Goal: Task Accomplishment & Management: Manage account settings

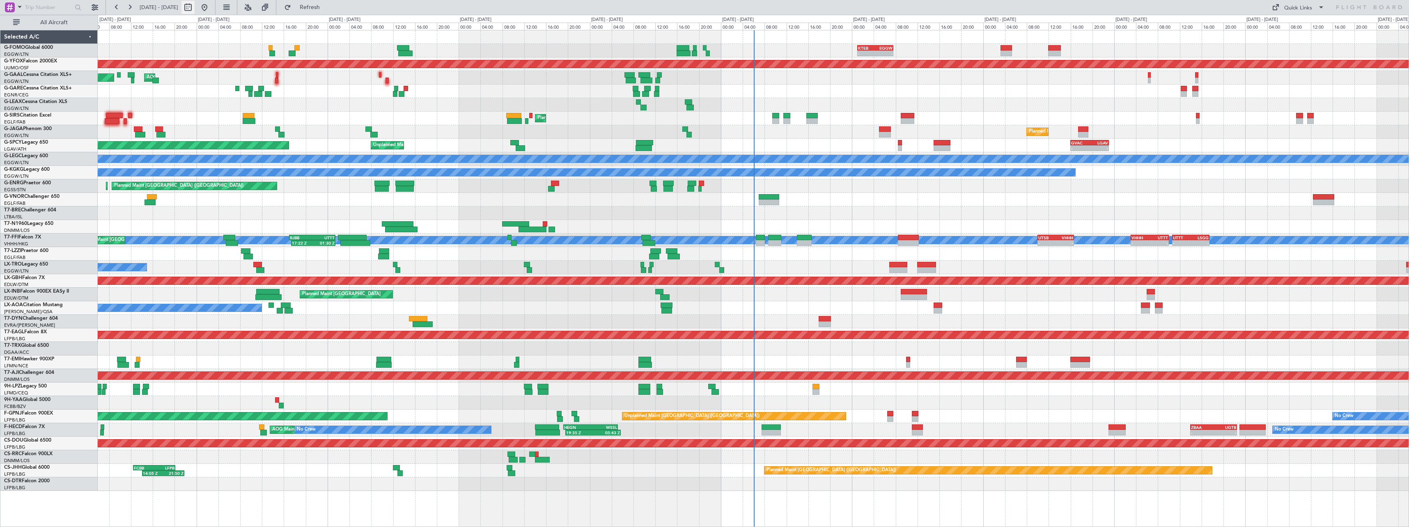
click at [195, 5] on button at bounding box center [187, 7] width 13 height 13
select select "10"
select select "2025"
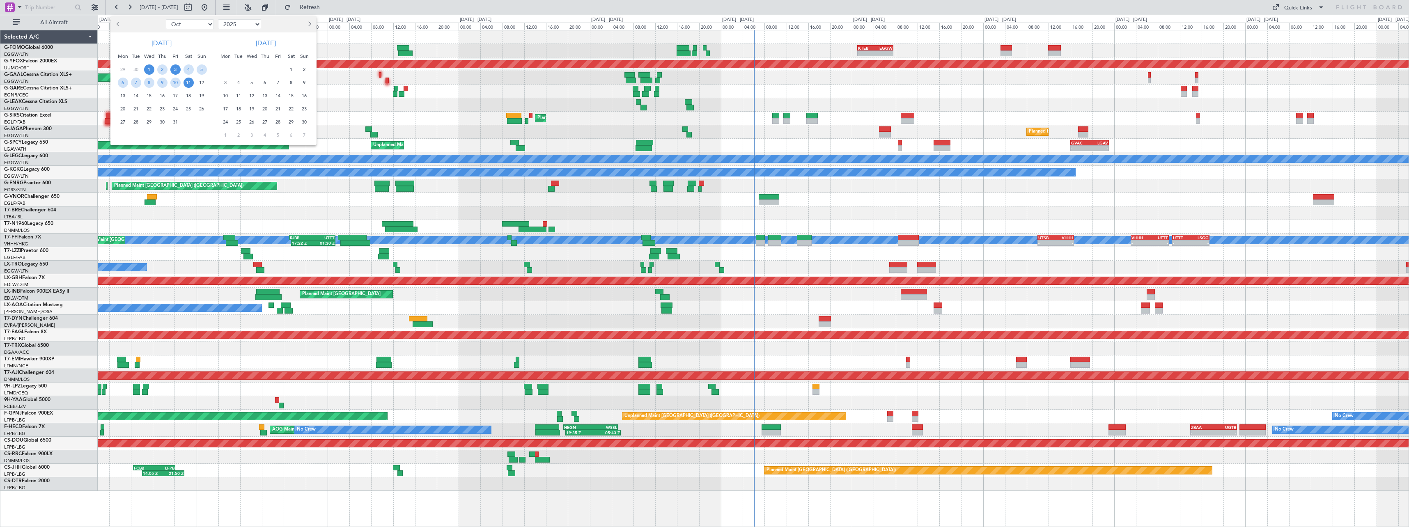
click at [177, 69] on span "3" at bounding box center [175, 69] width 10 height 10
click at [179, 94] on span "17" at bounding box center [175, 96] width 10 height 10
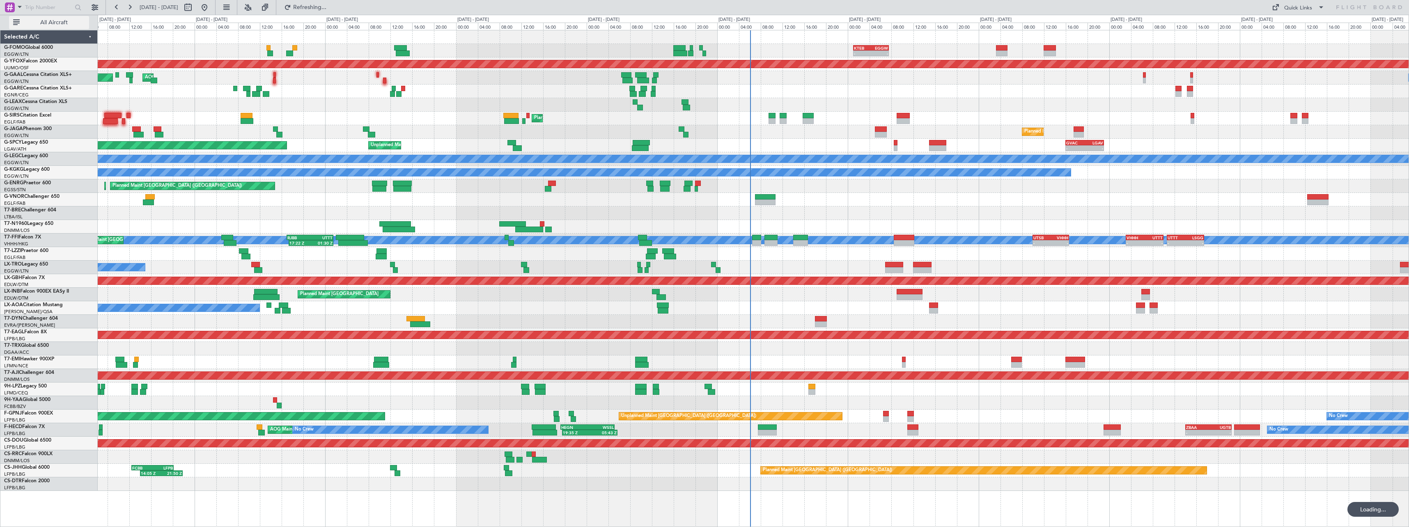
click at [62, 25] on span "All Aircraft" at bounding box center [53, 23] width 65 height 6
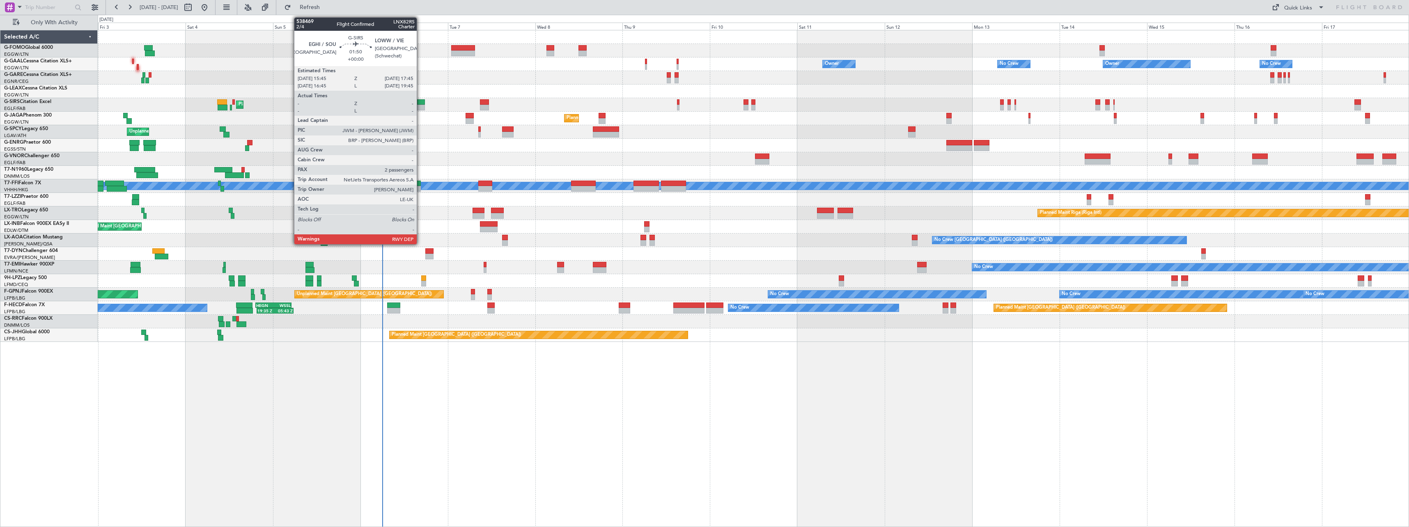
click at [420, 105] on div at bounding box center [420, 108] width 7 height 6
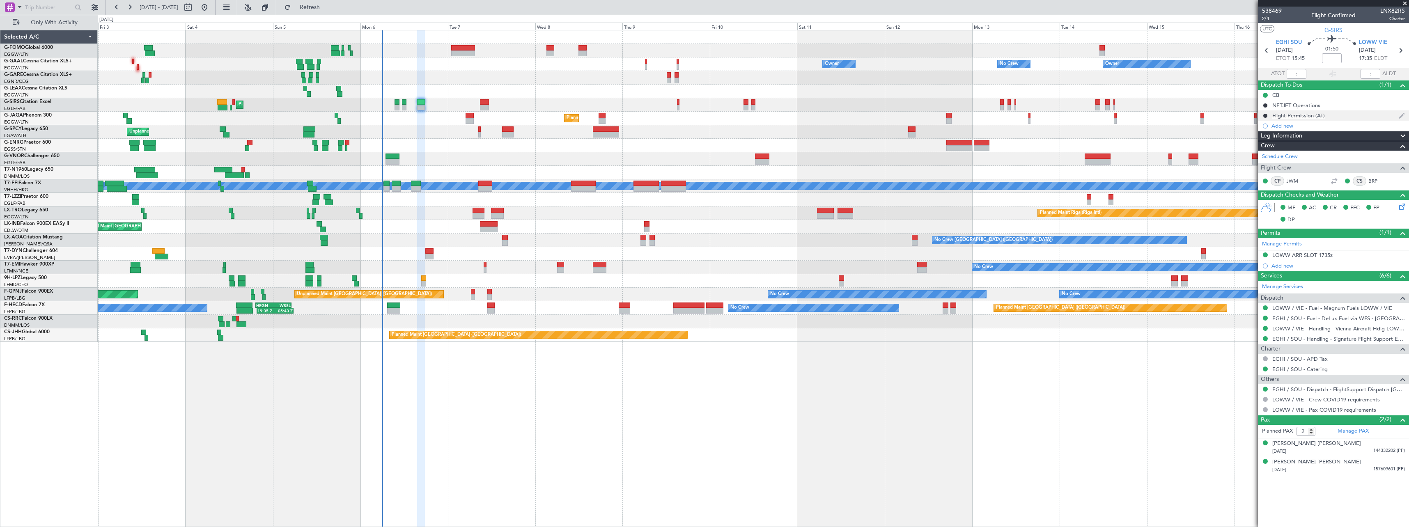
click at [1308, 115] on div "Flight Permission (AT)" at bounding box center [1298, 115] width 53 height 7
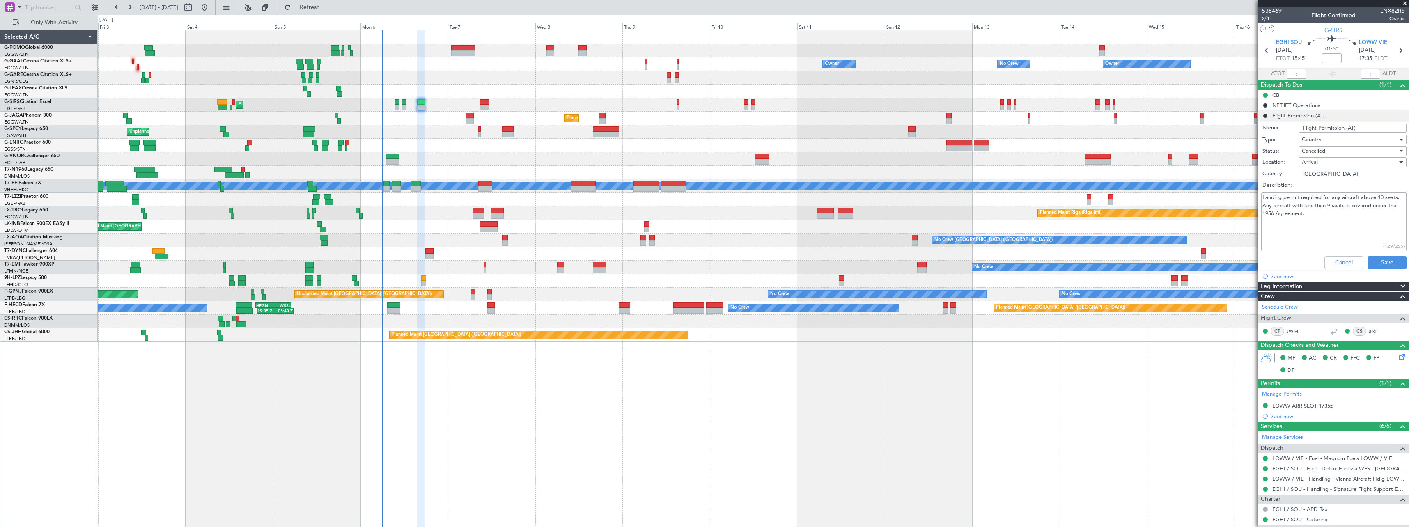
click at [1308, 115] on li "Flight Permission (AT) Name: Flight Permission (AT) Type: Country Status: Cance…" at bounding box center [1333, 191] width 151 height 162
click at [1336, 260] on button "Cancel" at bounding box center [1344, 262] width 39 height 13
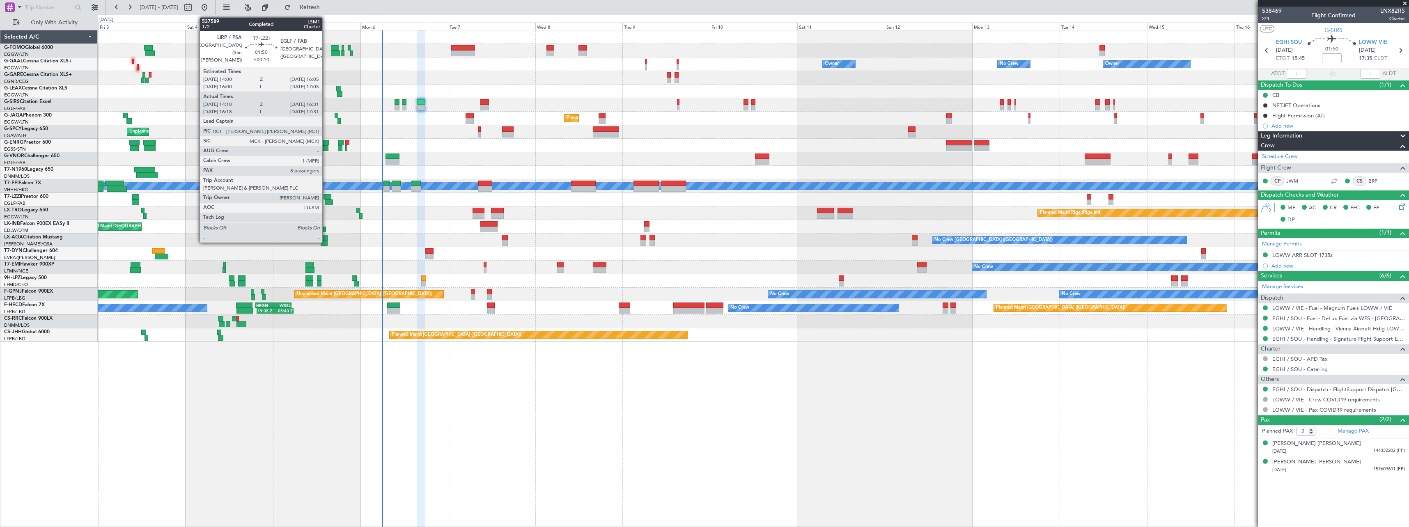
click at [326, 200] on div at bounding box center [329, 203] width 8 height 6
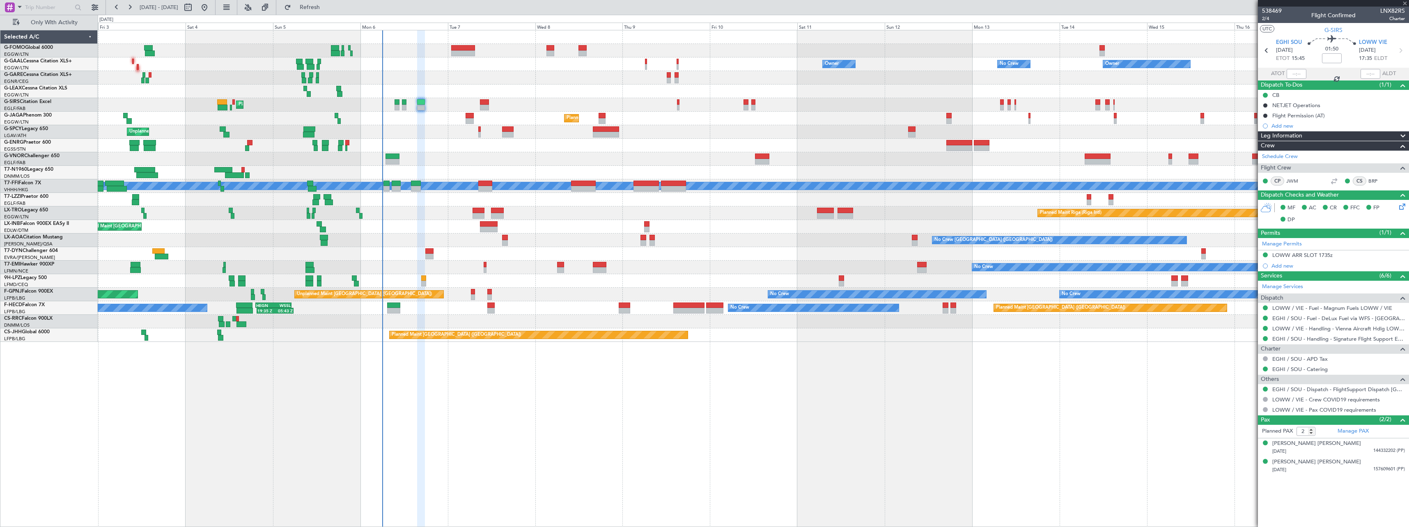
type input "+00:10"
type input "14:28"
type input "16:26"
type input "8"
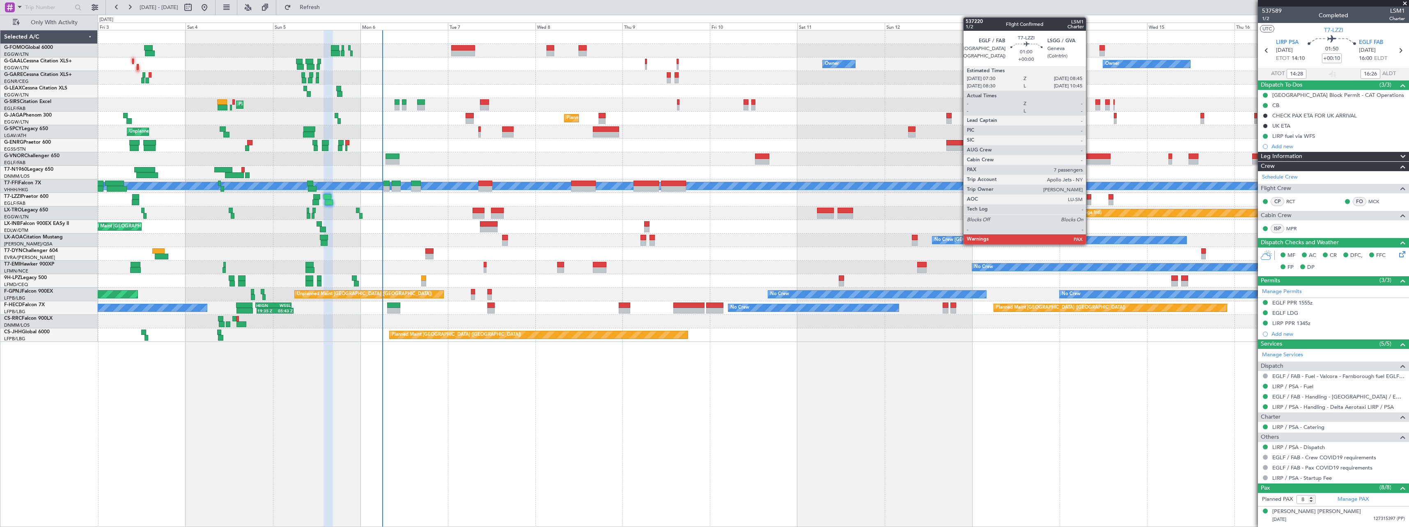
click at [1090, 200] on div at bounding box center [1089, 203] width 5 height 6
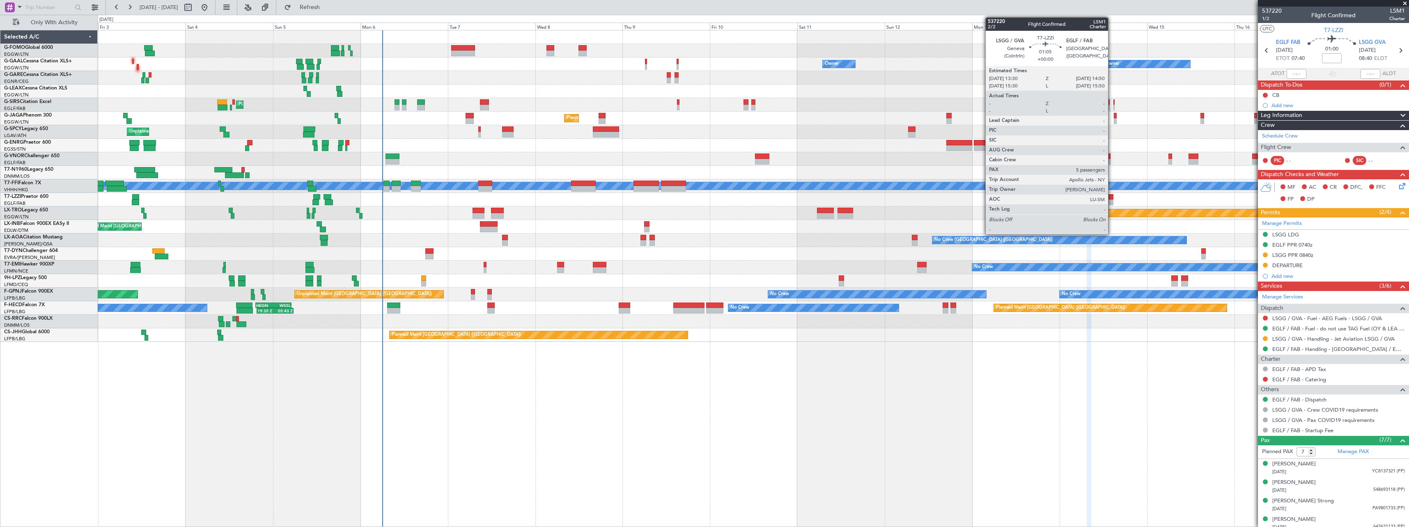
click at [1112, 198] on div at bounding box center [1111, 197] width 5 height 6
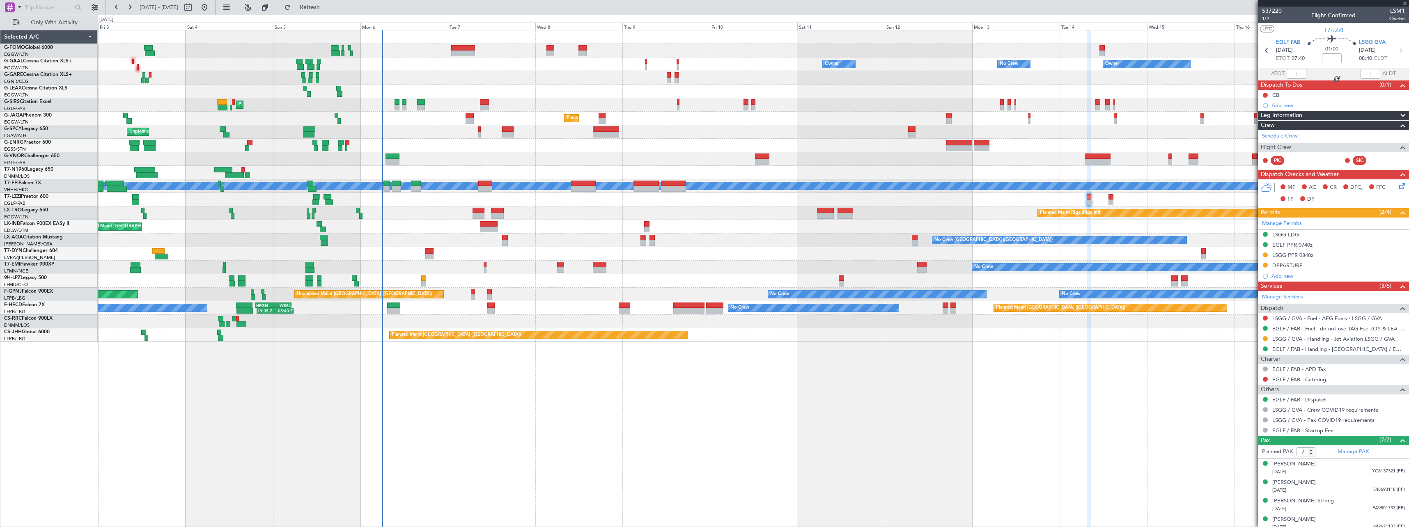
type input "5"
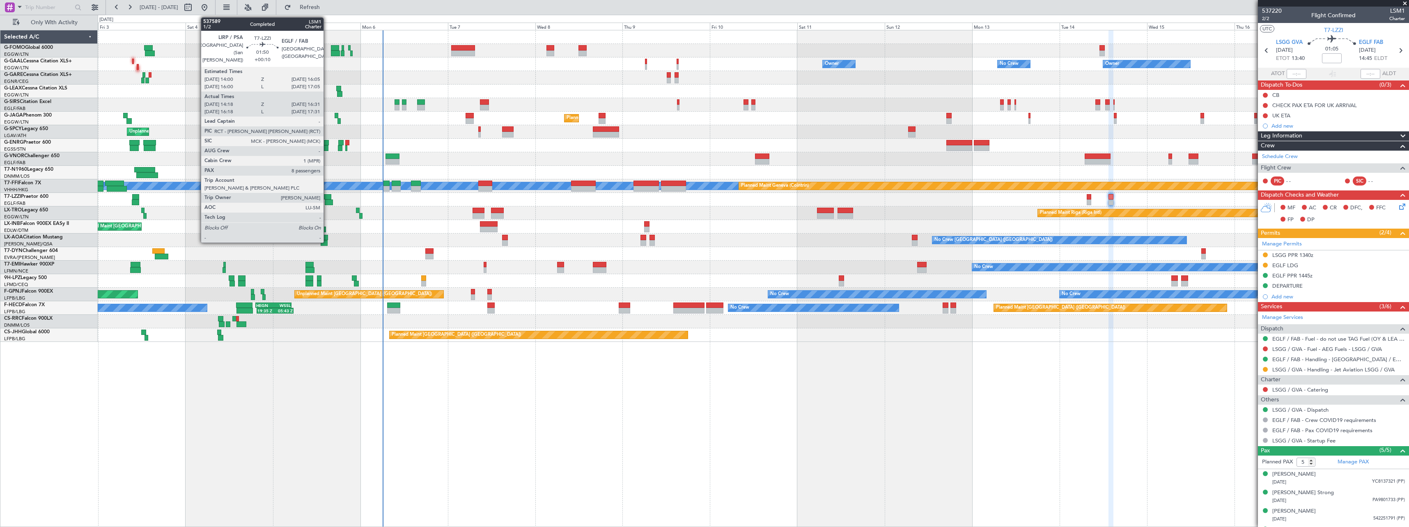
click at [327, 195] on div at bounding box center [328, 197] width 8 height 6
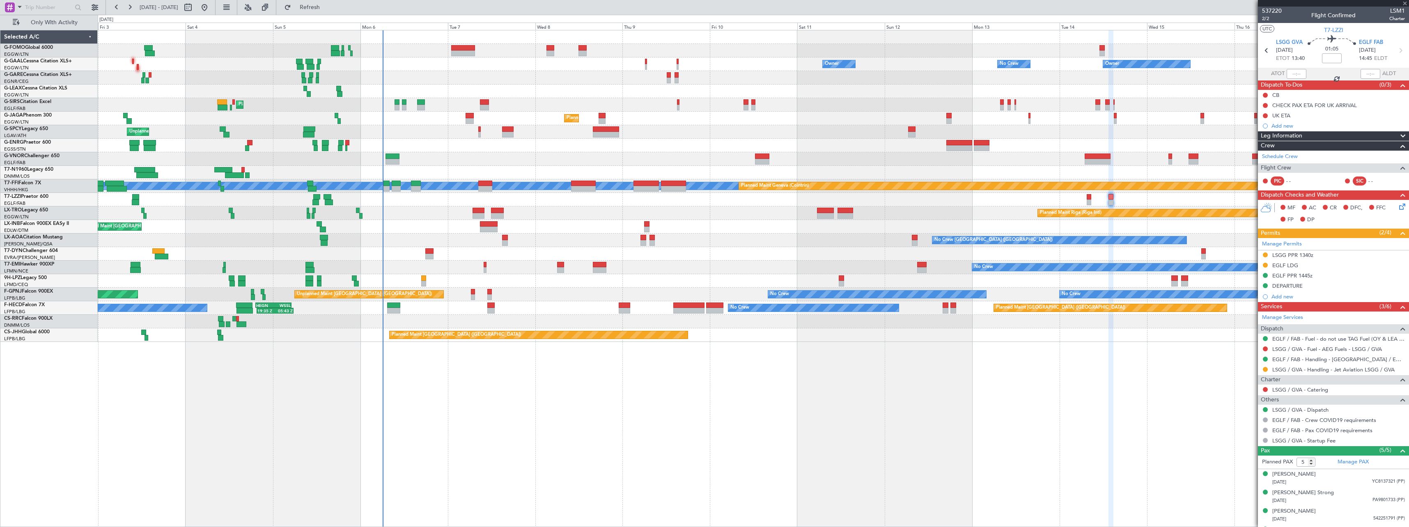
type input "+00:10"
type input "14:28"
type input "16:26"
type input "8"
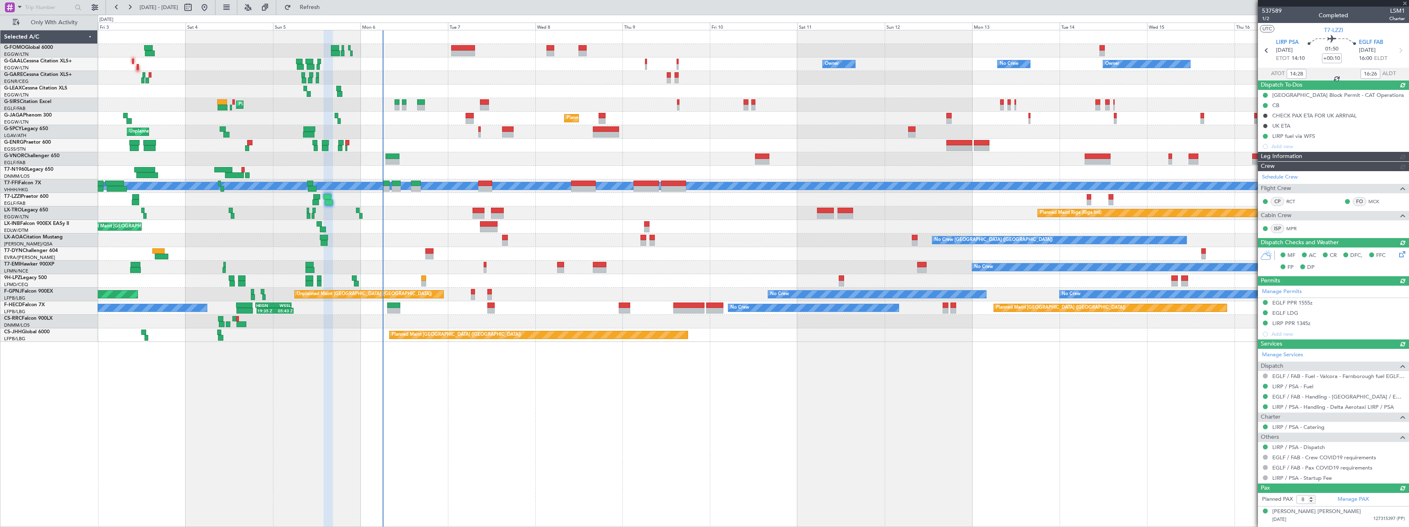
click at [1284, 312] on div "Manage Permits EGLF PPR 1555z EGLF LDG LIRP PPR 1345z Add new" at bounding box center [1333, 313] width 151 height 54
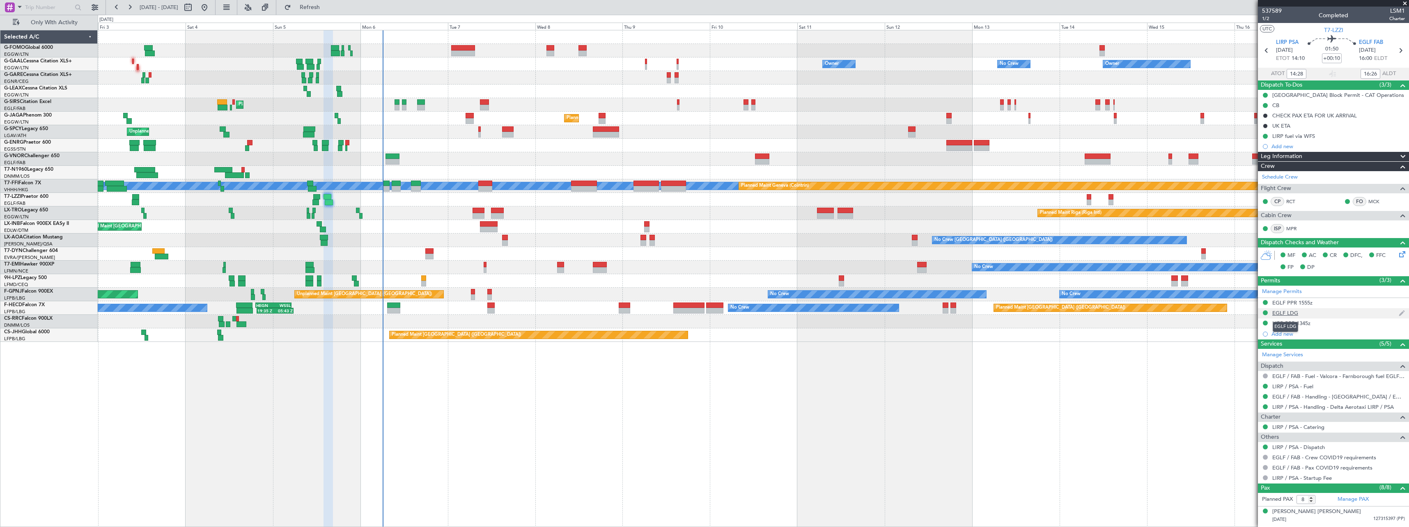
click at [1289, 316] on div "EGLF LDG" at bounding box center [1285, 313] width 26 height 7
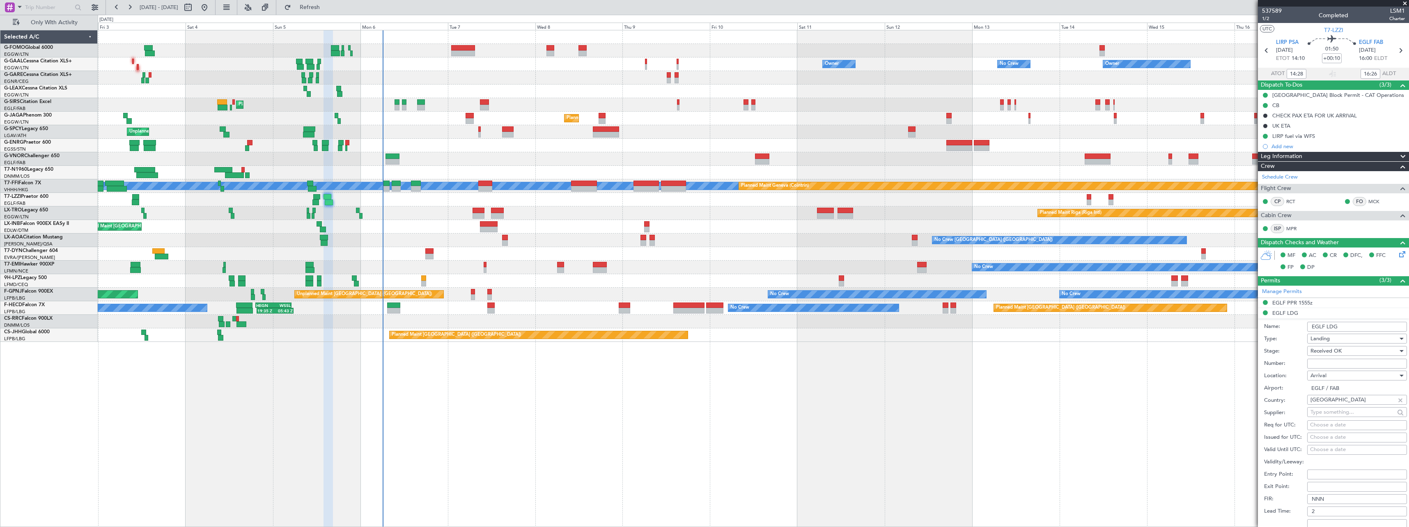
scroll to position [164, 0]
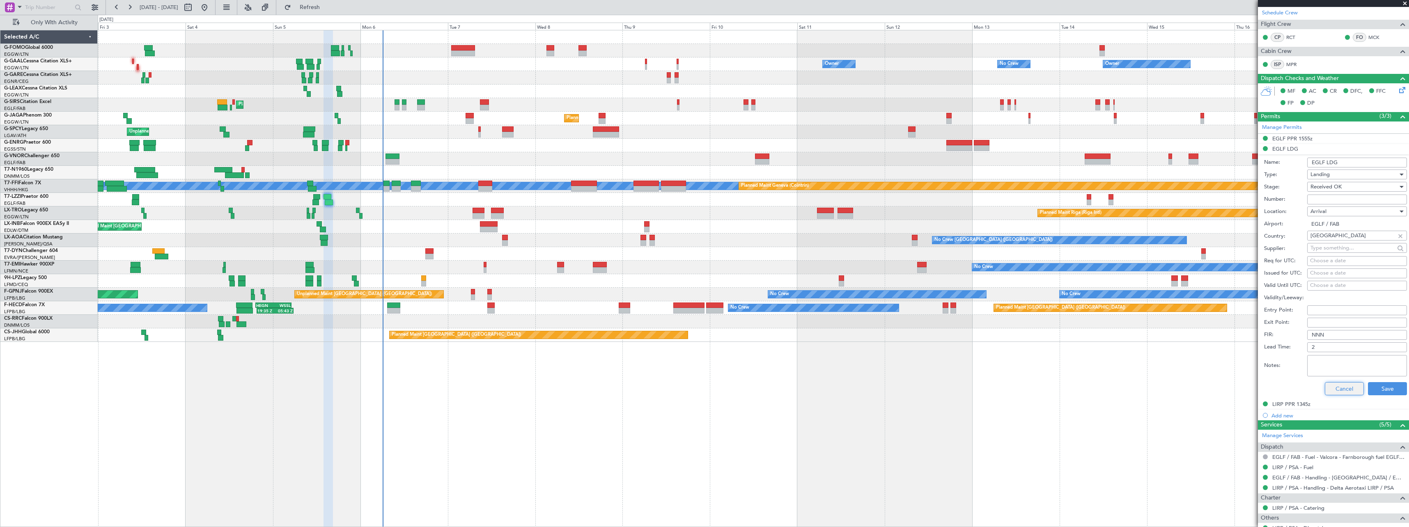
click at [1340, 388] on button "Cancel" at bounding box center [1344, 388] width 39 height 13
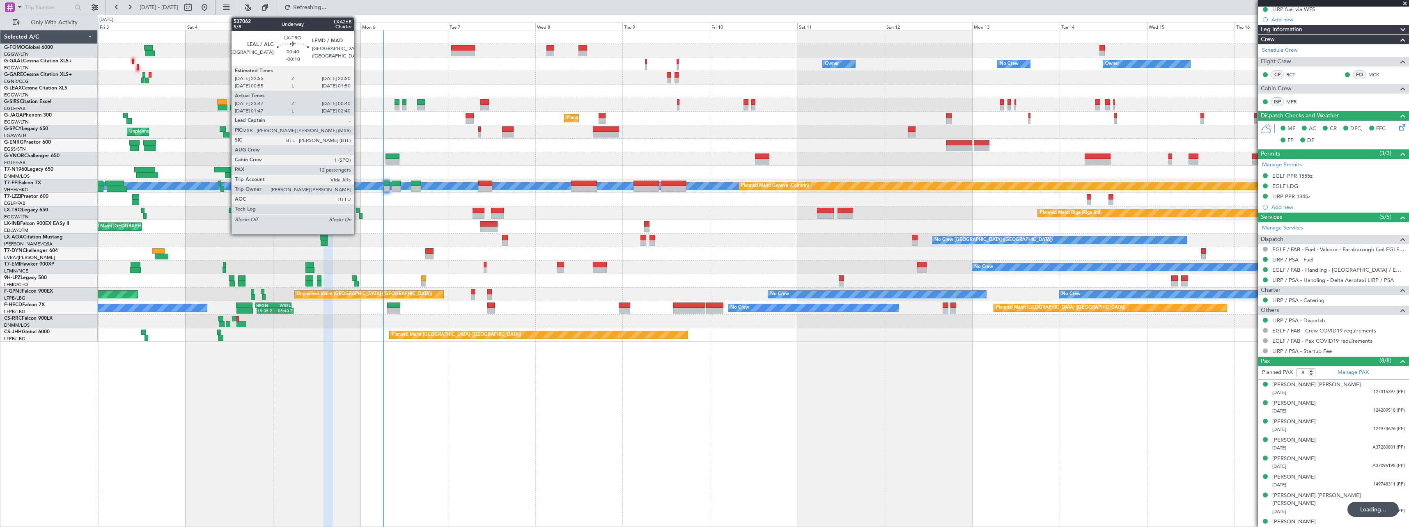
click at [358, 211] on div at bounding box center [358, 211] width 4 height 6
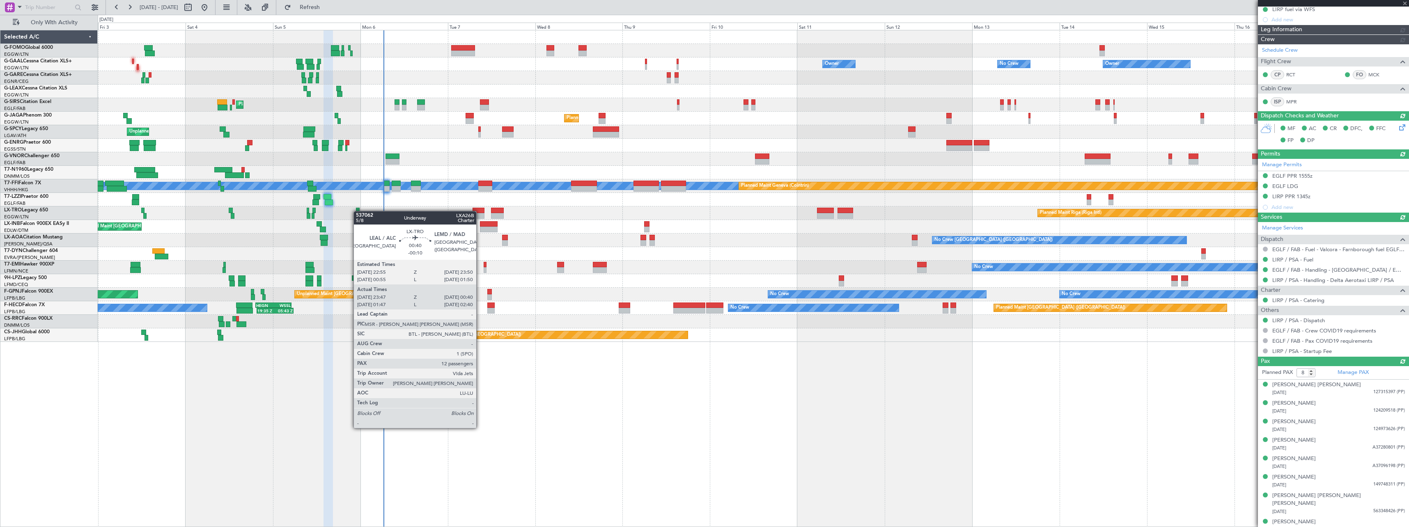
type input "-00:10"
type input "23:47"
type input "00:25"
type input "12"
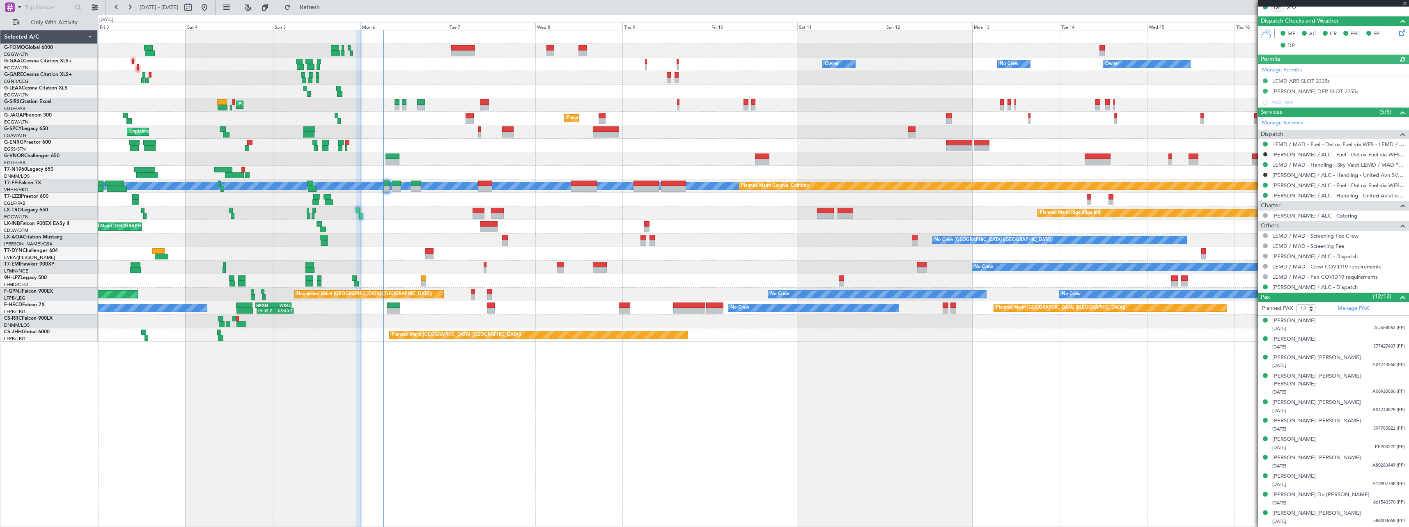
scroll to position [201, 0]
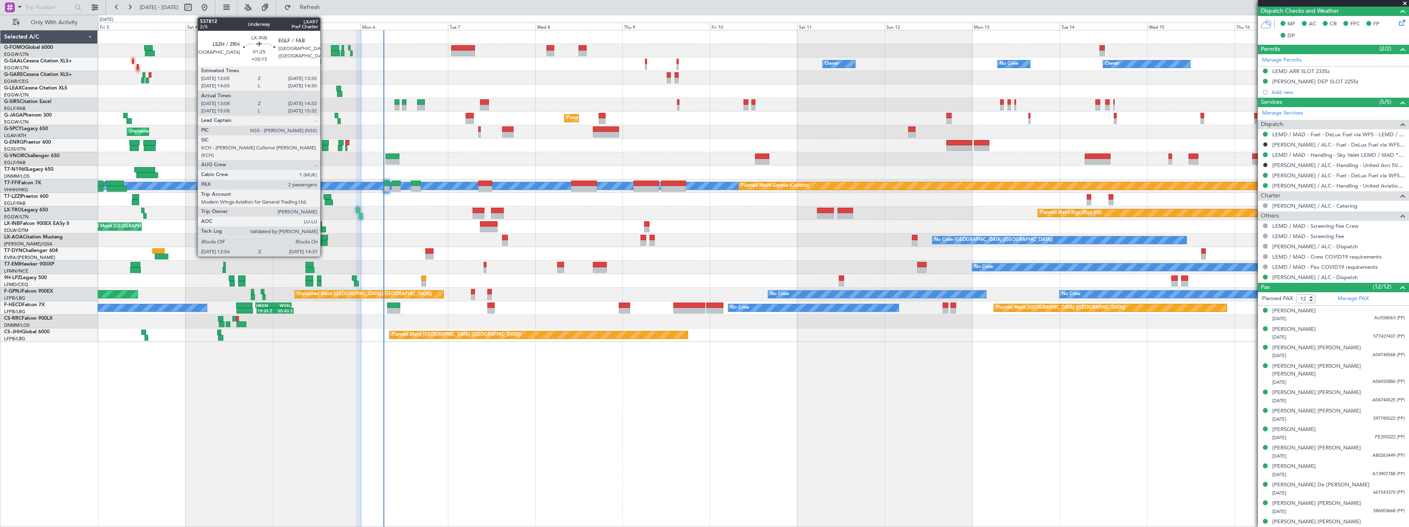
click at [324, 230] on div at bounding box center [323, 230] width 6 height 6
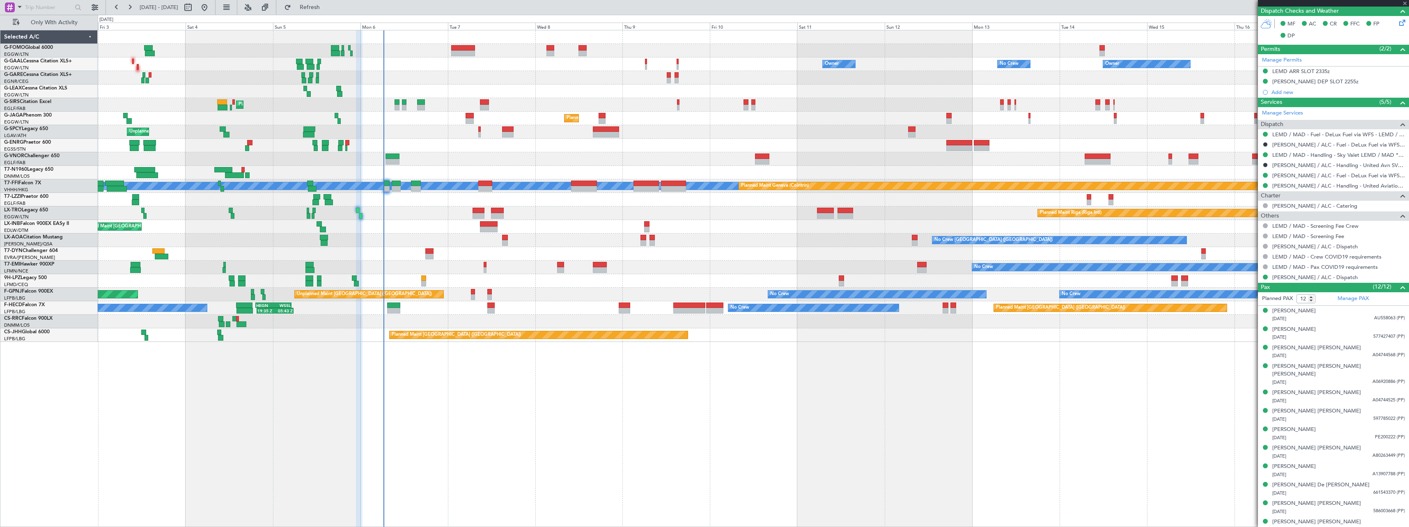
type input "+00:15"
type input "13:08"
type input "14:32"
type input "2"
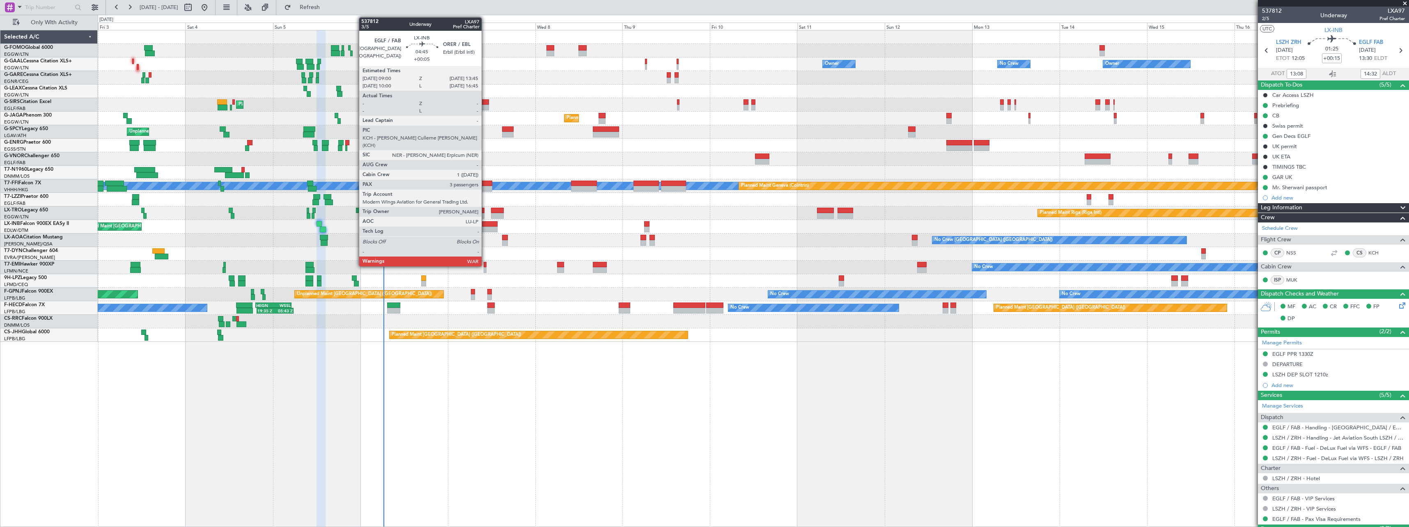
click at [485, 225] on div at bounding box center [489, 224] width 18 height 6
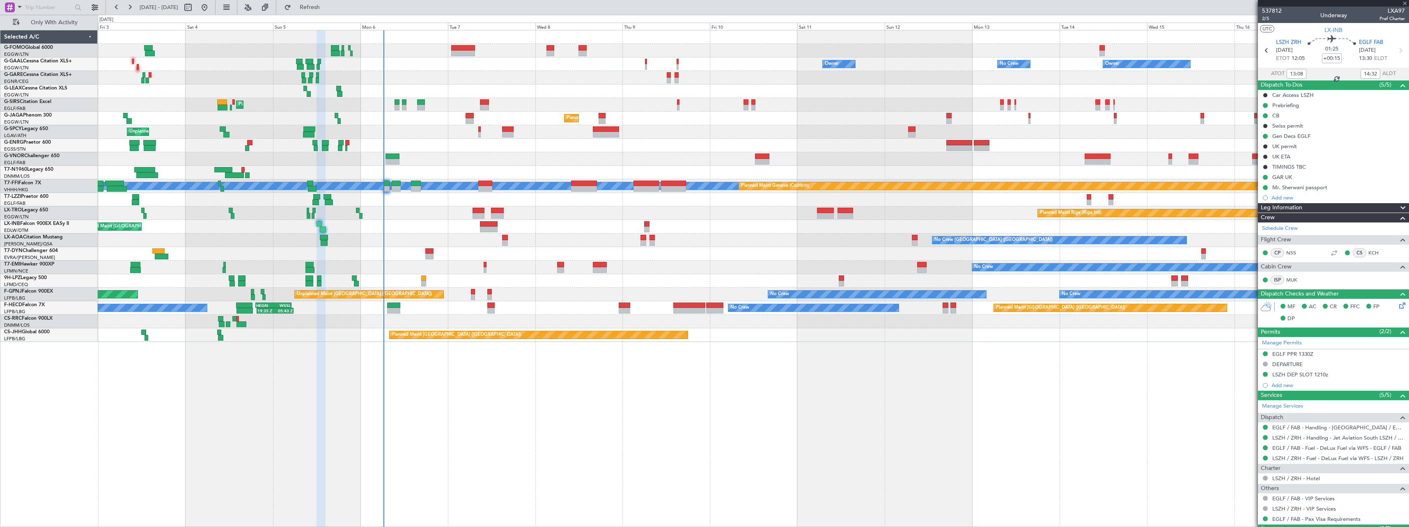
type input "+00:05"
type input "3"
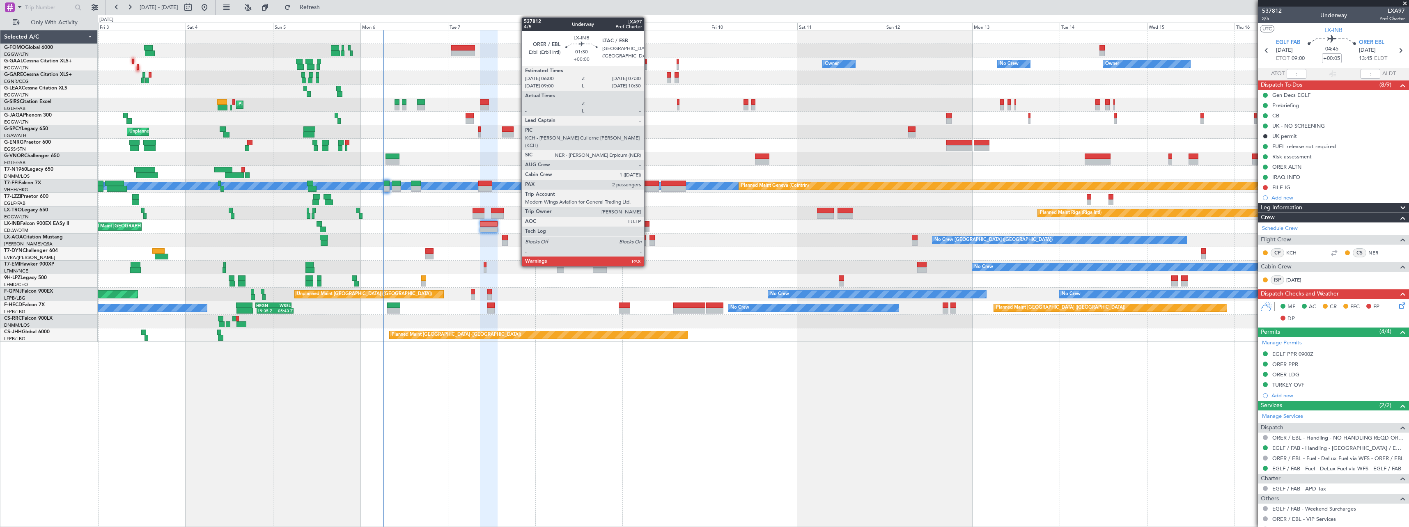
click at [648, 223] on div at bounding box center [647, 224] width 6 height 6
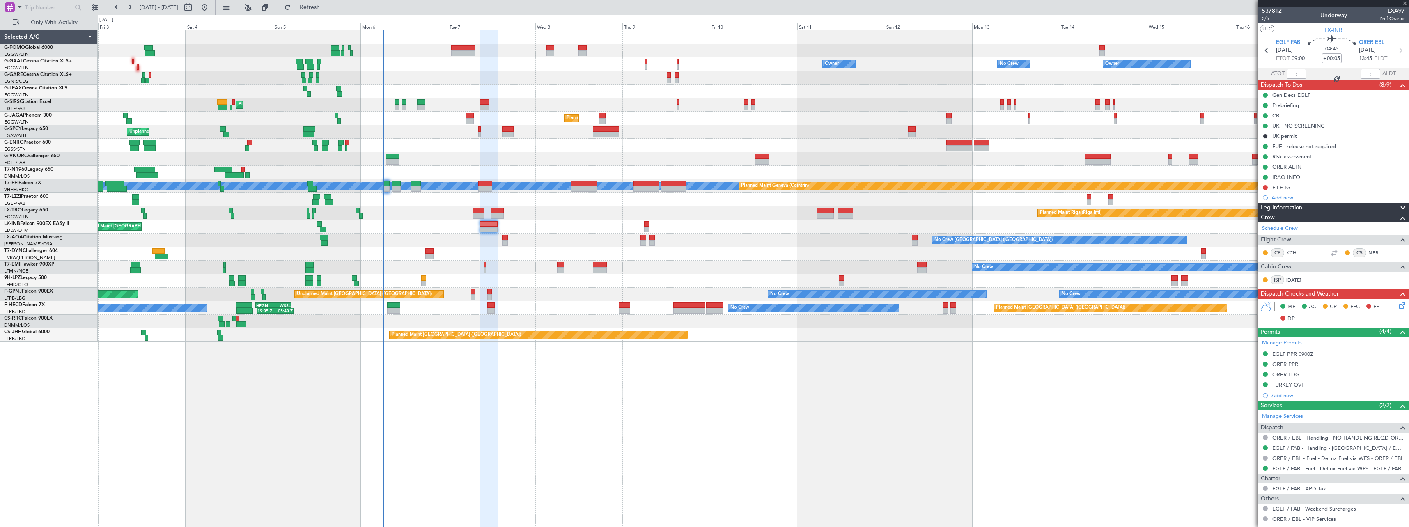
type input "4"
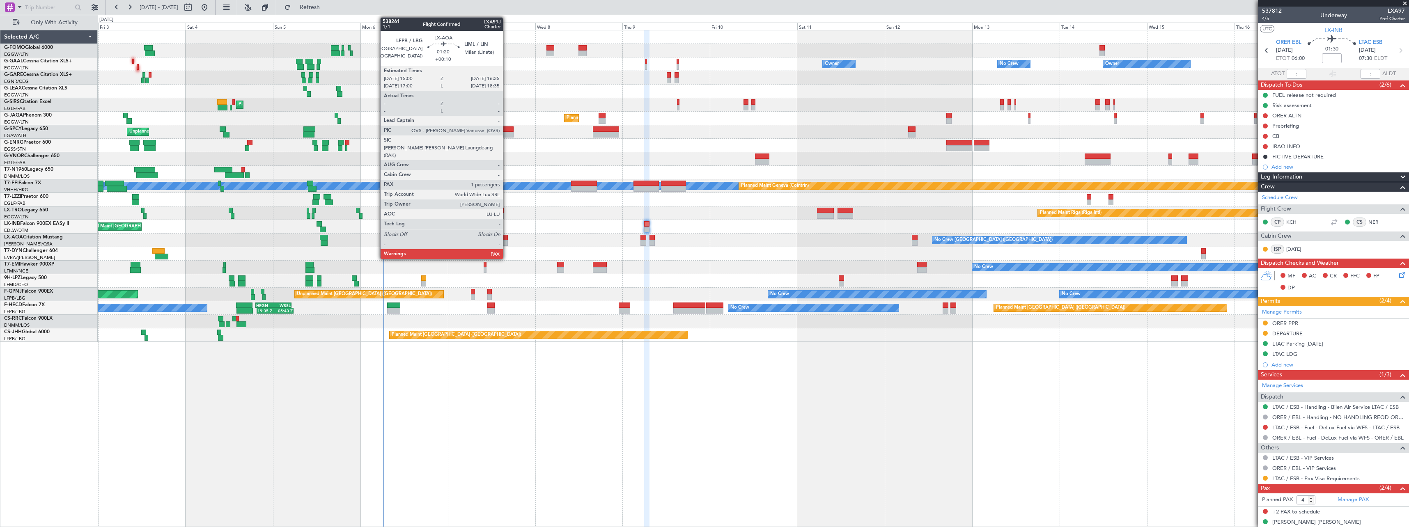
click at [507, 242] on div at bounding box center [505, 243] width 6 height 6
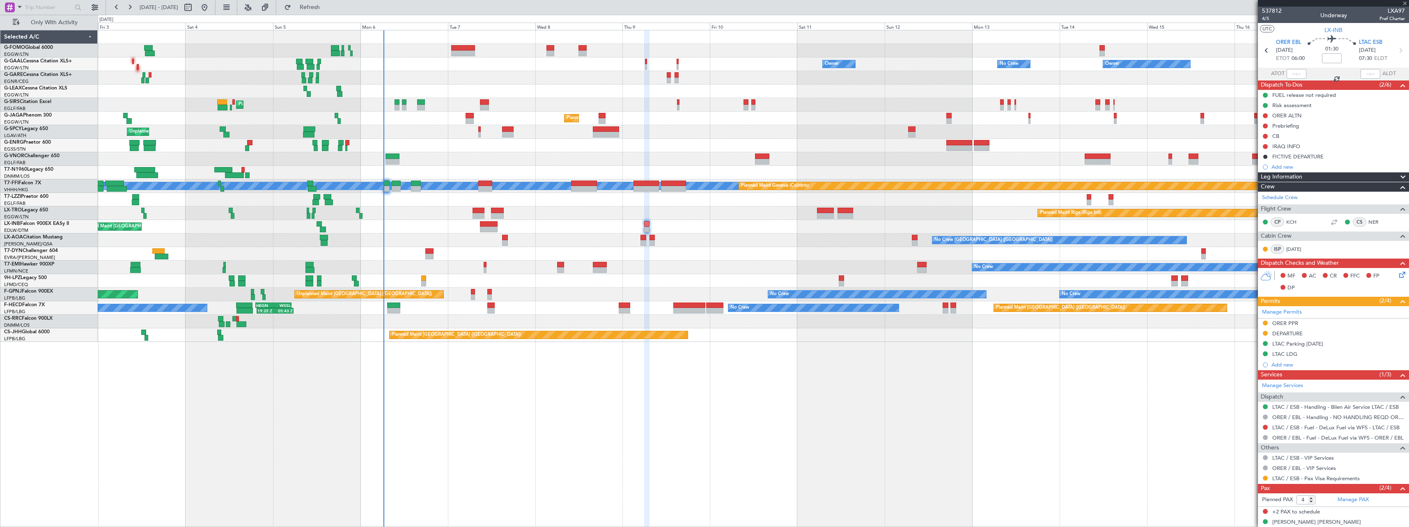
type input "+00:10"
type input "1"
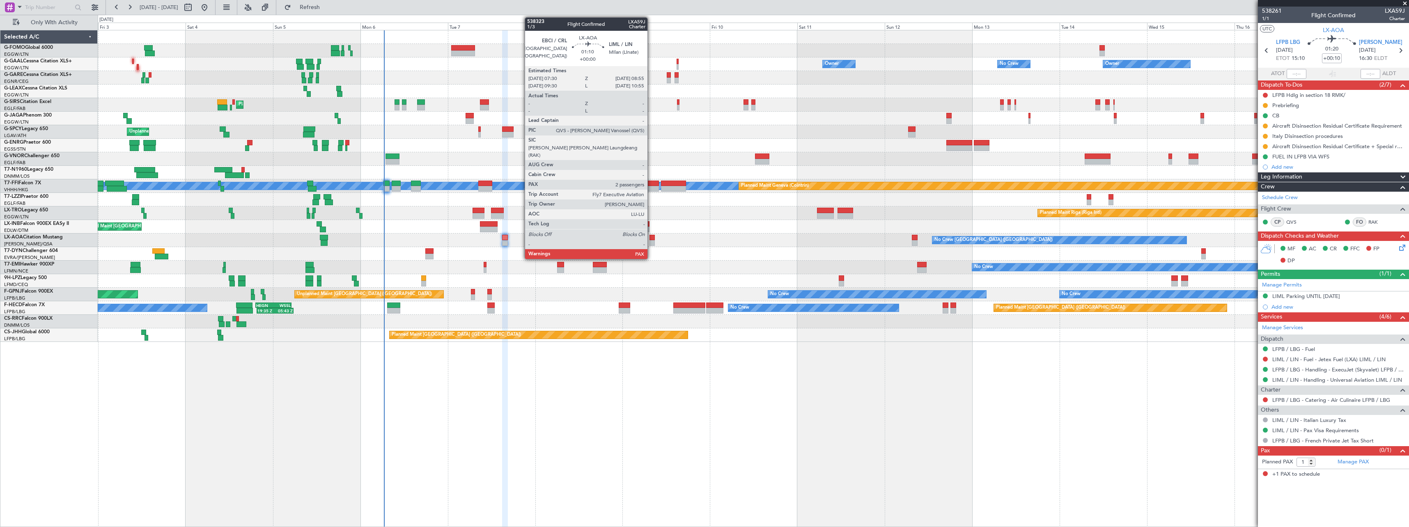
click at [651, 239] on div at bounding box center [652, 238] width 5 height 6
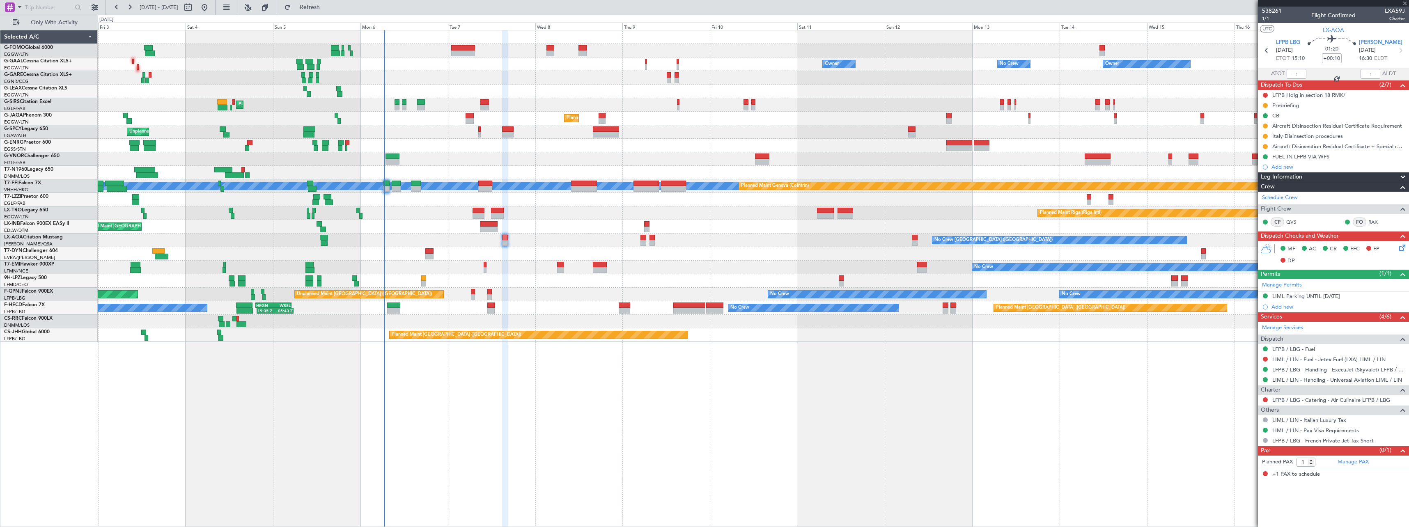
type input "2"
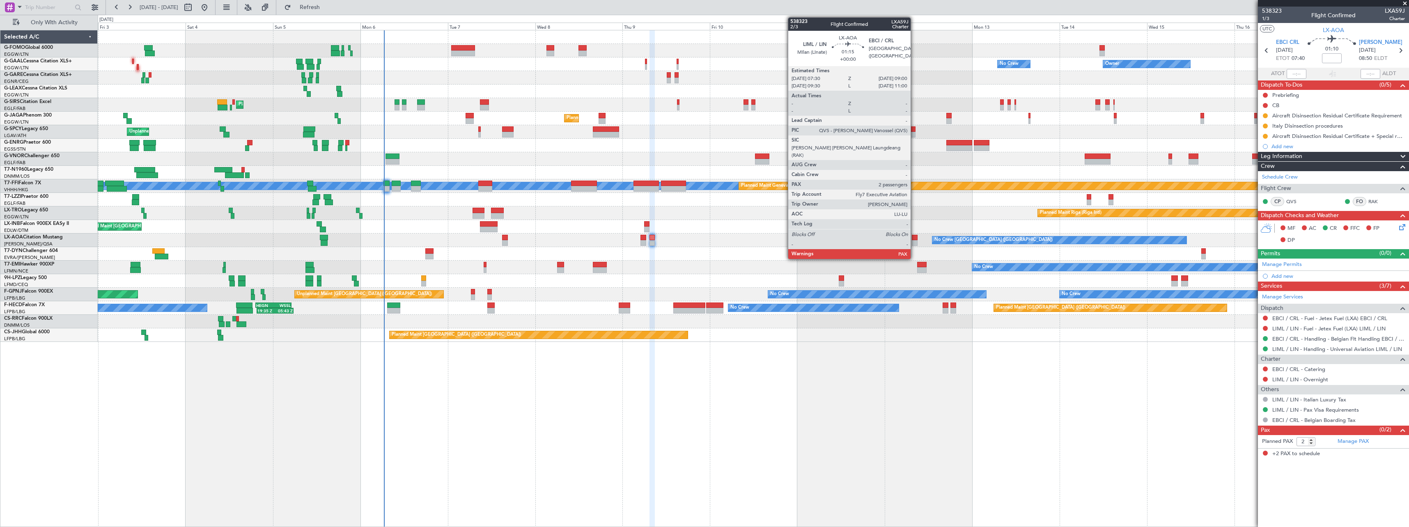
click at [914, 239] on div at bounding box center [915, 238] width 6 height 6
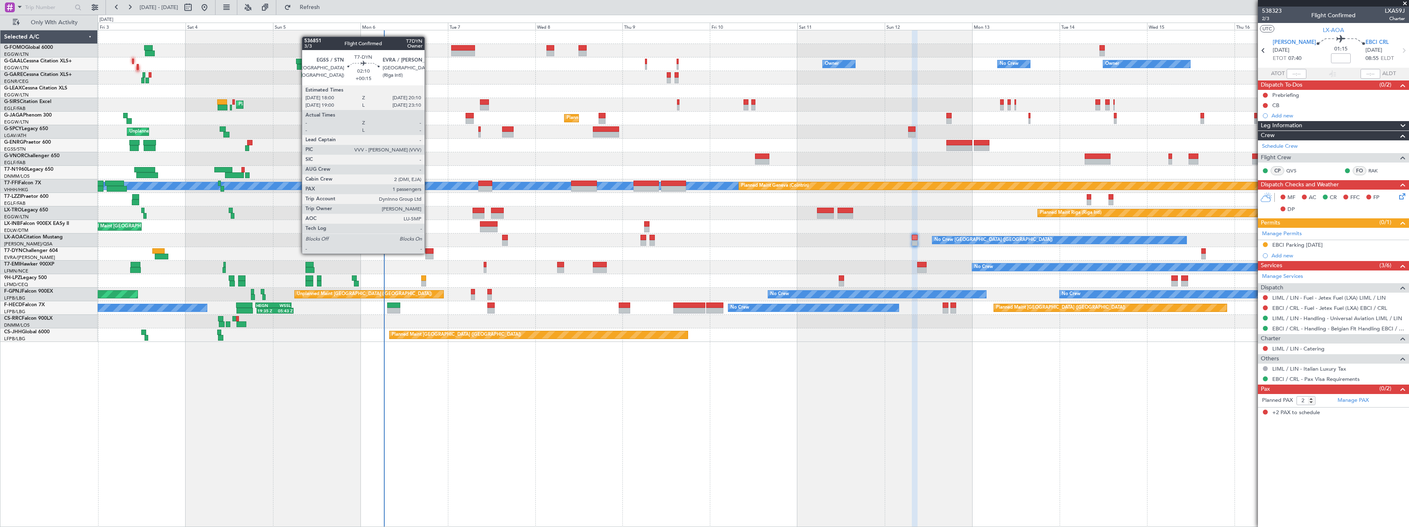
click at [428, 253] on div at bounding box center [429, 251] width 8 height 6
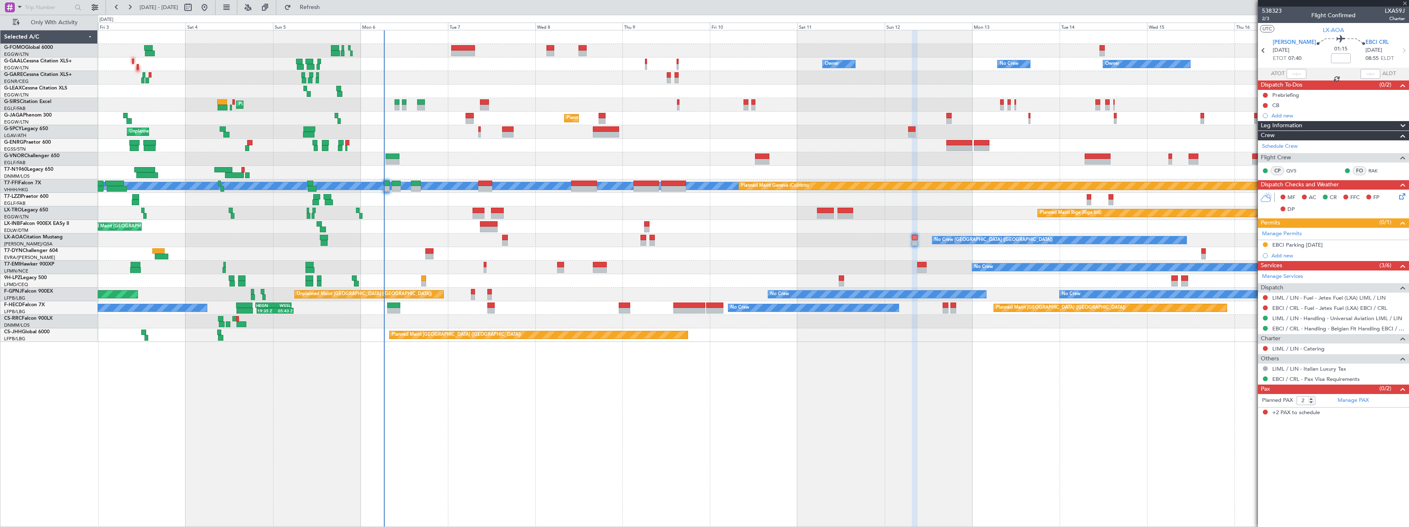
type input "+00:15"
type input "1"
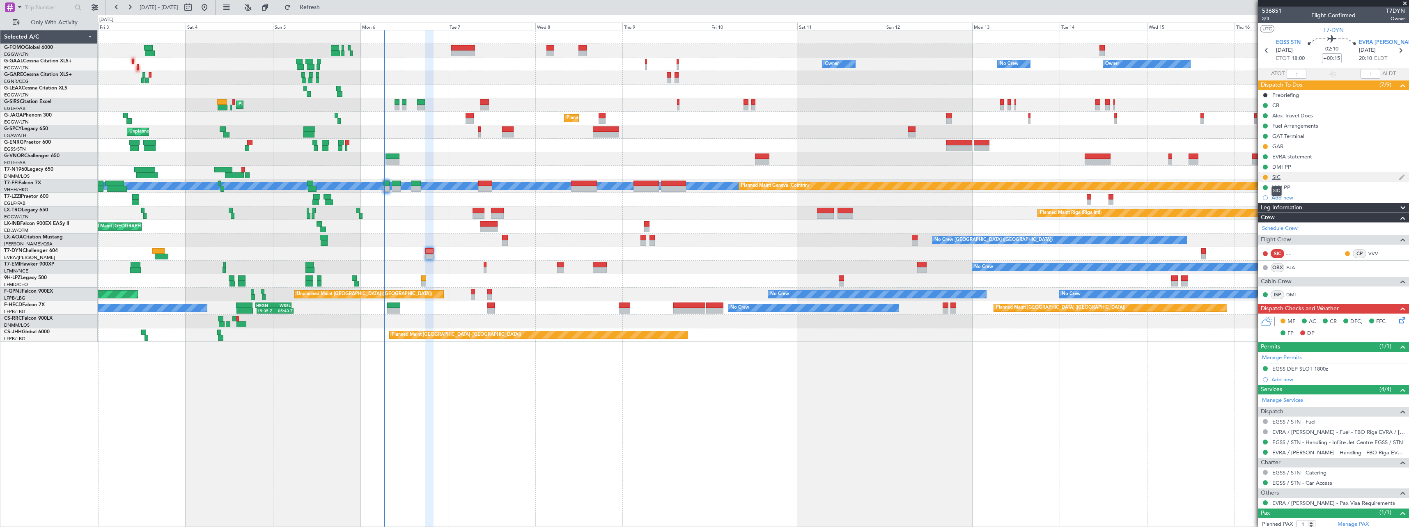
click at [1274, 177] on div "SIC" at bounding box center [1276, 177] width 8 height 7
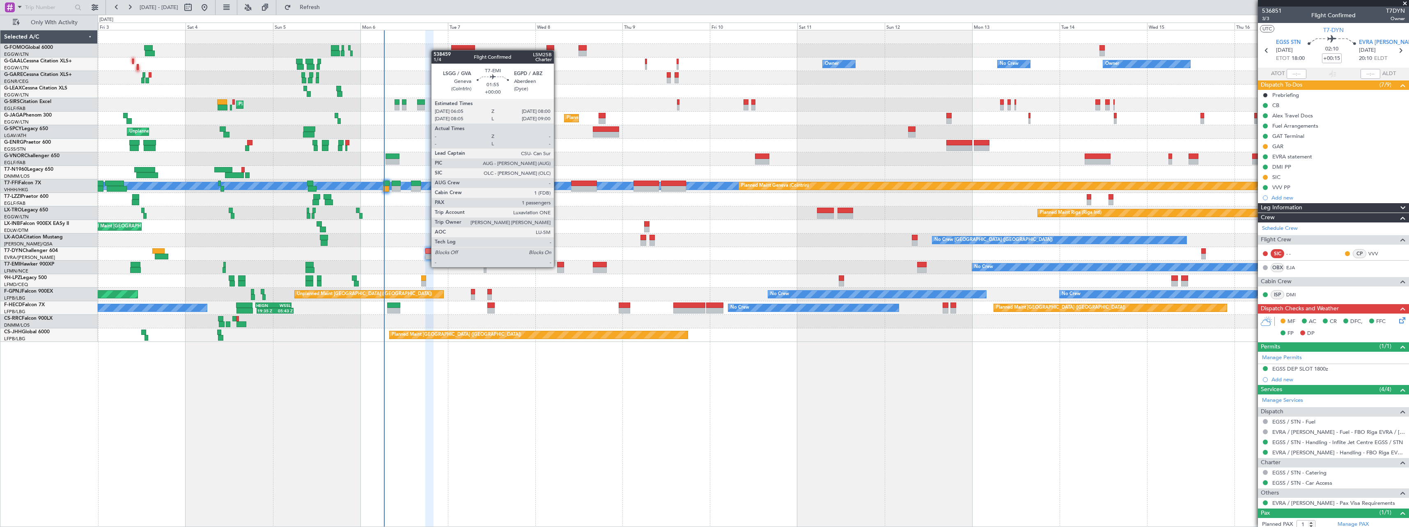
click at [558, 266] on div at bounding box center [560, 265] width 7 height 6
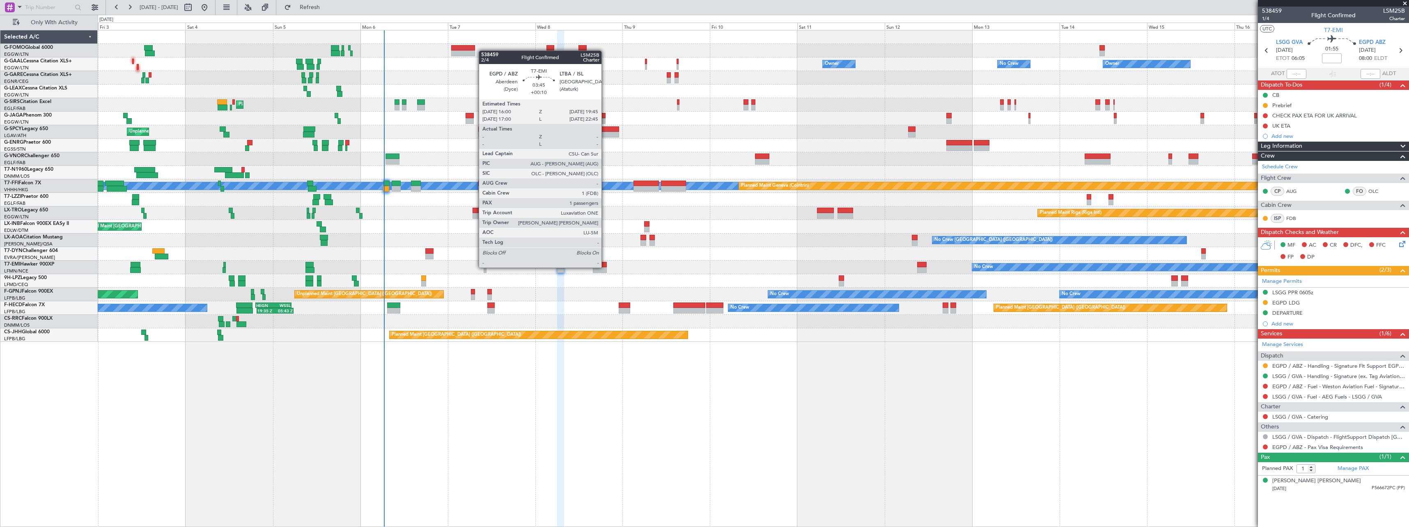
click at [605, 267] on div at bounding box center [600, 265] width 14 height 6
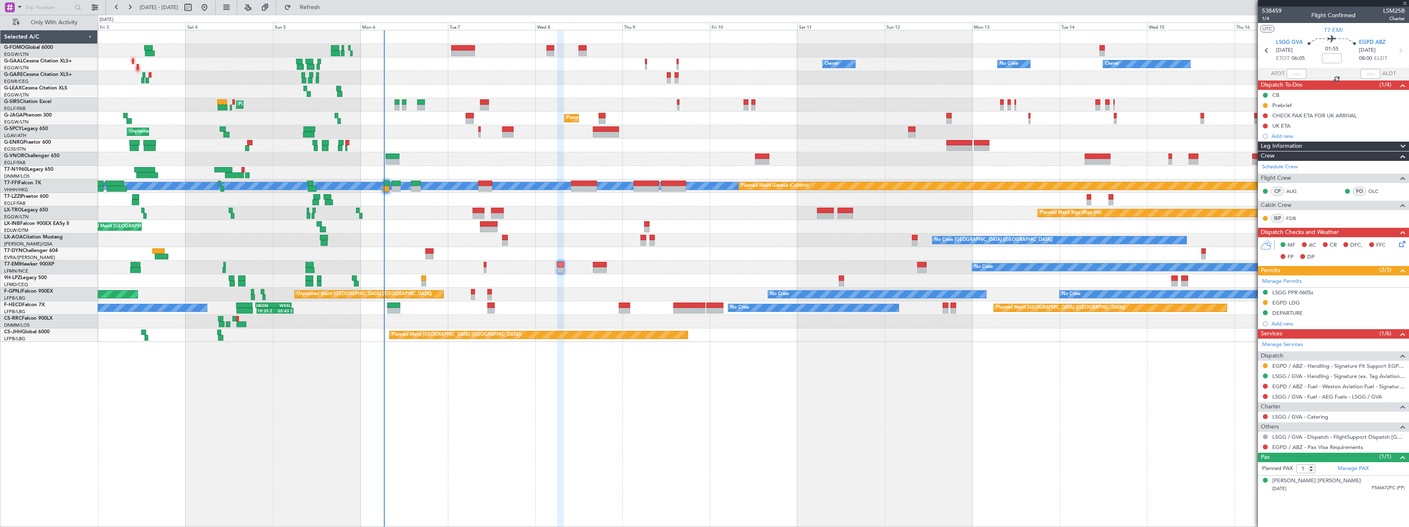
type input "+00:10"
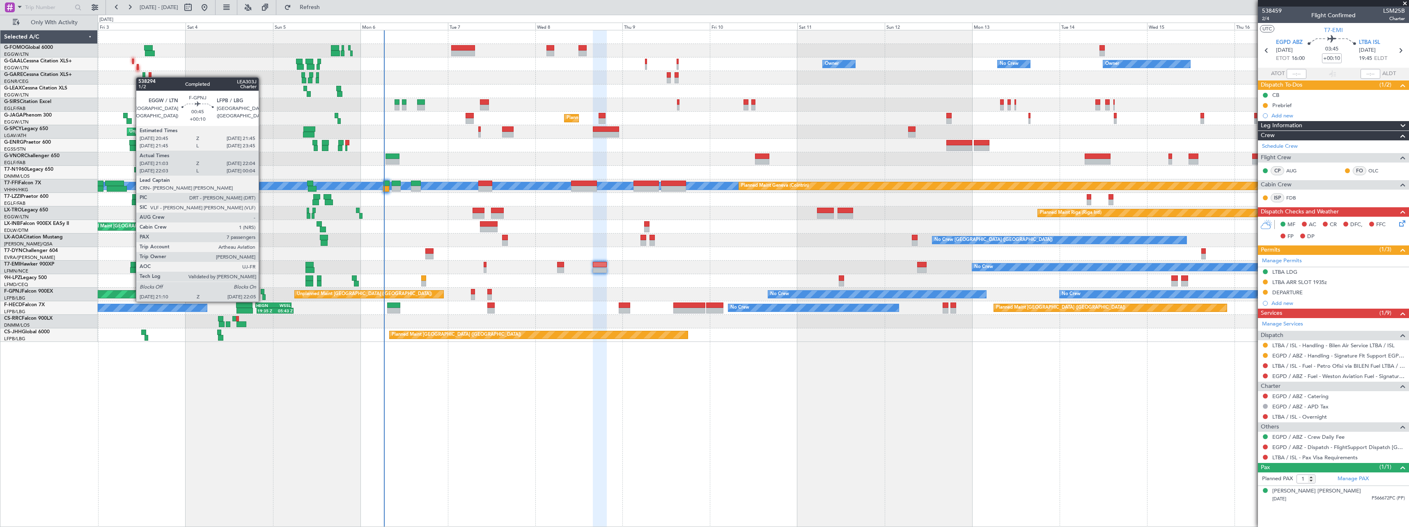
click at [262, 294] on div at bounding box center [263, 292] width 4 height 6
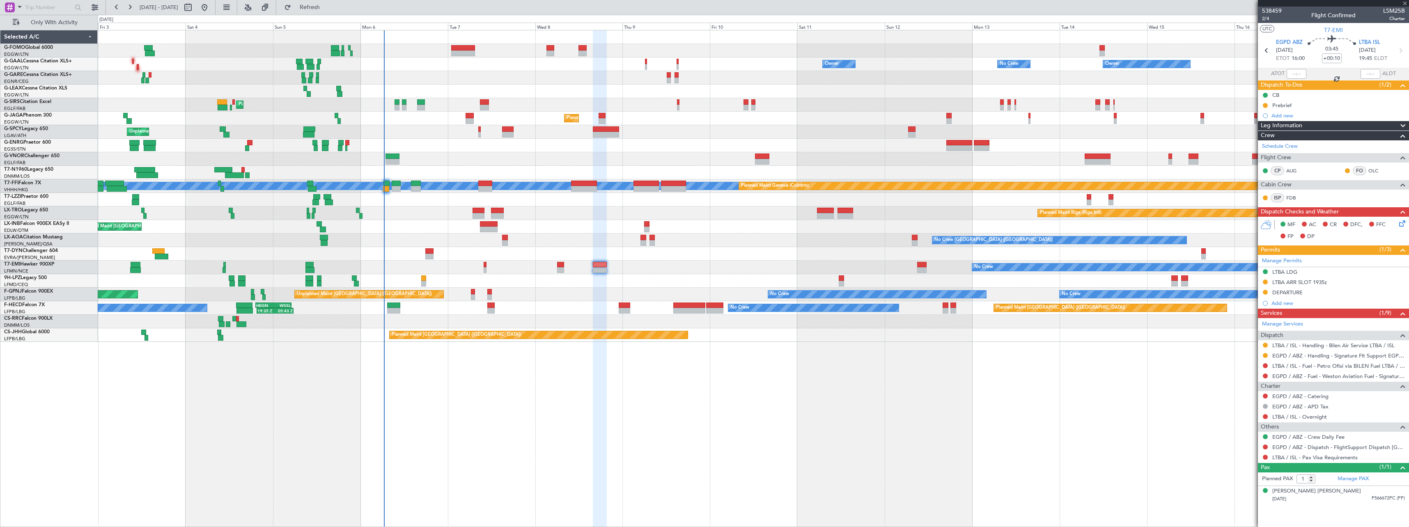
type input "21:13"
type input "21:59"
type input "7"
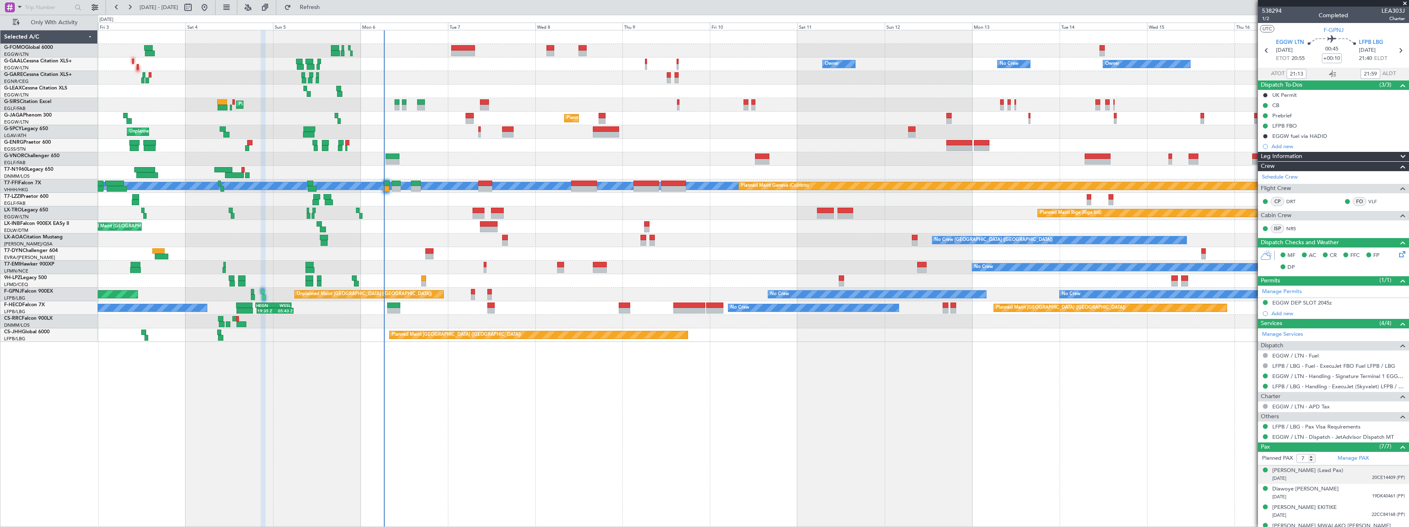
scroll to position [67, 0]
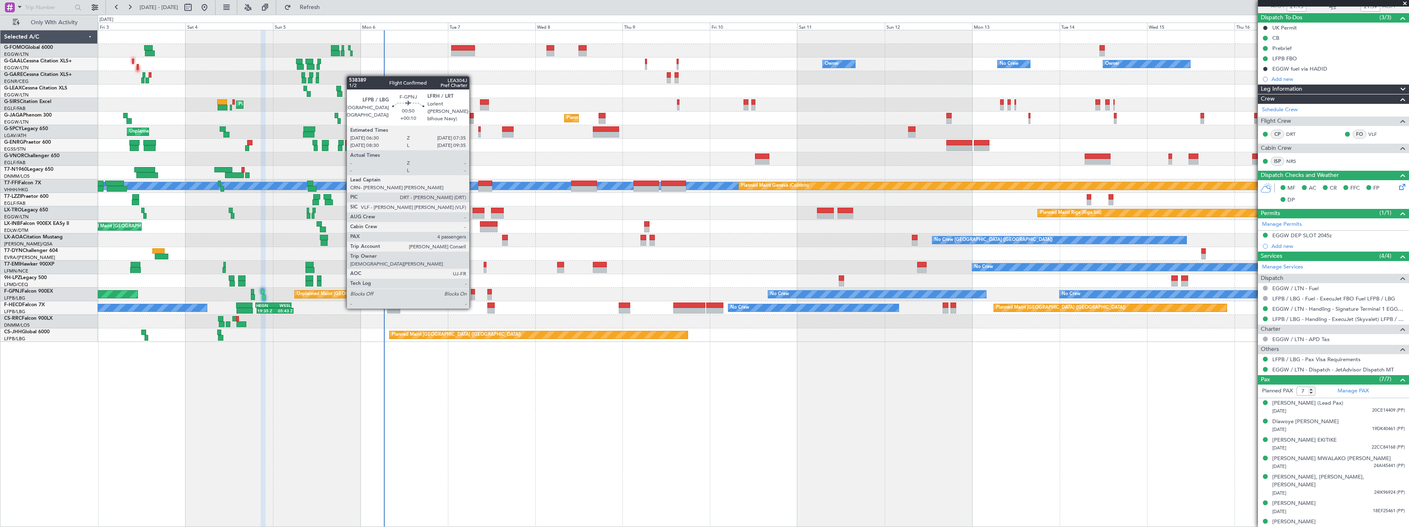
click at [473, 292] on div at bounding box center [473, 292] width 4 height 6
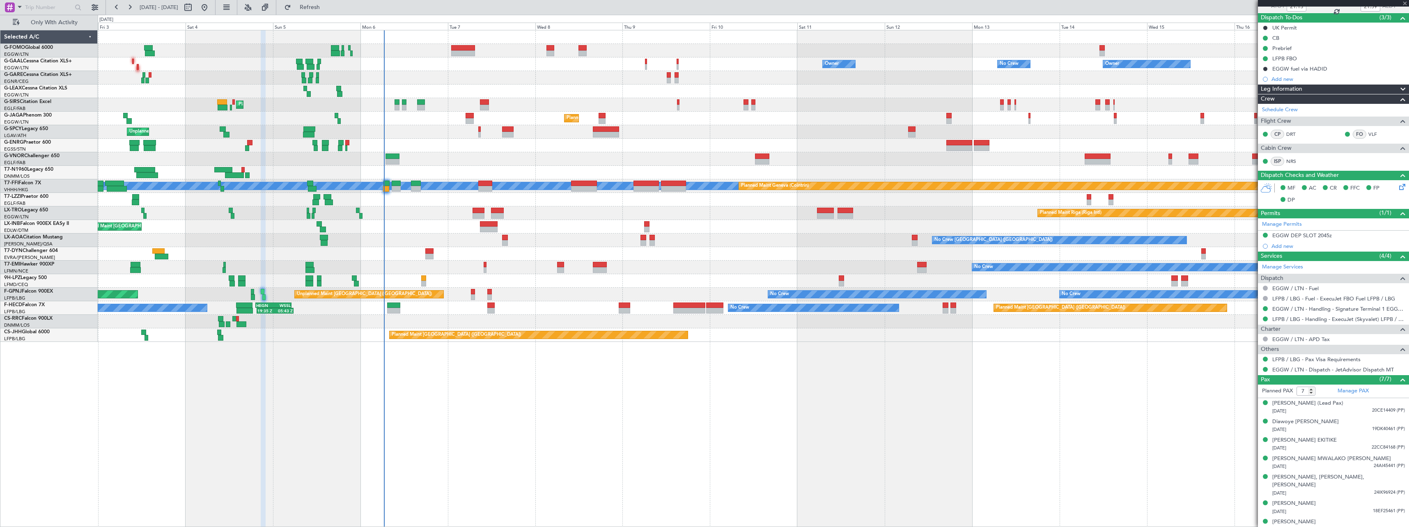
type input "4"
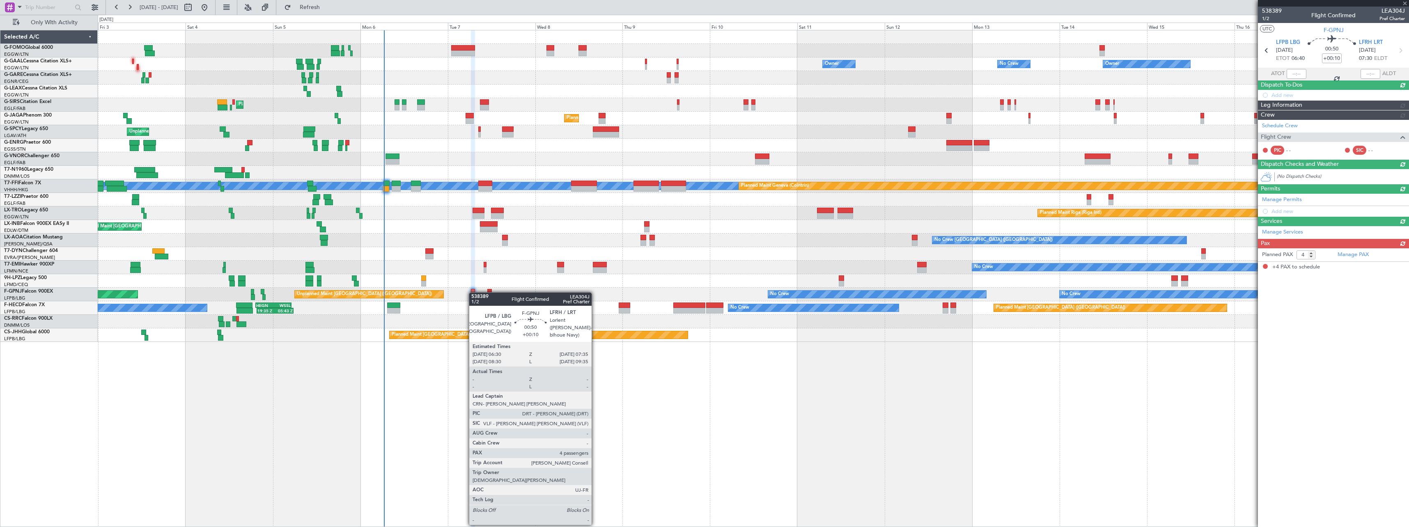
scroll to position [0, 0]
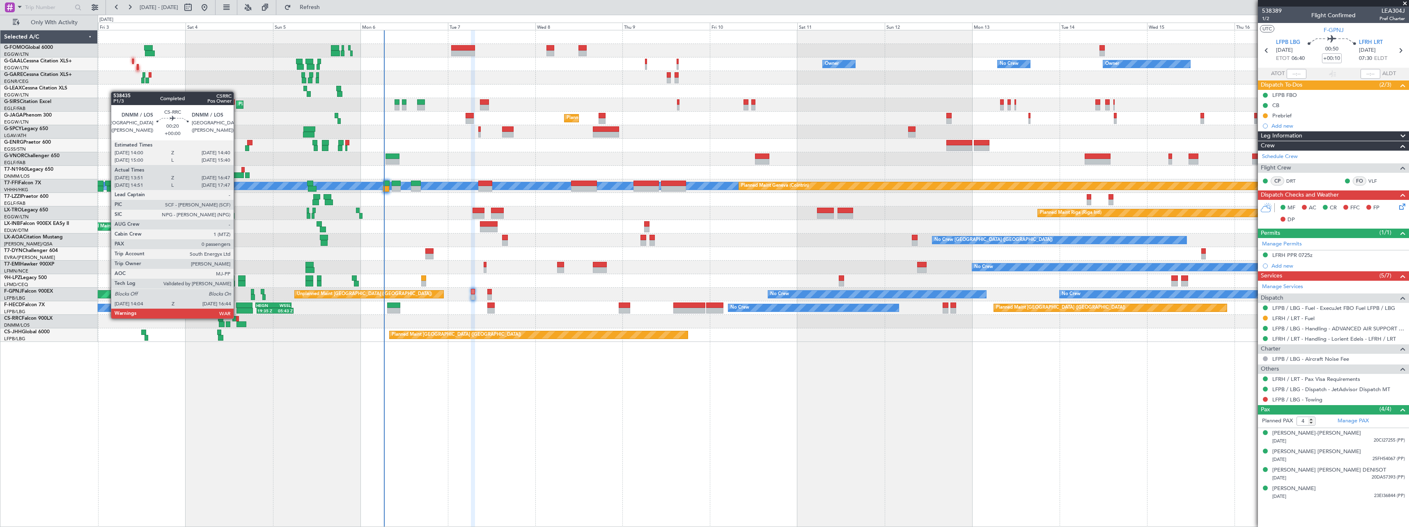
click at [237, 318] on div at bounding box center [237, 319] width 2 height 6
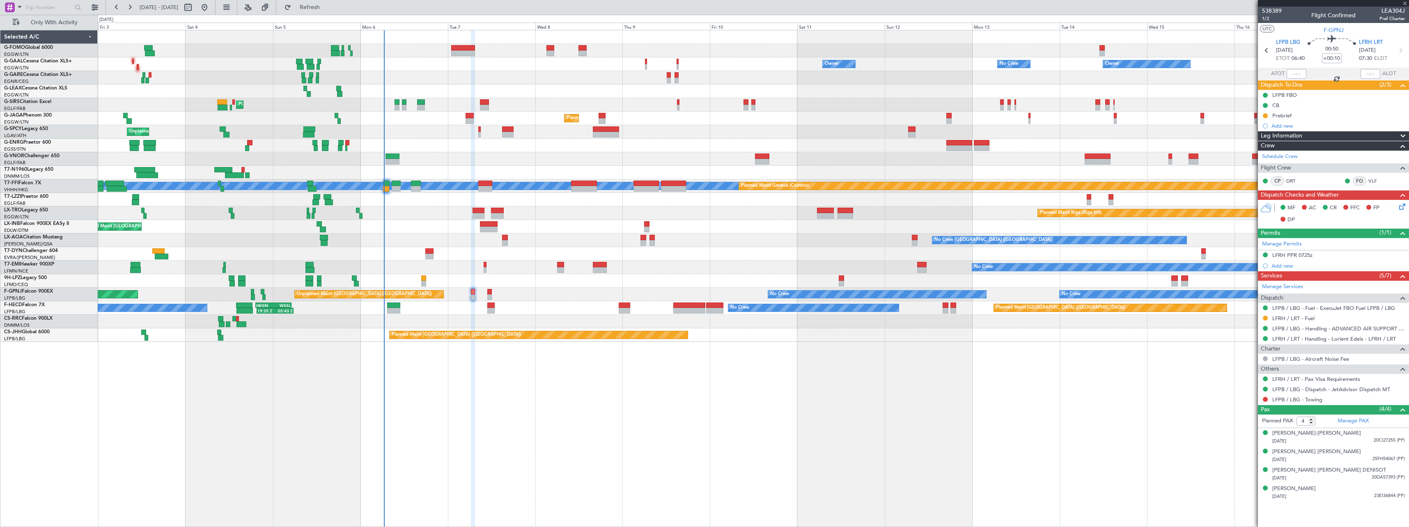
type input "14:06"
type input "16:42"
type input "0"
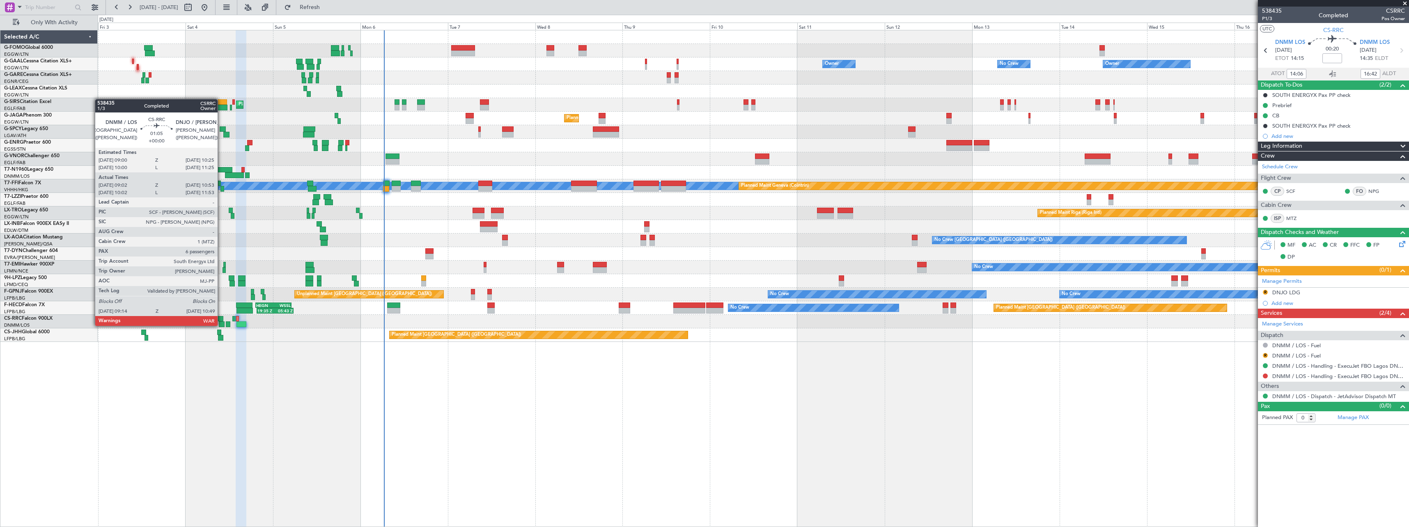
click at [221, 325] on div at bounding box center [222, 324] width 6 height 6
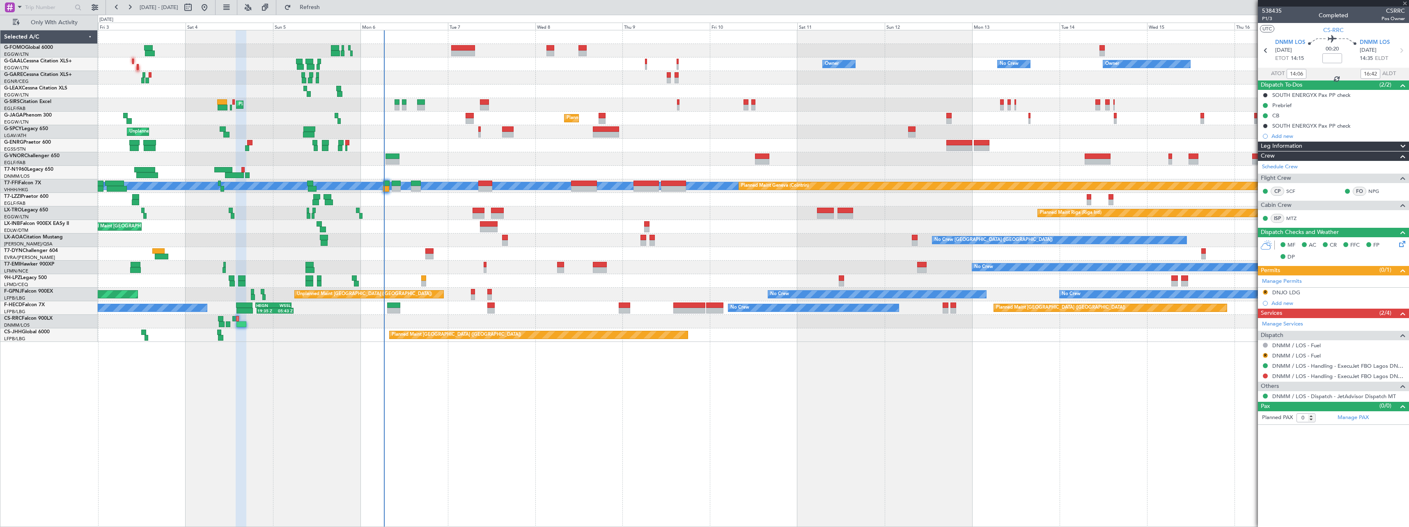
type input "09:17"
type input "10:48"
type input "6"
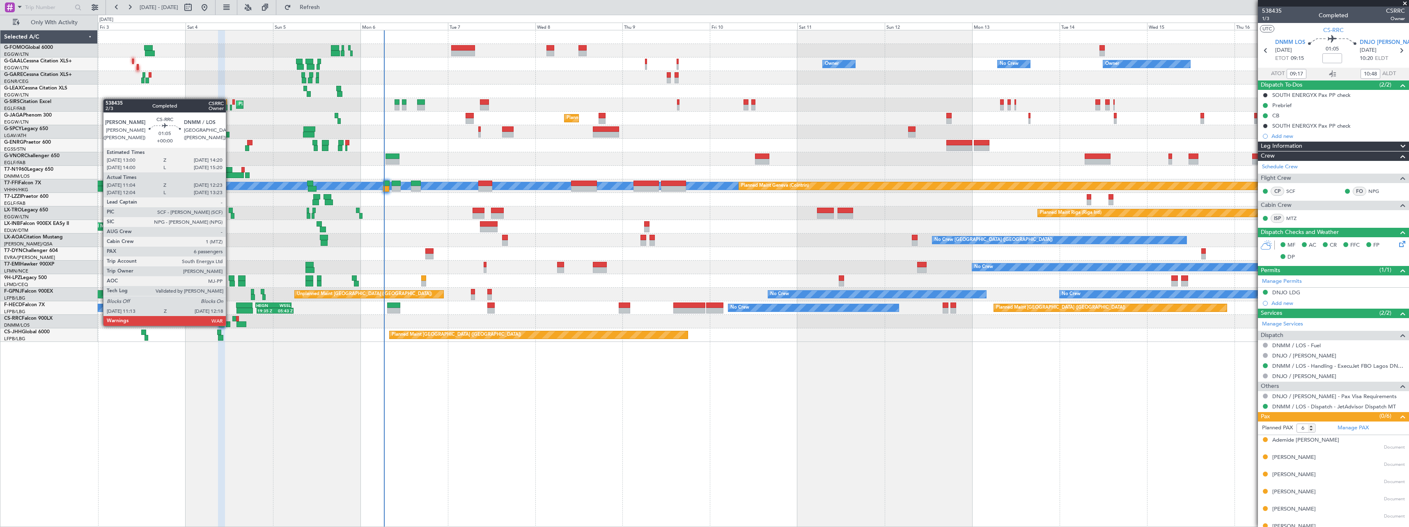
click at [230, 325] on div at bounding box center [228, 324] width 4 height 6
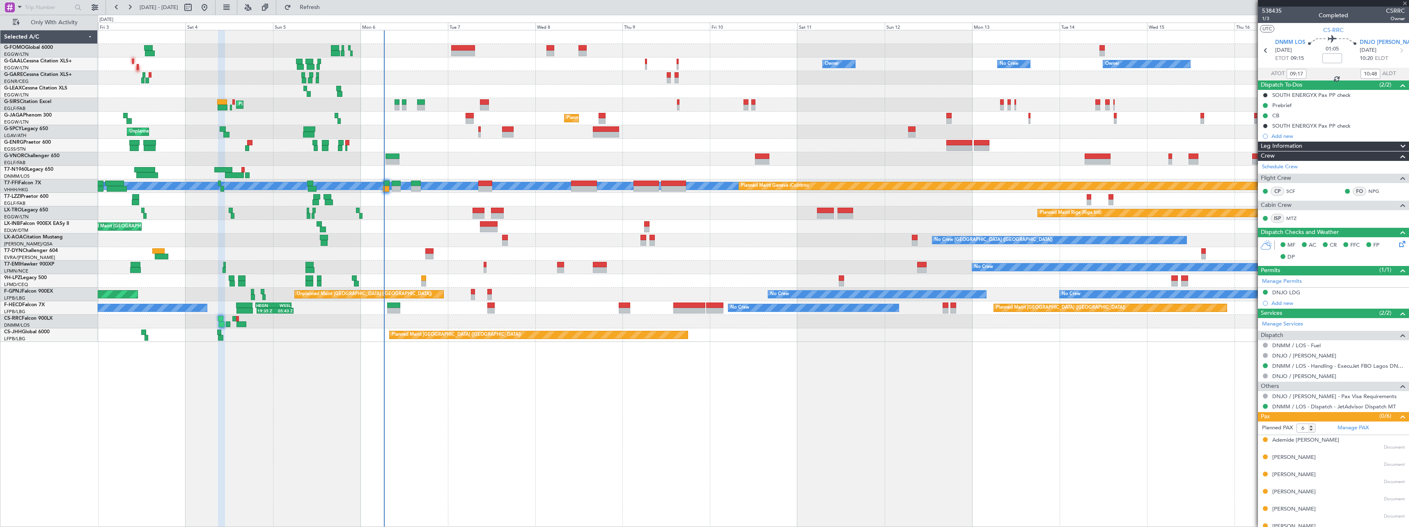
type input "11:14"
type input "12:18"
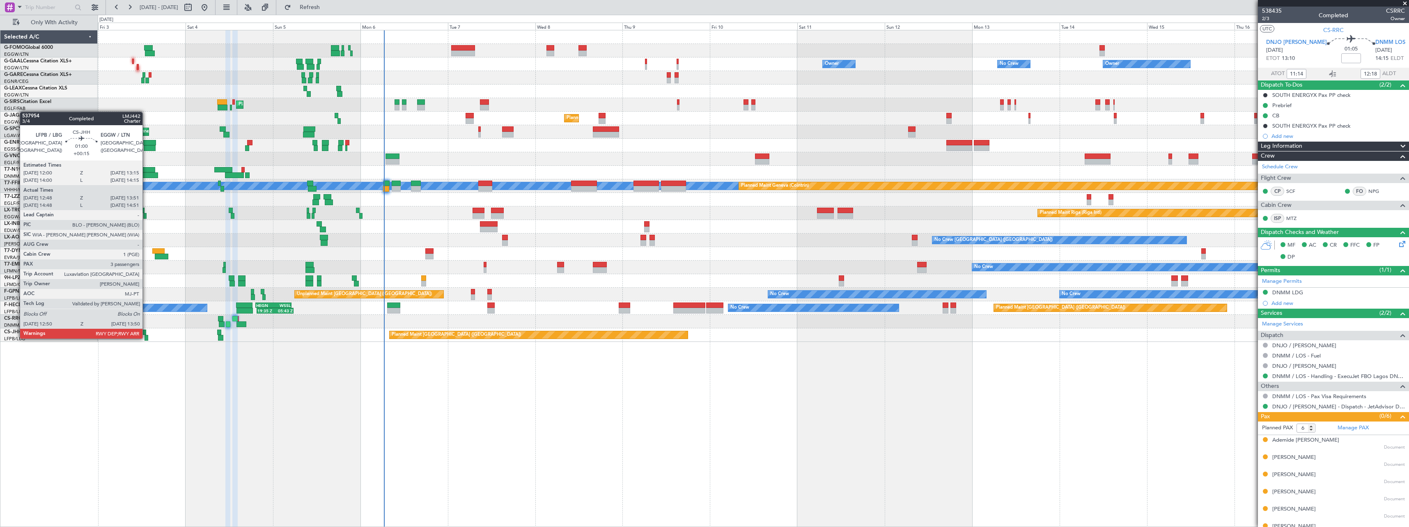
click at [146, 338] on div at bounding box center [147, 338] width 4 height 6
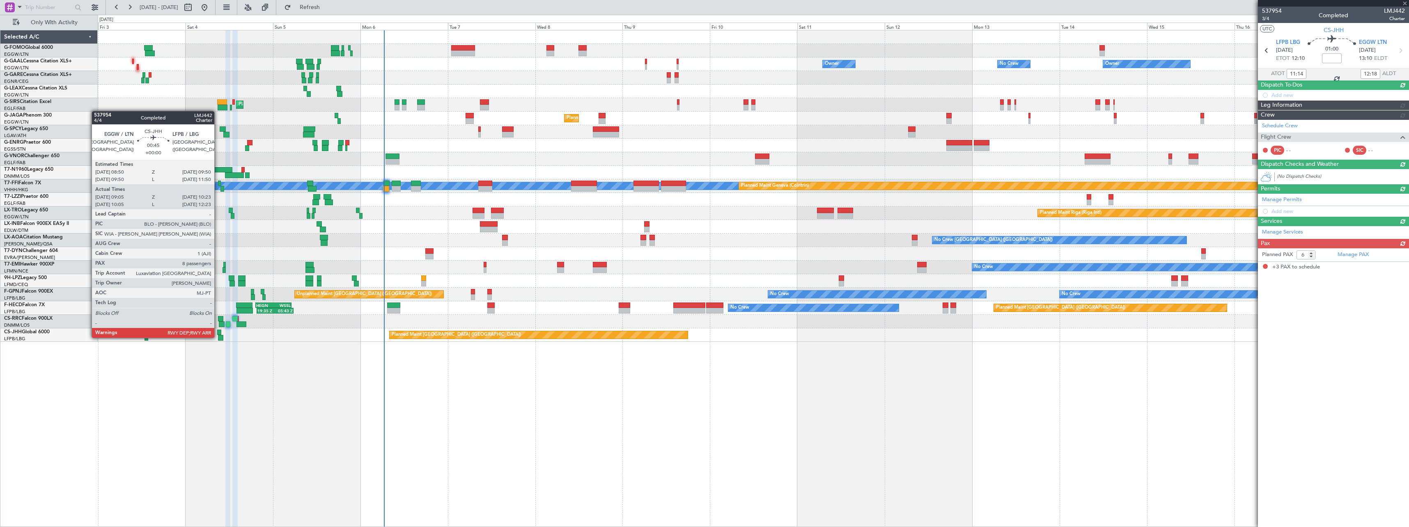
type input "+00:15"
type input "12:58"
type input "13:46"
type input "3"
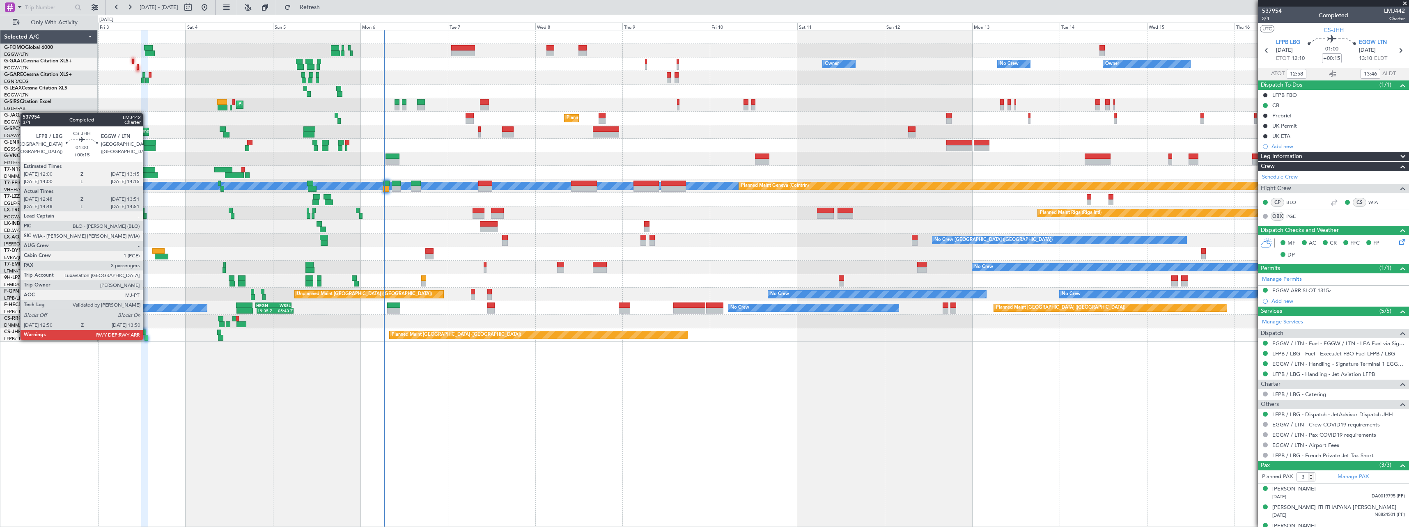
click at [147, 339] on div at bounding box center [147, 338] width 4 height 6
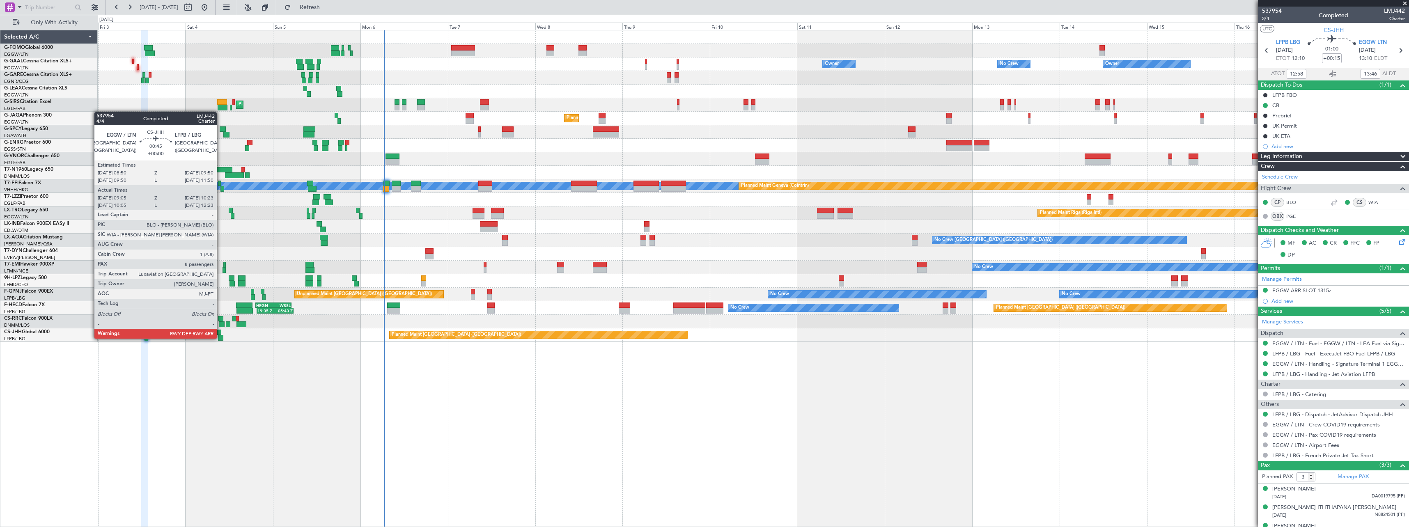
click at [220, 338] on div at bounding box center [220, 338] width 5 height 6
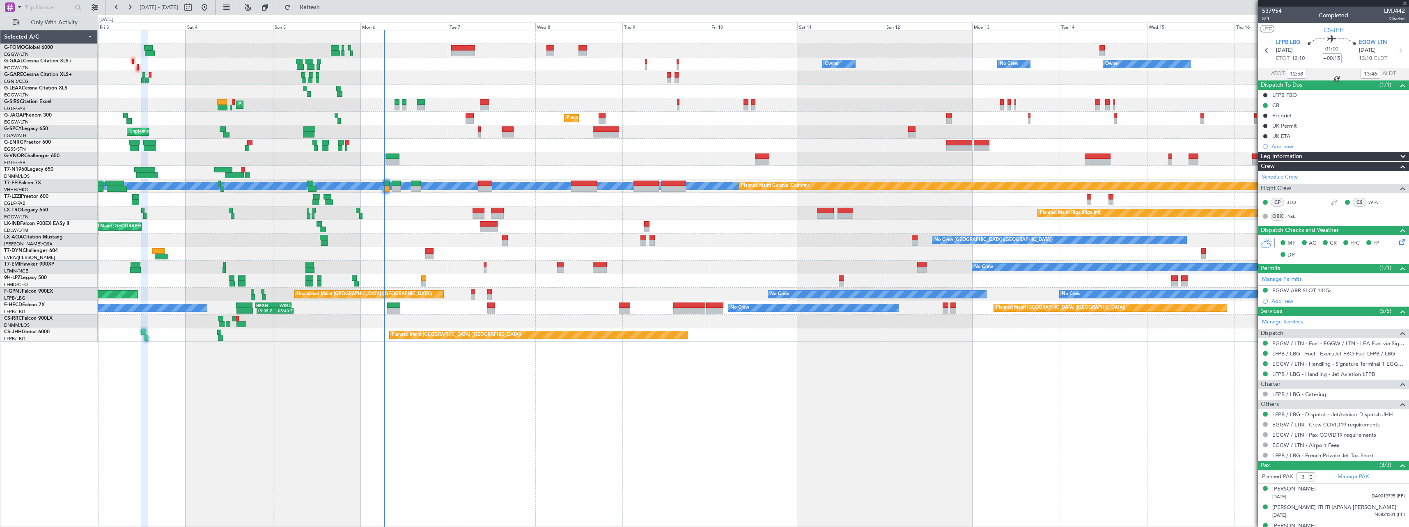
type input "09:15"
type input "10:18"
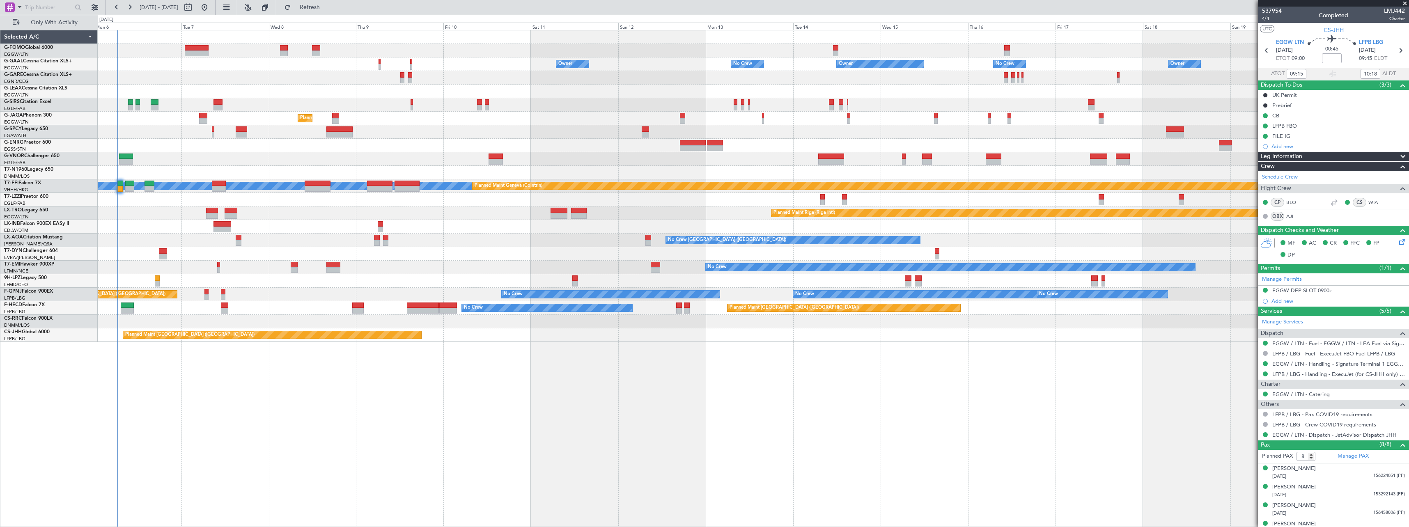
click at [230, 382] on div "Owner Owner No Crew No Crew Owner Owner Planned Maint Oxford (Kidlington) Plann…" at bounding box center [753, 278] width 1311 height 497
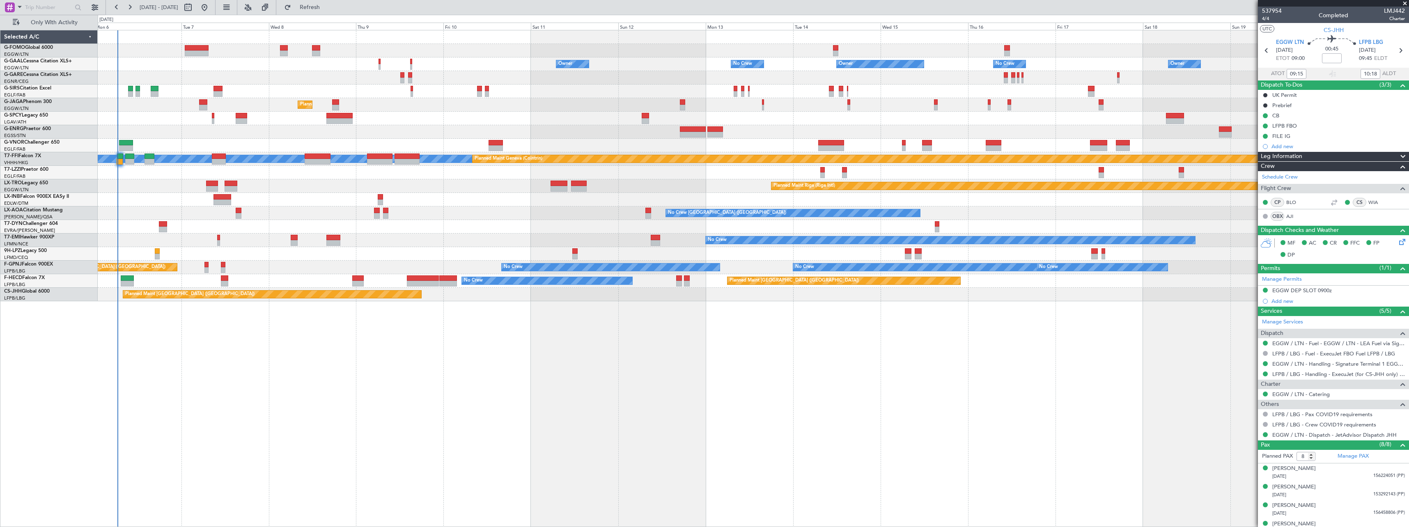
click at [1409, 2] on span at bounding box center [1405, 3] width 8 height 7
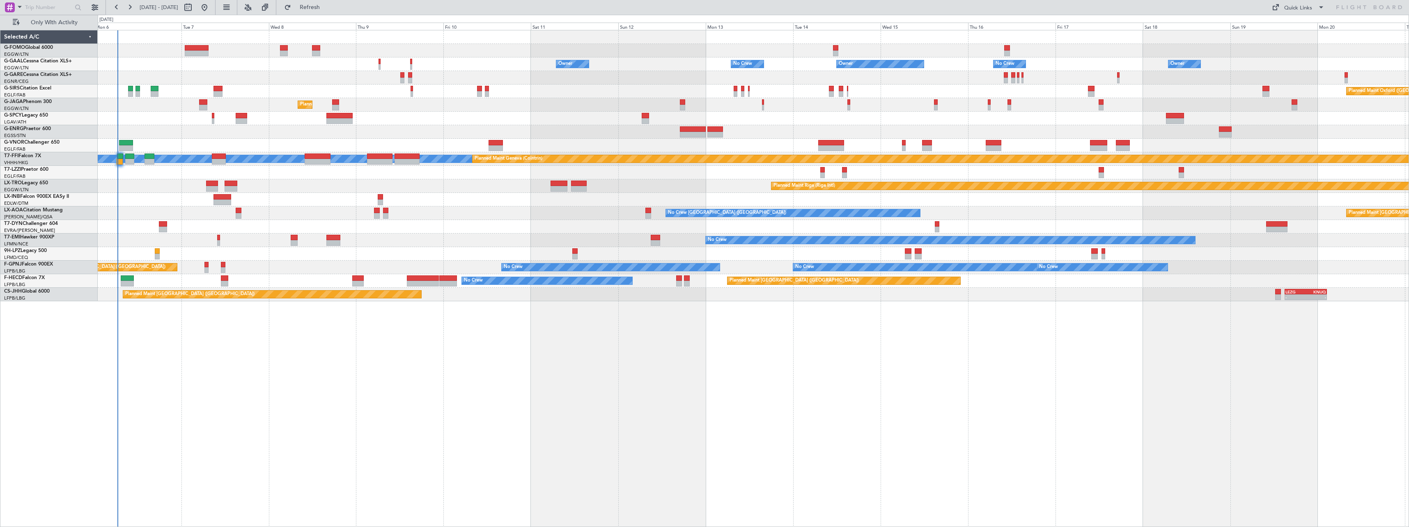
type input "0"
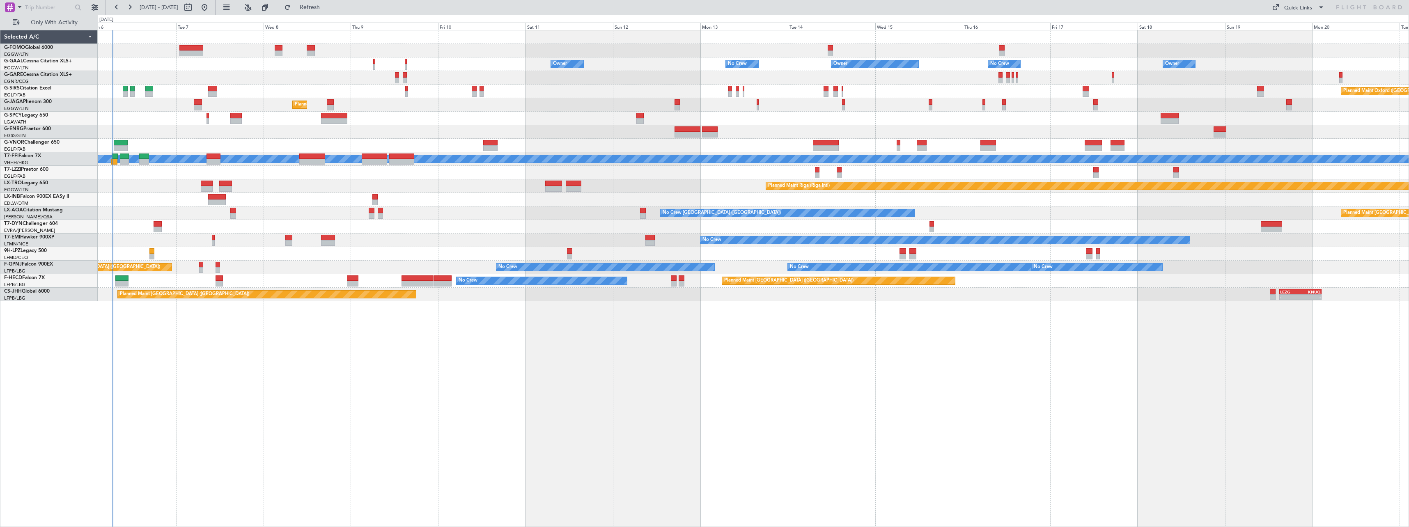
click at [317, 179] on div "A/C Unavailable [GEOGRAPHIC_DATA] ([GEOGRAPHIC_DATA])" at bounding box center [753, 173] width 1311 height 14
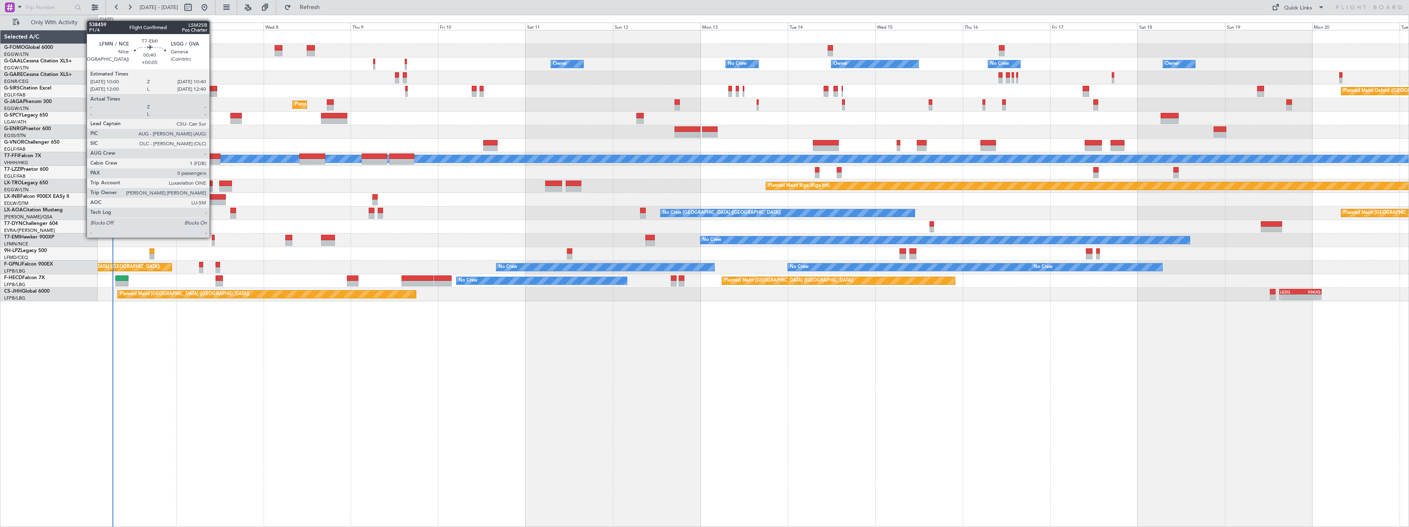
click at [213, 237] on div at bounding box center [213, 238] width 2 height 6
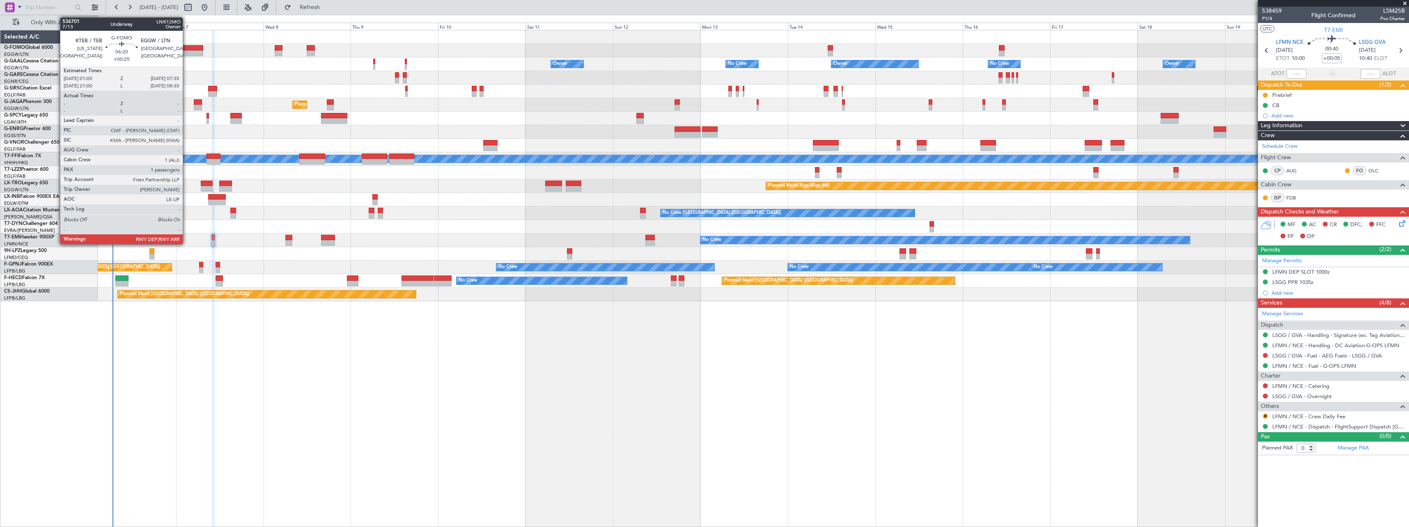
click at [186, 47] on div at bounding box center [191, 48] width 24 height 6
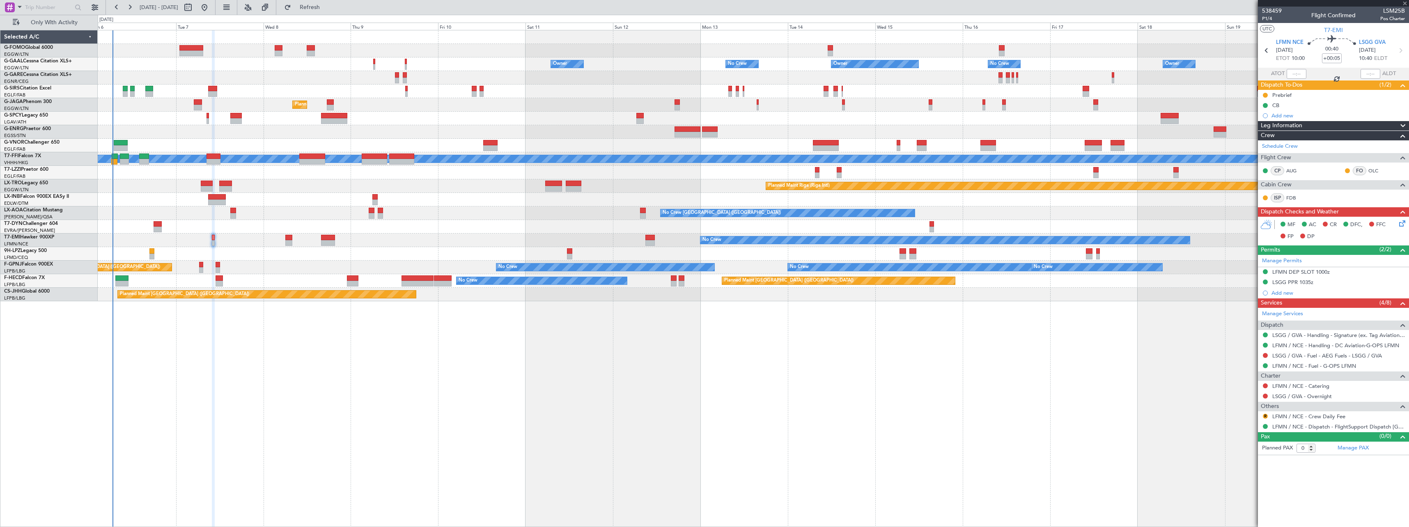
type input "+00:25"
type input "1"
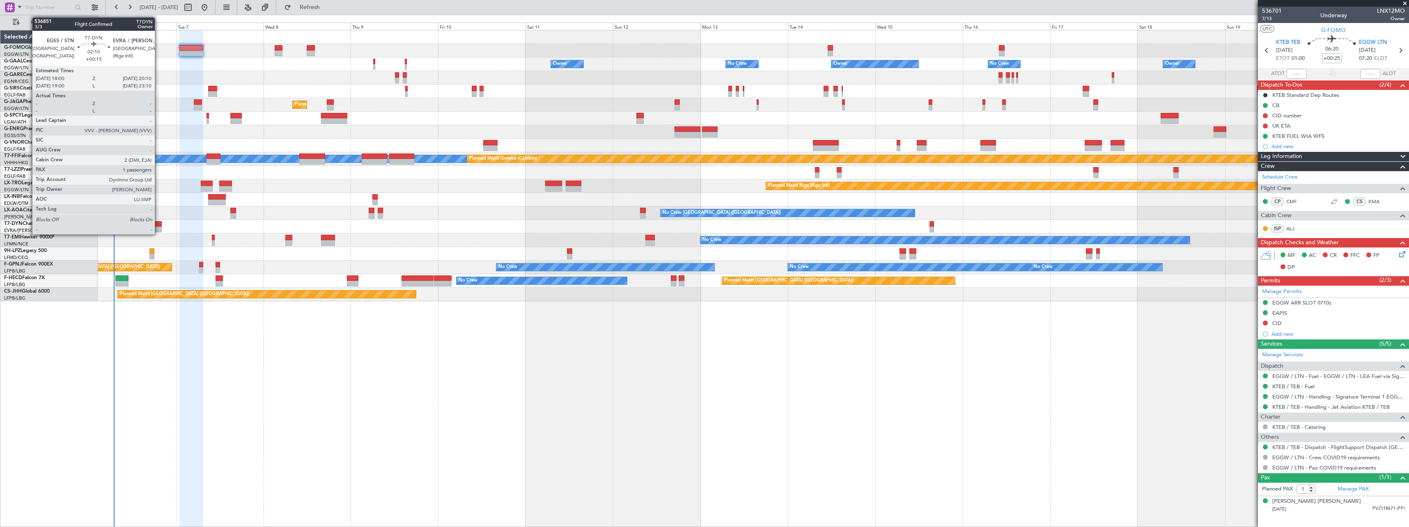
click at [158, 226] on div at bounding box center [158, 224] width 8 height 6
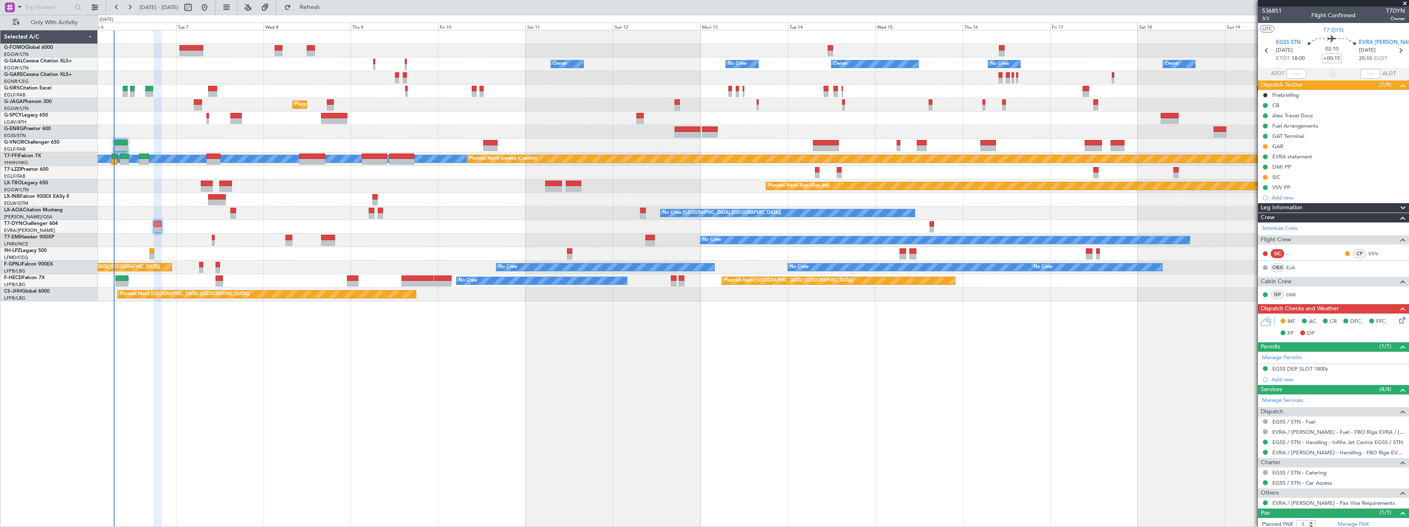
click at [1398, 318] on icon at bounding box center [1401, 319] width 7 height 7
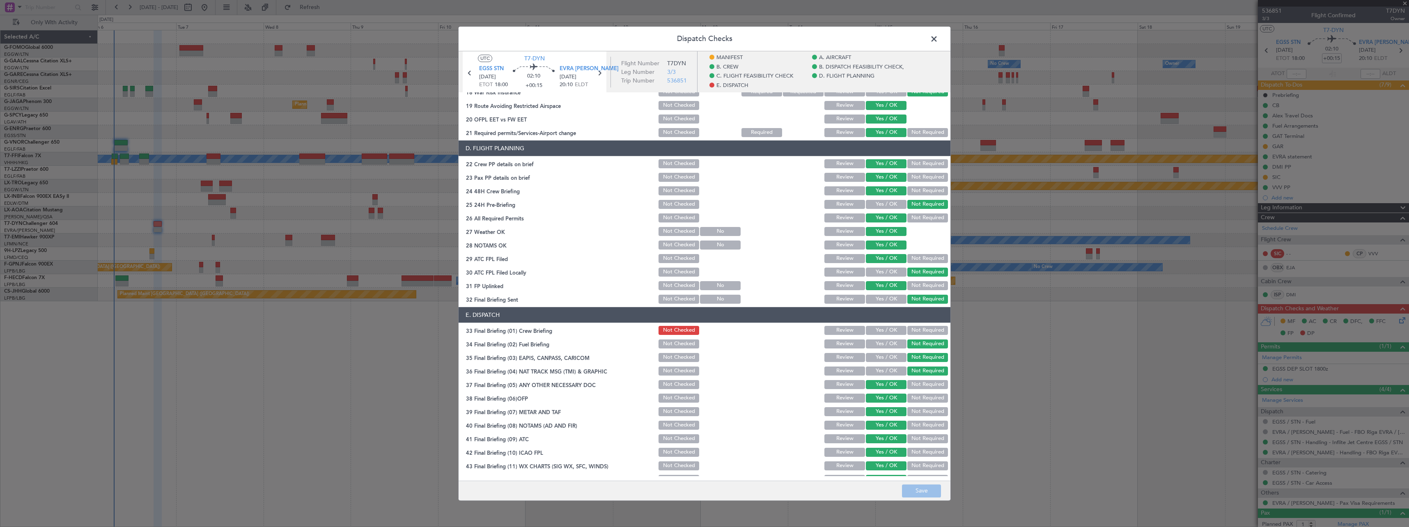
scroll to position [377, 0]
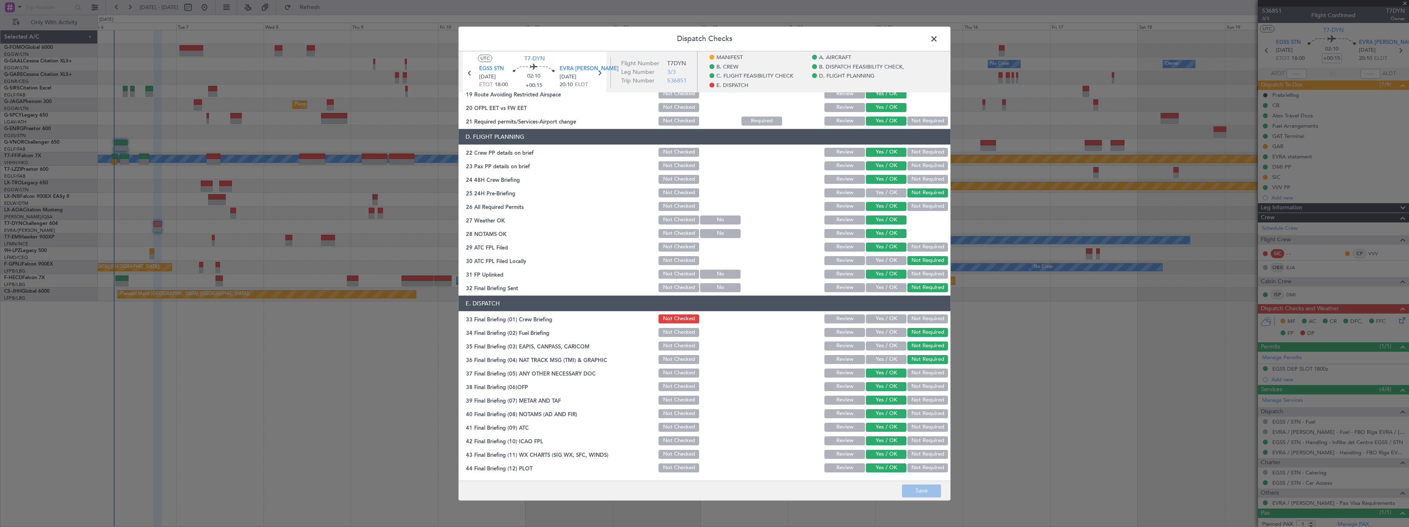
click at [938, 38] on span at bounding box center [938, 41] width 0 height 16
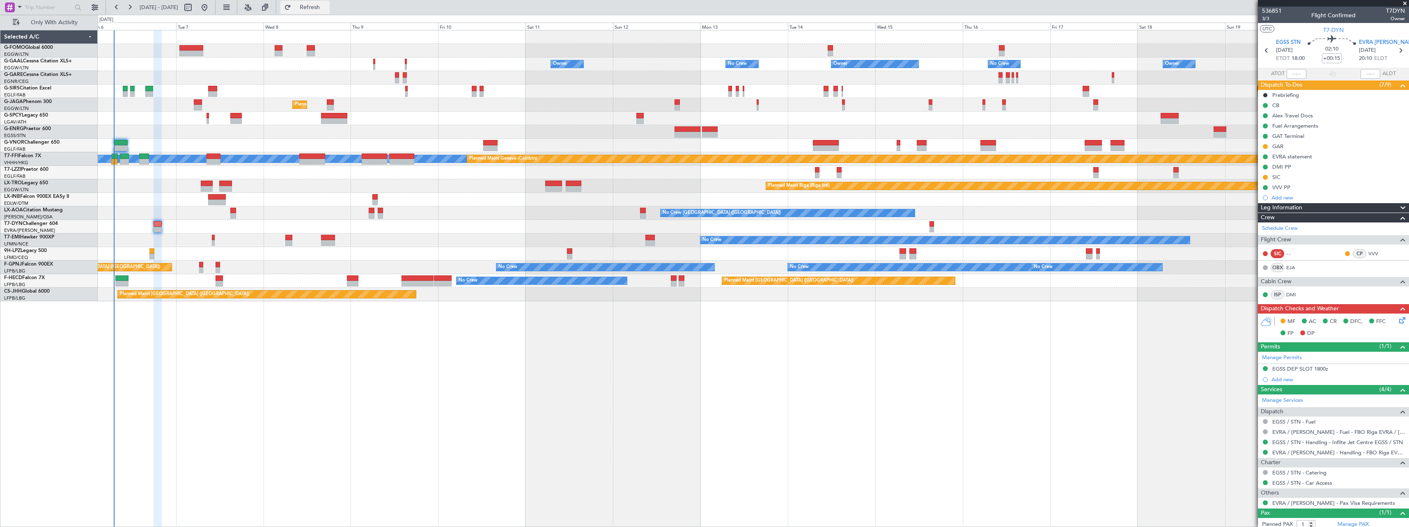
click at [330, 2] on button "Refresh" at bounding box center [304, 7] width 49 height 13
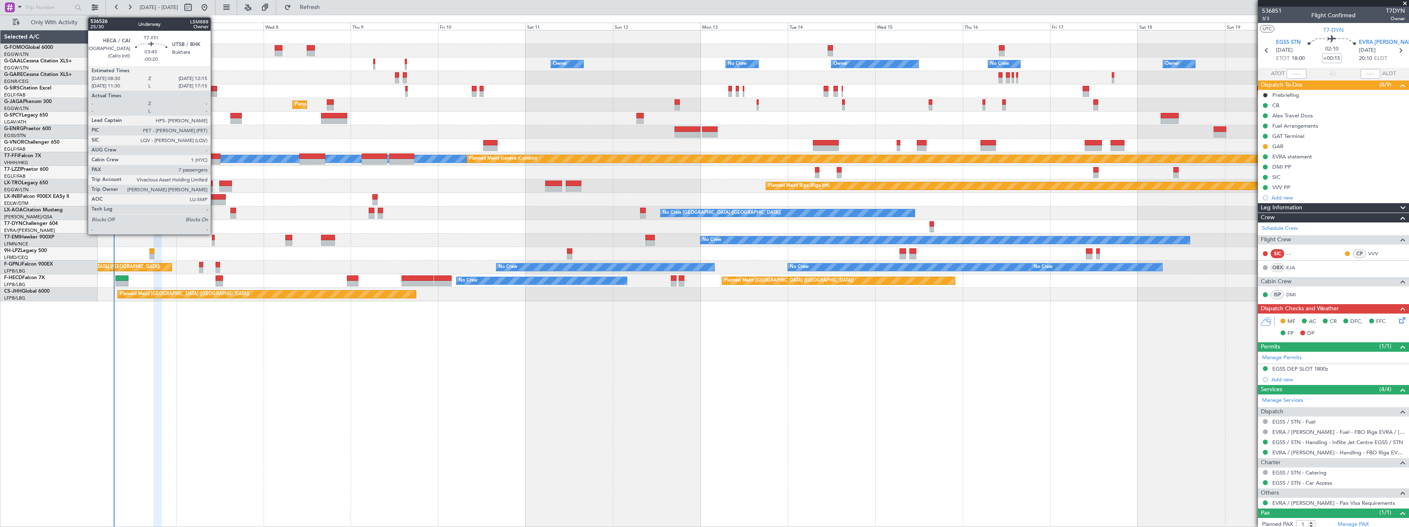
click at [214, 158] on div at bounding box center [214, 157] width 14 height 6
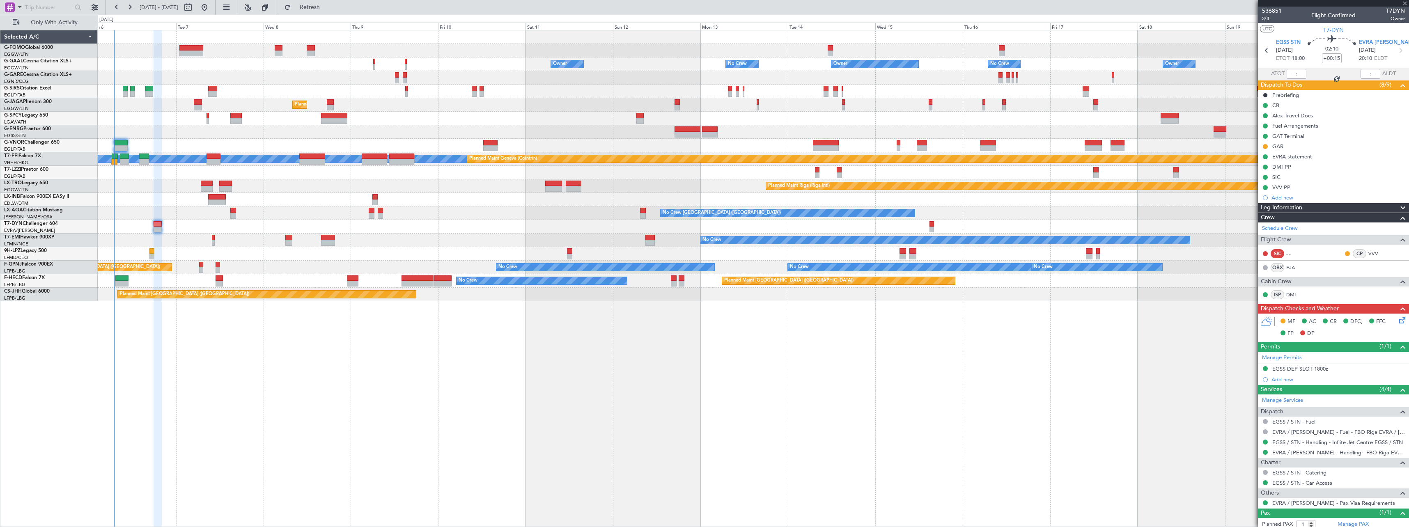
type input "-00:20"
type input "7"
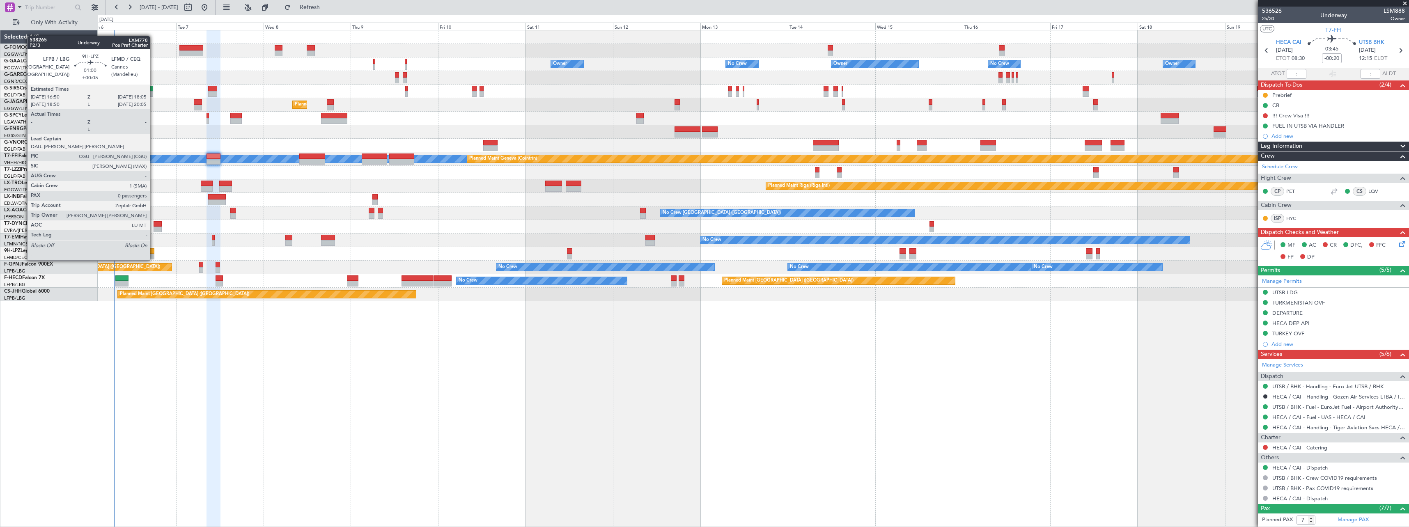
click at [154, 252] on div at bounding box center [151, 251] width 5 height 6
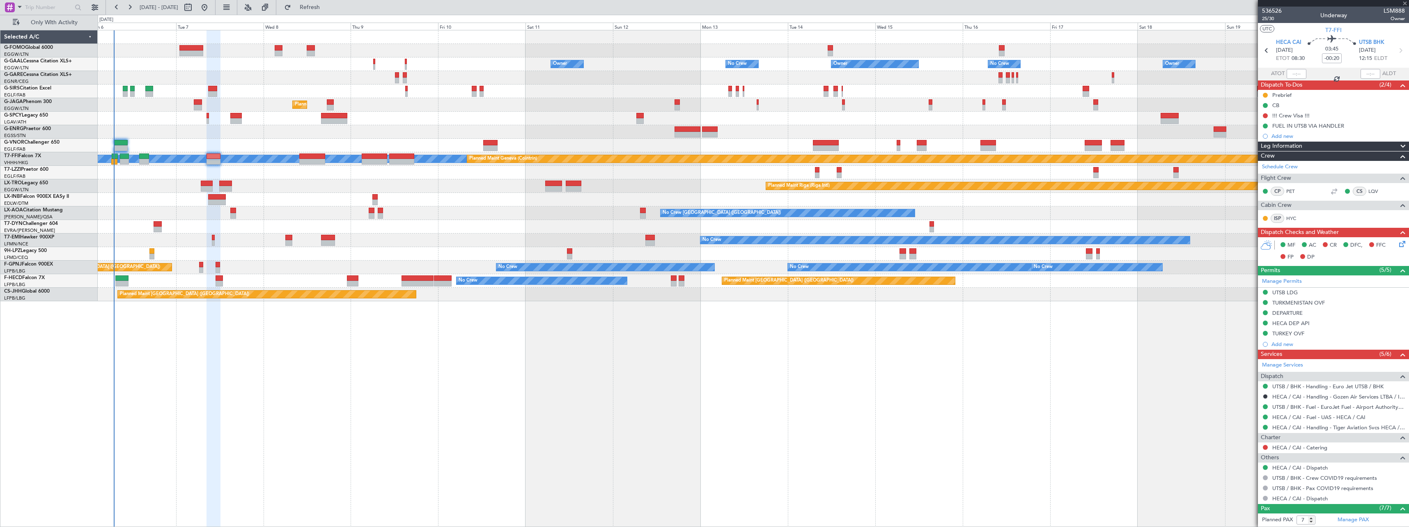
type input "+00:05"
type input "0"
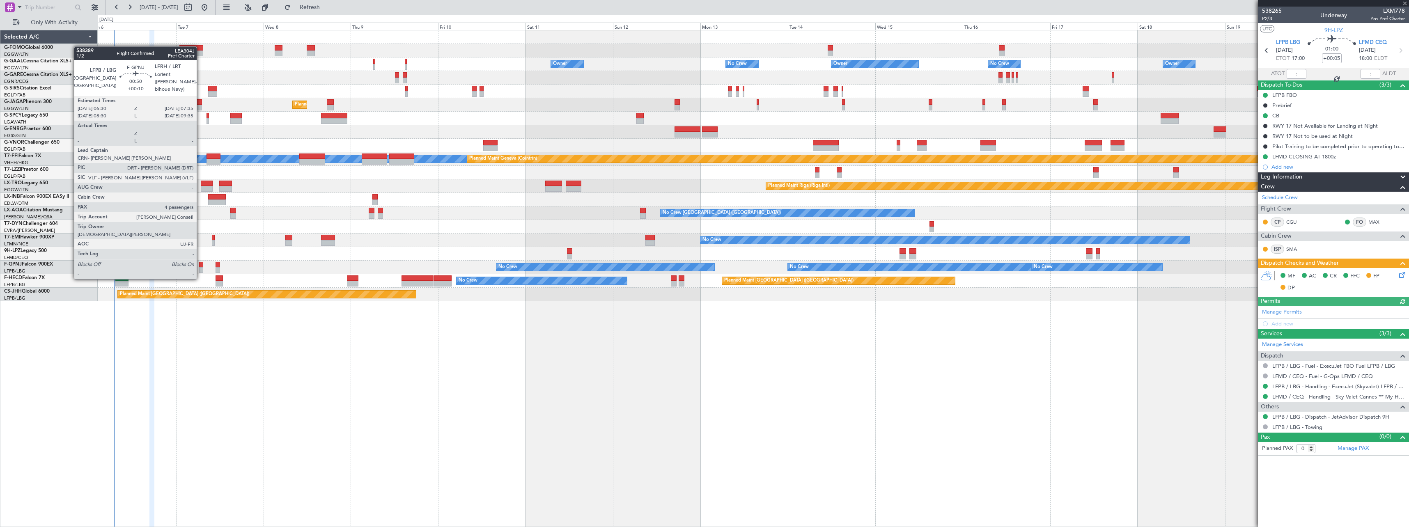
click at [200, 263] on div at bounding box center [201, 265] width 4 height 6
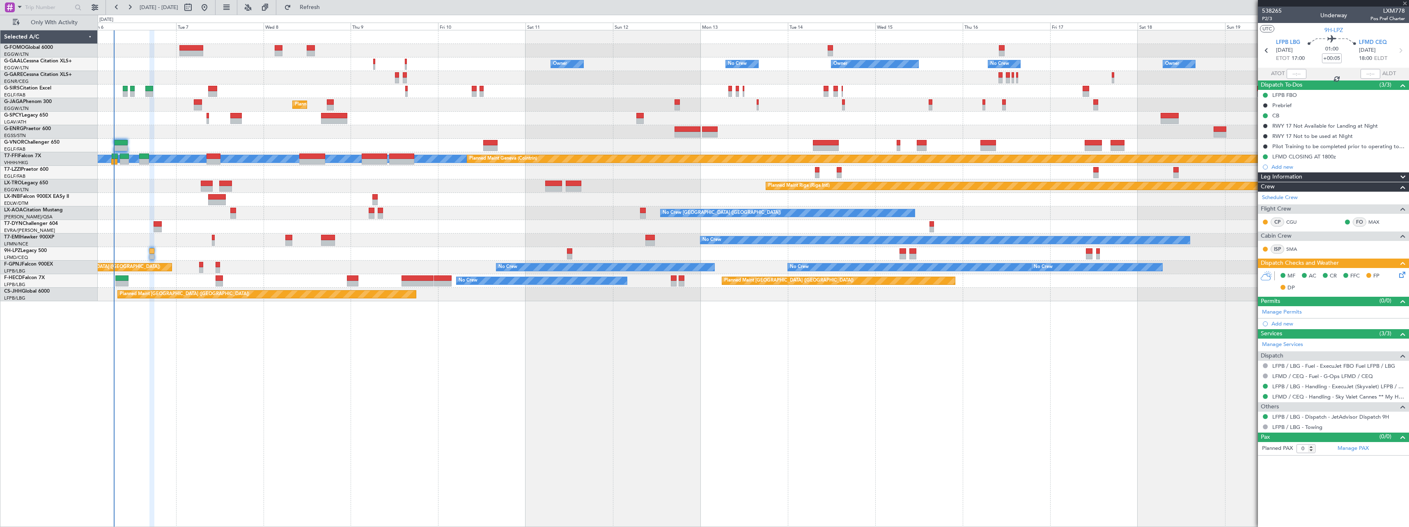
type input "+00:10"
type input "4"
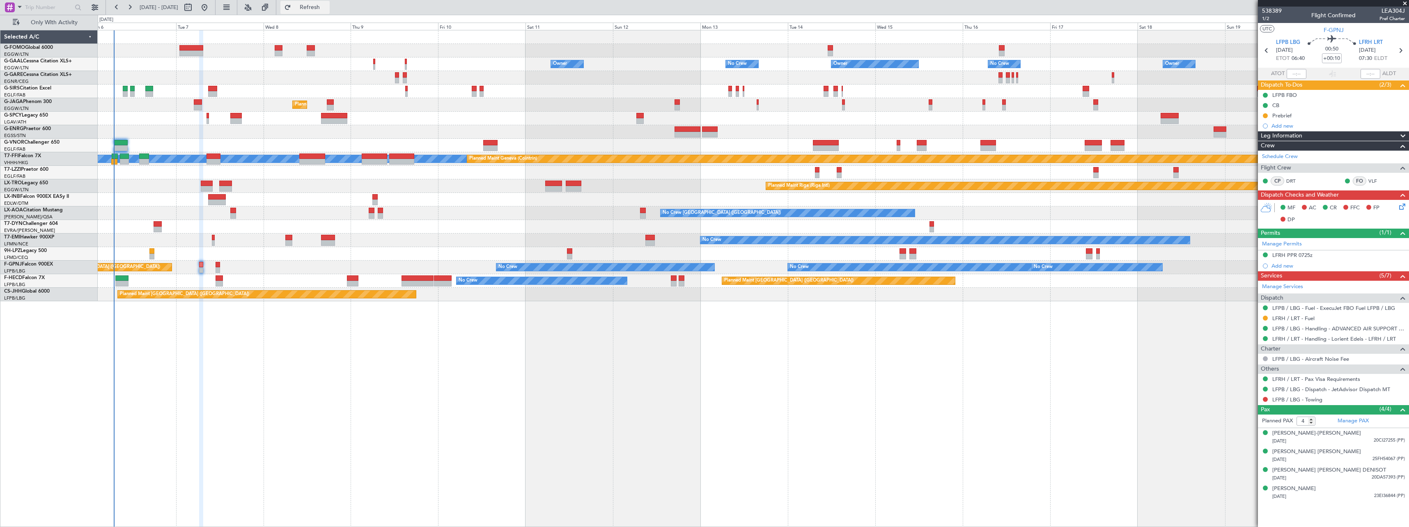
click at [327, 7] on span "Refresh" at bounding box center [310, 8] width 34 height 6
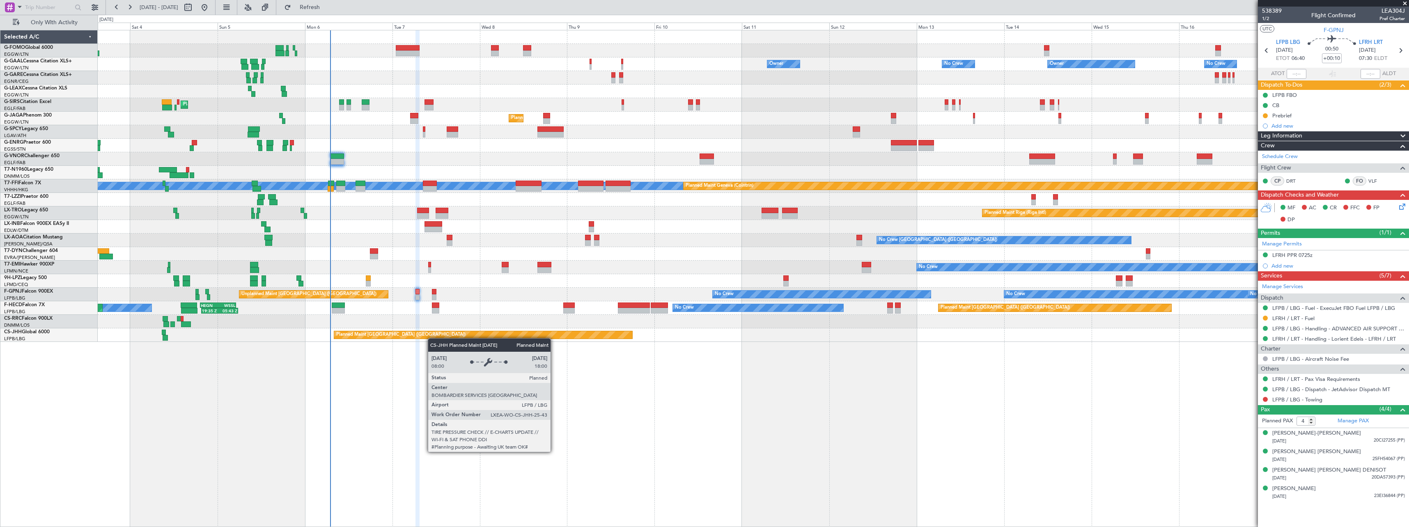
click at [432, 338] on div "Owner Owner Owner No Crew No Crew Owner AOG Maint Dusseldorf Planned Maint Duss…" at bounding box center [753, 278] width 1311 height 497
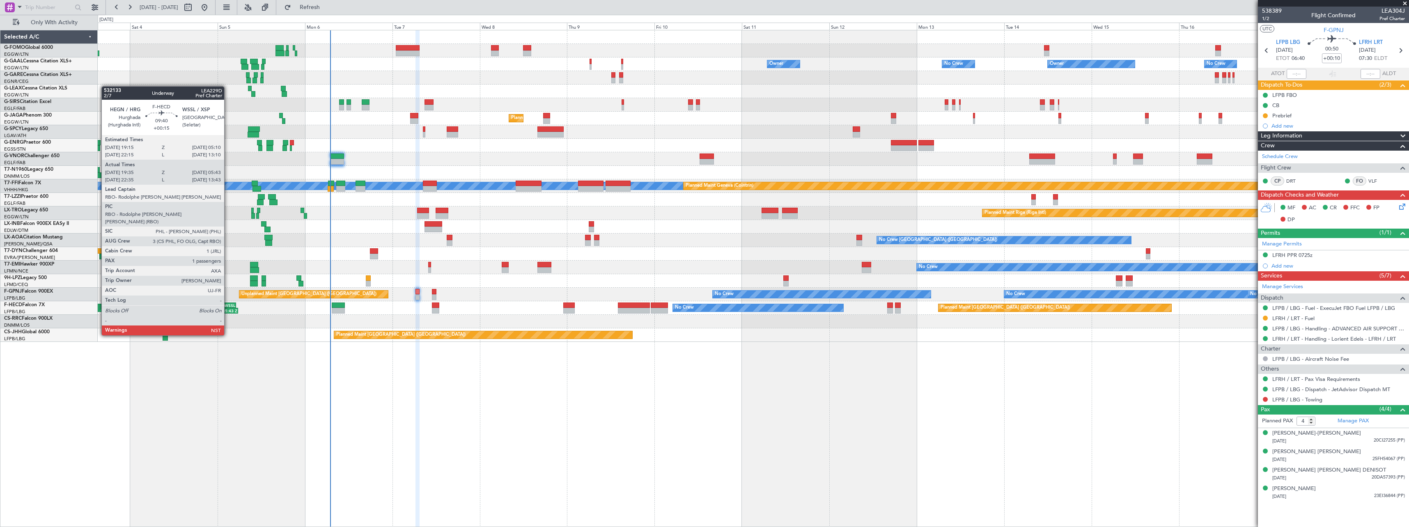
click at [228, 312] on div "05:43 Z" at bounding box center [229, 310] width 18 height 5
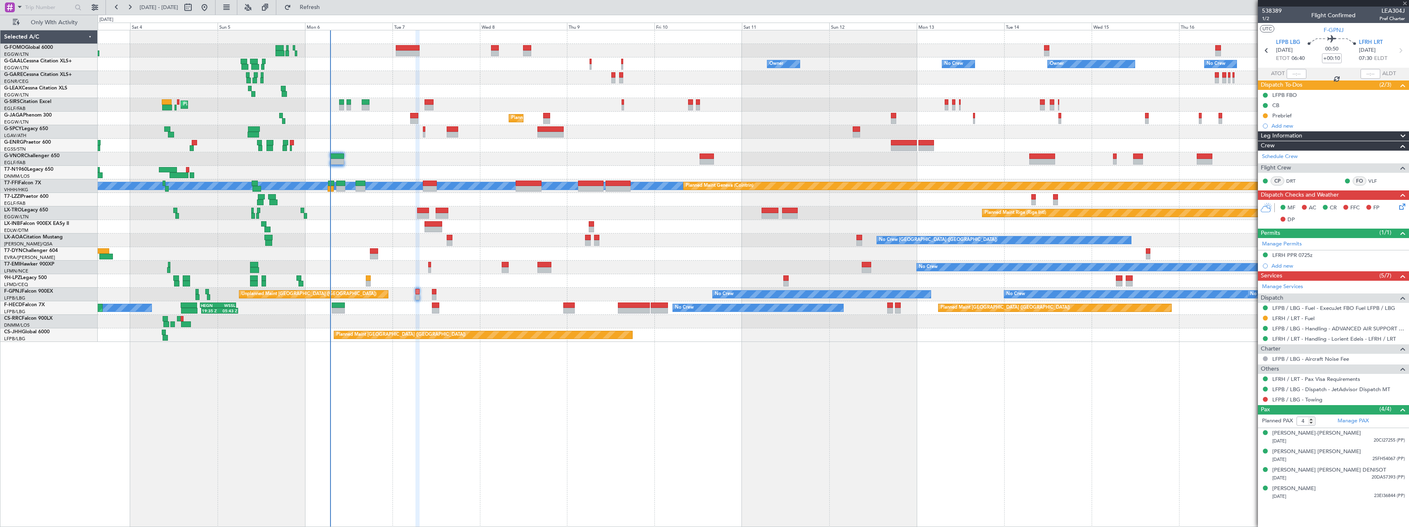
type input "+00:15"
type input "19:45"
type input "05:38"
type input "1"
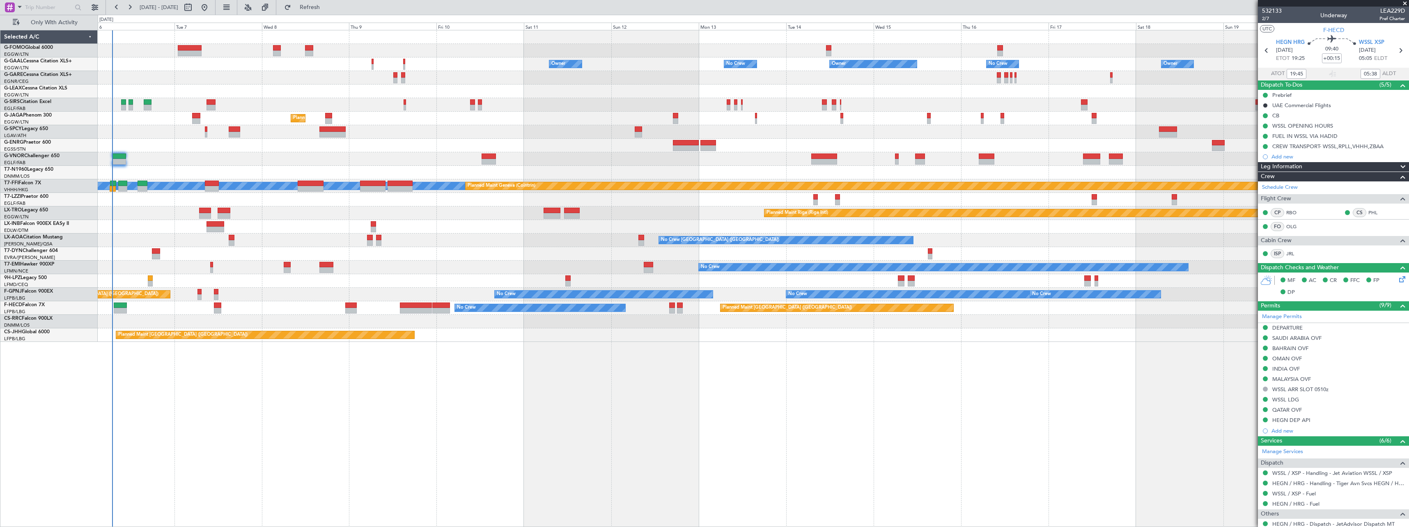
click at [238, 370] on div "Owner Owner Owner No Crew No Crew Owner Planned Maint Oxford (Kidlington) Plann…" at bounding box center [753, 278] width 1311 height 497
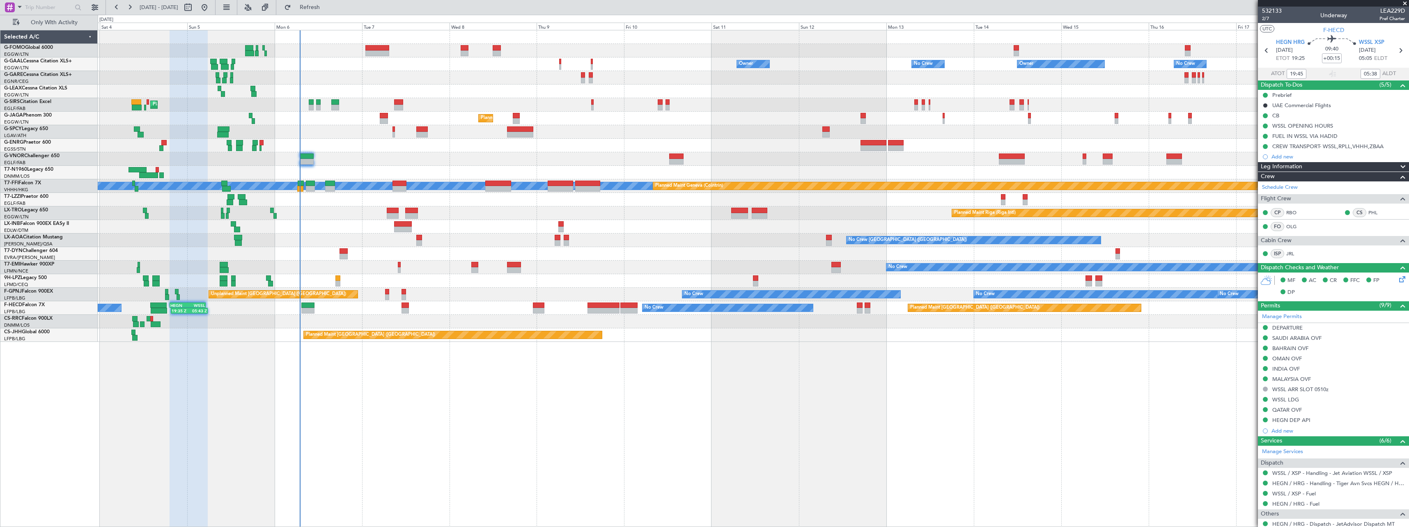
click at [426, 371] on div "Owner Owner Owner No Crew No Crew Owner AOG Maint Dusseldorf Planned Maint Duss…" at bounding box center [753, 278] width 1311 height 497
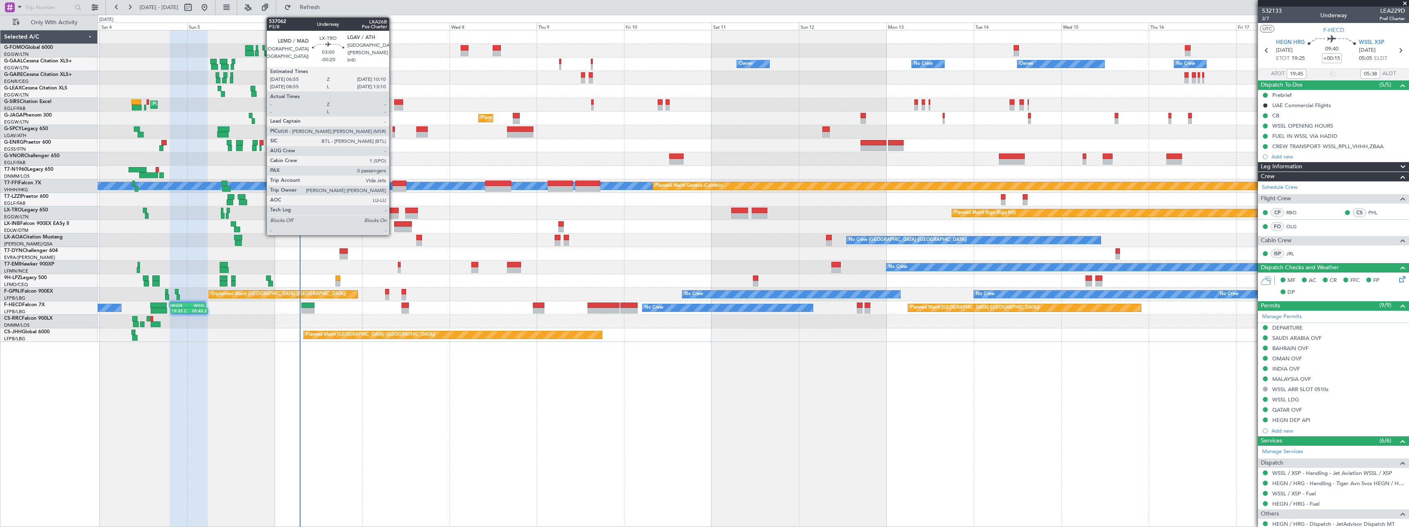
click at [393, 214] on div at bounding box center [393, 216] width 12 height 6
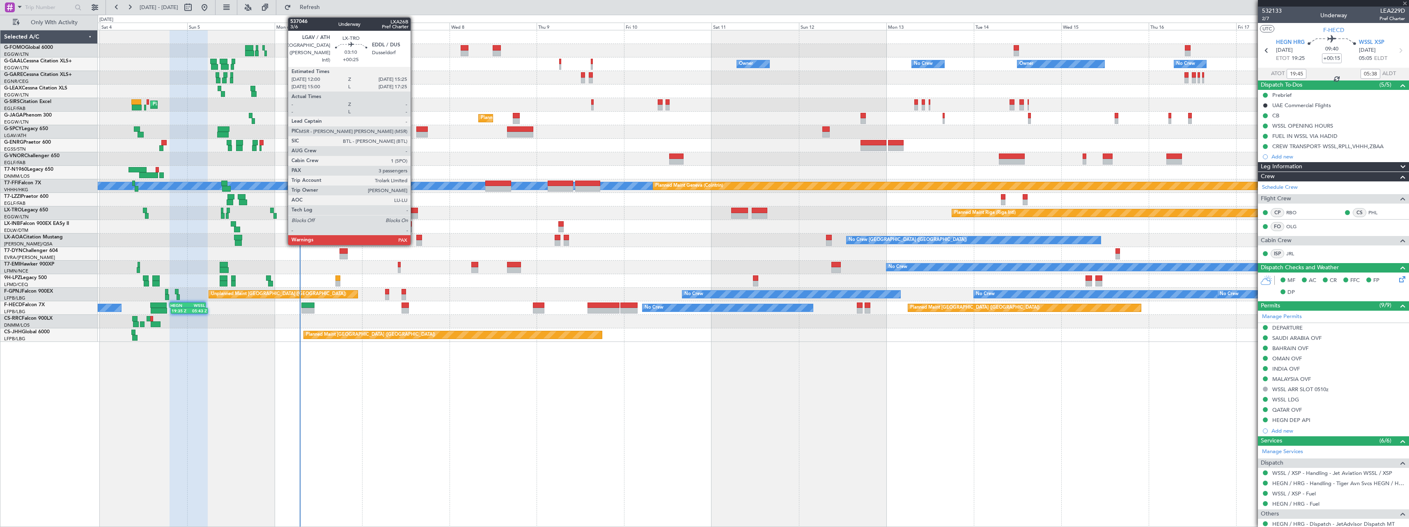
type input "-00:20"
type input "0"
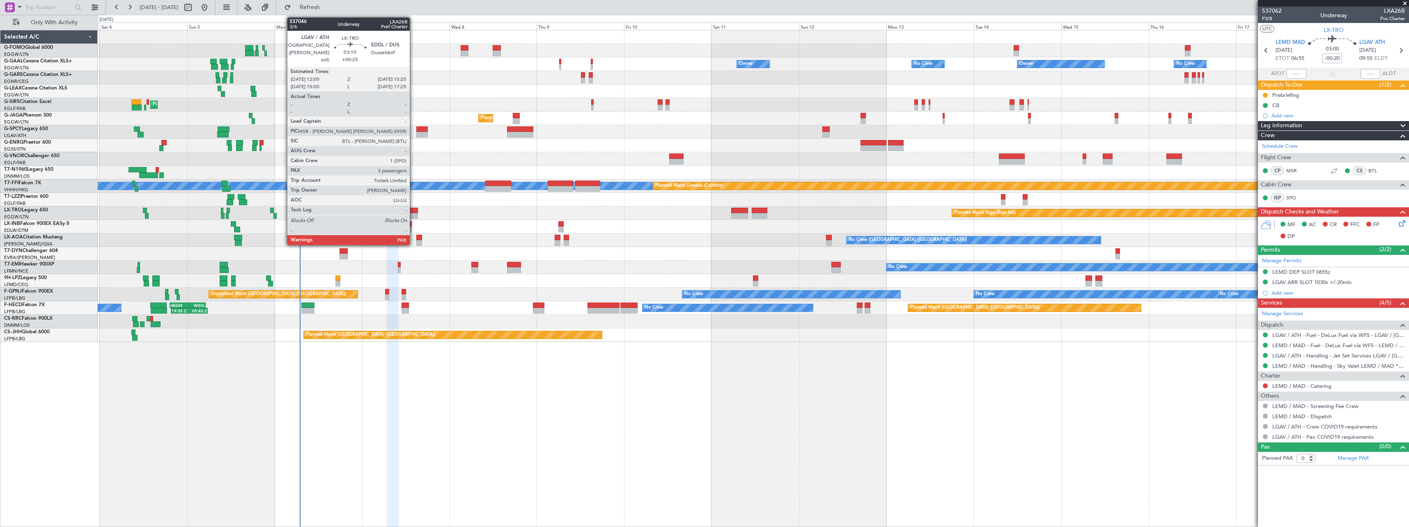
click at [413, 213] on div at bounding box center [411, 211] width 13 height 6
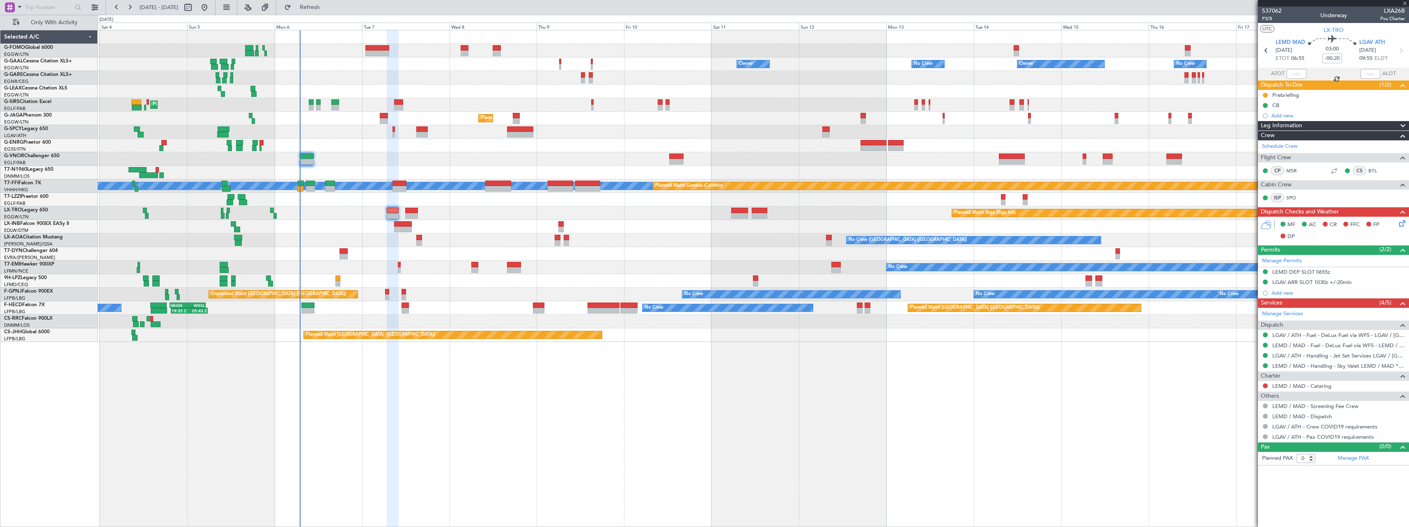
type input "+00:25"
type input "3"
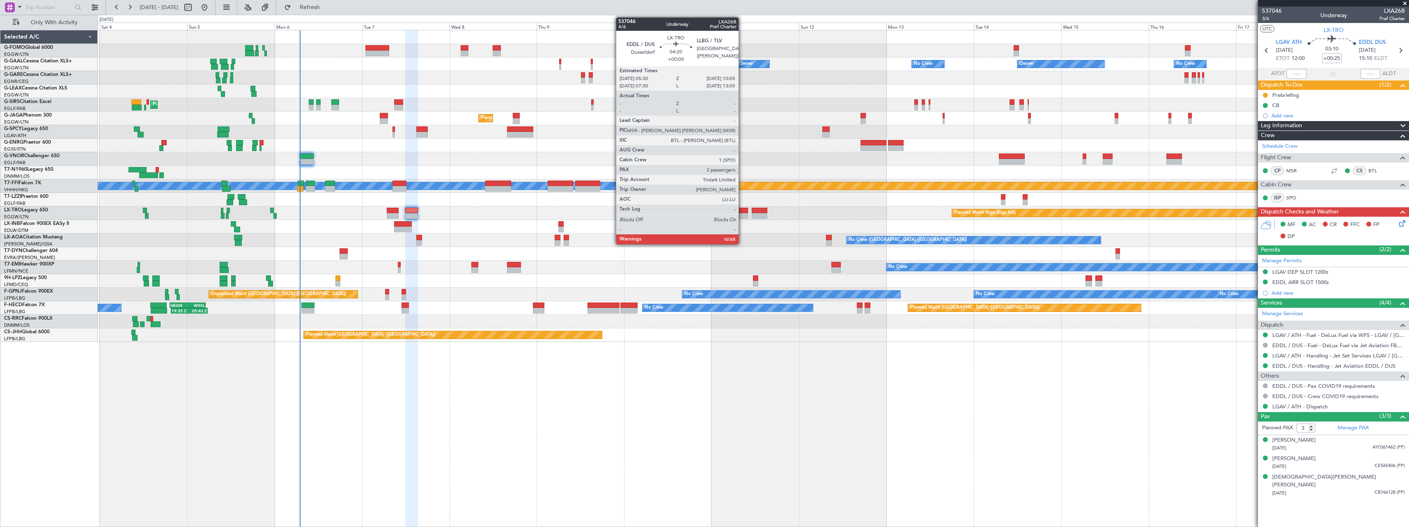
click at [742, 211] on div at bounding box center [739, 211] width 17 height 6
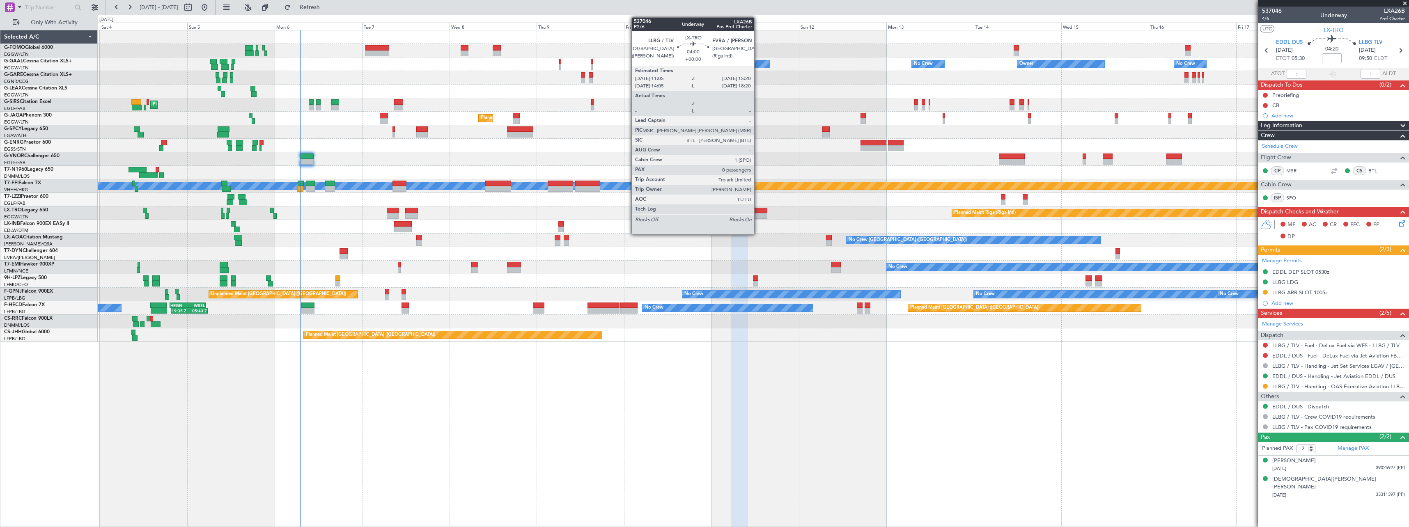
click at [758, 214] on div at bounding box center [760, 216] width 16 height 6
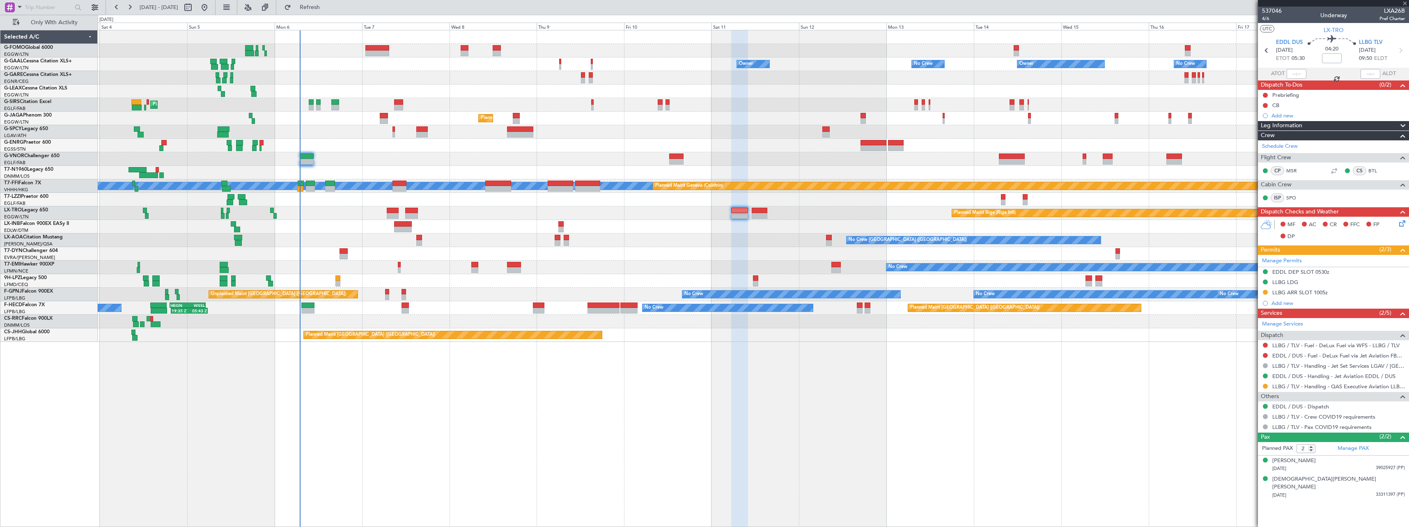
type input "0"
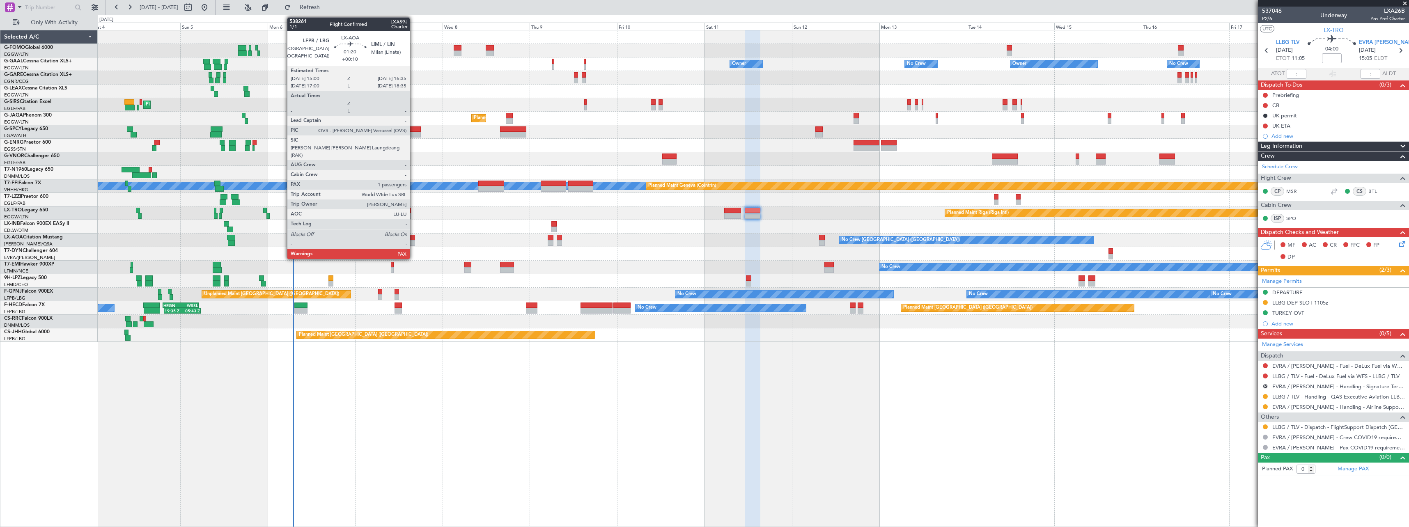
click at [413, 237] on div at bounding box center [412, 238] width 6 height 6
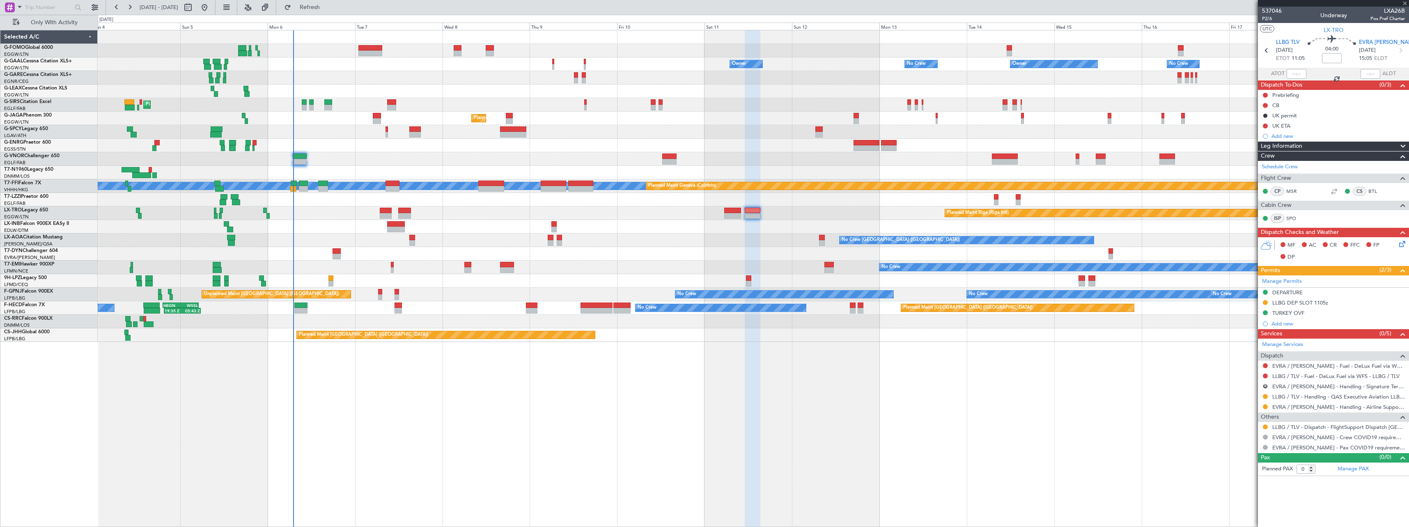
type input "+00:10"
type input "1"
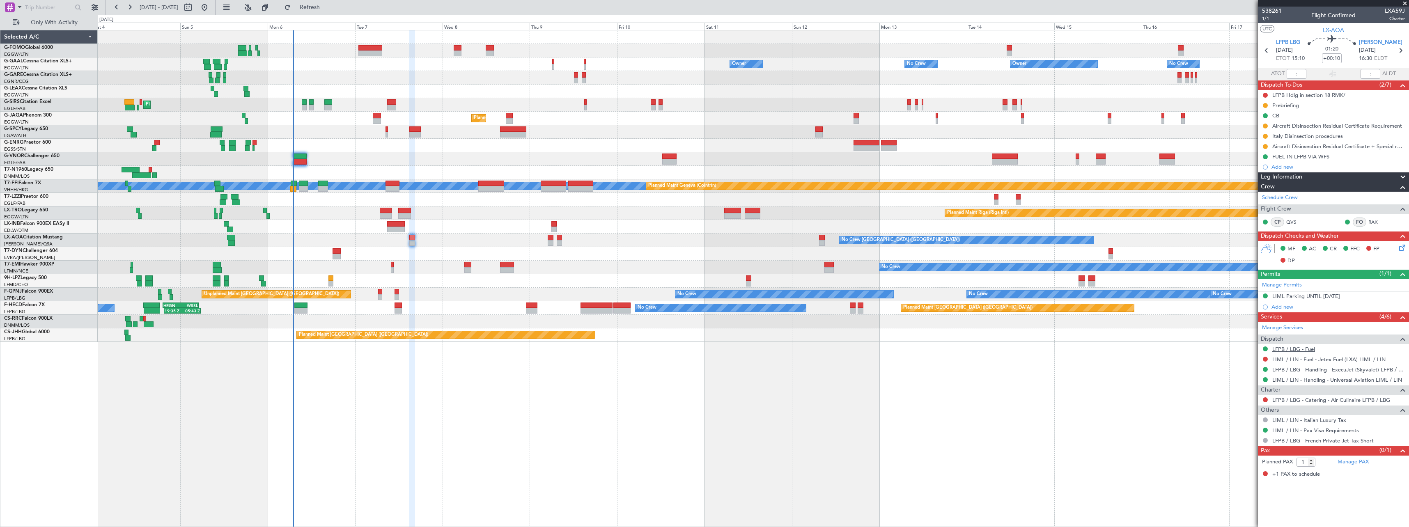
click at [1307, 348] on link "LFPB / LBG - Fuel" at bounding box center [1293, 349] width 43 height 7
click at [1308, 156] on div "FUEL IN LFPB VIA WFS" at bounding box center [1300, 156] width 57 height 7
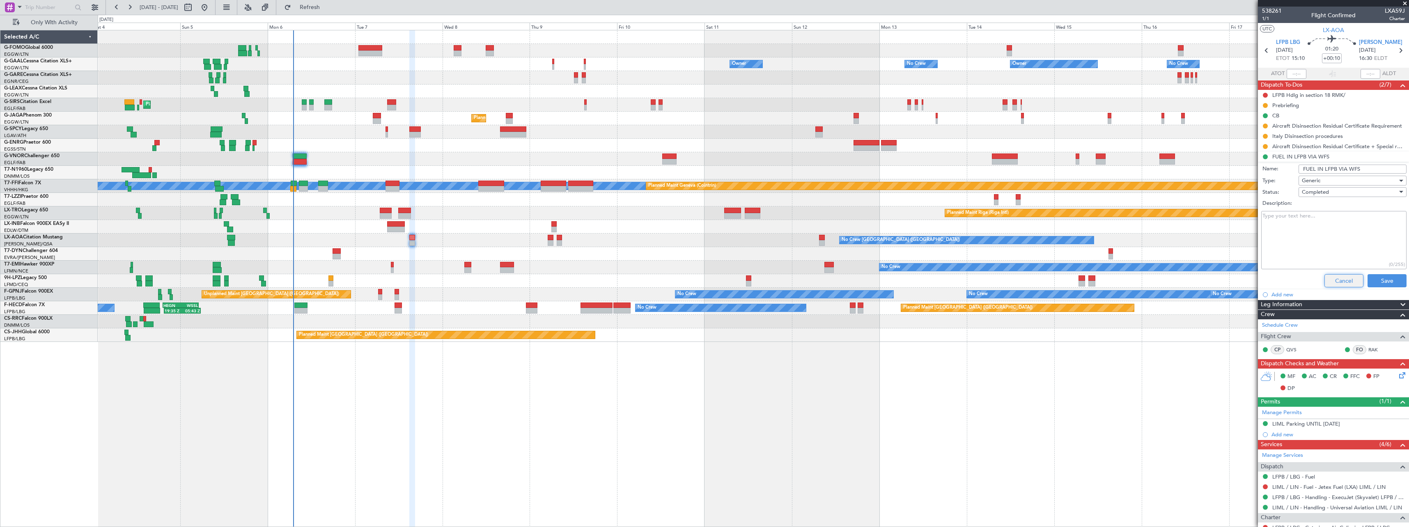
click at [1334, 279] on button "Cancel" at bounding box center [1344, 280] width 39 height 13
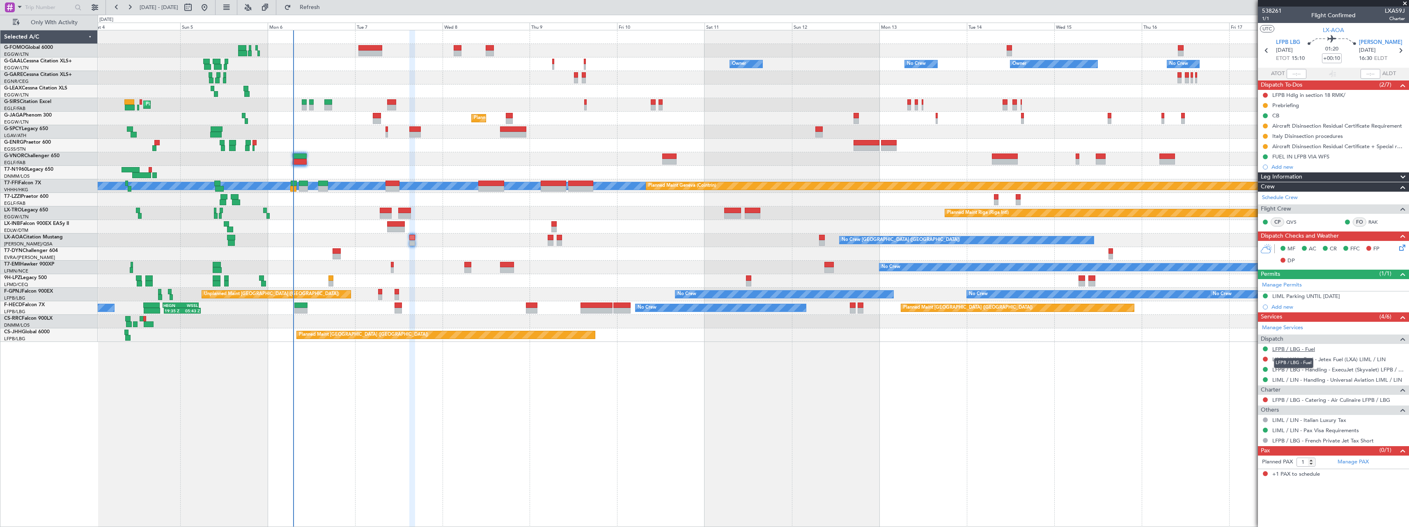
click at [1295, 348] on link "LFPB / LBG - Fuel" at bounding box center [1293, 349] width 43 height 7
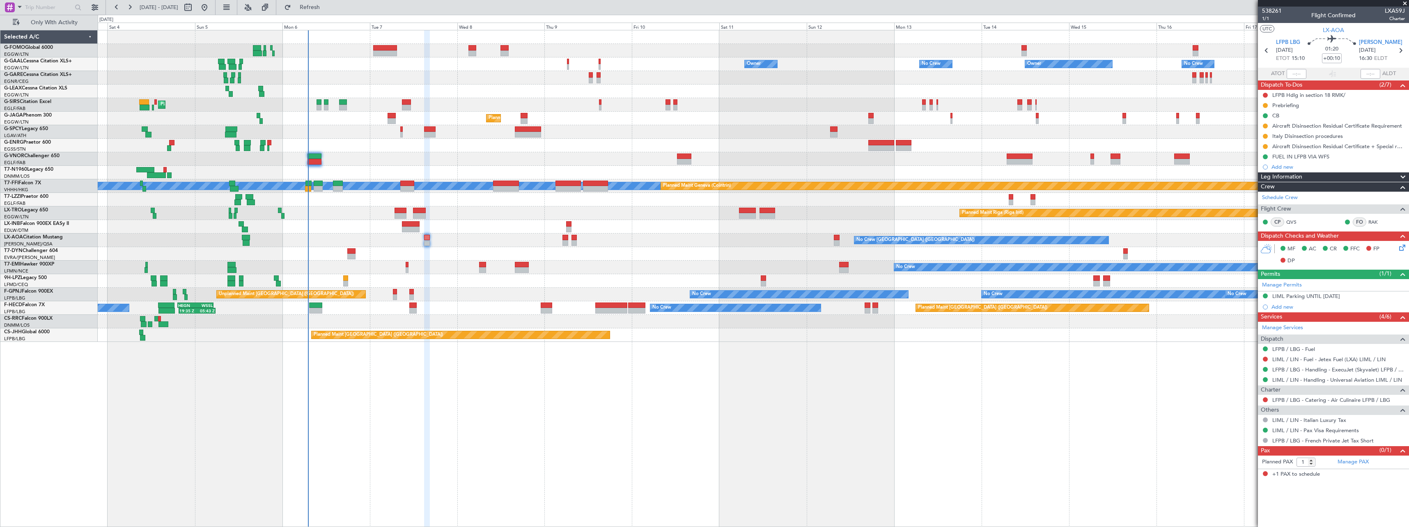
click at [266, 405] on div "Owner Owner Owner No Crew No Crew Owner AOG Maint Dusseldorf Planned Maint Duss…" at bounding box center [753, 278] width 1311 height 497
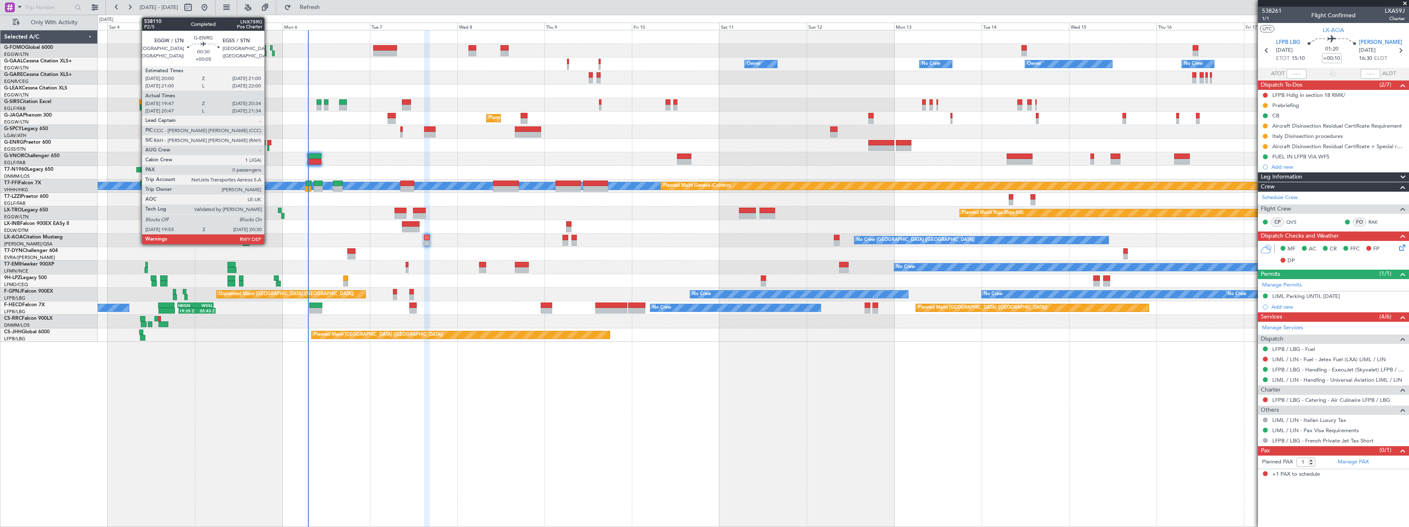
click at [268, 142] on div at bounding box center [269, 143] width 4 height 6
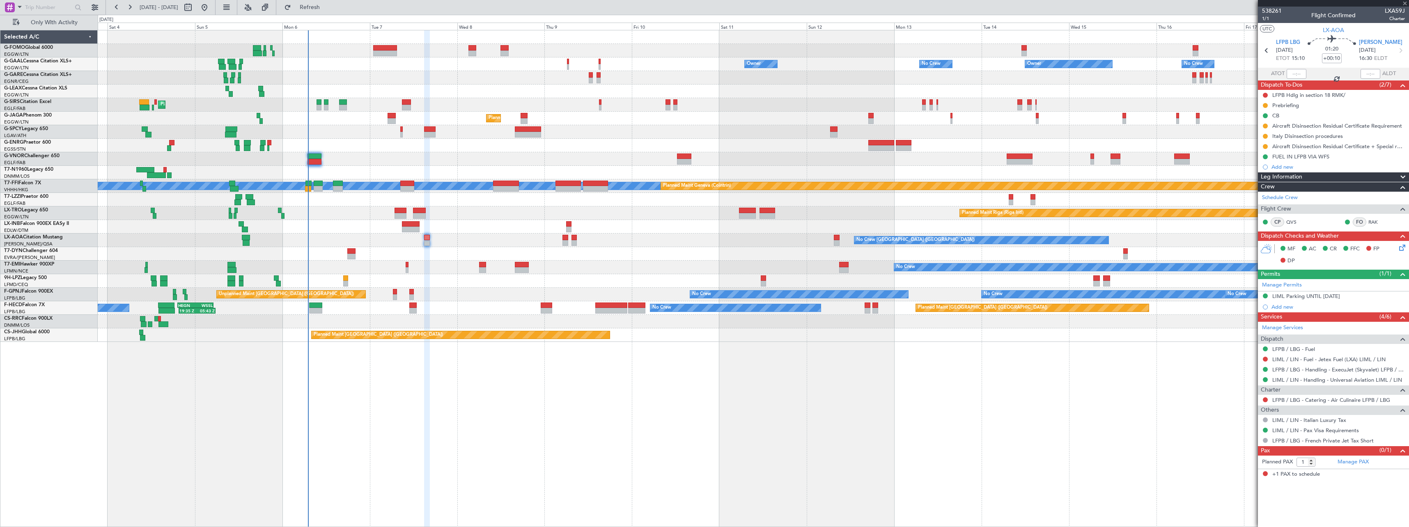
type input "+00:05"
type input "20:02"
type input "20:19"
type input "0"
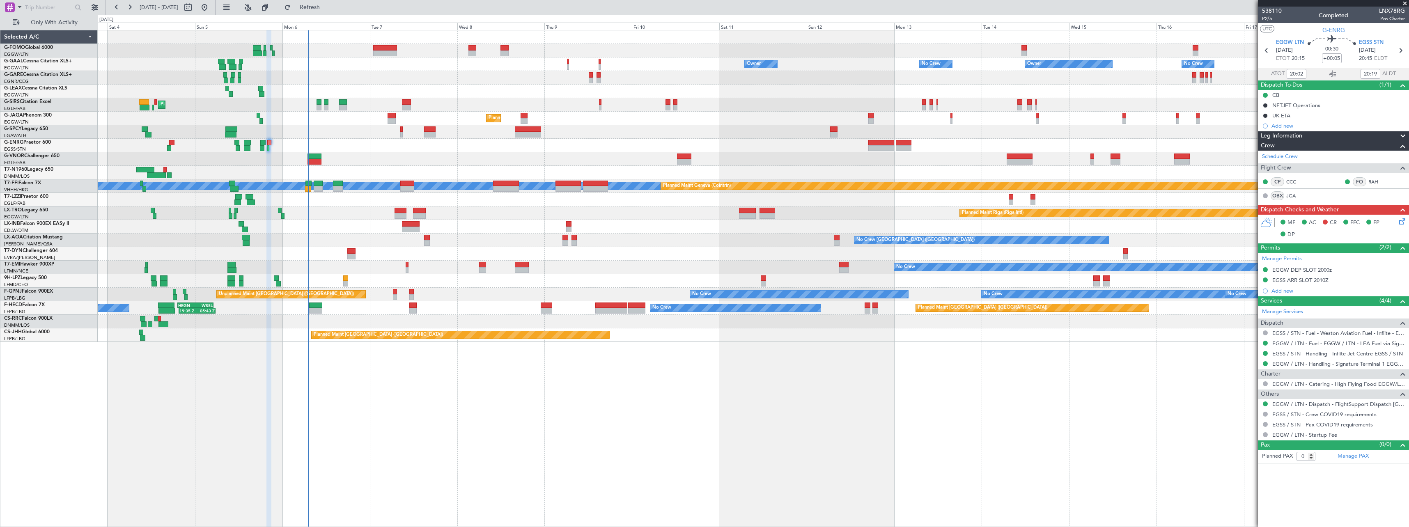
click at [1401, 223] on icon at bounding box center [1401, 220] width 7 height 7
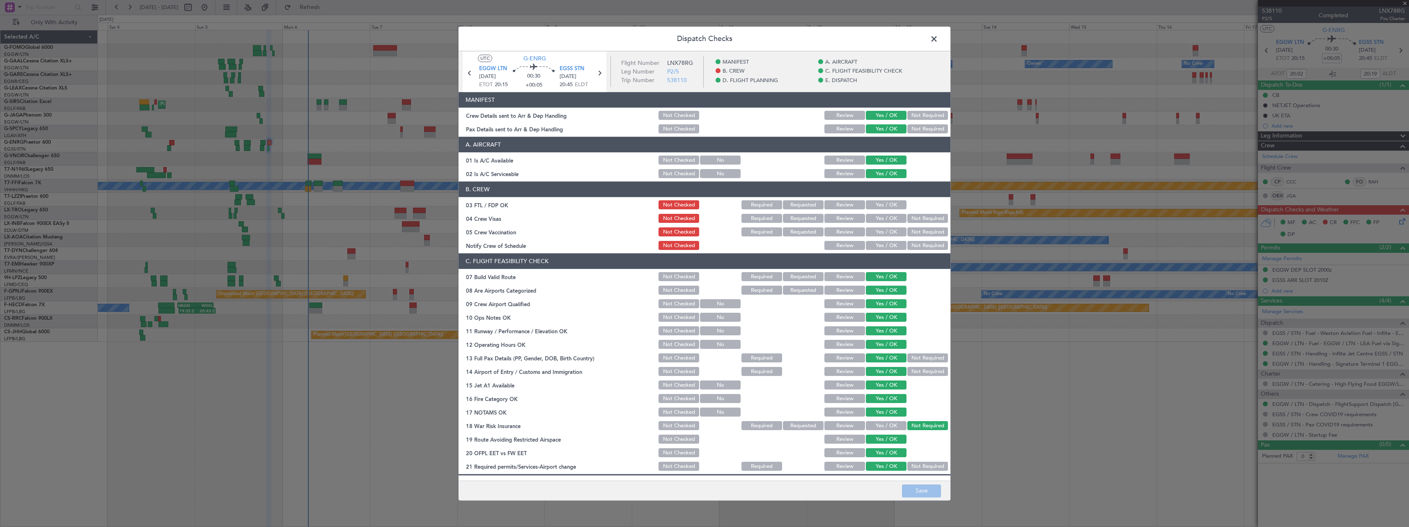
click at [938, 38] on span at bounding box center [938, 41] width 0 height 16
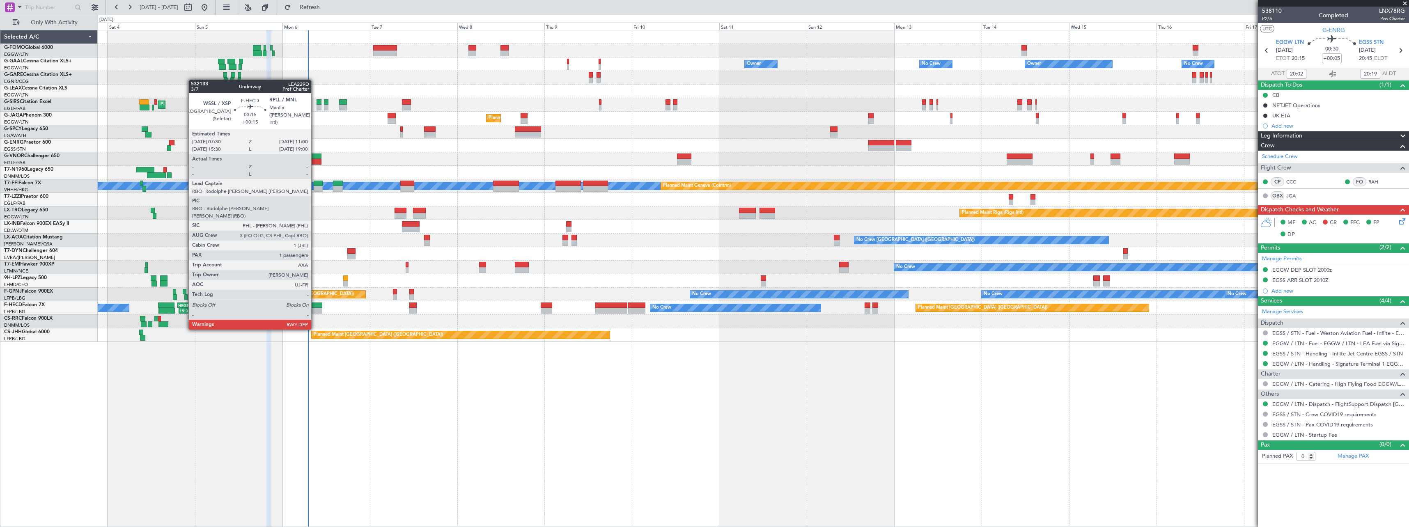
click at [315, 306] on div at bounding box center [315, 306] width 13 height 6
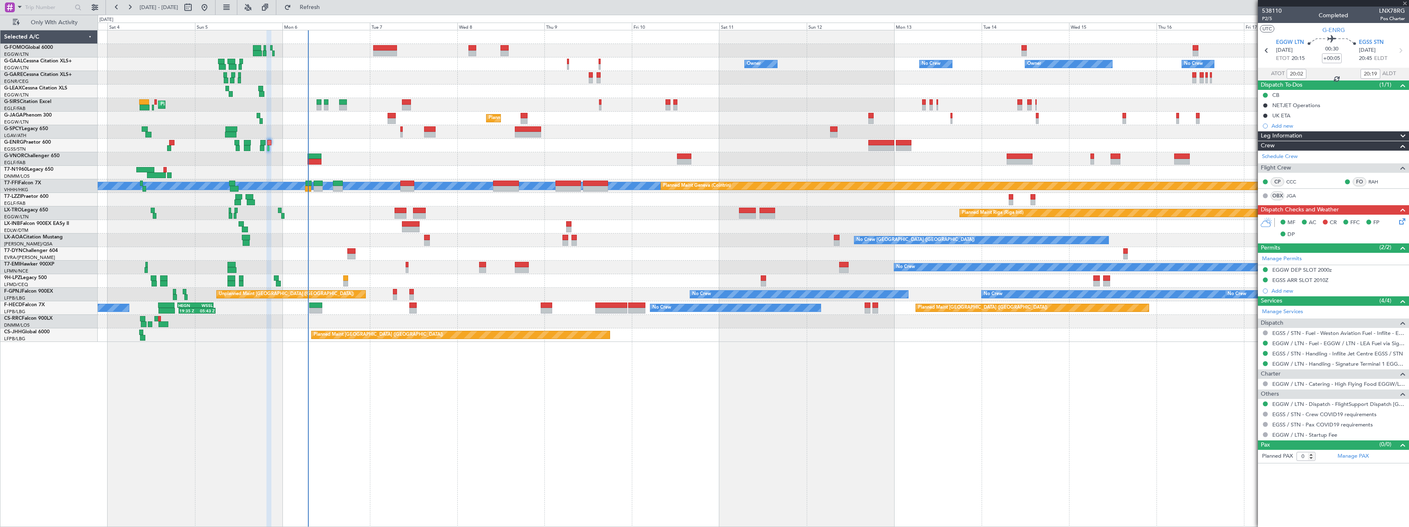
type input "+00:15"
type input "1"
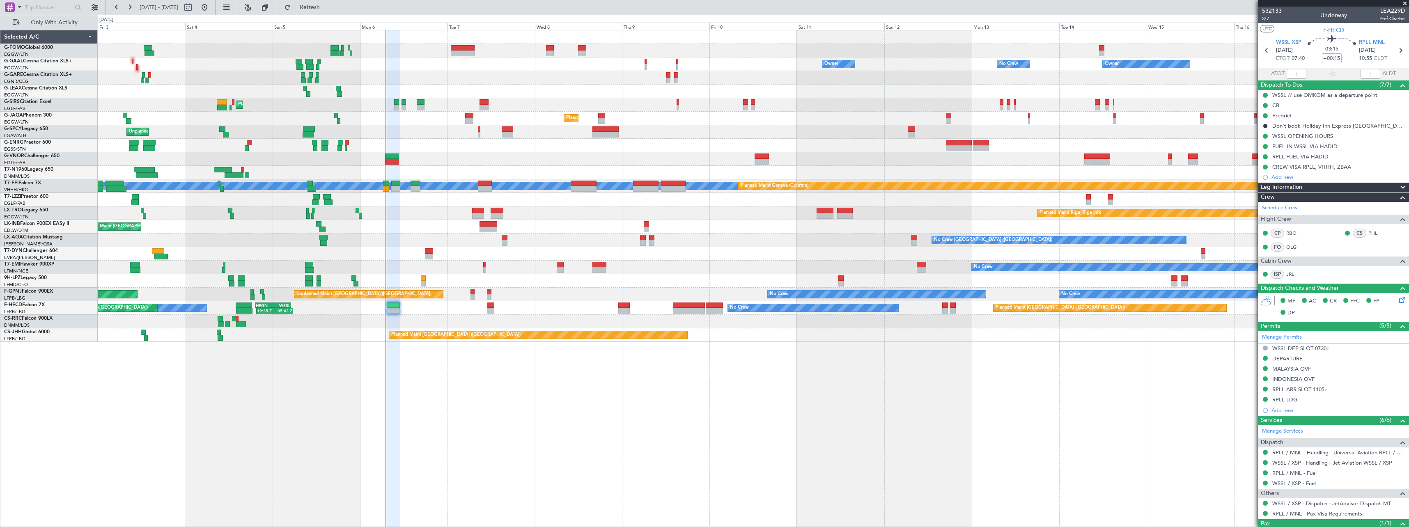
click at [388, 414] on div at bounding box center [393, 278] width 13 height 497
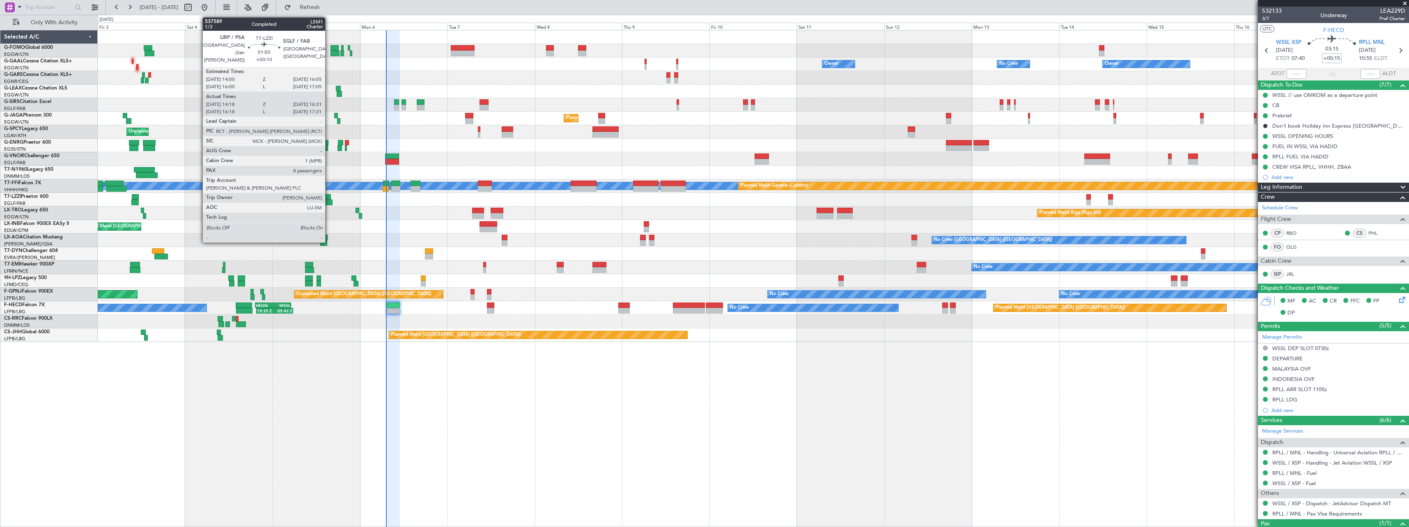
click at [329, 197] on div at bounding box center [327, 197] width 8 height 6
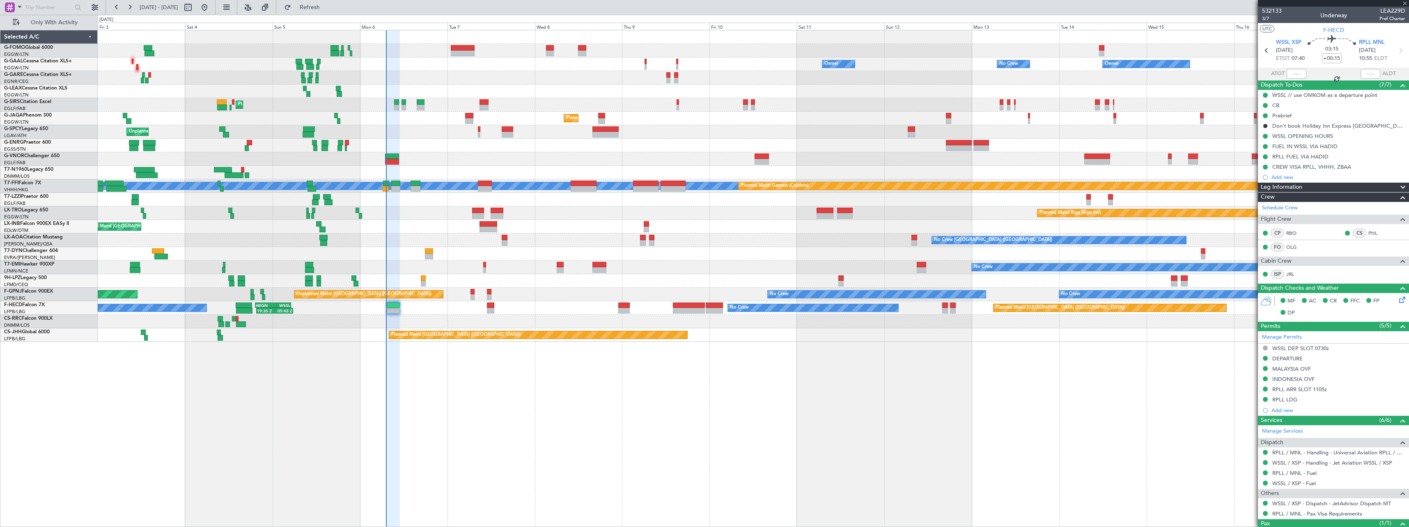
type input "+00:10"
type input "14:28"
type input "16:26"
type input "8"
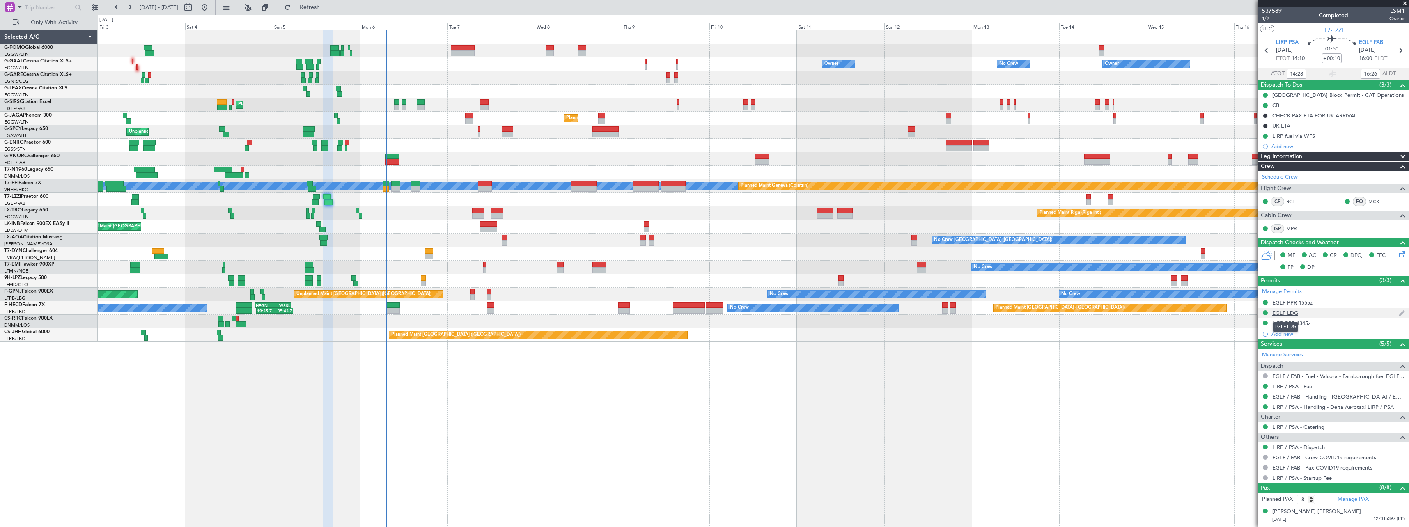
click at [1295, 314] on div "EGLF LDG" at bounding box center [1285, 313] width 26 height 7
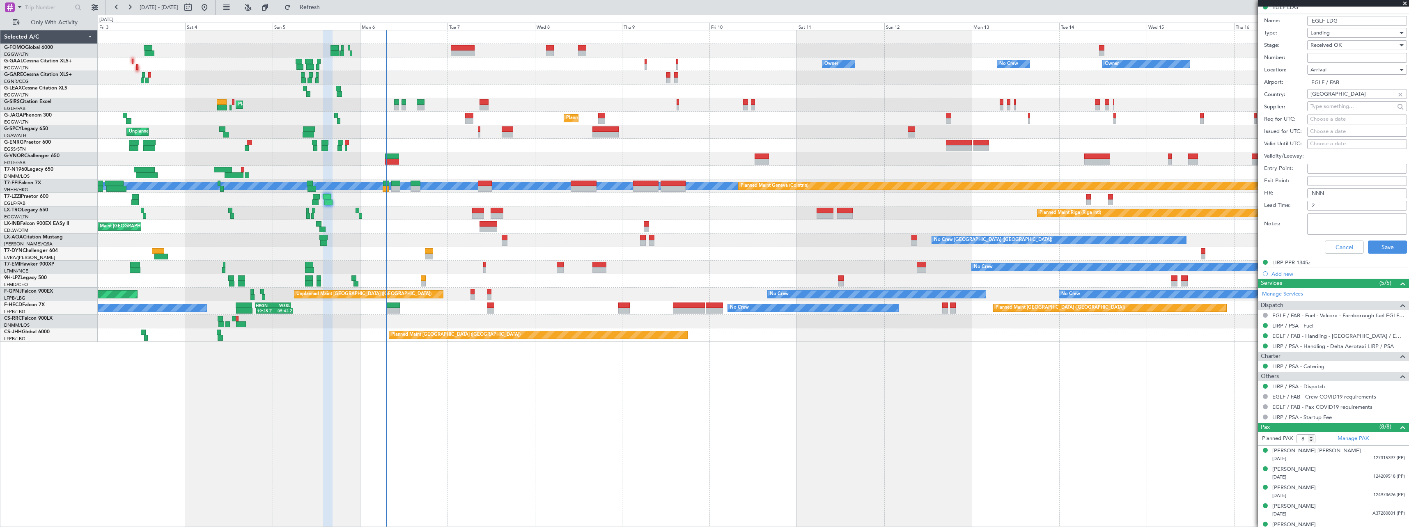
scroll to position [328, 0]
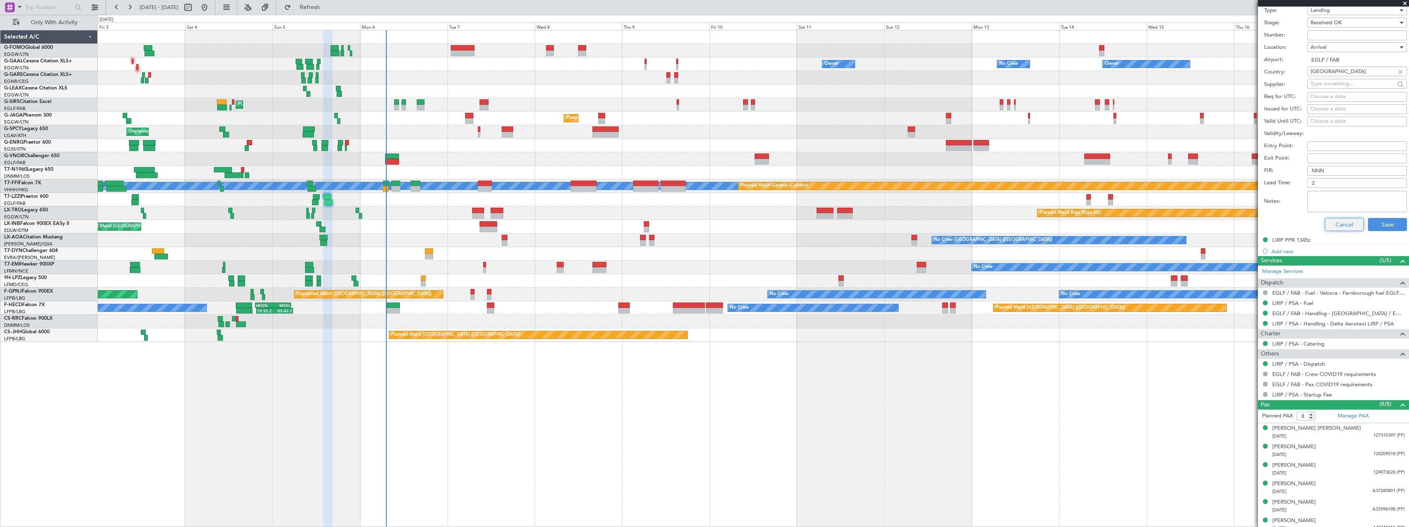
click at [1335, 221] on button "Cancel" at bounding box center [1344, 224] width 39 height 13
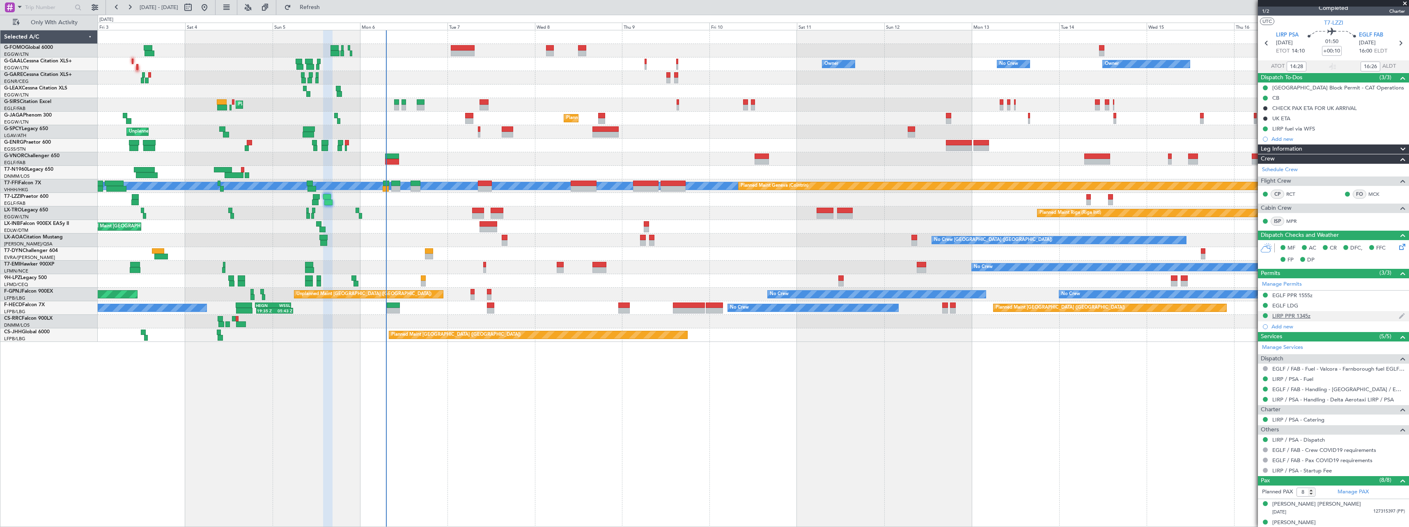
scroll to position [0, 0]
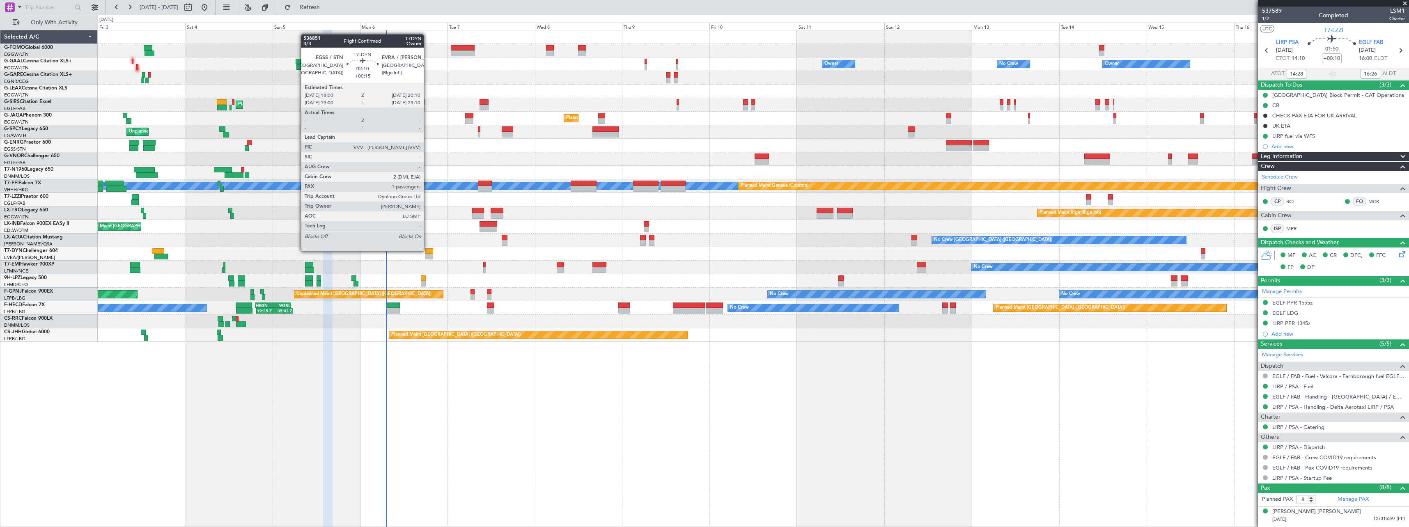
click at [427, 250] on div at bounding box center [429, 251] width 8 height 6
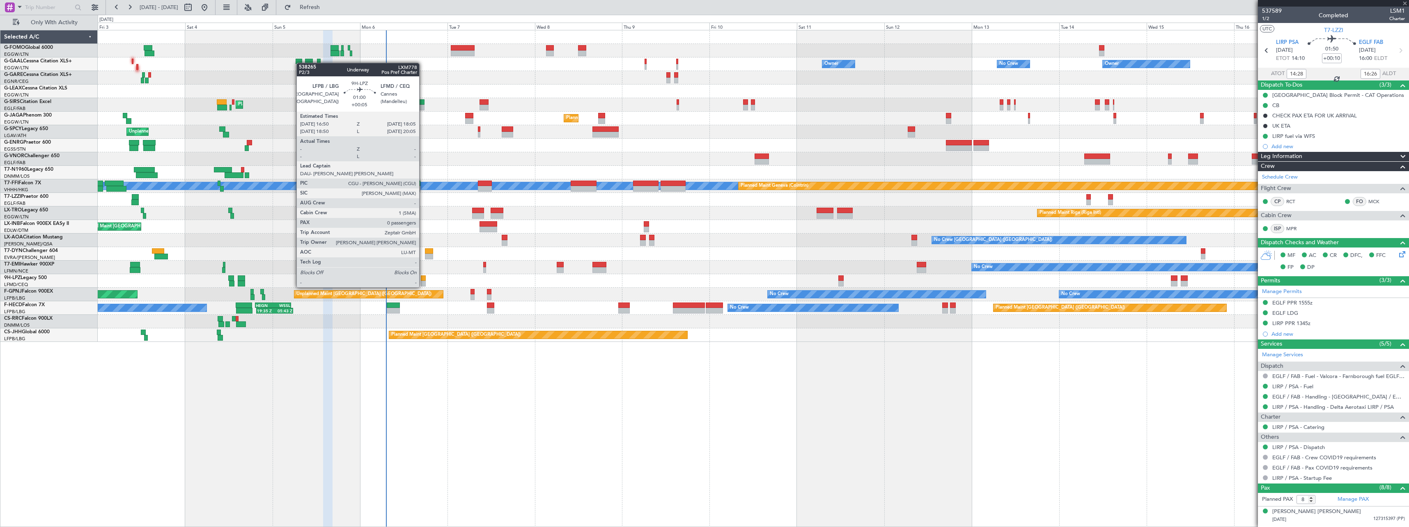
type input "+00:15"
type input "1"
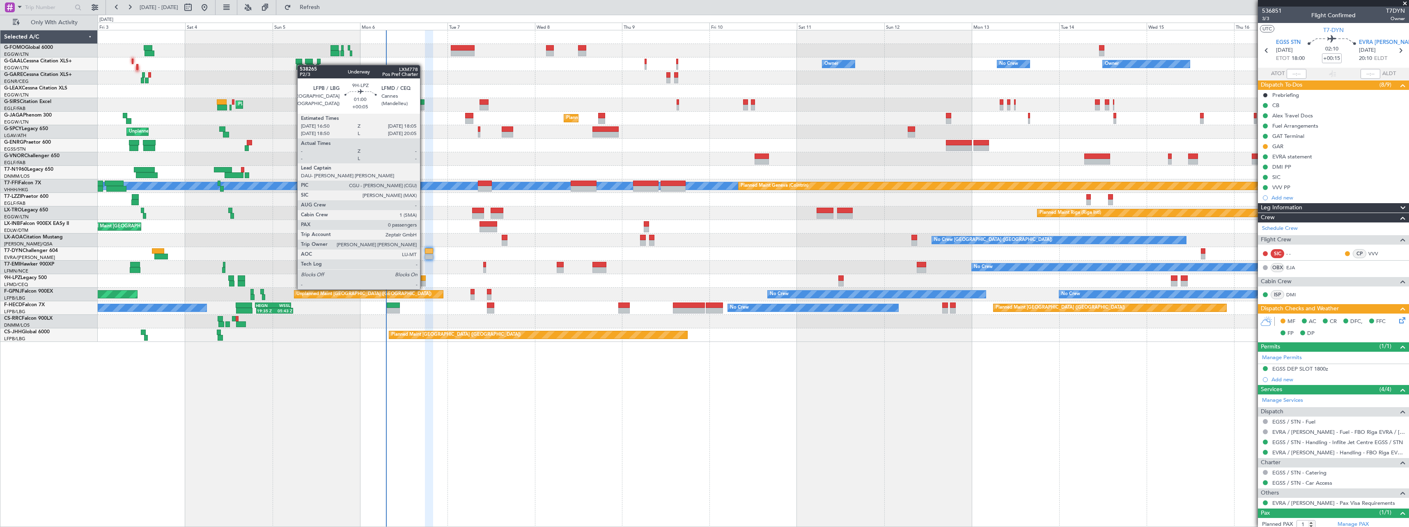
click at [592, 389] on div "Owner Owner No Crew No Crew Owner AOG Maint Dusseldorf Owner Planned Maint Duss…" at bounding box center [753, 278] width 1311 height 497
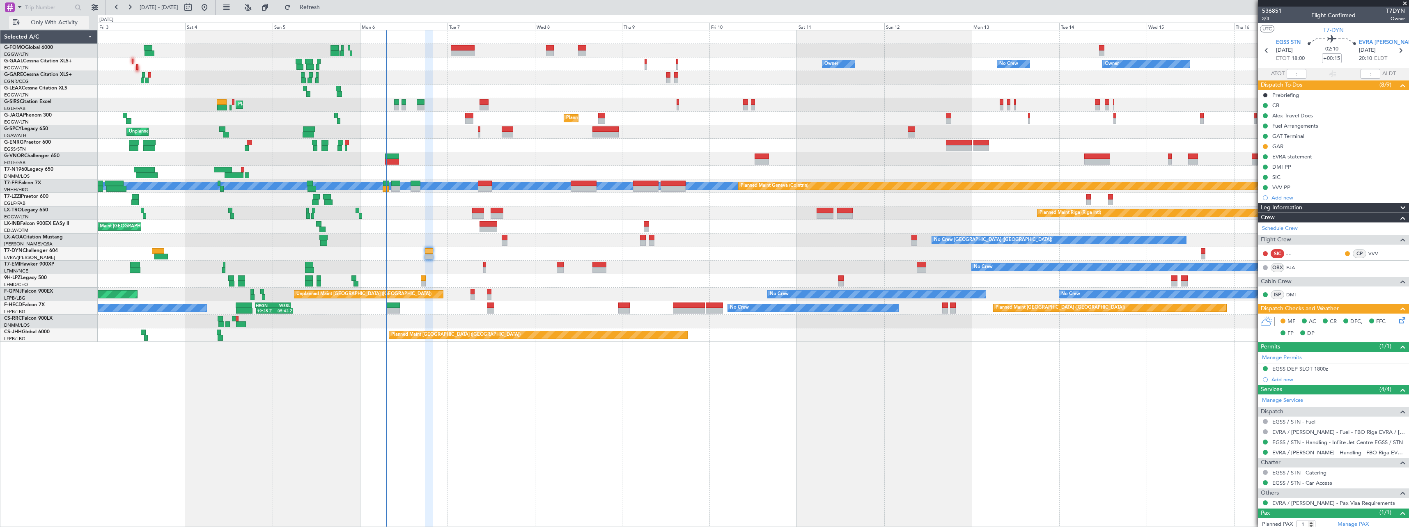
click at [55, 22] on span "Only With Activity" at bounding box center [53, 23] width 65 height 6
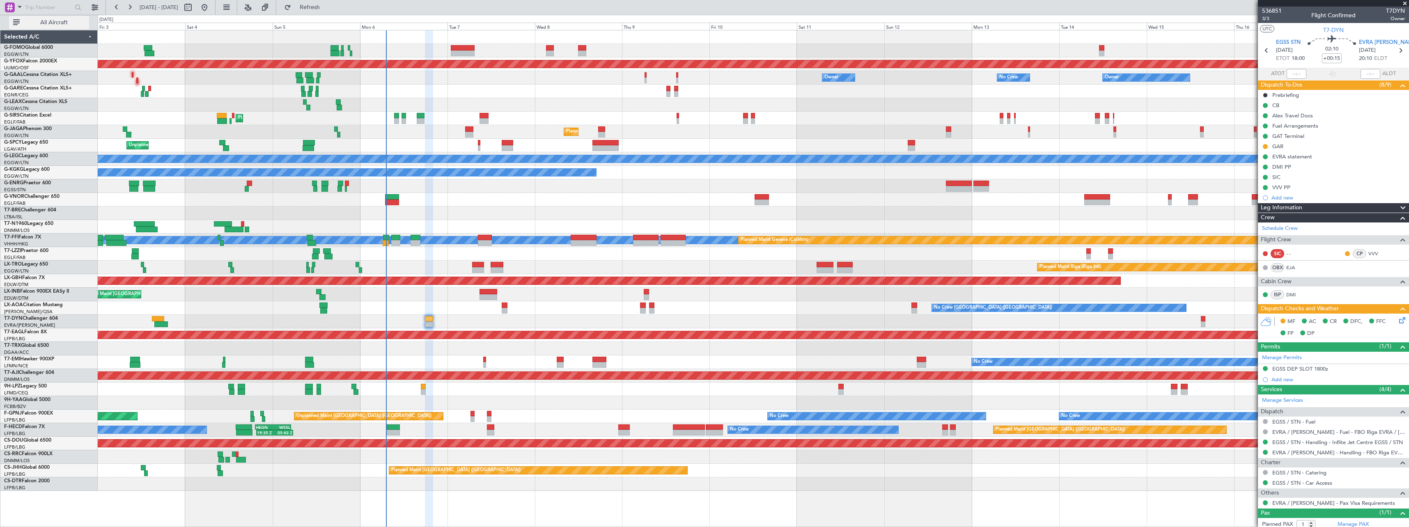
click at [49, 21] on span "All Aircraft" at bounding box center [53, 23] width 65 height 6
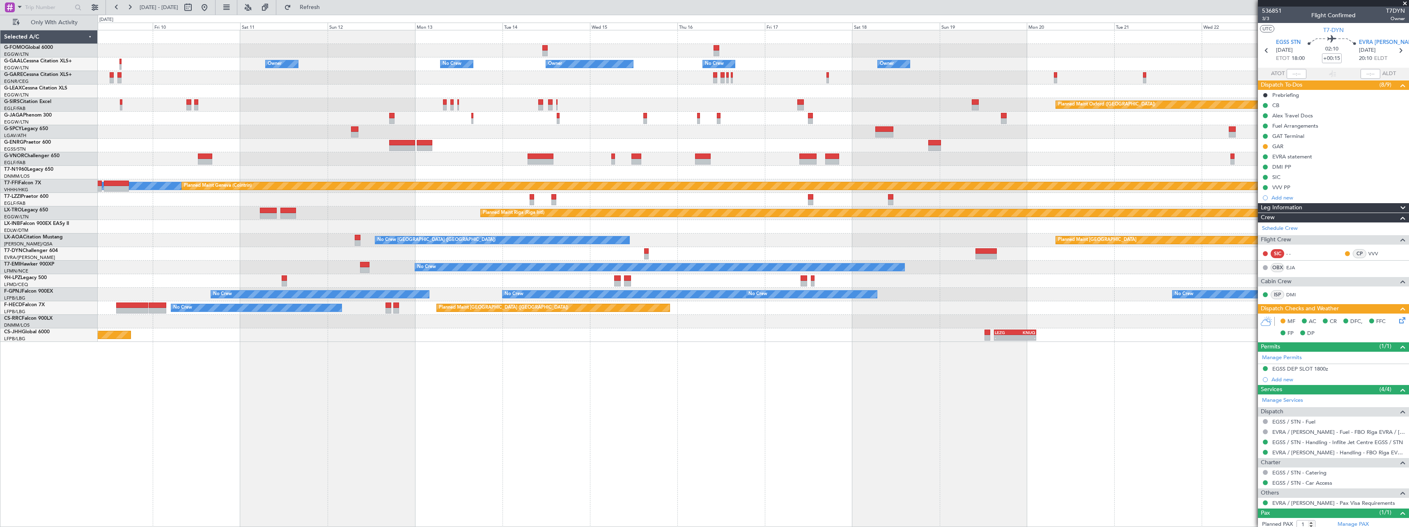
click at [363, 415] on div "Owner Owner No Crew No Crew Owner Owner Owner Planned Maint [GEOGRAPHIC_DATA] (…" at bounding box center [753, 278] width 1311 height 497
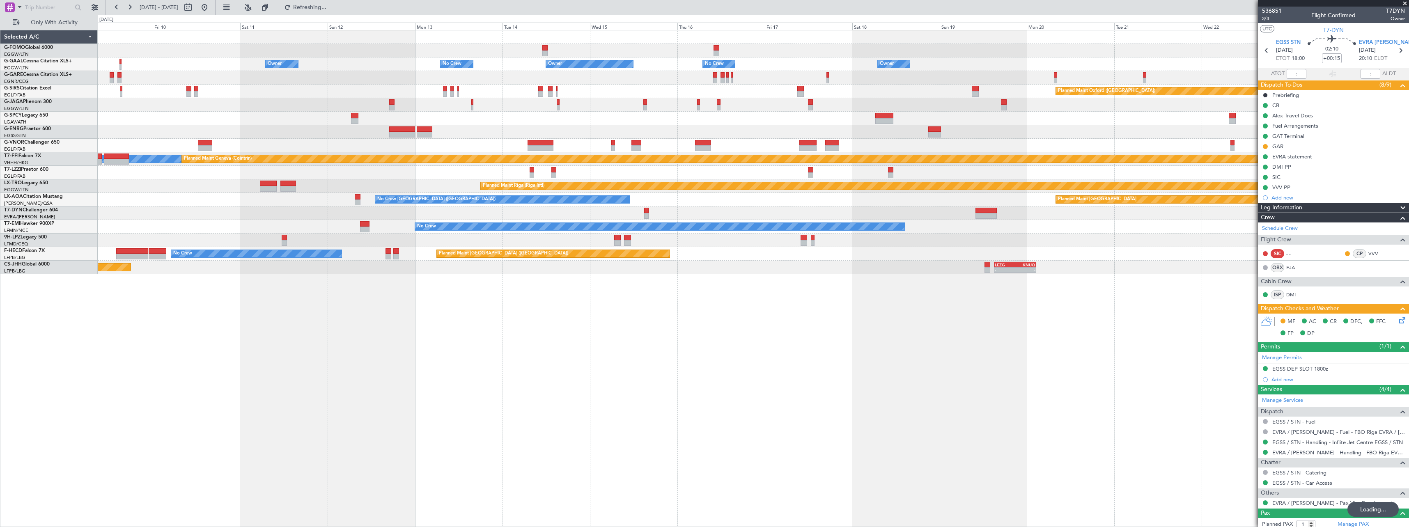
click at [60, 24] on span "Only With Activity" at bounding box center [53, 23] width 65 height 6
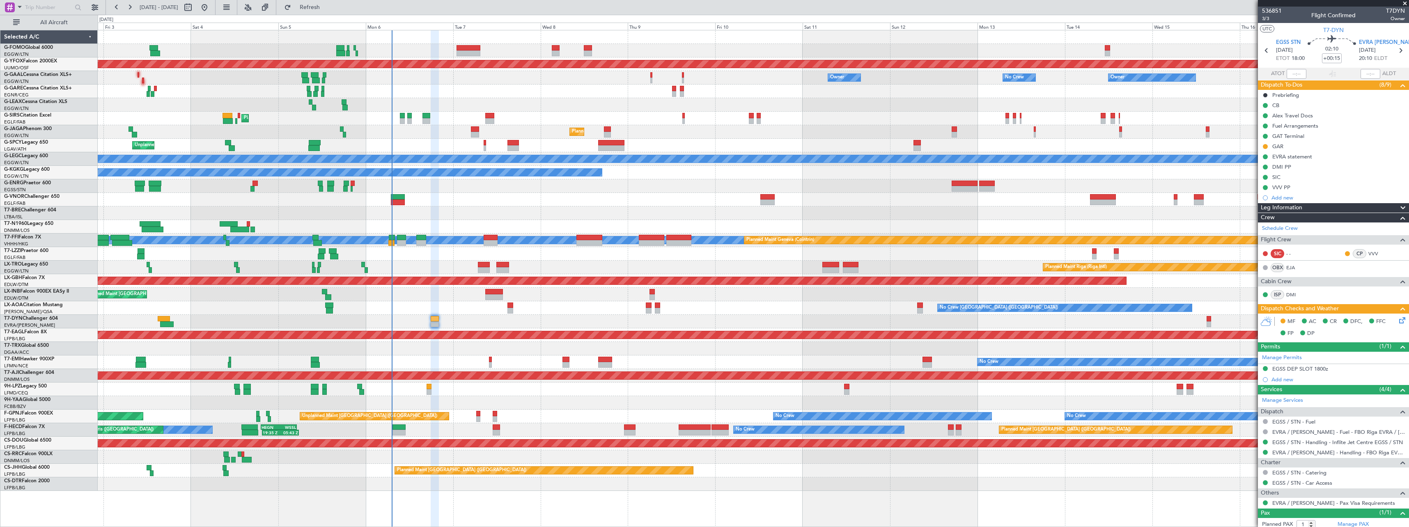
click at [978, 303] on div "AOG Maint Ostafyevo Owner Owner No Crew No Crew Owner AOG Maint Dusseldorf Owne…" at bounding box center [753, 260] width 1311 height 461
drag, startPoint x: 50, startPoint y: 24, endPoint x: 66, endPoint y: 32, distance: 17.4
click at [50, 24] on span "All Aircraft" at bounding box center [53, 23] width 65 height 6
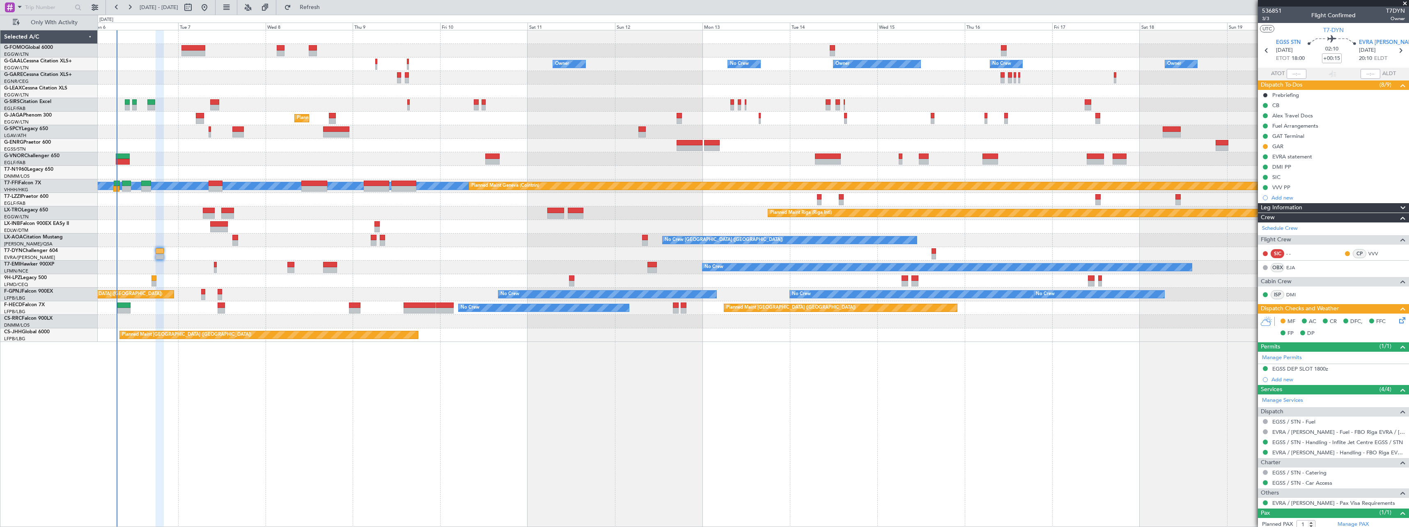
click at [273, 158] on div at bounding box center [753, 159] width 1311 height 14
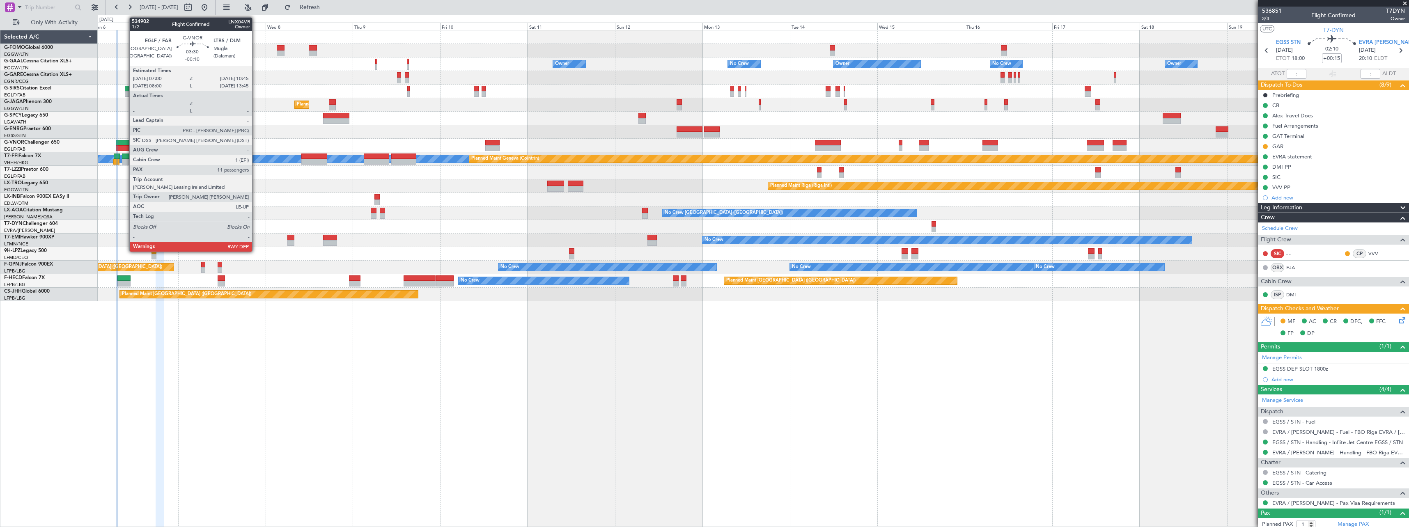
click at [125, 143] on div at bounding box center [123, 143] width 14 height 6
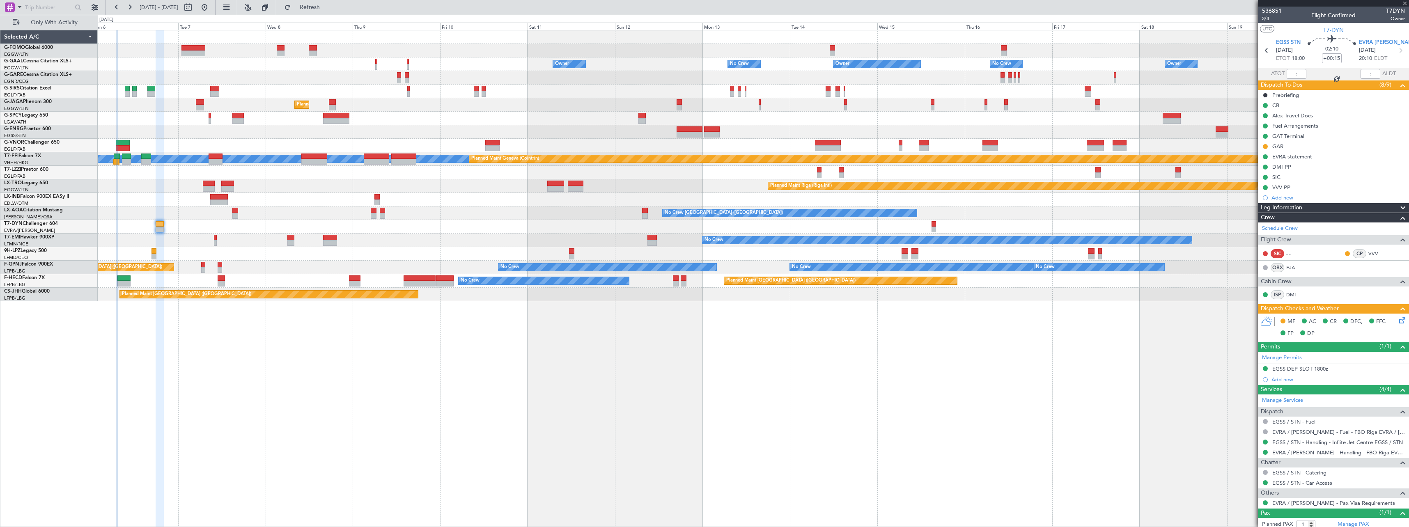
type input "-00:10"
type input "11"
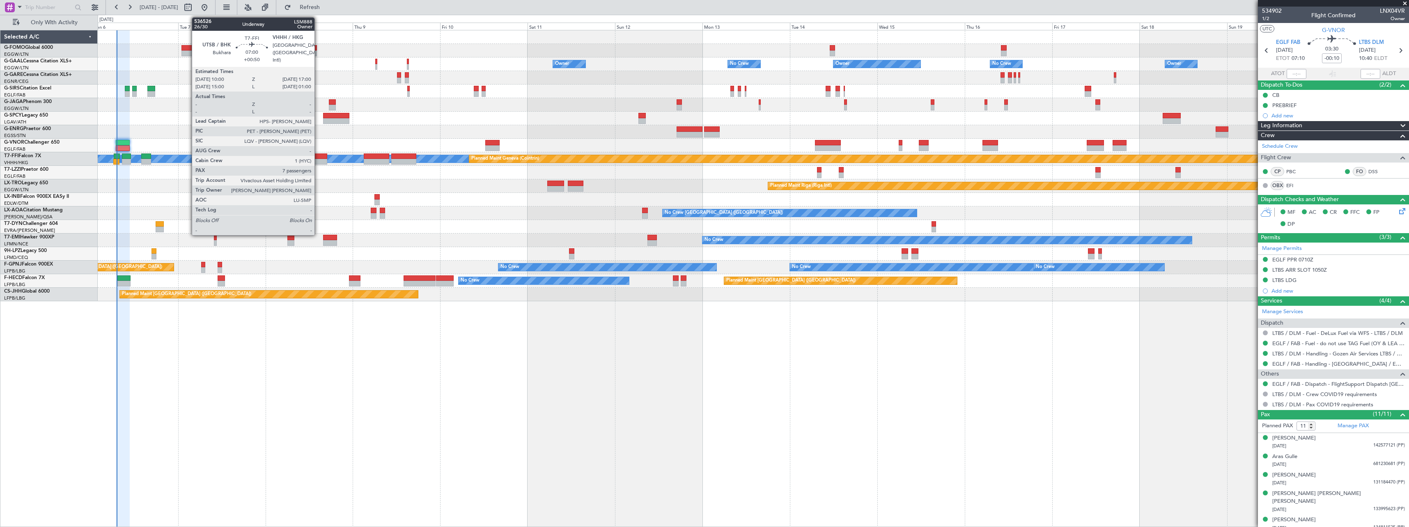
click at [318, 157] on div at bounding box center [314, 157] width 26 height 6
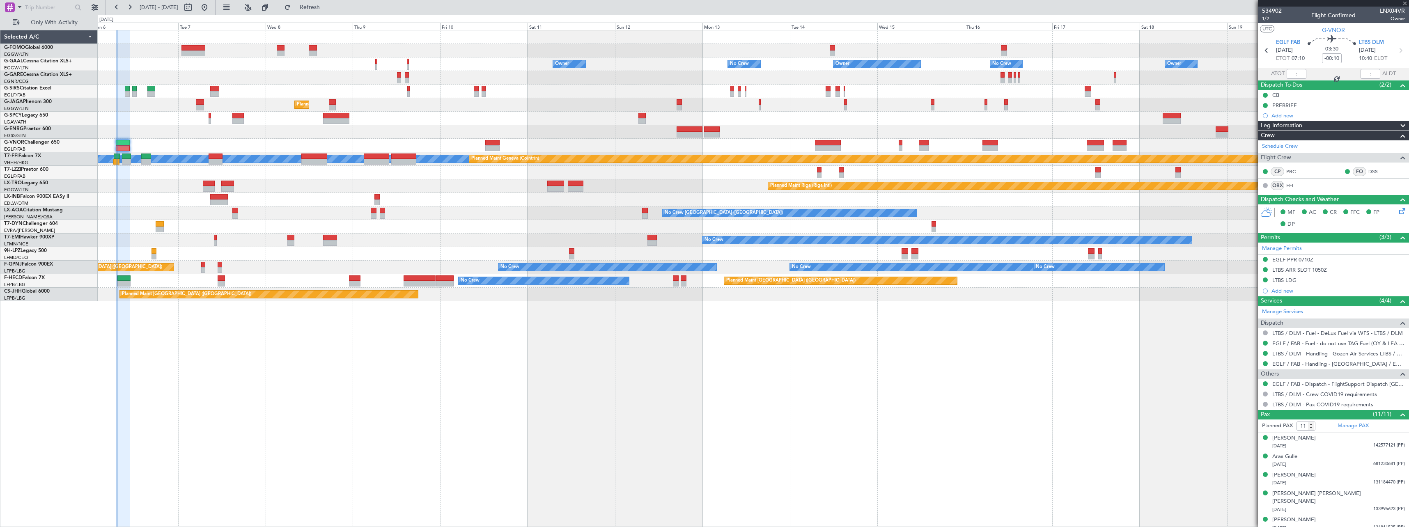
type input "+00:50"
type input "7"
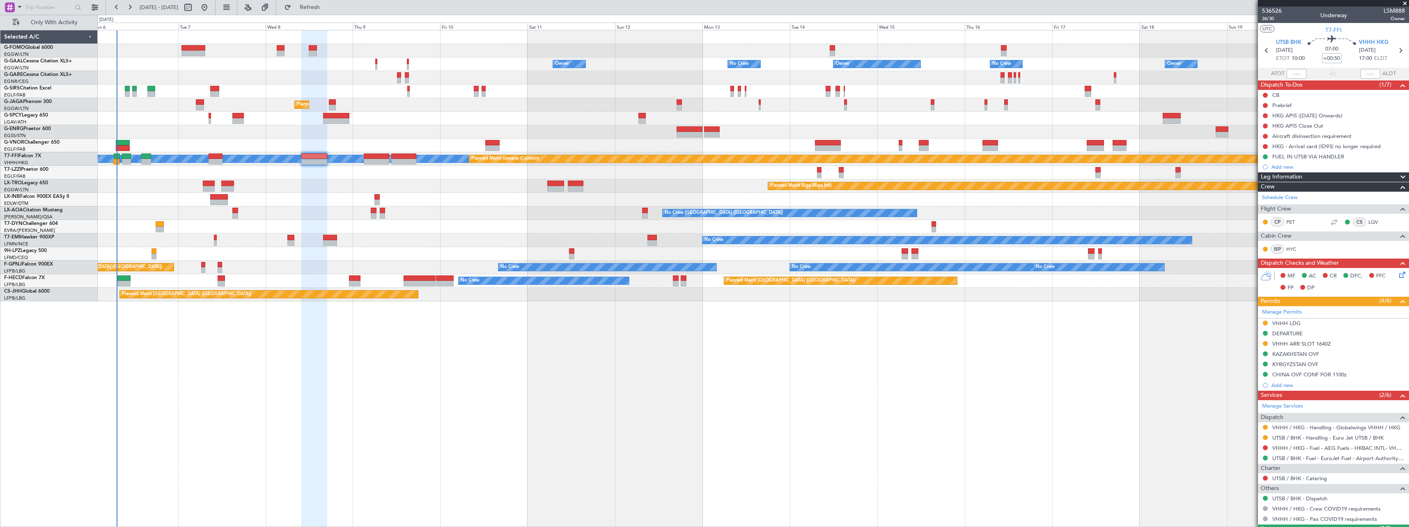
click at [1295, 173] on span "Leg Information" at bounding box center [1281, 176] width 41 height 9
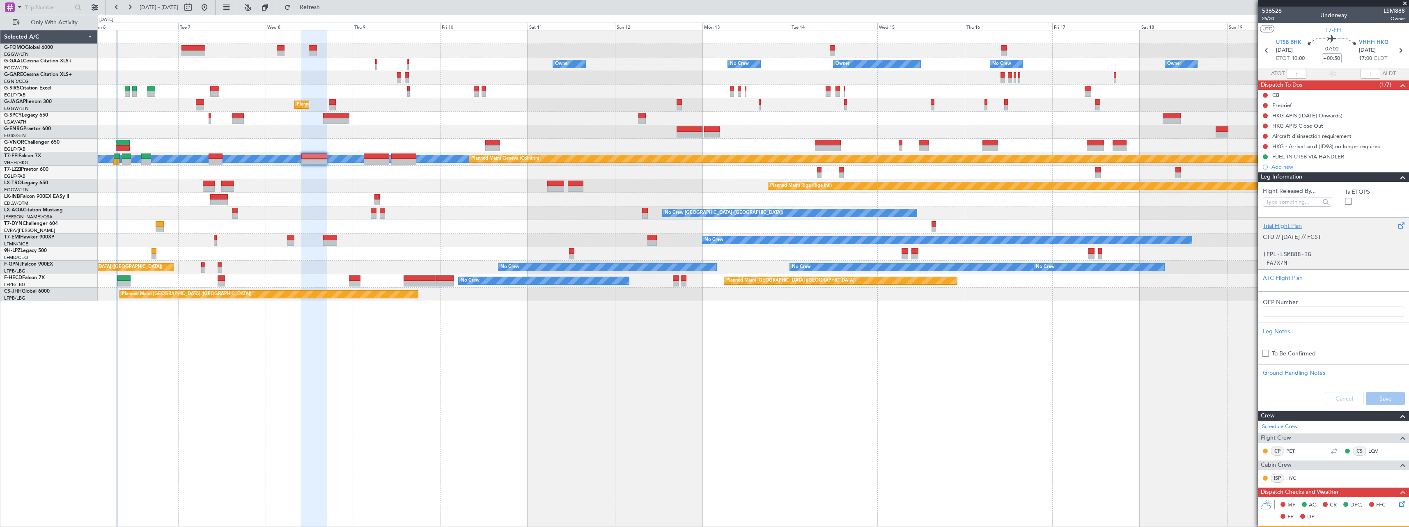
click at [1289, 250] on p "(FPL-LSM888-IG" at bounding box center [1333, 254] width 141 height 9
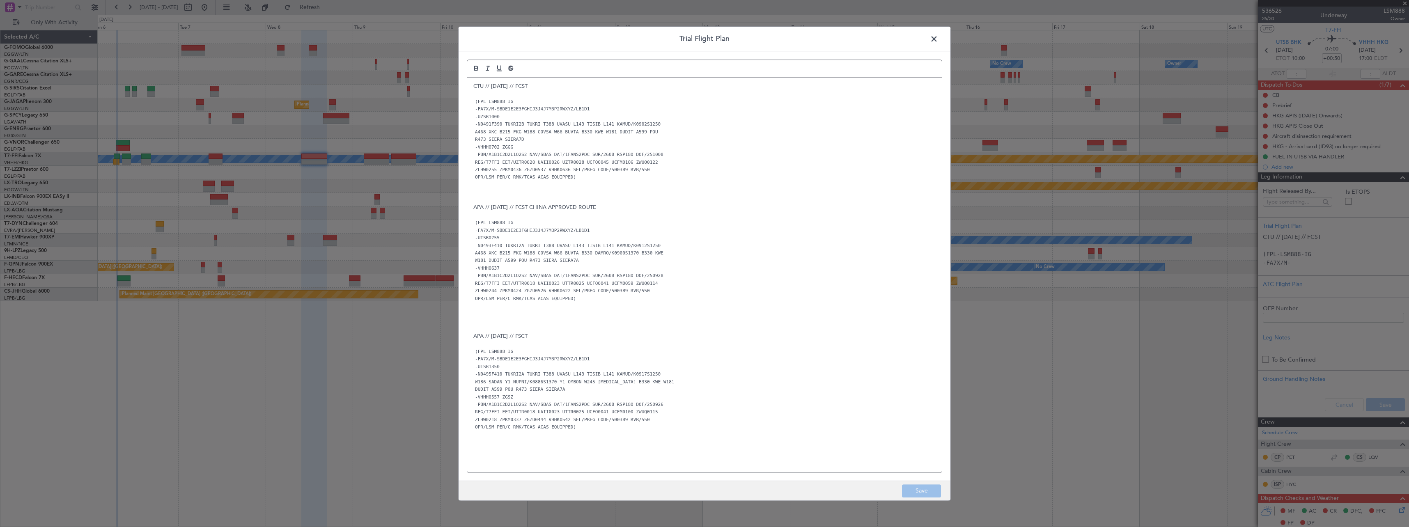
click at [938, 38] on span at bounding box center [938, 41] width 0 height 16
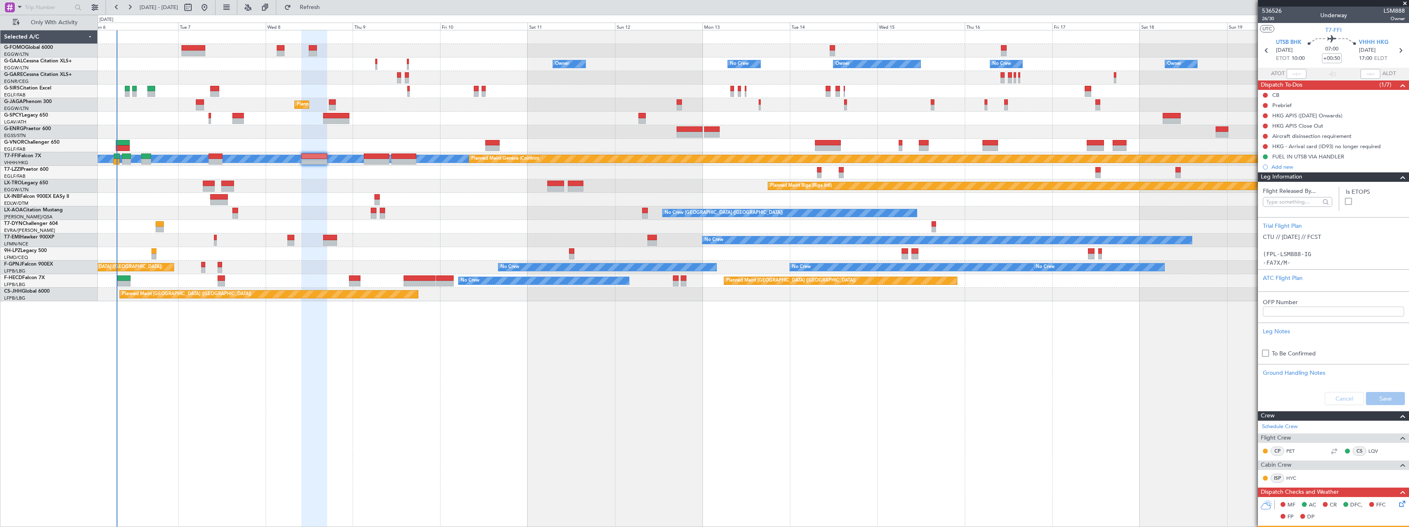
click at [1315, 177] on div "Leg Information" at bounding box center [1333, 176] width 151 height 9
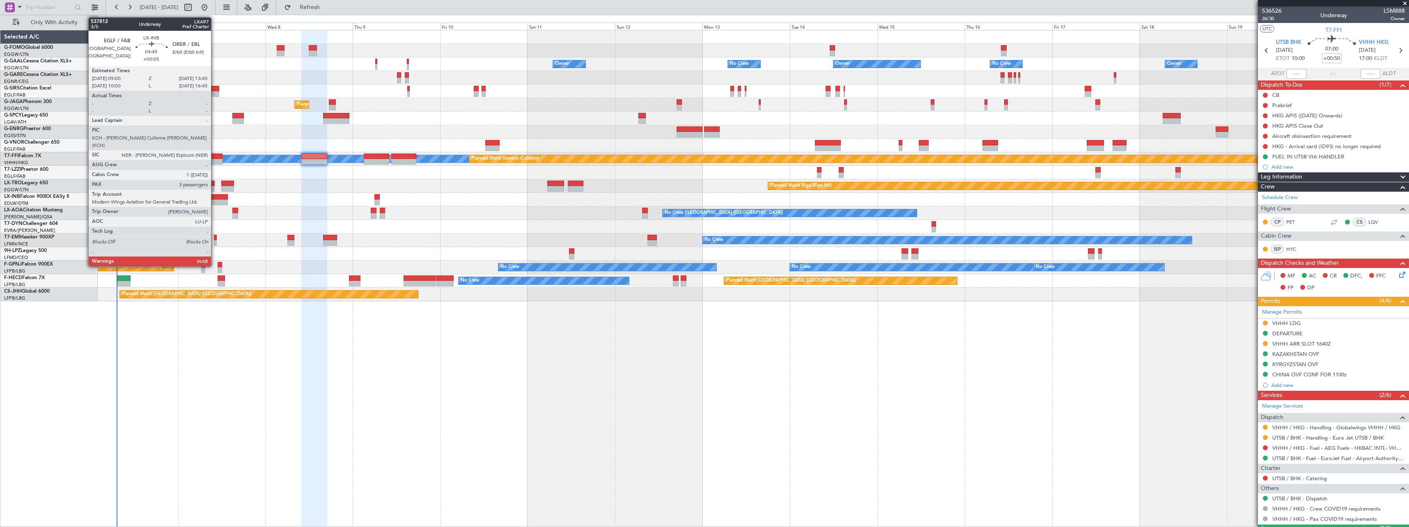
click at [215, 200] on div at bounding box center [219, 203] width 18 height 6
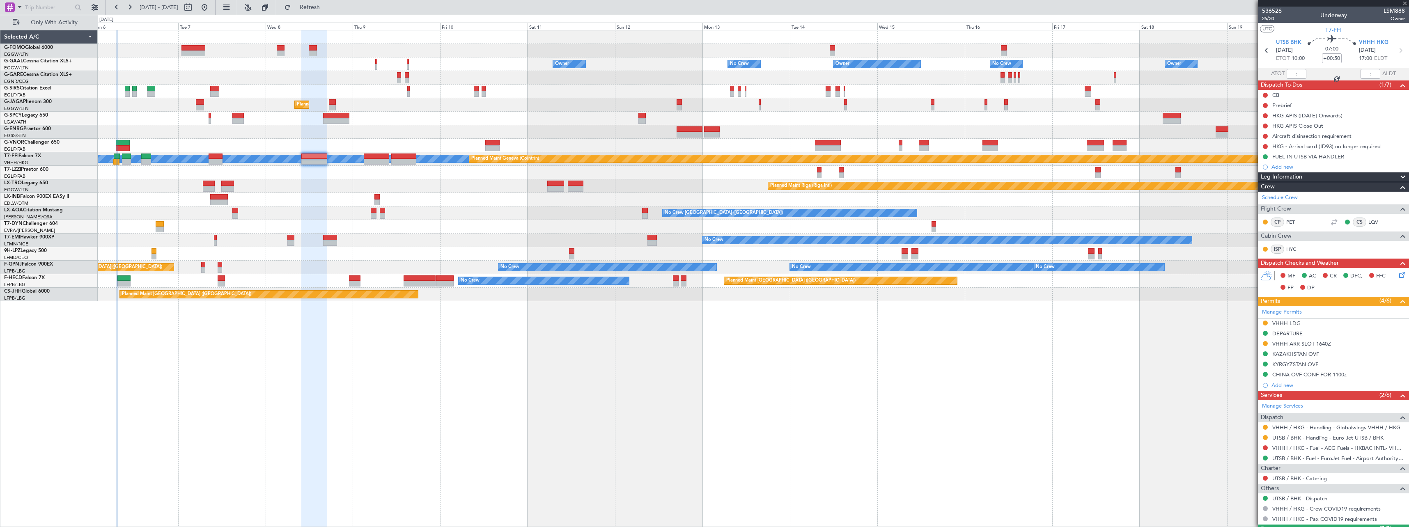
type input "+00:05"
type input "3"
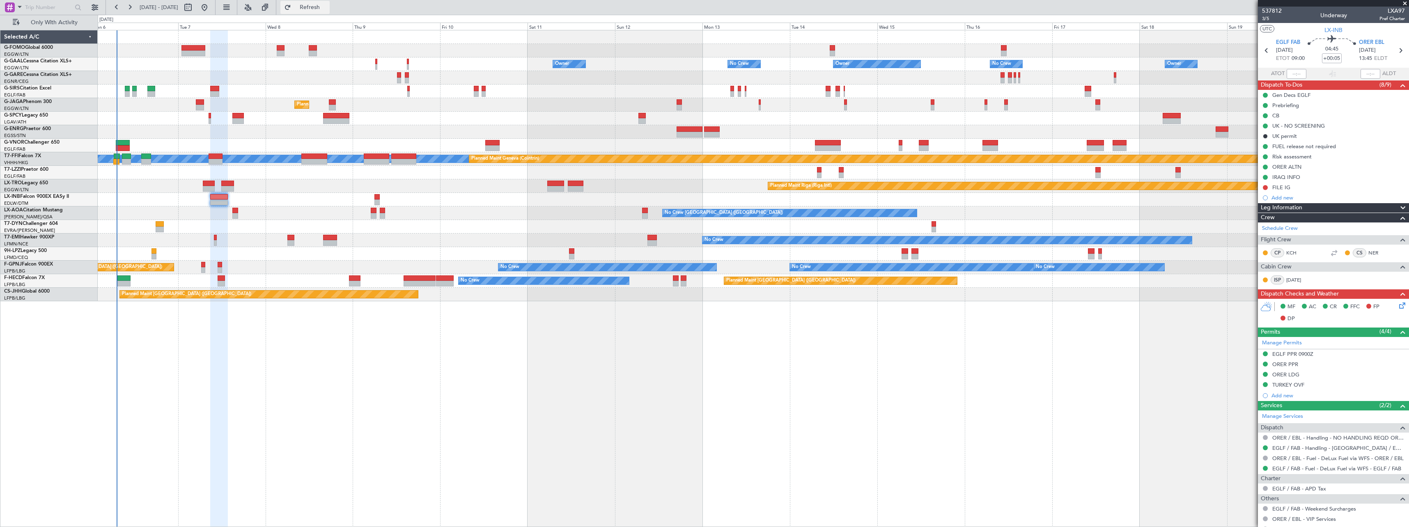
click at [327, 7] on span "Refresh" at bounding box center [310, 8] width 34 height 6
click at [327, 9] on span "Refresh" at bounding box center [310, 8] width 34 height 6
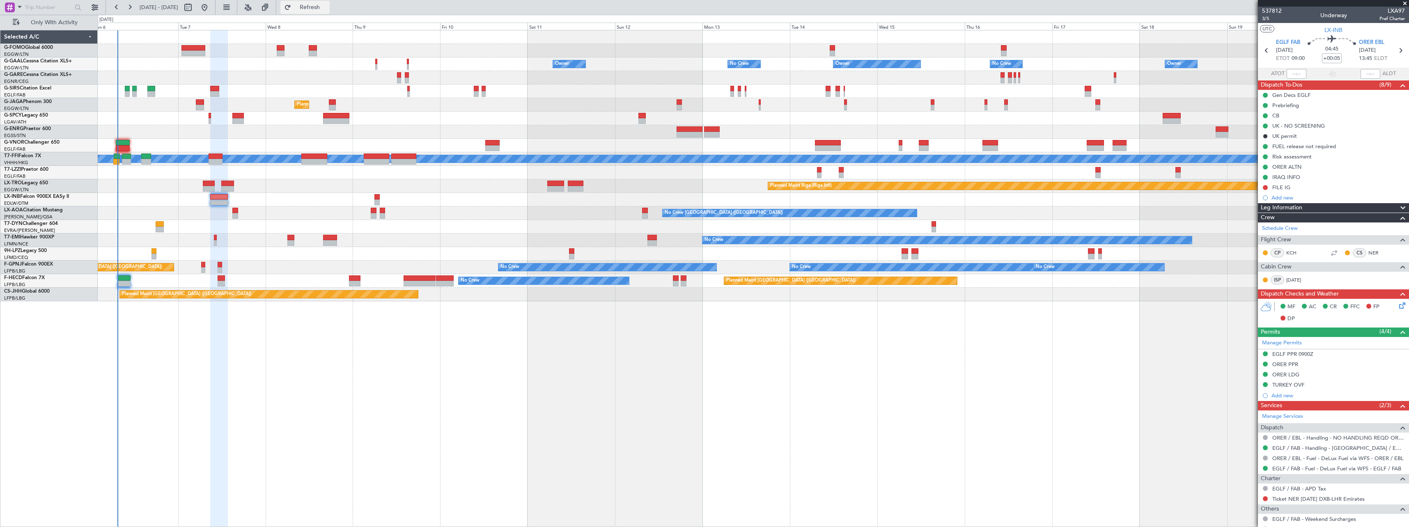
click at [327, 9] on span "Refresh" at bounding box center [310, 8] width 34 height 6
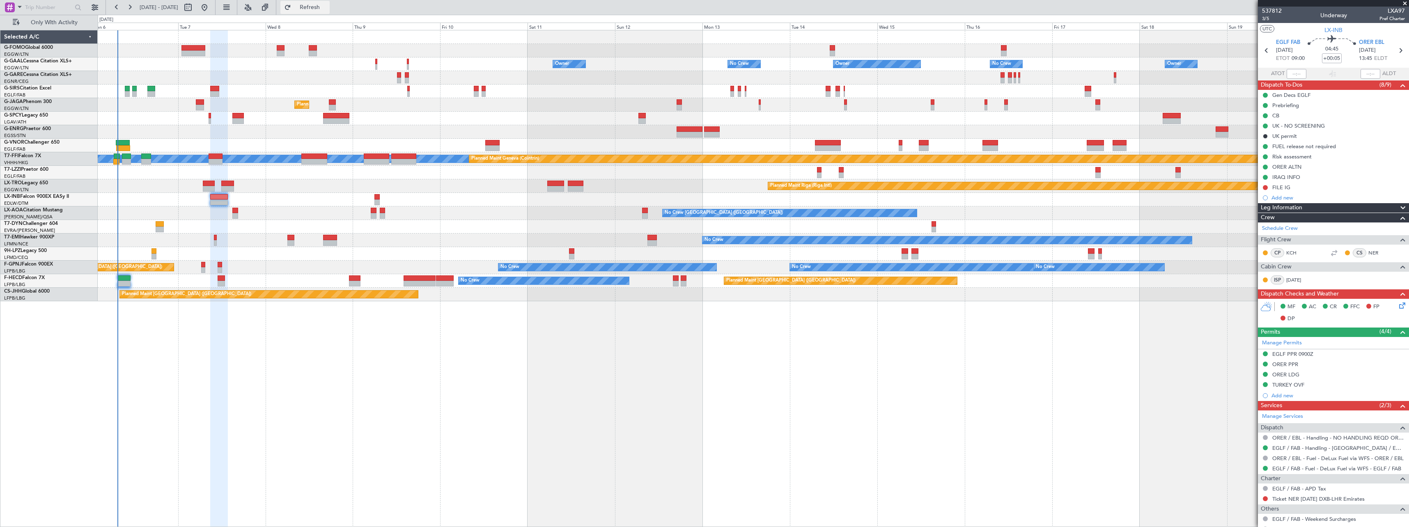
click at [327, 8] on span "Refresh" at bounding box center [310, 8] width 34 height 6
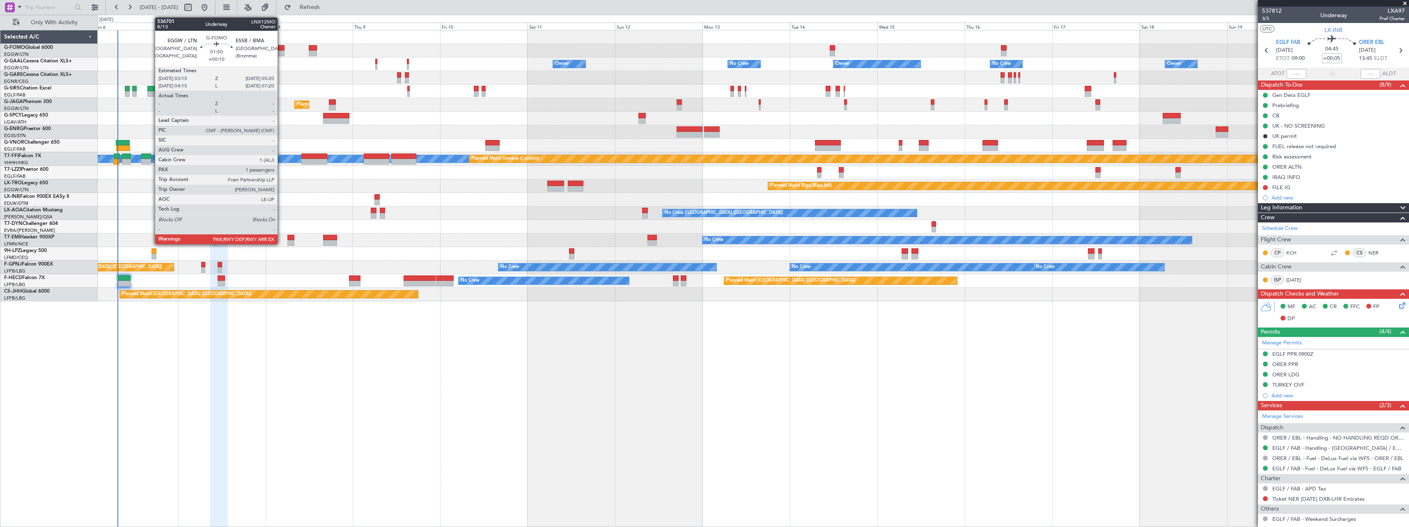
click at [281, 48] on div at bounding box center [281, 48] width 8 height 6
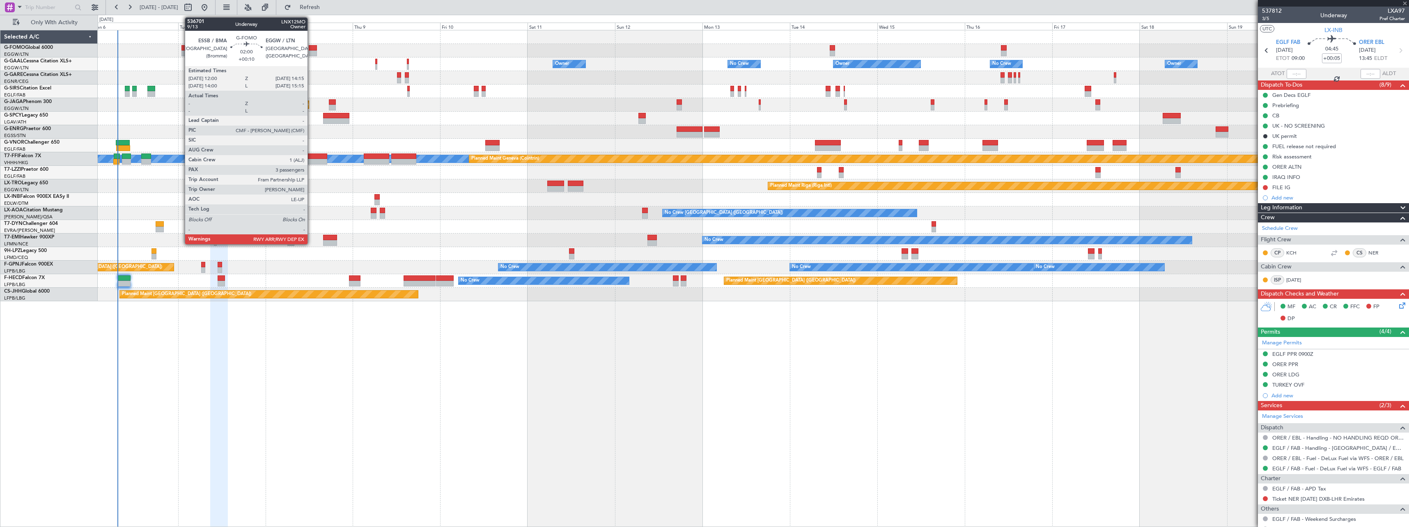
type input "+00:10"
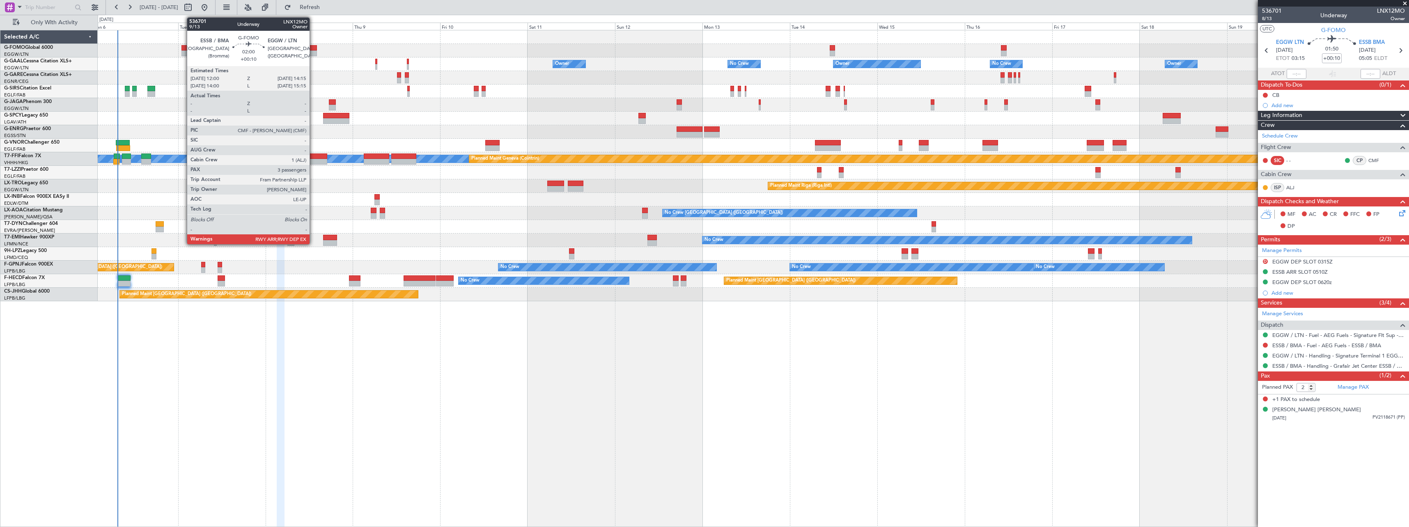
click at [313, 53] on div at bounding box center [313, 54] width 8 height 6
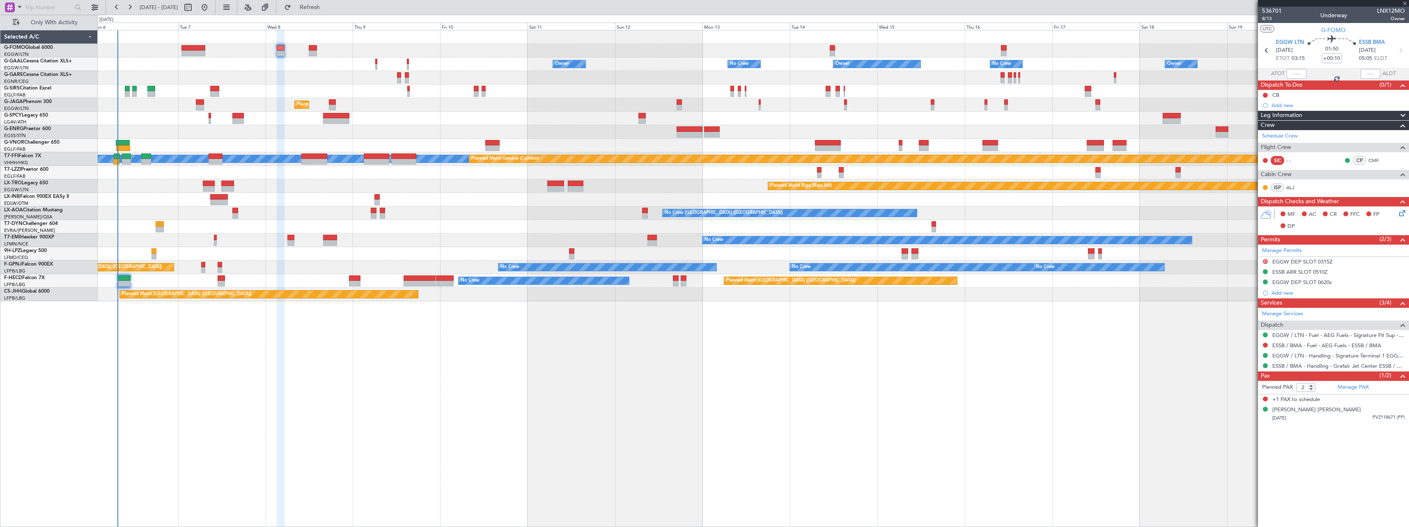
type input "3"
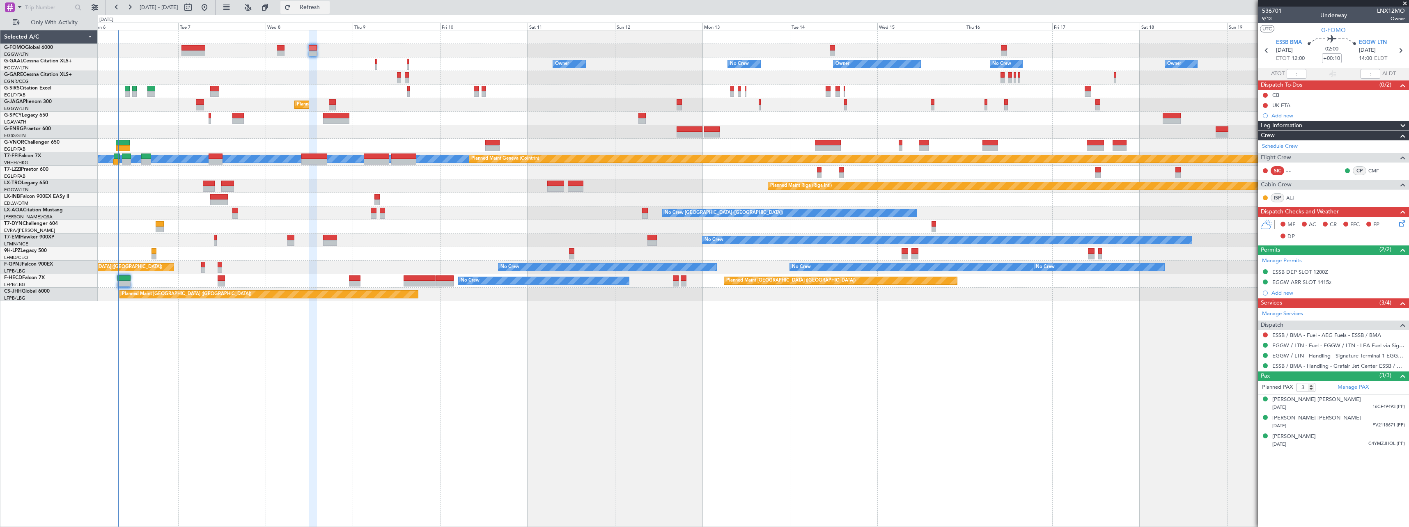
click at [327, 7] on span "Refresh" at bounding box center [310, 8] width 34 height 6
click at [327, 5] on span "Refresh" at bounding box center [310, 8] width 34 height 6
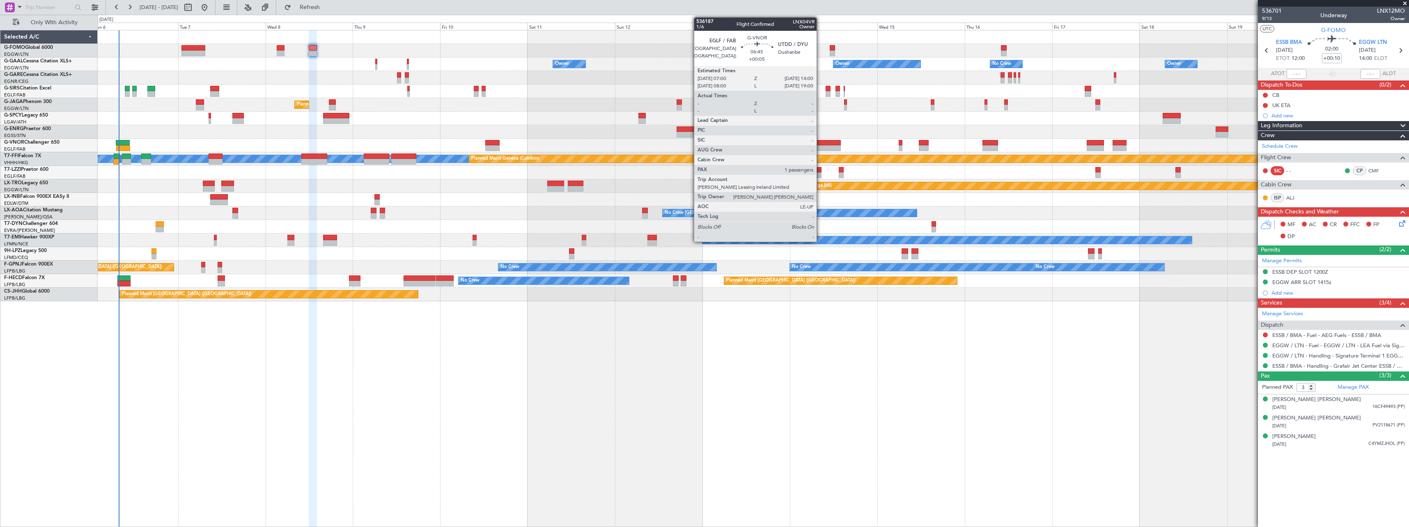
click at [820, 144] on div at bounding box center [828, 143] width 26 height 6
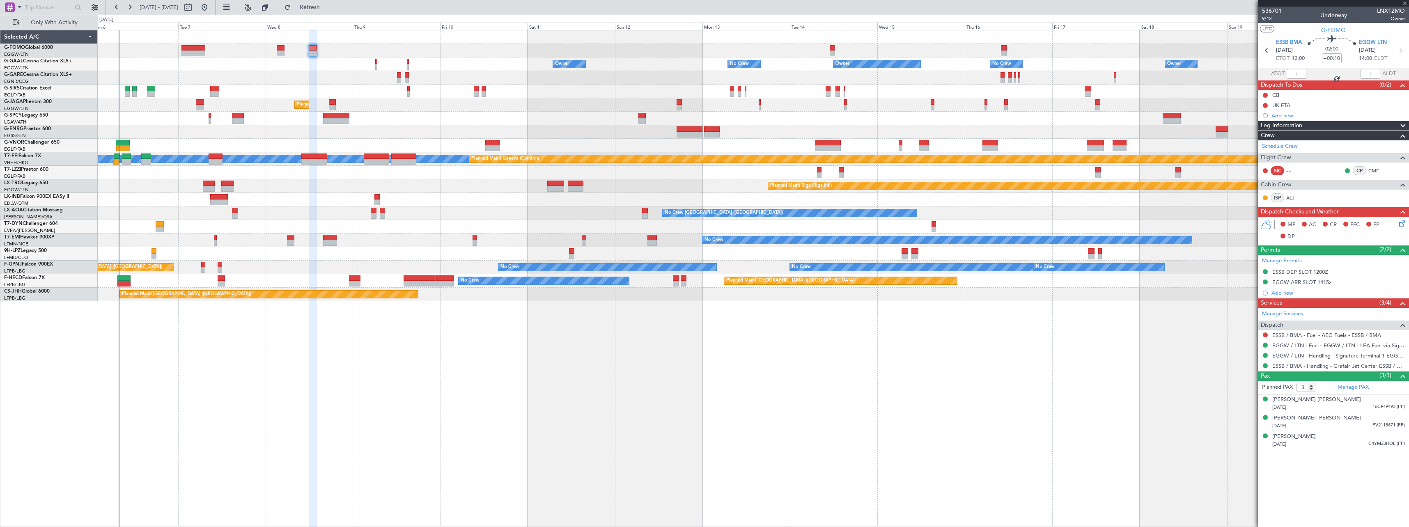
type input "+00:05"
type input "1"
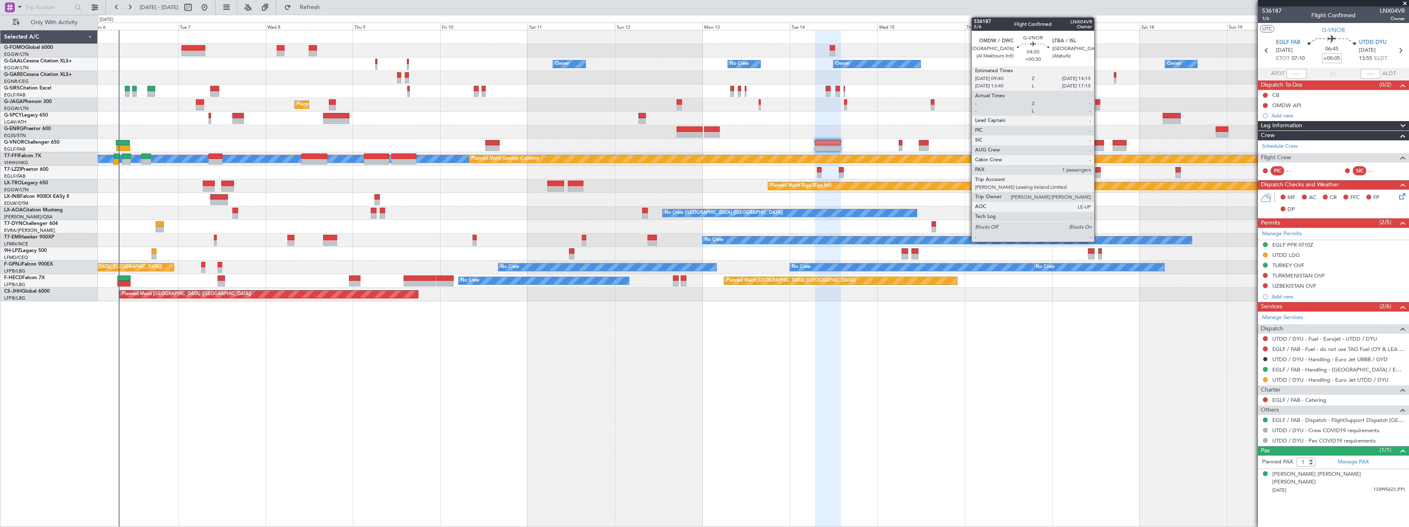
click at [1098, 145] on div at bounding box center [1095, 148] width 17 height 6
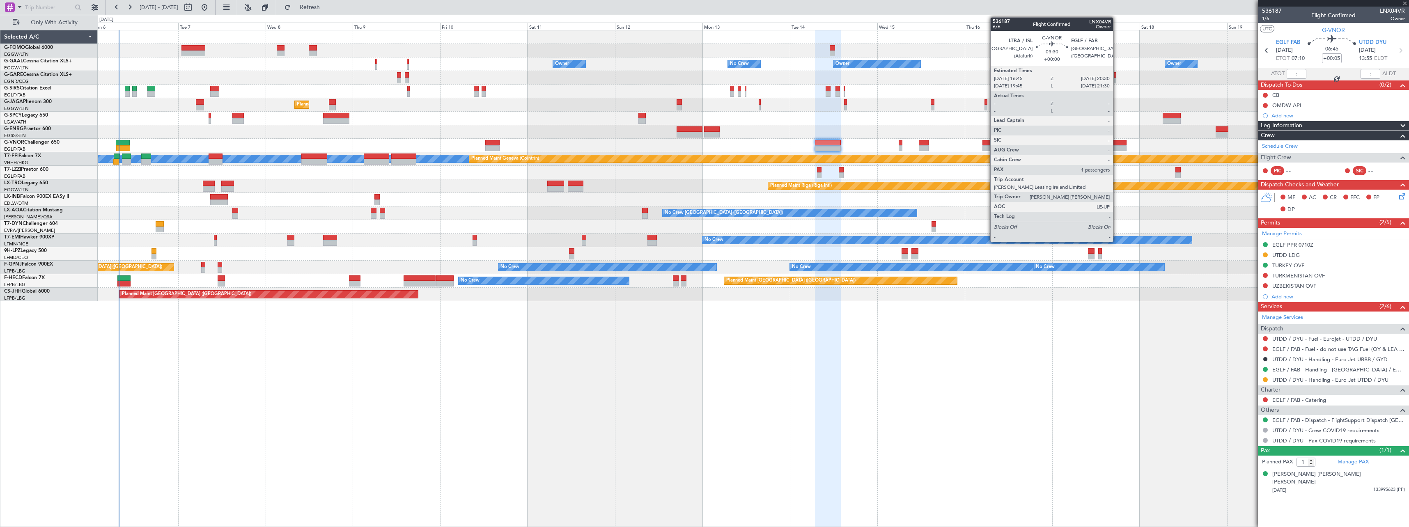
type input "+00:30"
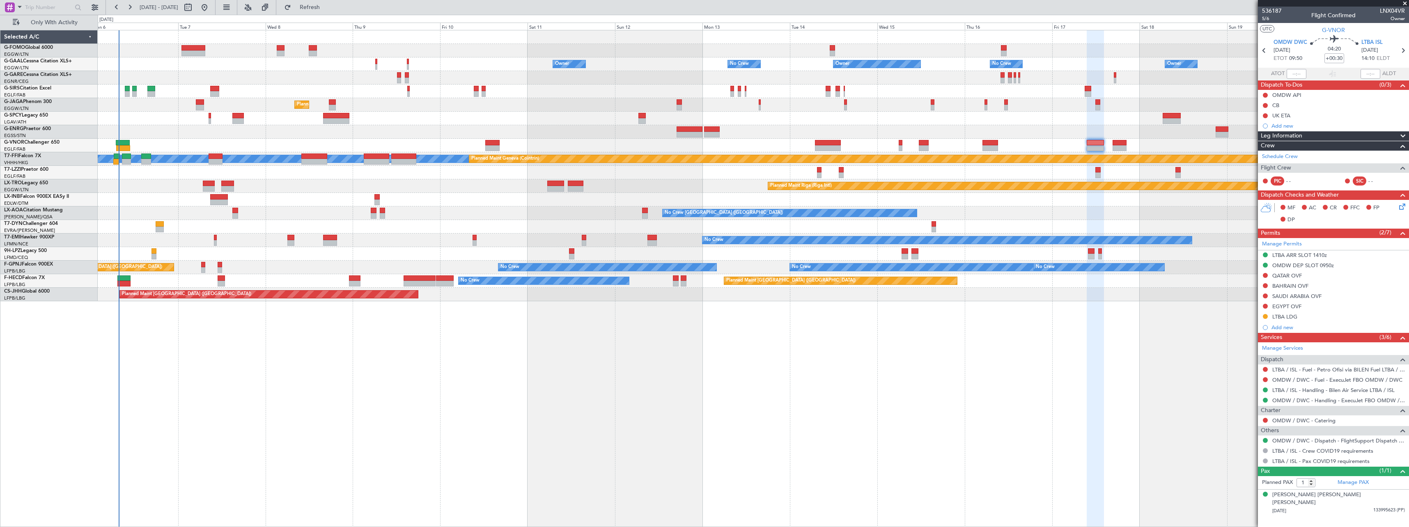
click at [1307, 135] on div "Leg Information" at bounding box center [1333, 135] width 151 height 9
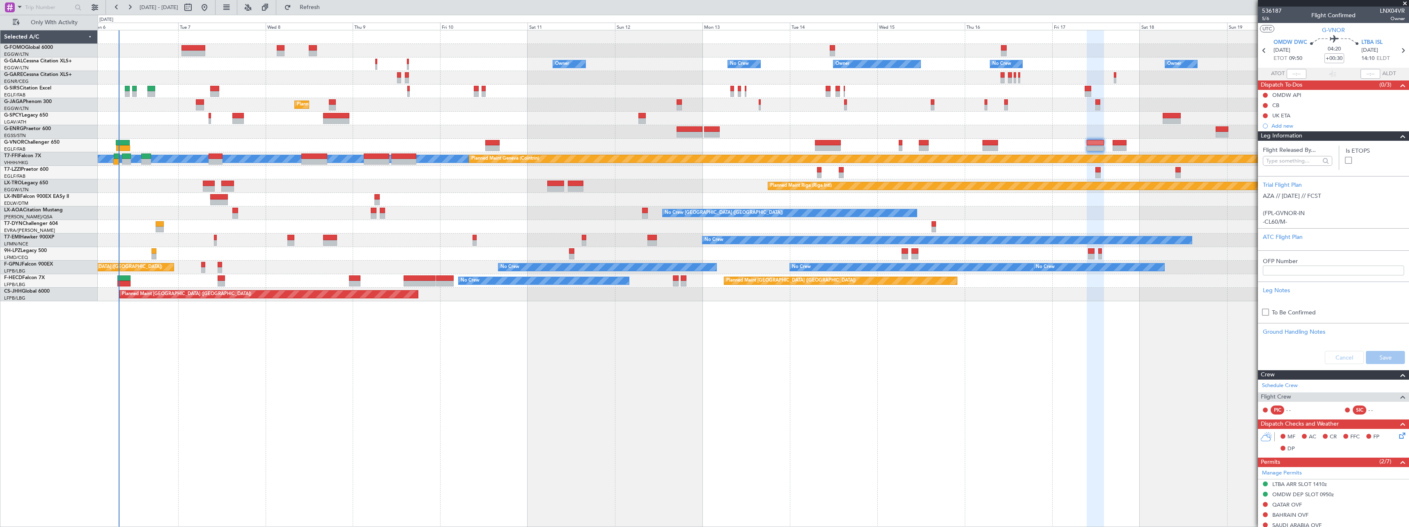
click at [1307, 135] on div "Leg Information" at bounding box center [1333, 135] width 151 height 9
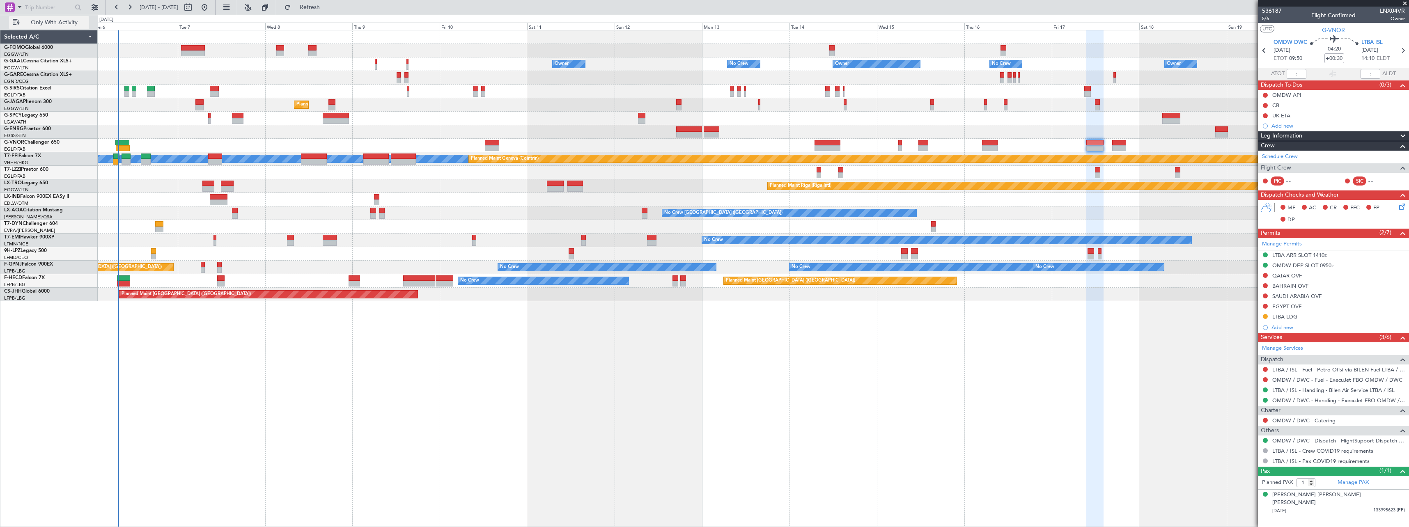
click at [54, 24] on span "Only With Activity" at bounding box center [53, 23] width 65 height 6
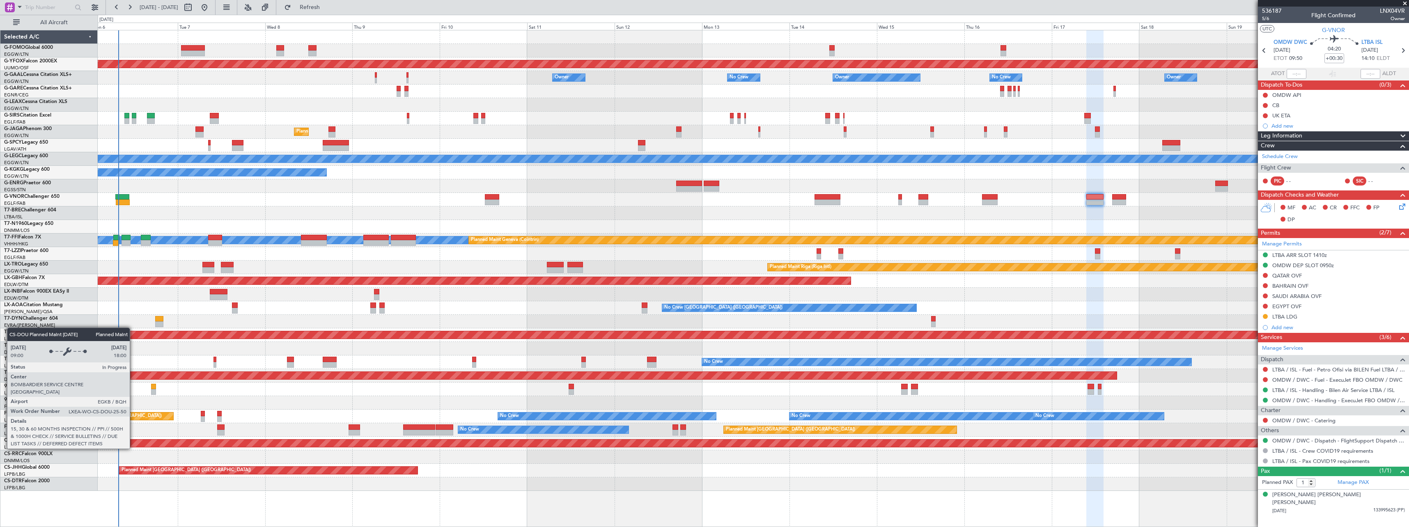
click at [133, 441] on div "Planned Maint London ([GEOGRAPHIC_DATA])" at bounding box center [753, 443] width 3933 height 7
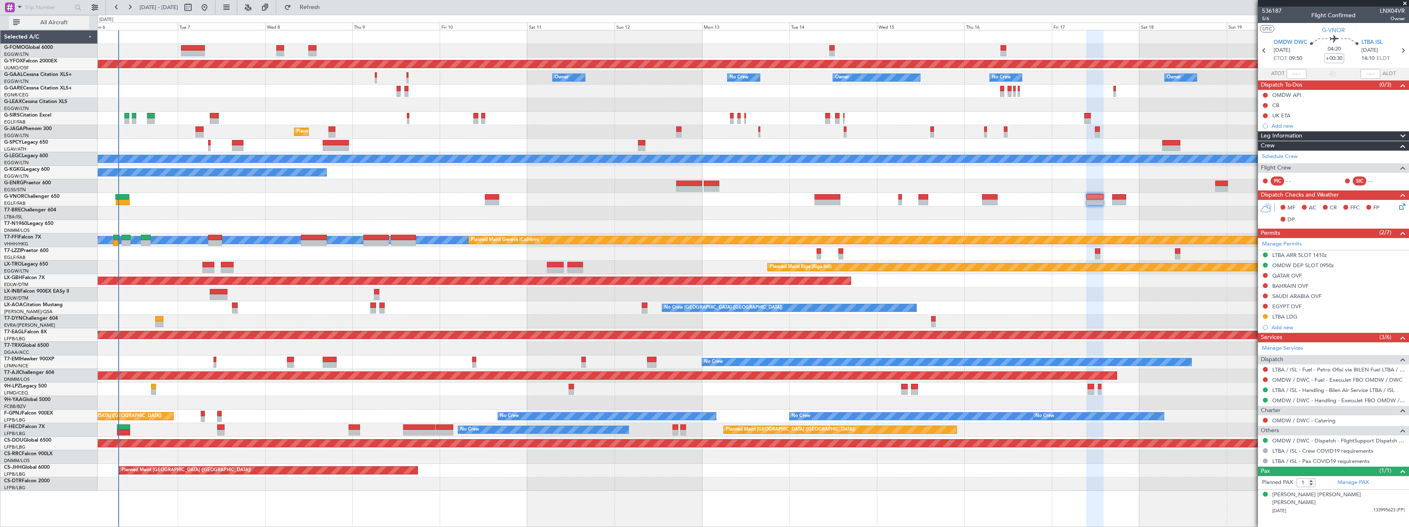
click at [49, 20] on span "All Aircraft" at bounding box center [53, 23] width 65 height 6
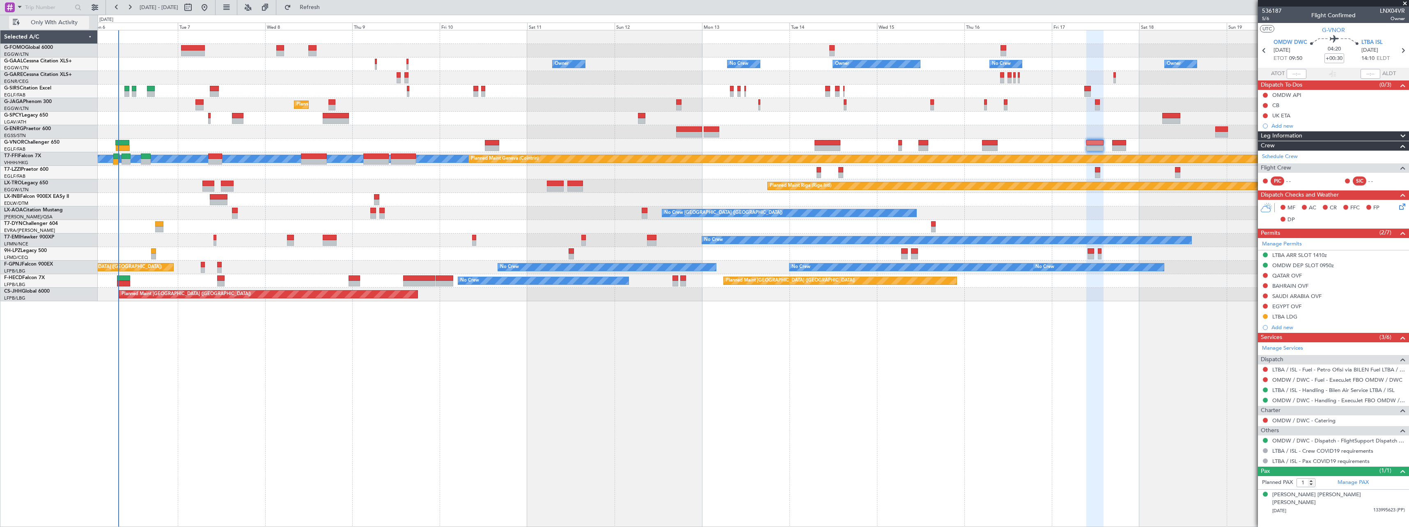
click at [52, 20] on span "Only With Activity" at bounding box center [53, 23] width 65 height 6
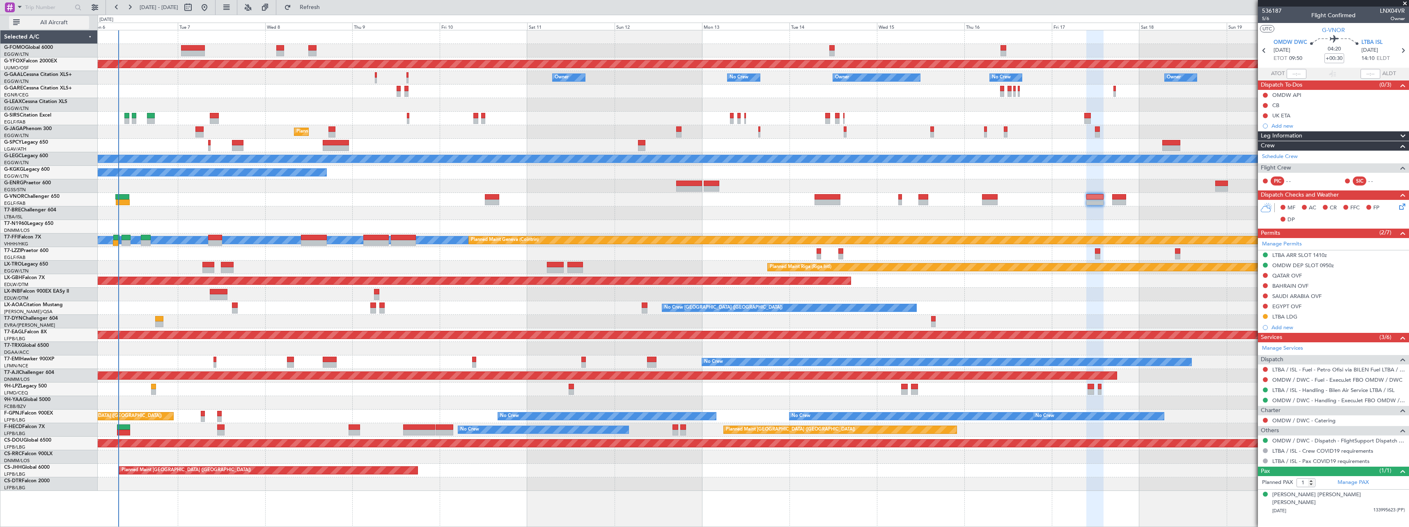
click at [49, 24] on span "All Aircraft" at bounding box center [53, 23] width 65 height 6
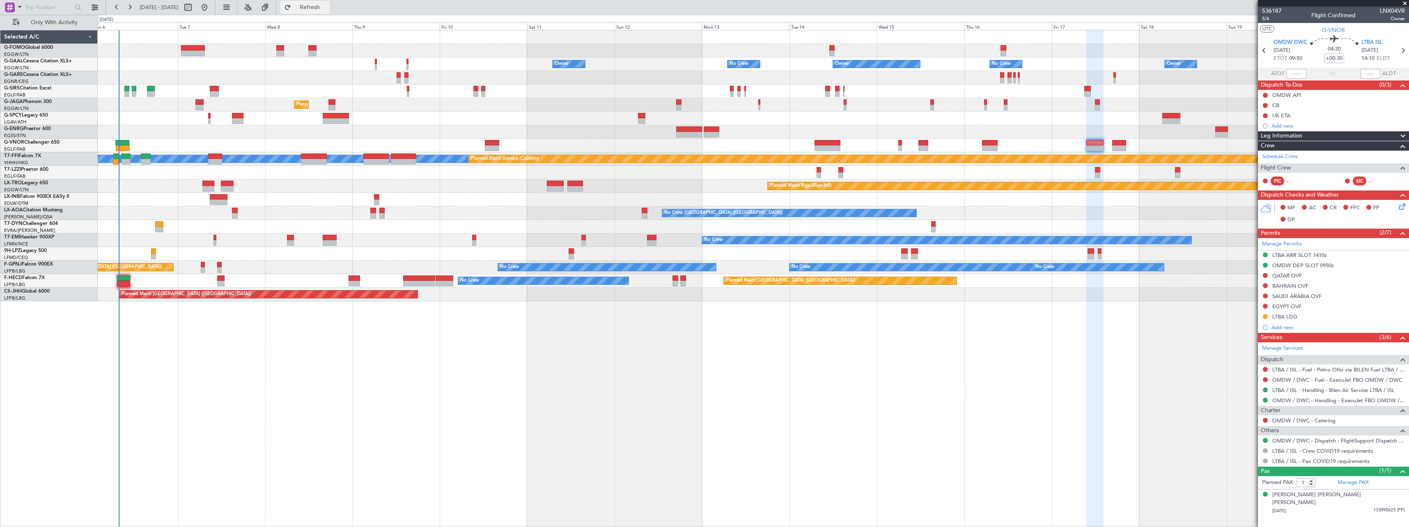
click at [327, 5] on span "Refresh" at bounding box center [310, 8] width 34 height 6
click at [327, 7] on span "Refresh" at bounding box center [310, 8] width 34 height 6
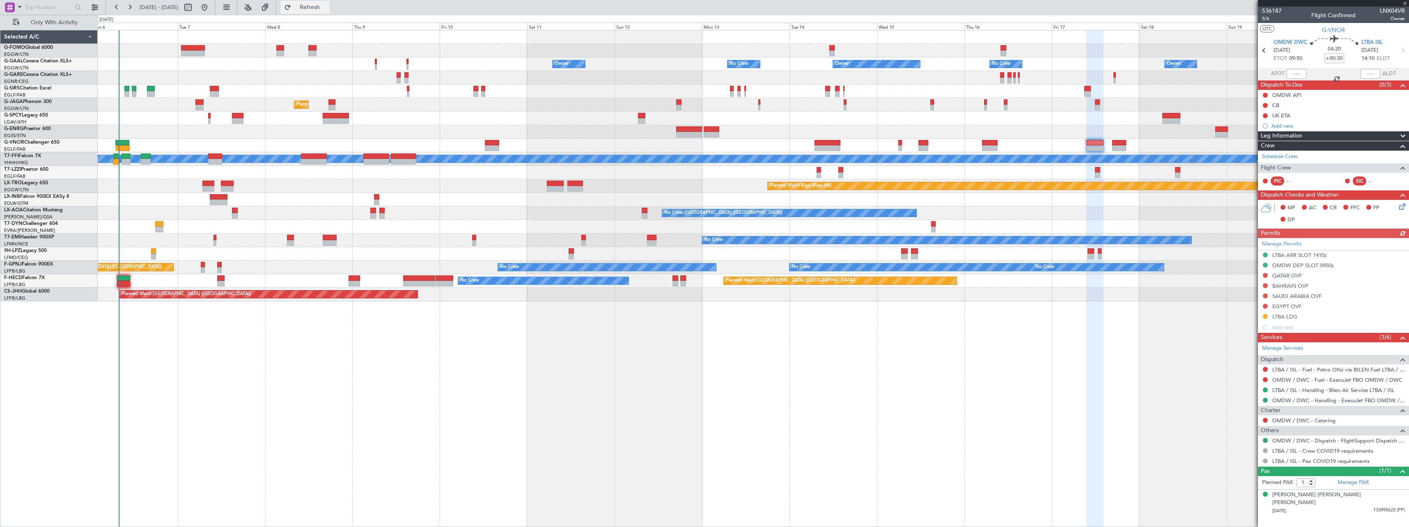
click at [327, 7] on span "Refresh" at bounding box center [310, 8] width 34 height 6
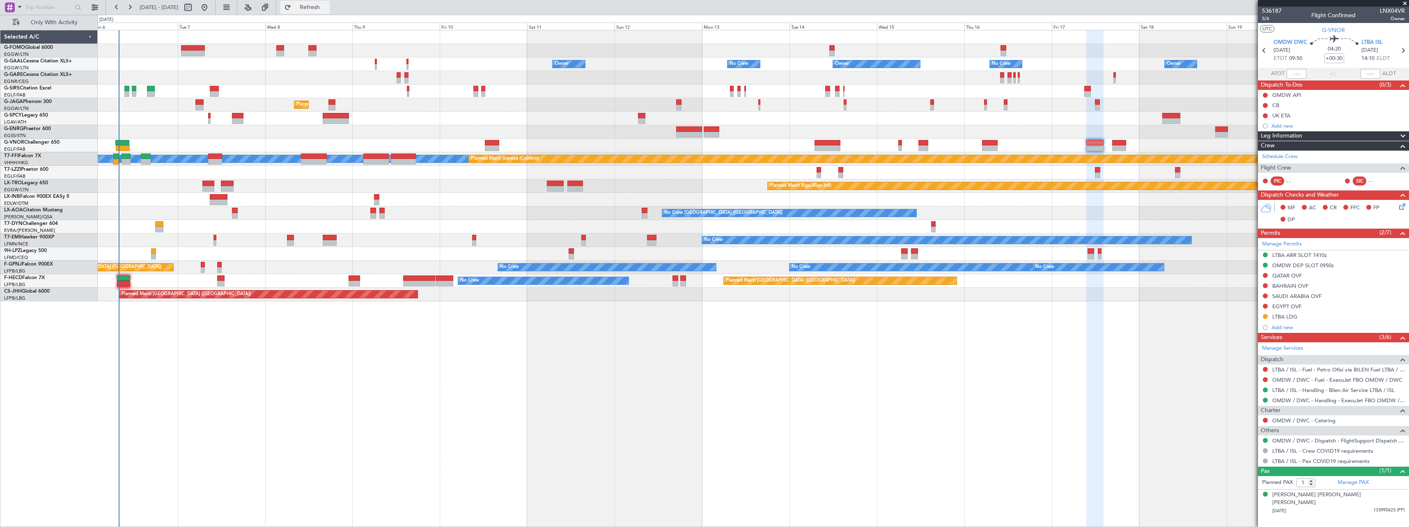
click at [327, 7] on span "Refresh" at bounding box center [310, 8] width 34 height 6
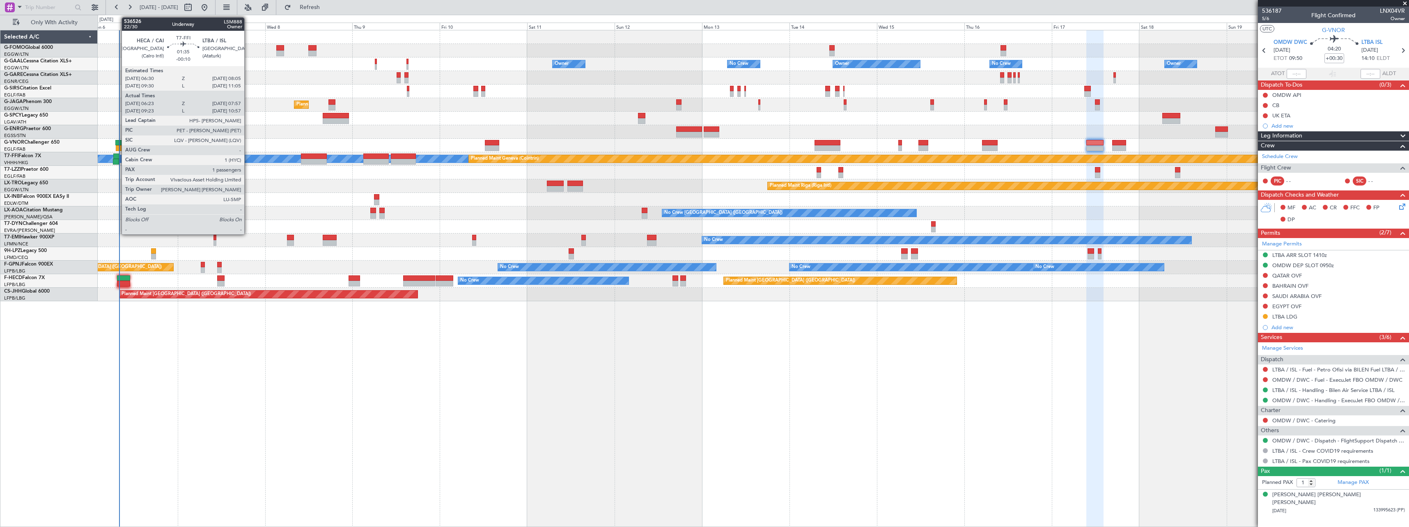
click at [117, 156] on div at bounding box center [116, 157] width 6 height 6
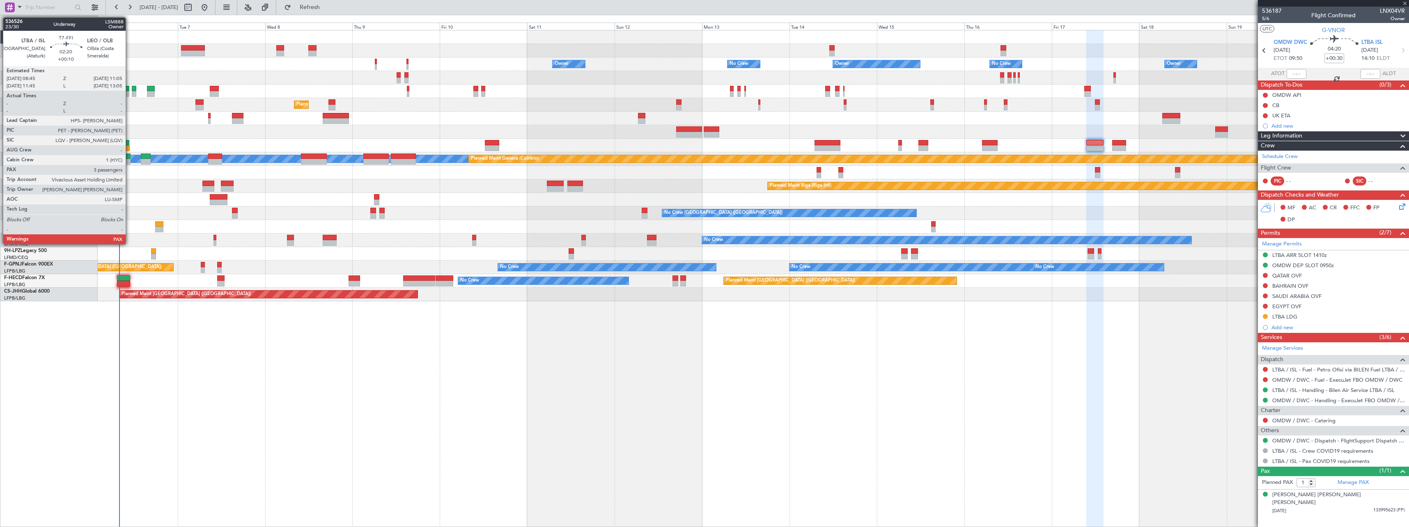
type input "-00:10"
type input "06:23"
type input "07:57"
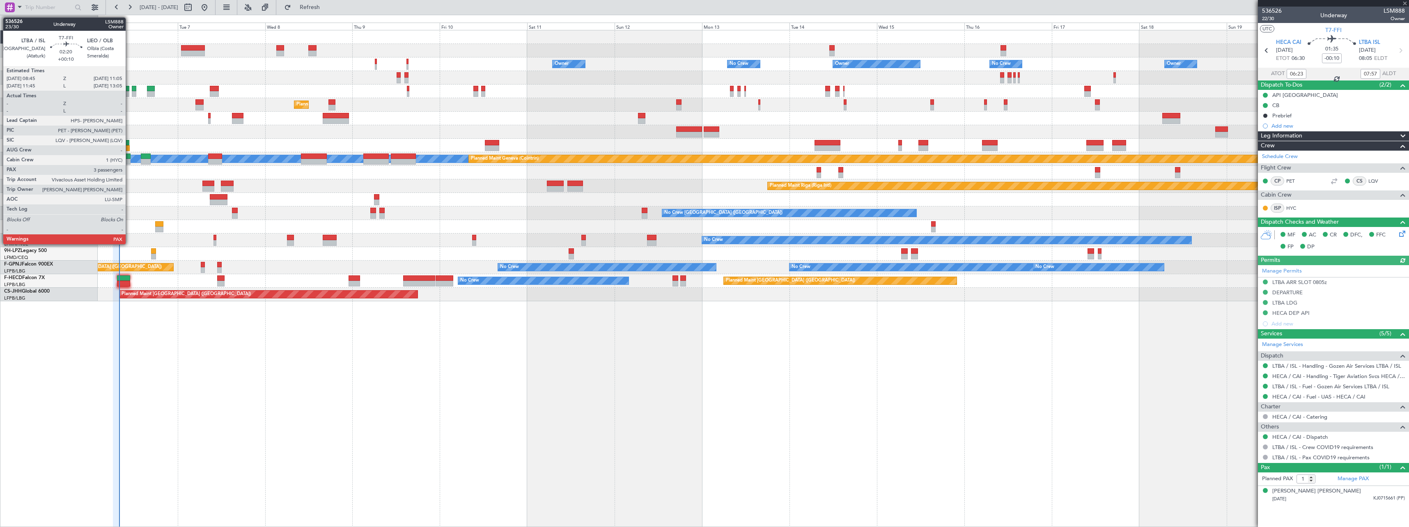
click at [129, 156] on div at bounding box center [126, 157] width 9 height 6
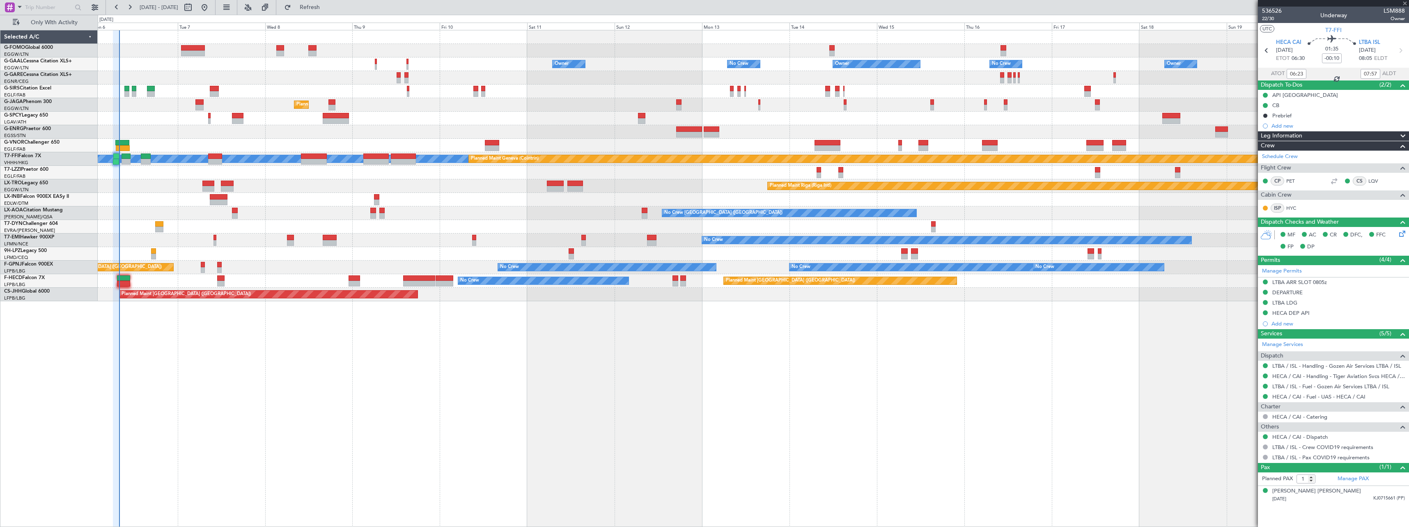
type input "+00:10"
type input "3"
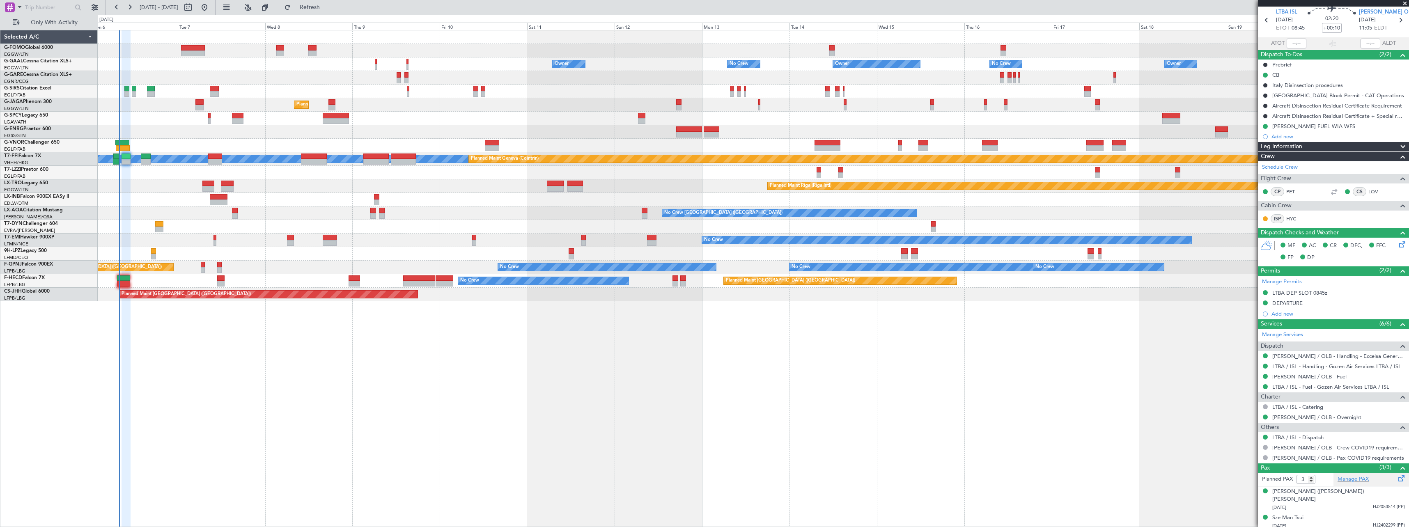
scroll to position [45, 0]
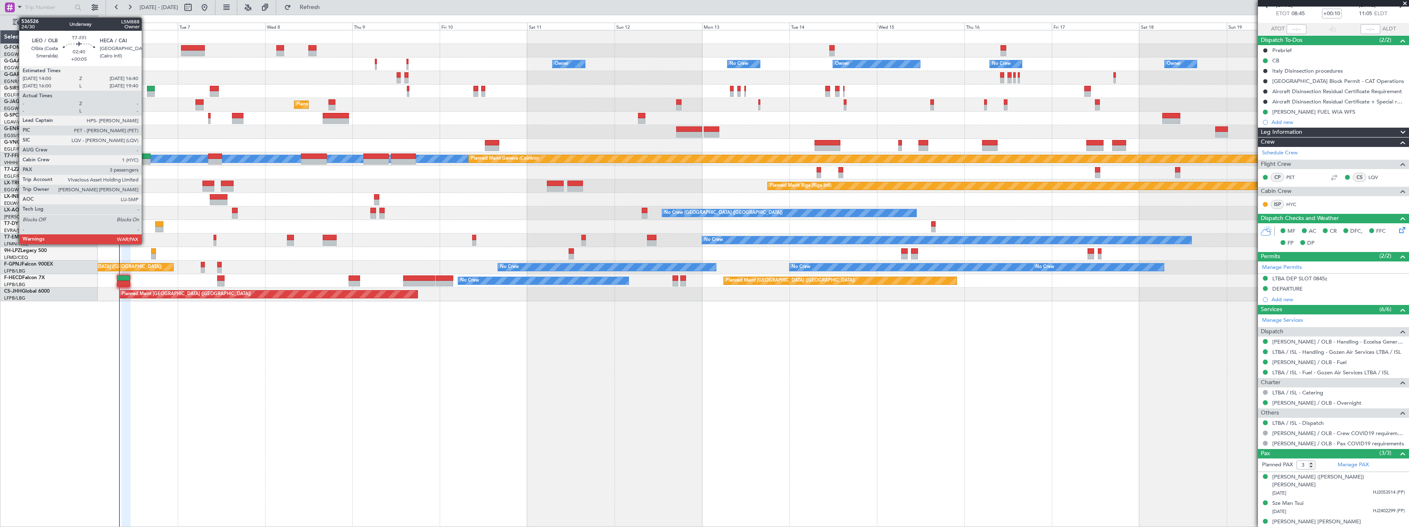
click at [145, 157] on div at bounding box center [146, 157] width 10 height 6
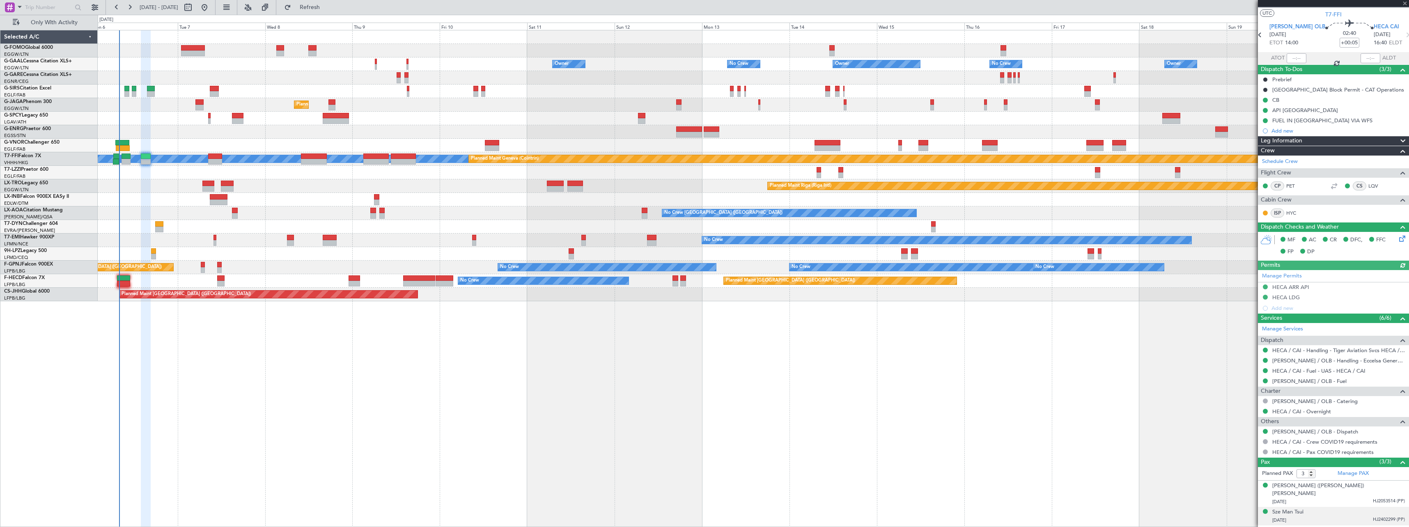
scroll to position [24, 0]
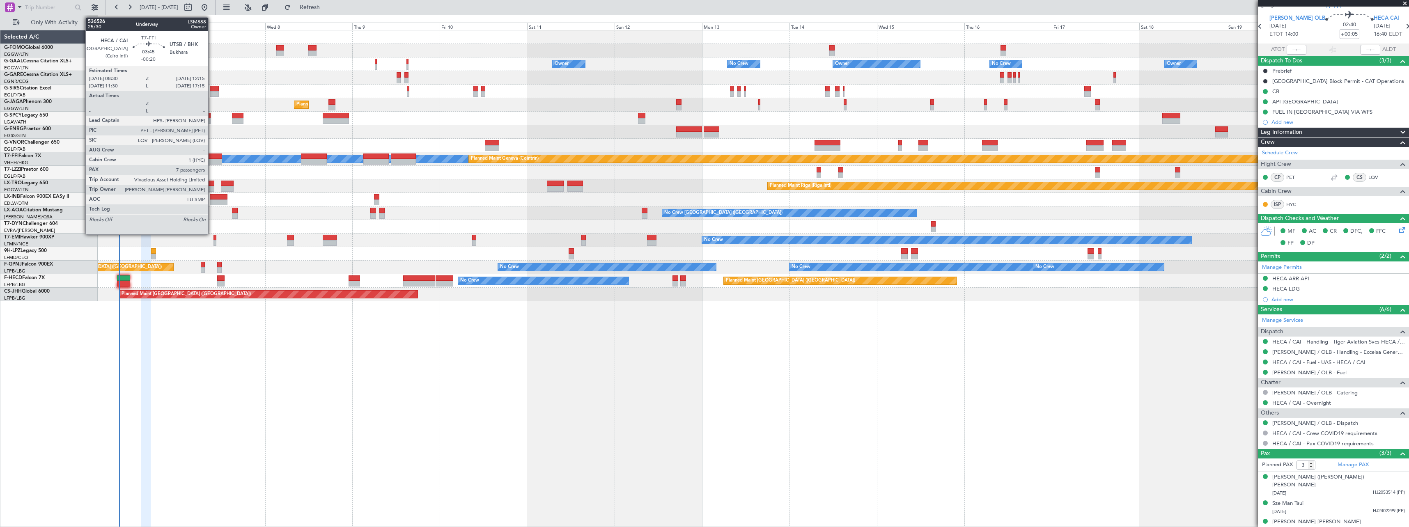
click at [212, 160] on div at bounding box center [215, 162] width 14 height 6
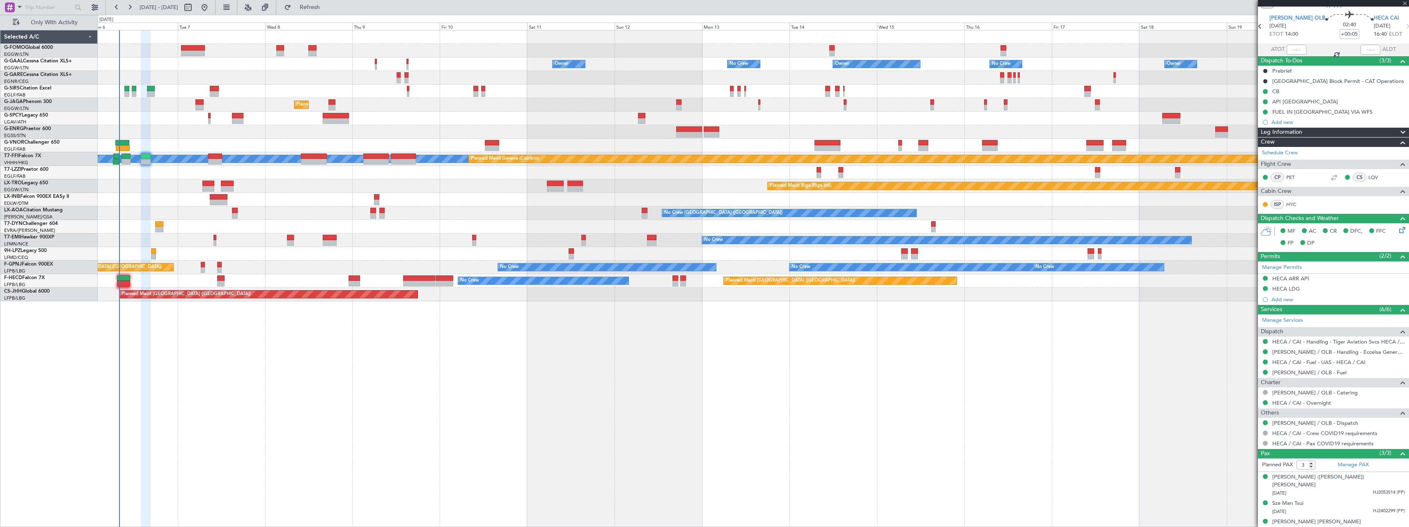
type input "-00:20"
type input "7"
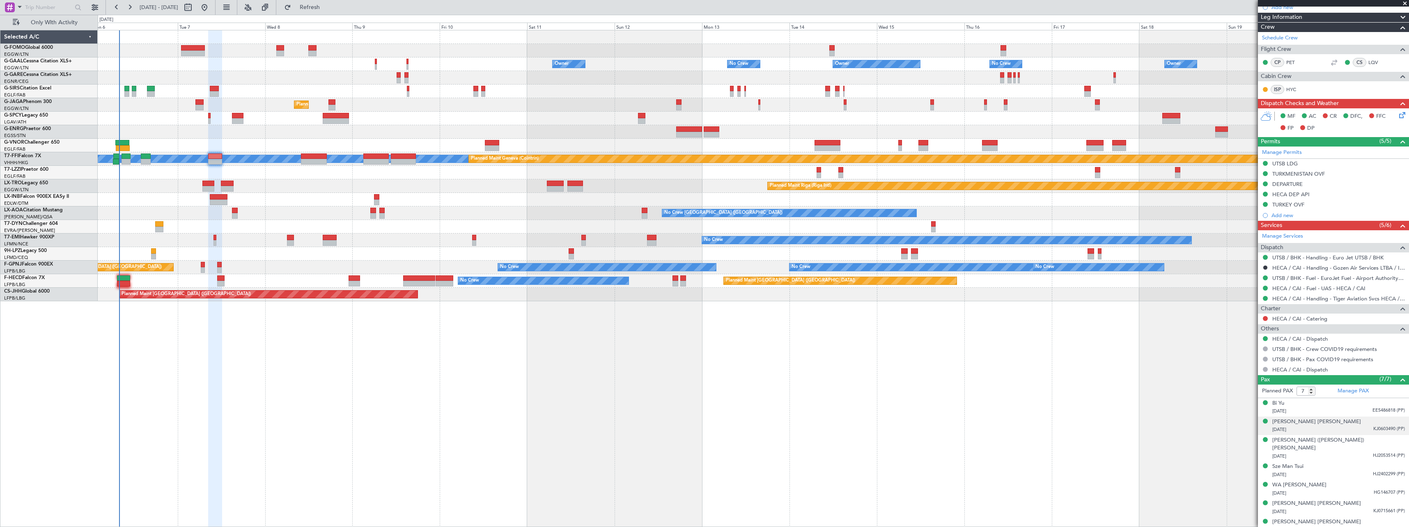
scroll to position [0, 0]
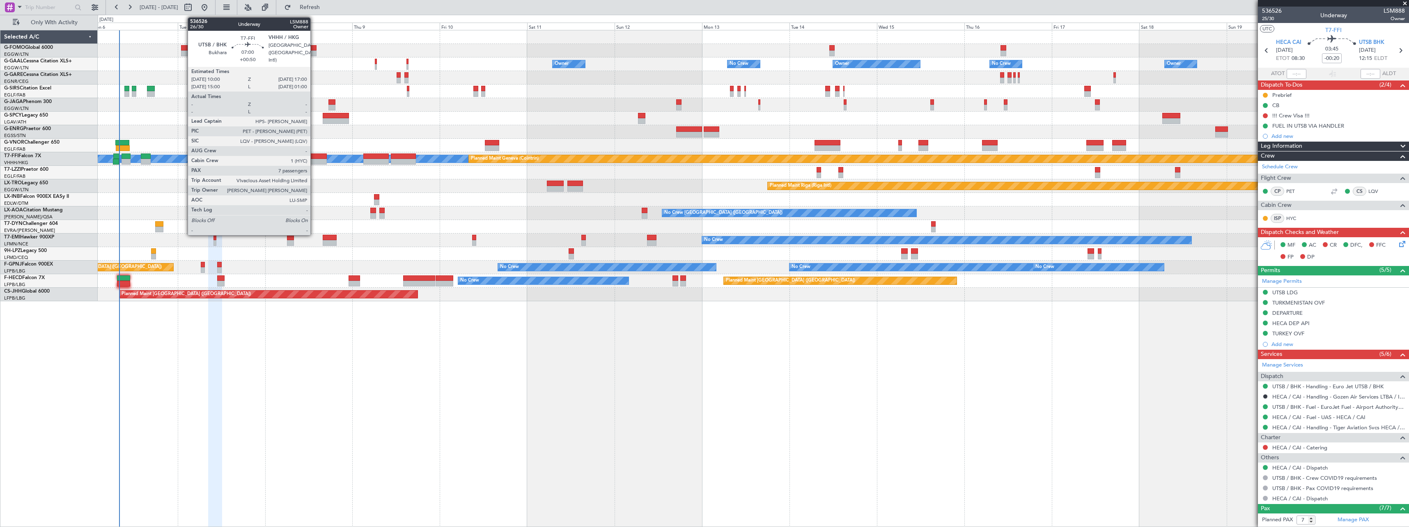
click at [314, 157] on div at bounding box center [314, 157] width 26 height 6
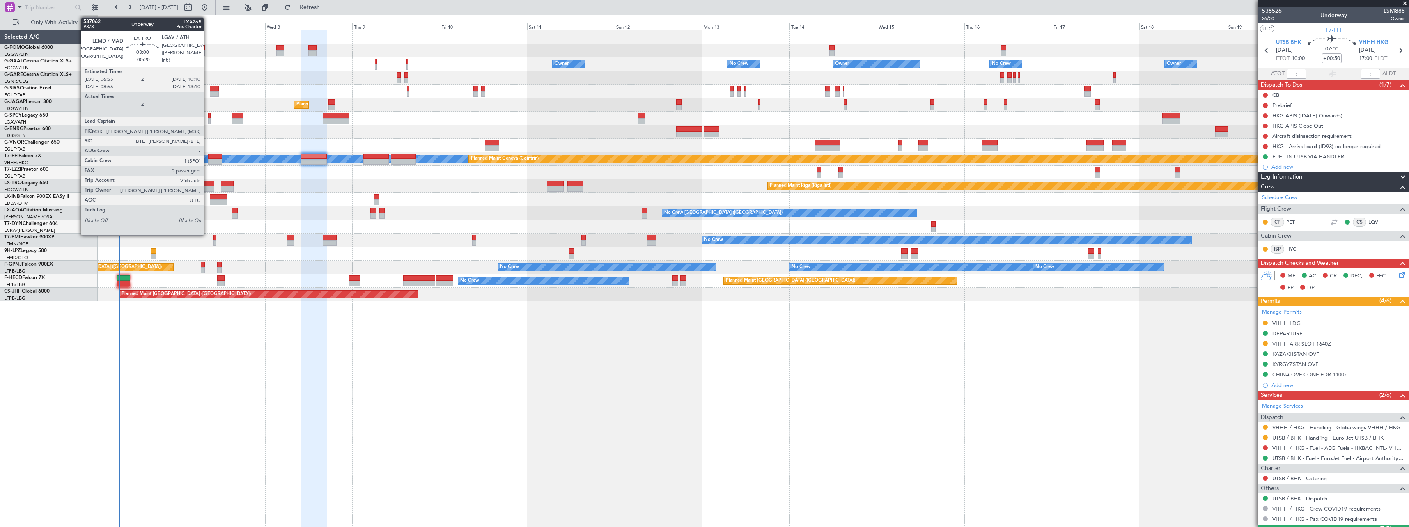
click at [207, 185] on div at bounding box center [208, 184] width 12 height 6
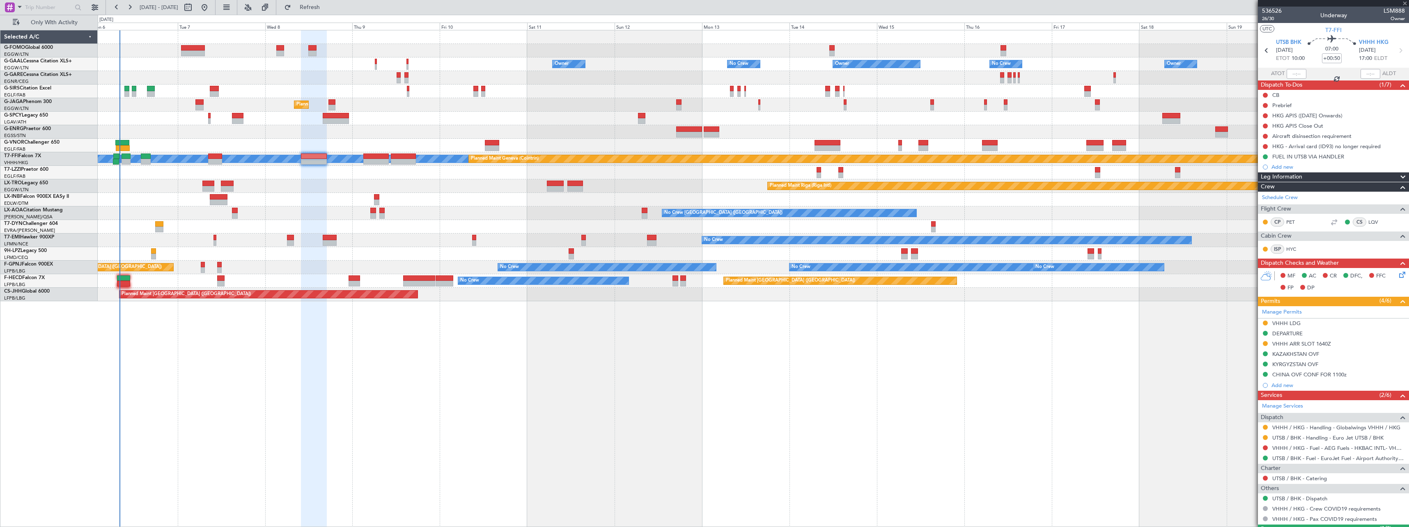
type input "-00:20"
type input "0"
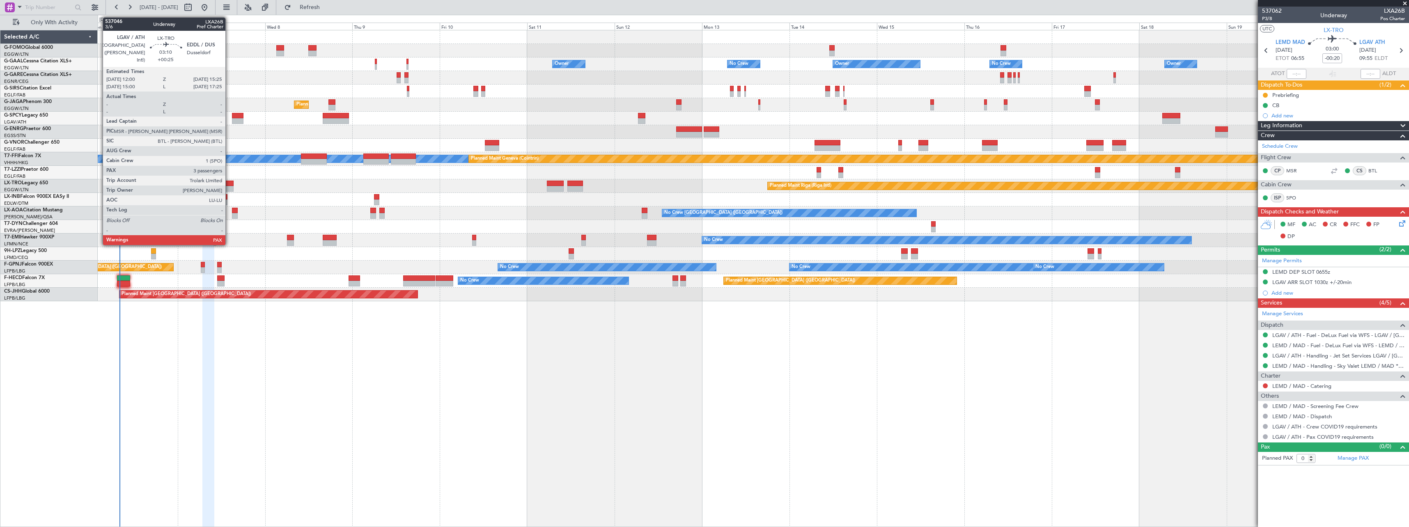
click at [229, 186] on div at bounding box center [227, 184] width 13 height 6
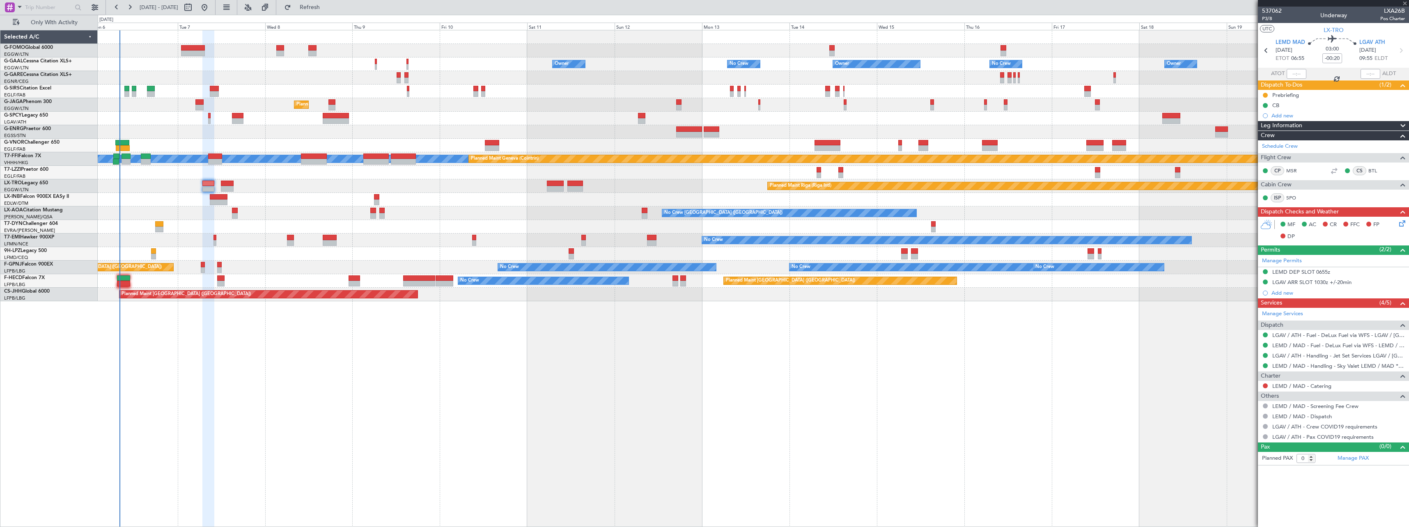
type input "+00:25"
type input "3"
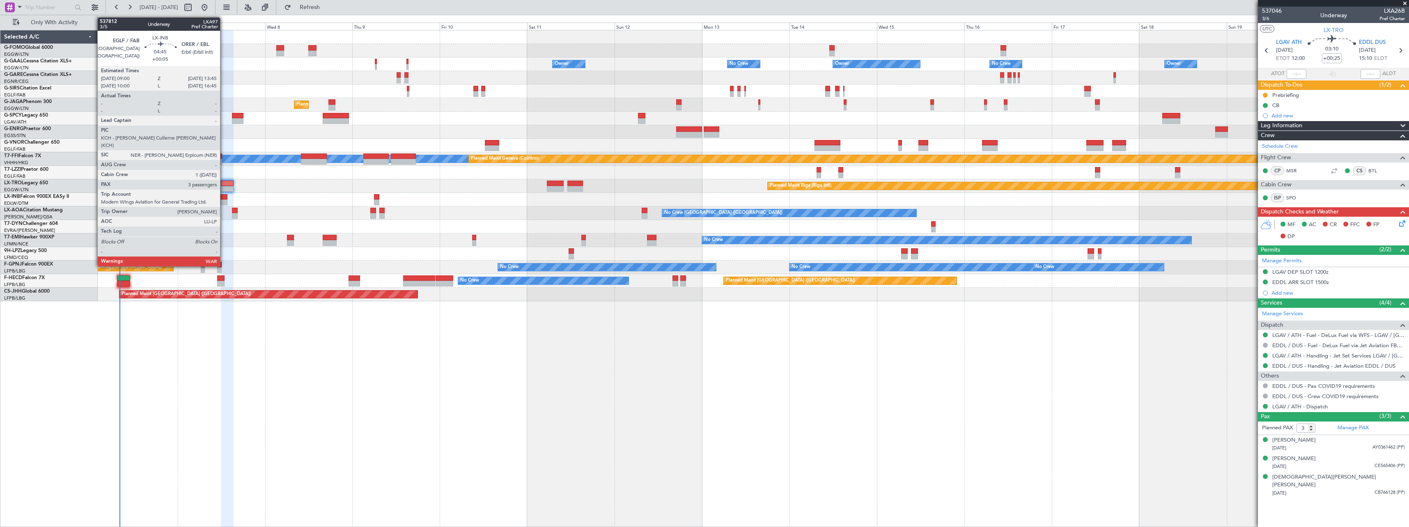
click at [224, 200] on div at bounding box center [219, 203] width 18 height 6
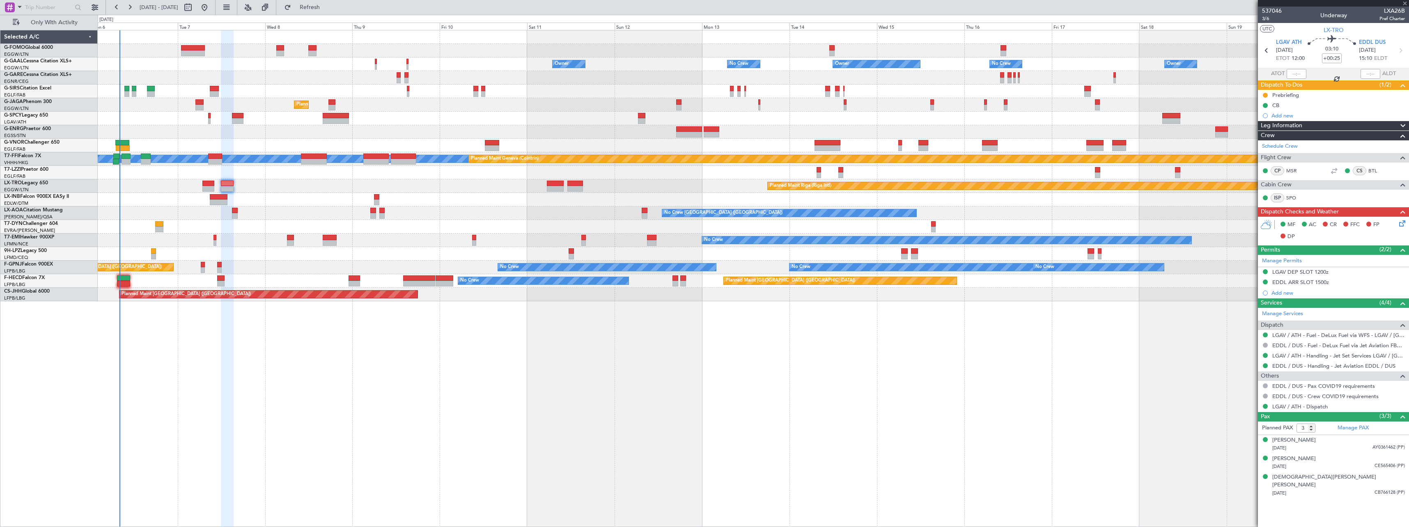
type input "+00:05"
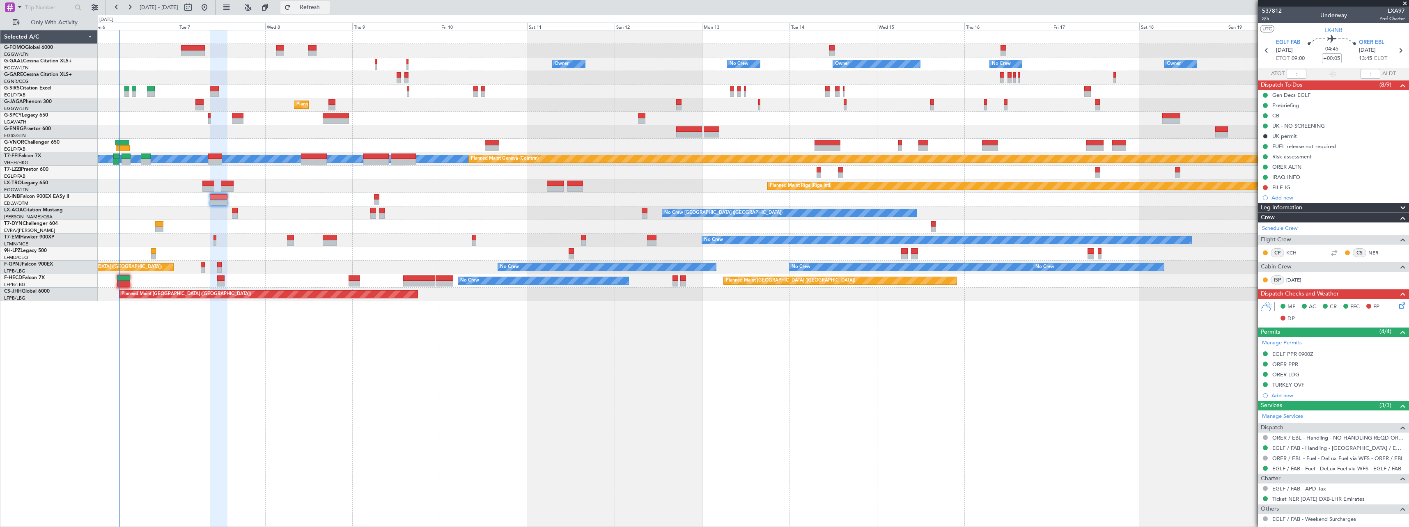
click at [327, 8] on span "Refresh" at bounding box center [310, 8] width 34 height 6
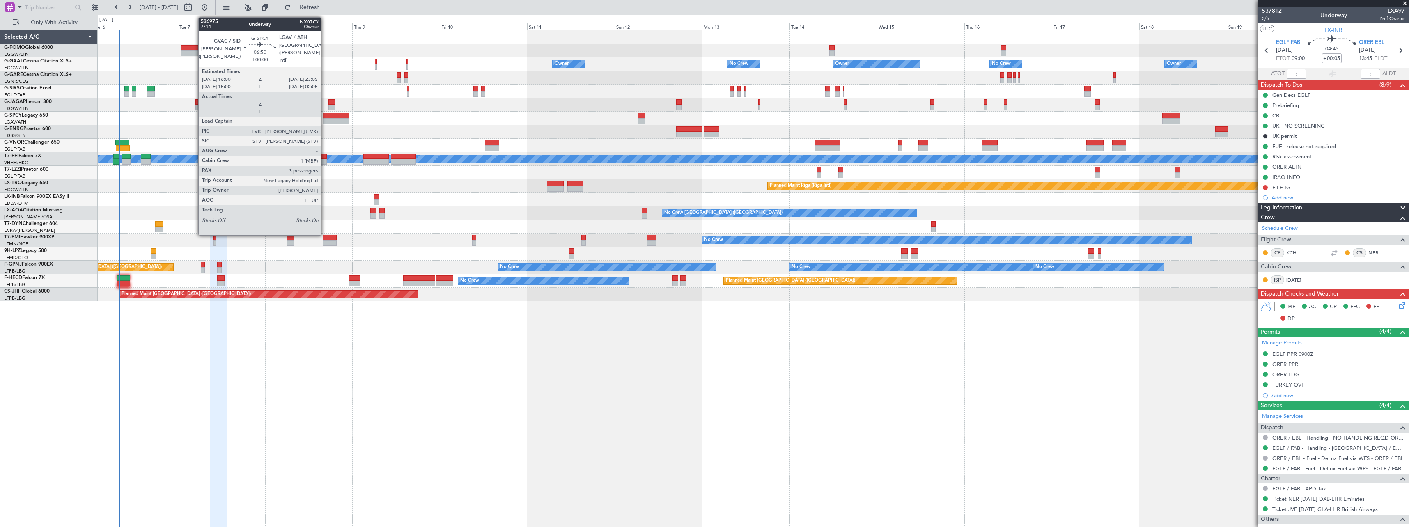
click at [325, 118] on div at bounding box center [336, 116] width 26 height 6
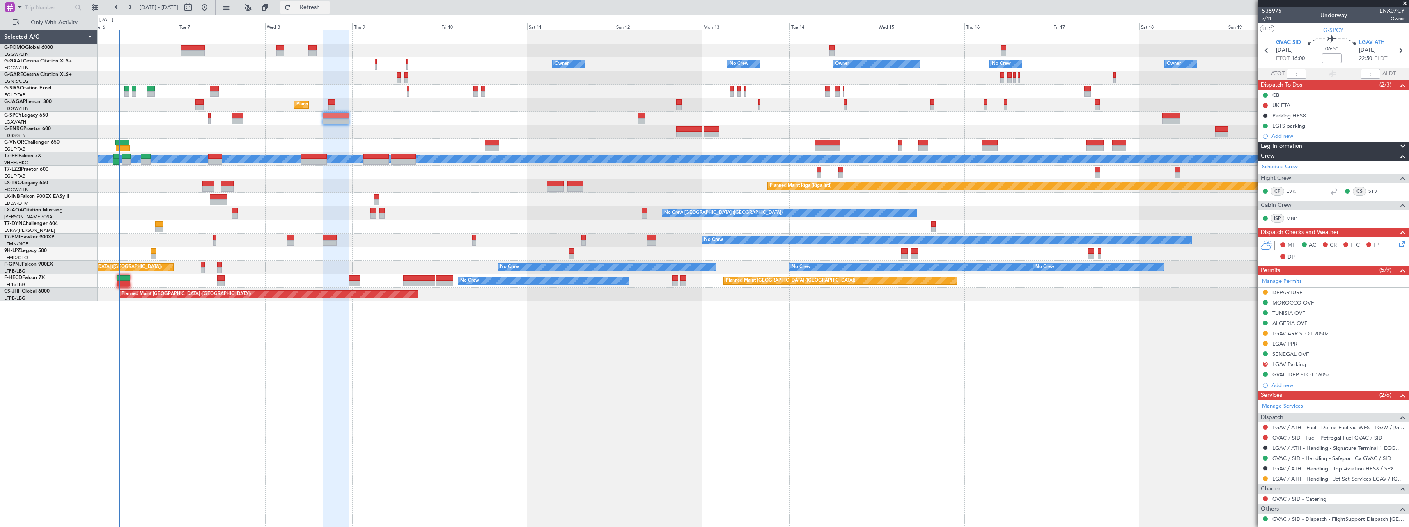
click at [327, 8] on span "Refresh" at bounding box center [310, 8] width 34 height 6
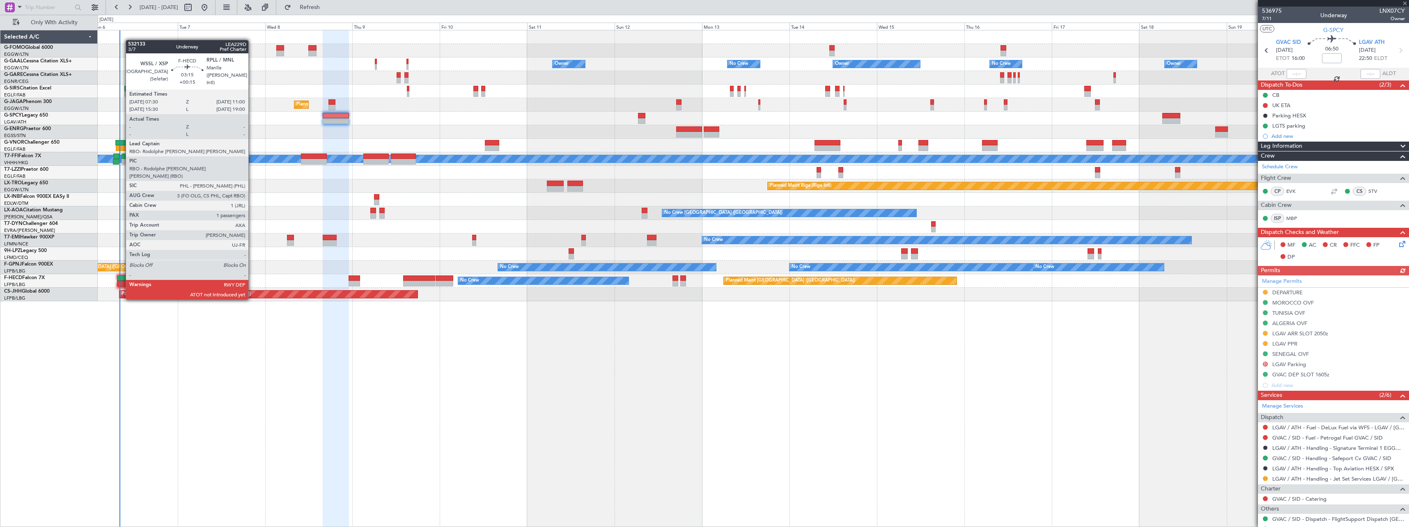
click at [122, 276] on div at bounding box center [123, 279] width 13 height 6
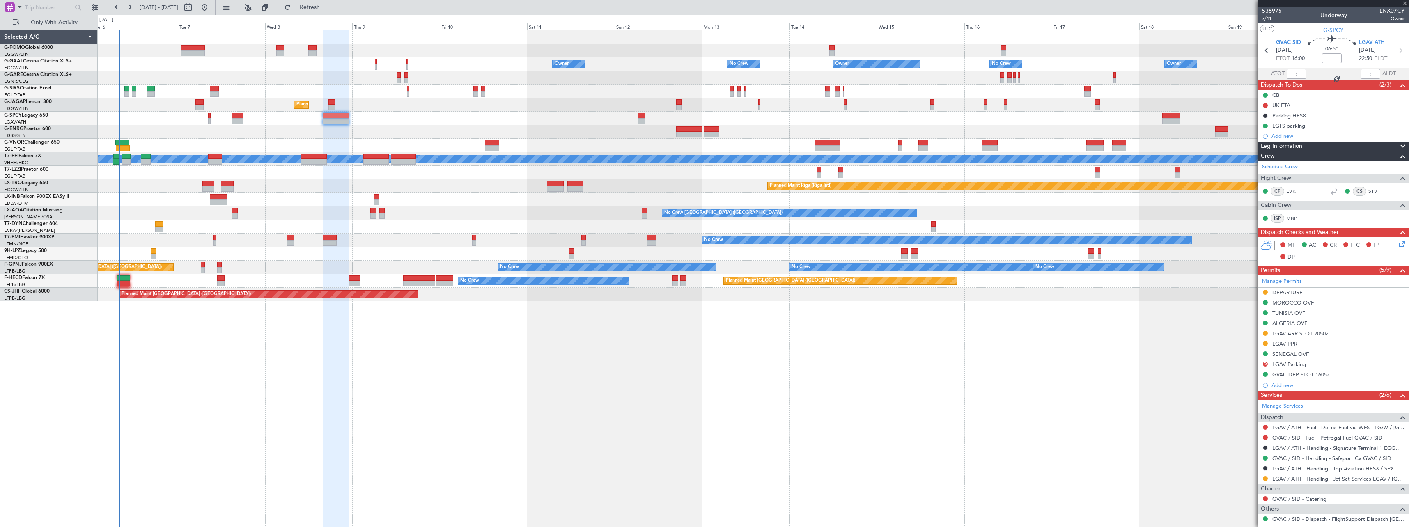
type input "+00:15"
type input "1"
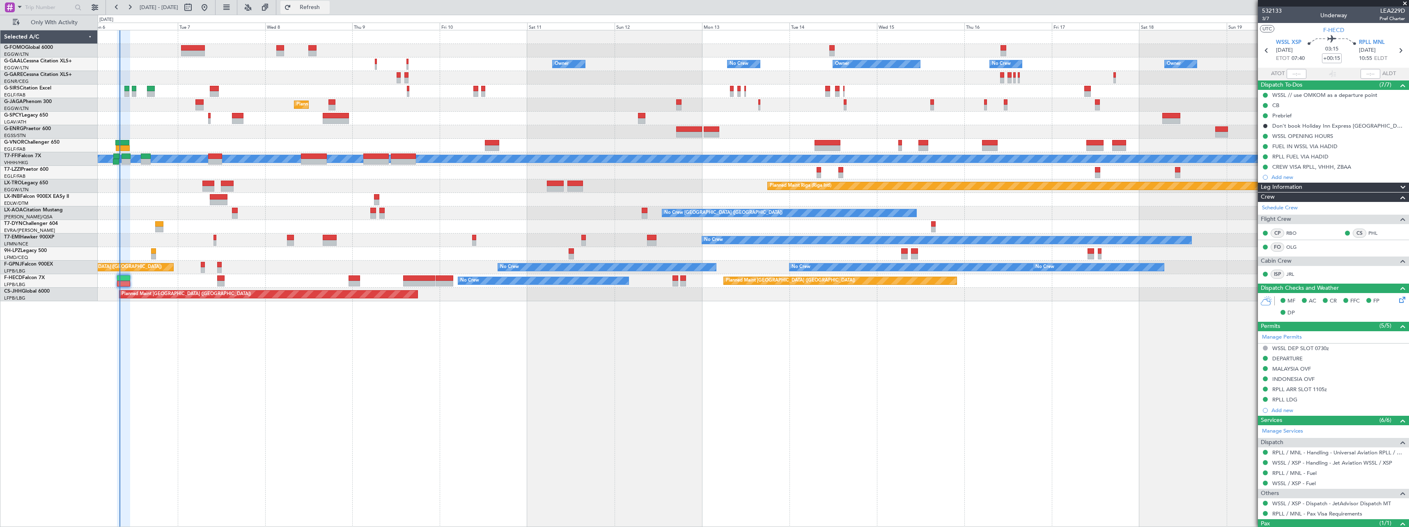
click at [327, 8] on span "Refresh" at bounding box center [310, 8] width 34 height 6
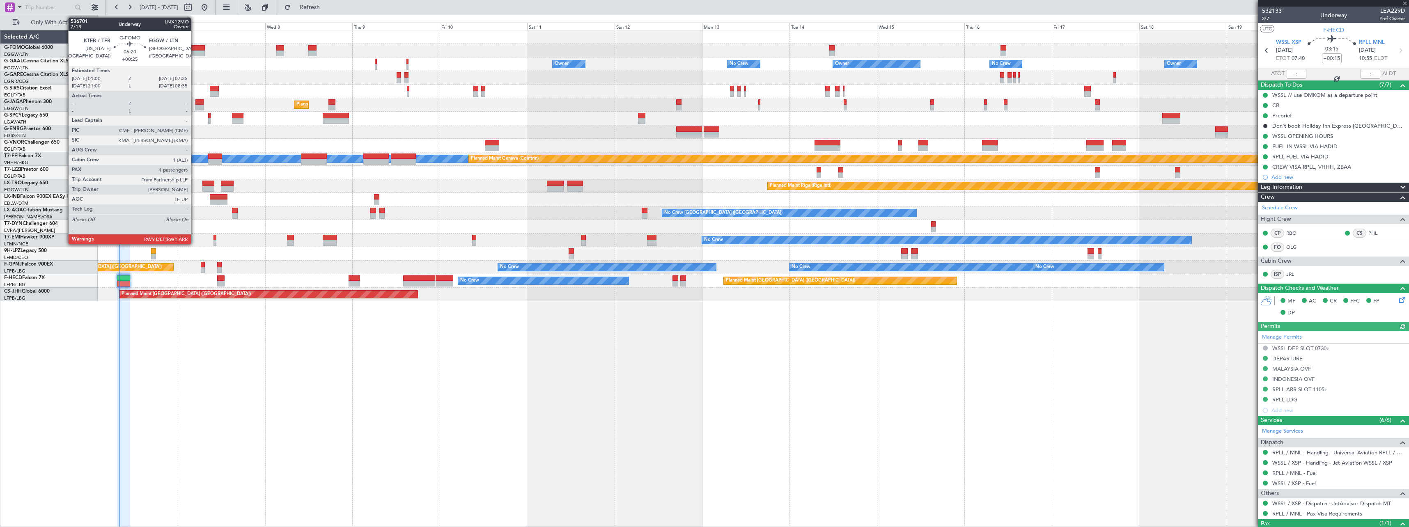
click at [195, 50] on div at bounding box center [193, 48] width 24 height 6
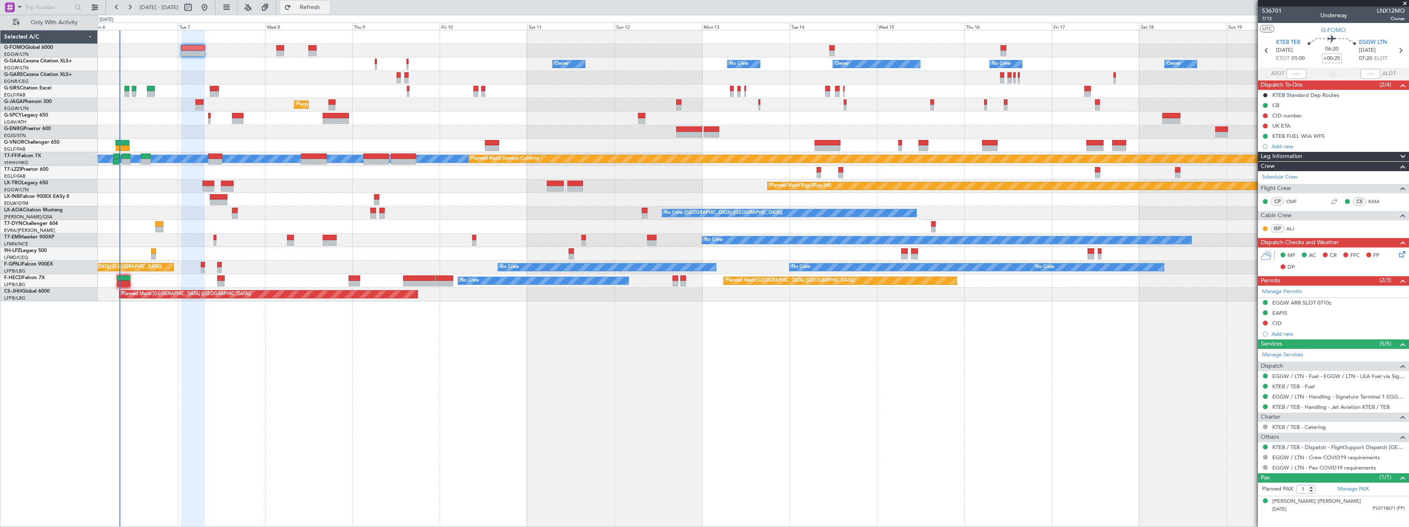
click at [327, 6] on span "Refresh" at bounding box center [310, 8] width 34 height 6
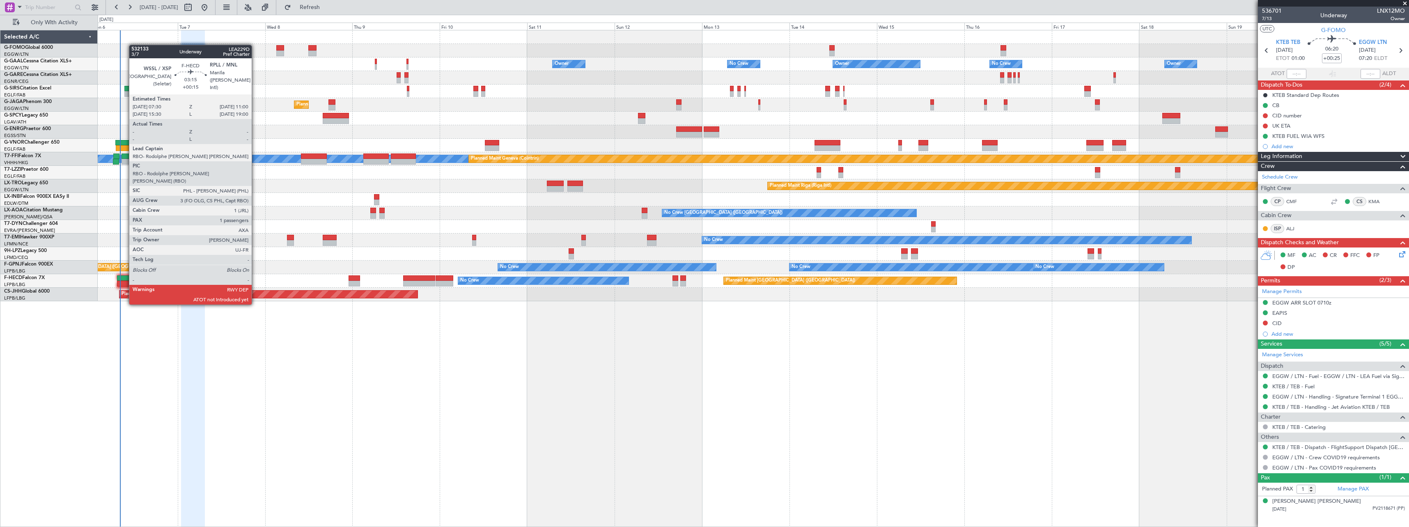
click at [125, 281] on div at bounding box center [123, 284] width 13 height 6
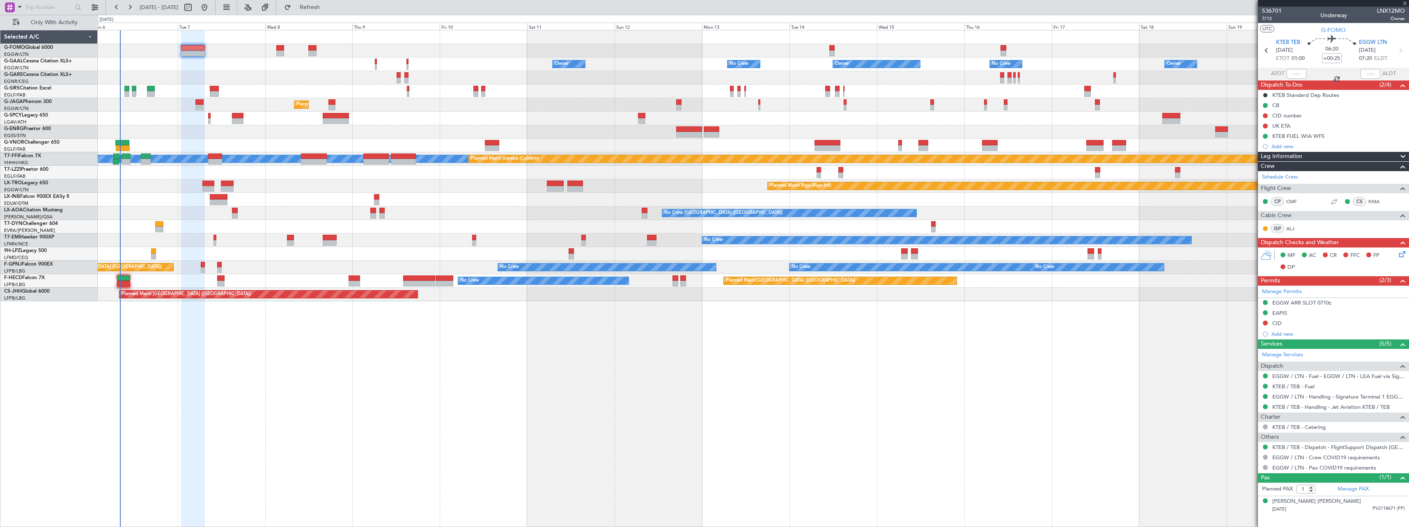
type input "+00:15"
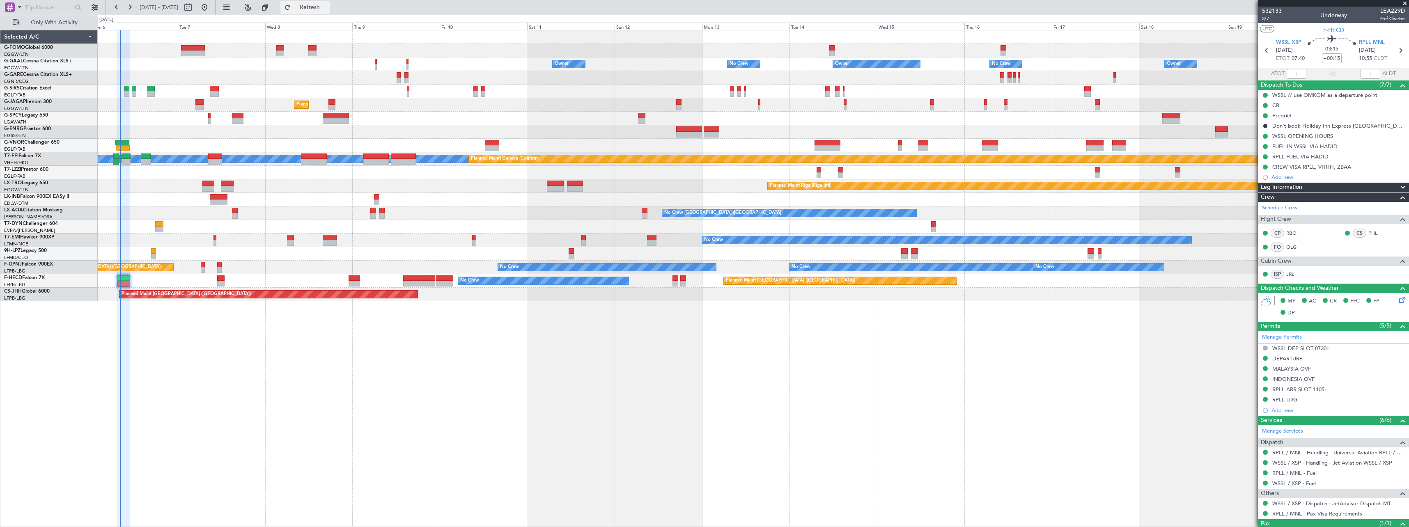
click at [327, 9] on span "Refresh" at bounding box center [310, 8] width 34 height 6
click at [327, 6] on span "Refresh" at bounding box center [310, 8] width 34 height 6
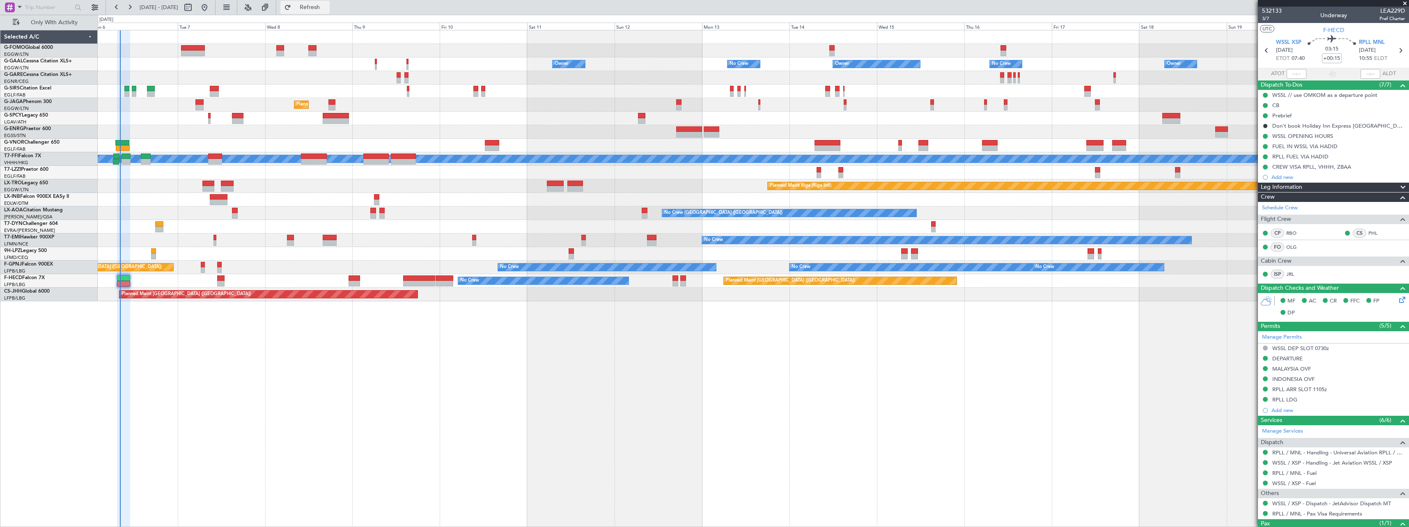
click at [327, 7] on span "Refresh" at bounding box center [310, 8] width 34 height 6
type input "08:08"
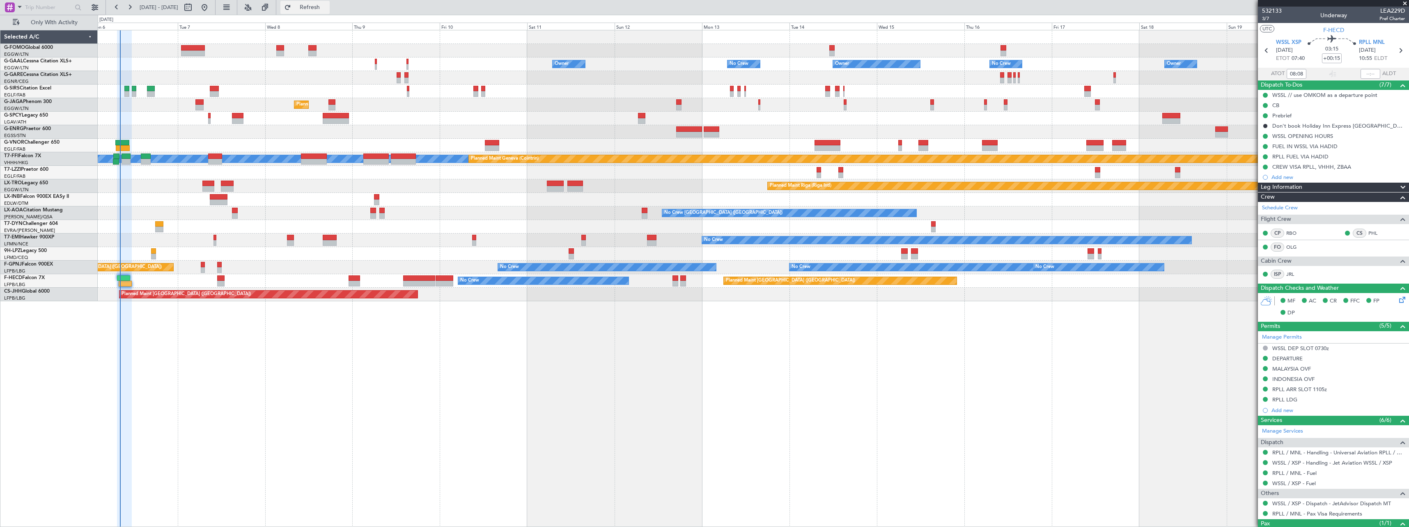
click at [327, 5] on span "Refresh" at bounding box center [310, 8] width 34 height 6
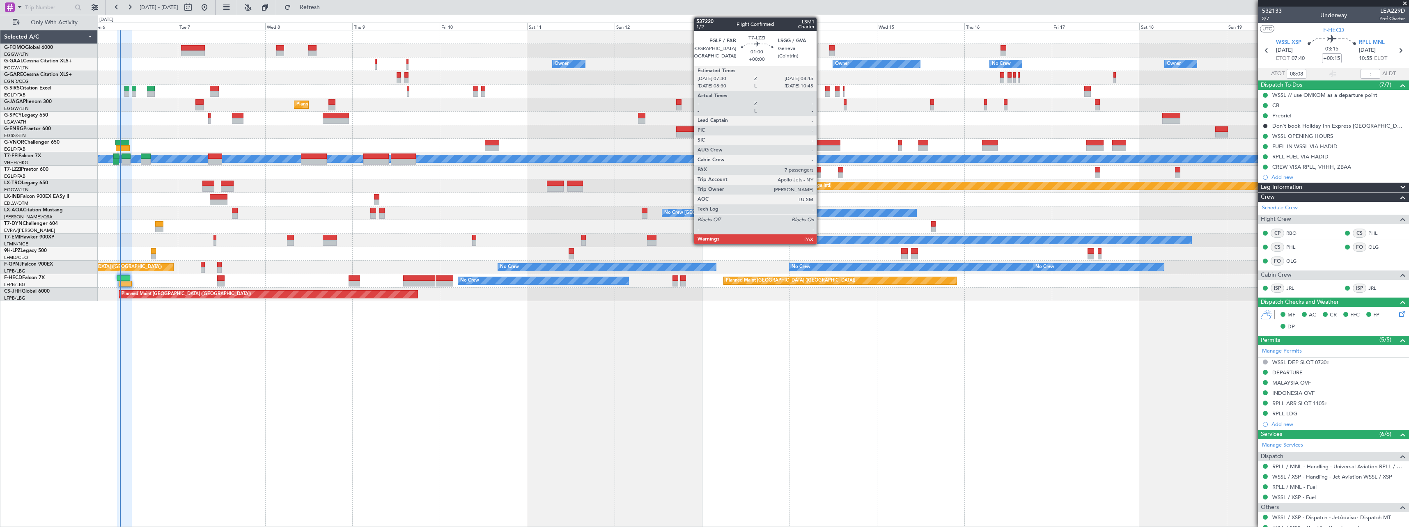
click at [820, 169] on div at bounding box center [819, 170] width 5 height 6
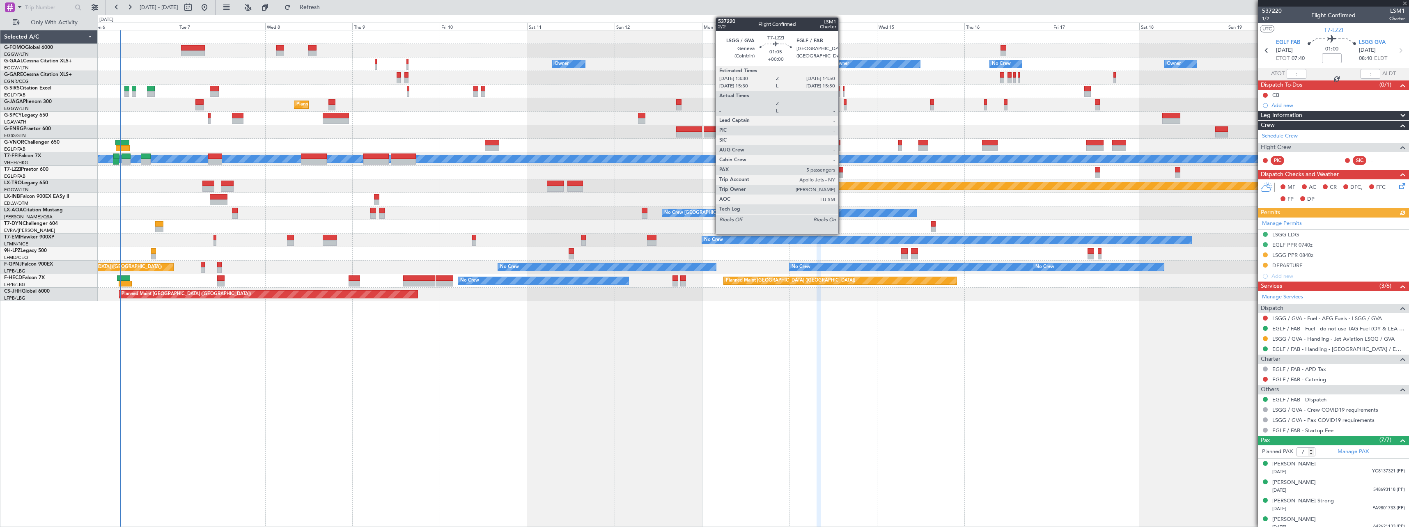
click at [842, 171] on div at bounding box center [840, 170] width 5 height 6
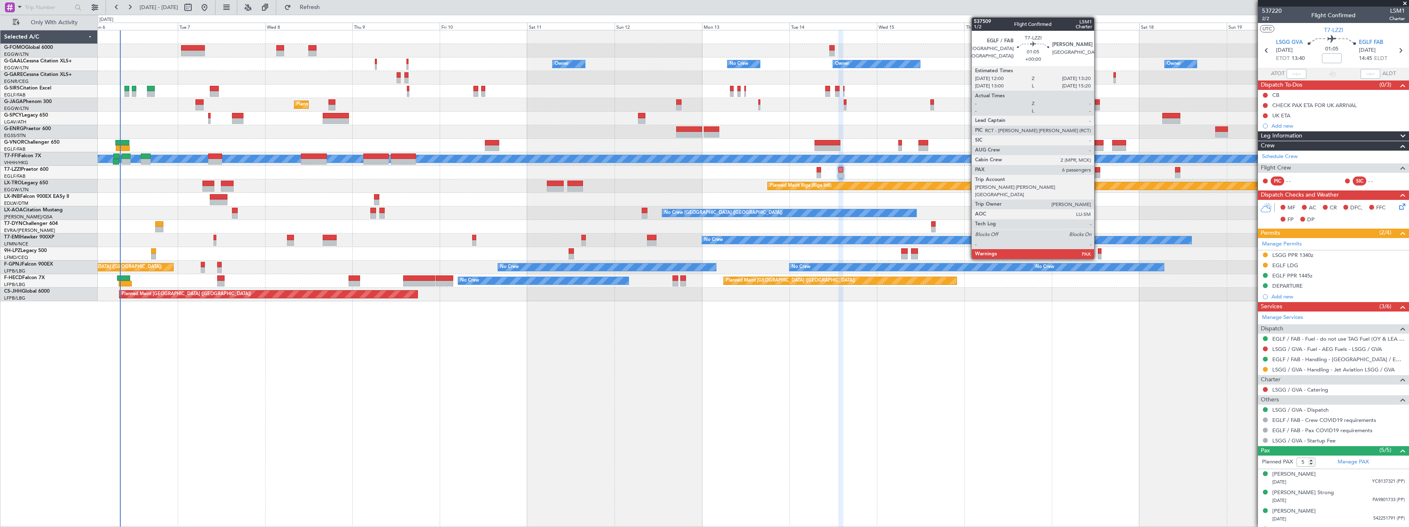
click at [1098, 170] on div at bounding box center [1097, 170] width 5 height 6
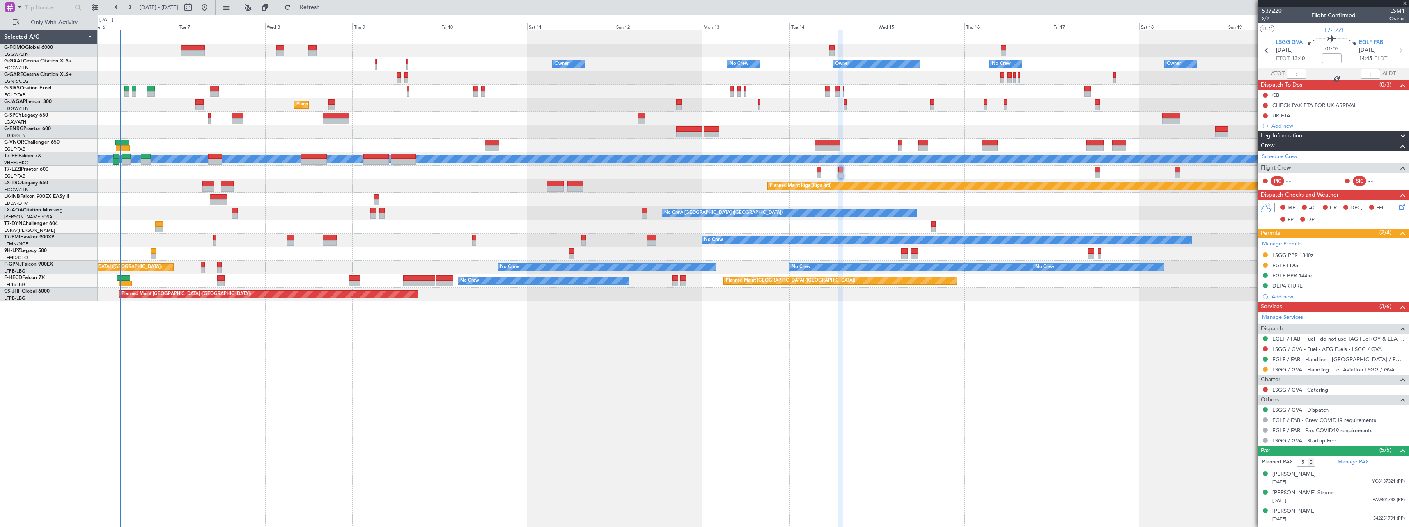
type input "6"
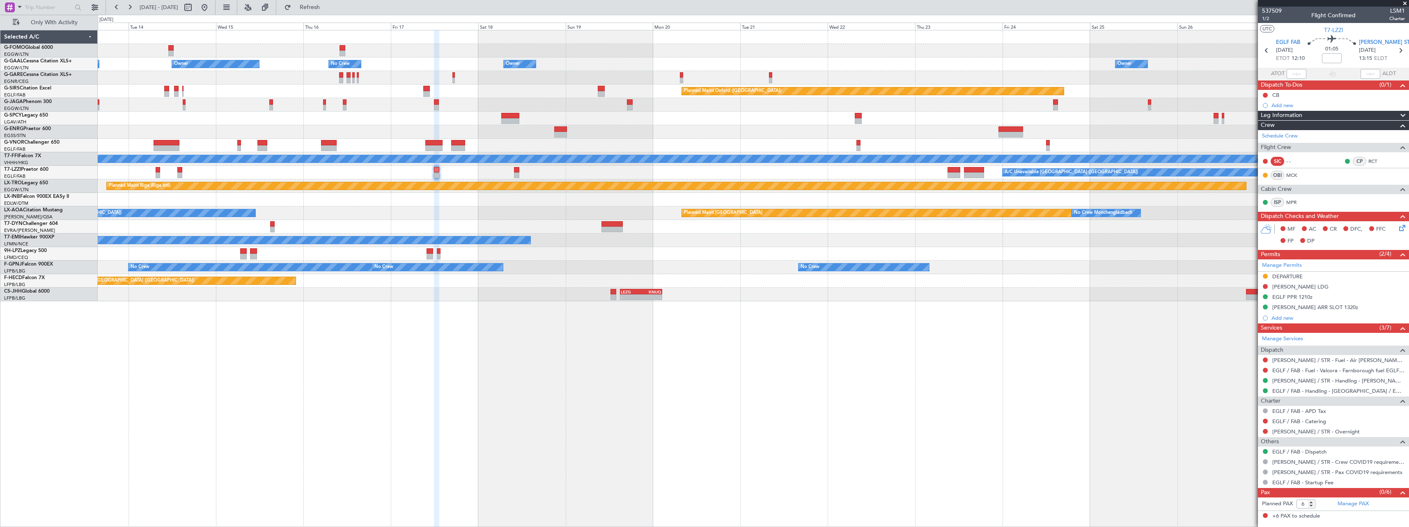
click at [254, 365] on div "No Crew Owner Owner Owner No Crew Owner Owner Owner Planned Maint Oxford (Kidli…" at bounding box center [753, 278] width 1311 height 497
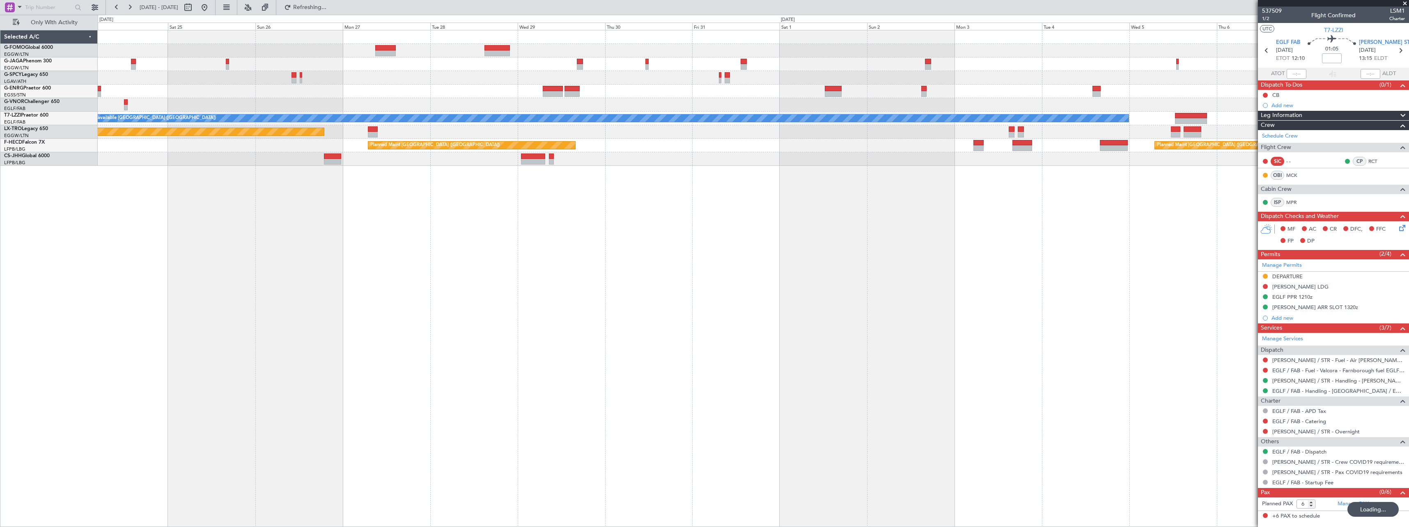
click at [81, 266] on div "A/C Unavailable London (Luton) Planned Maint Riga (Riga Intl) Planned Maint Par…" at bounding box center [704, 271] width 1409 height 512
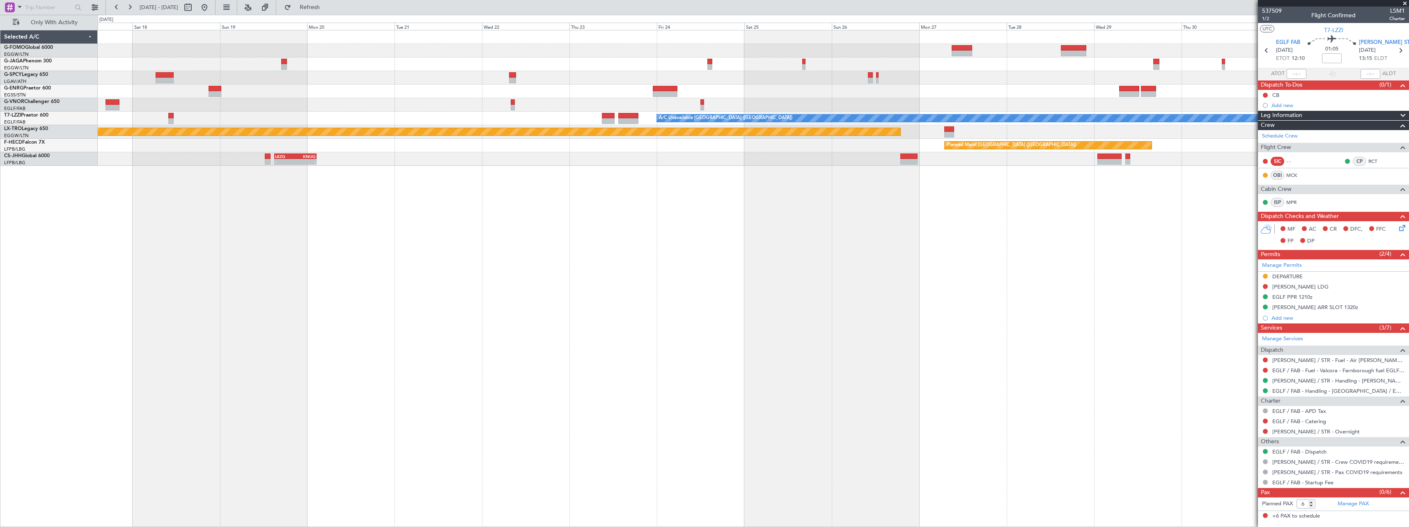
click at [980, 282] on div "A/C Unavailable London (Luton) Planned Maint Riga (Riga Intl) Planned Maint Par…" at bounding box center [753, 278] width 1311 height 497
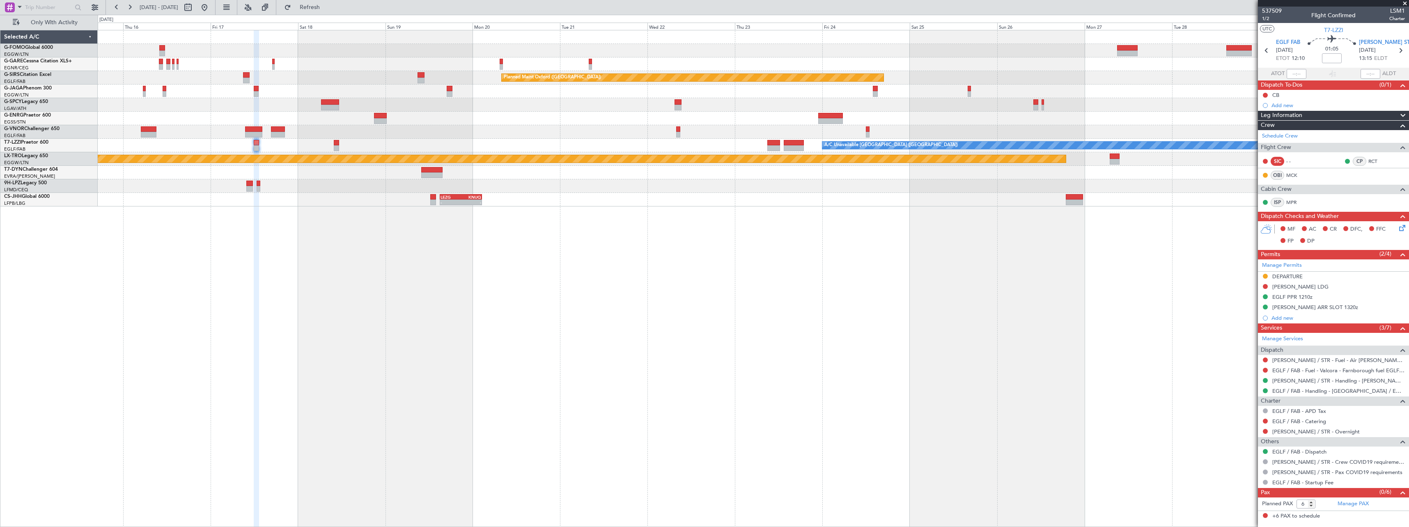
click at [616, 290] on div "Planned Maint Oxford (Kidlington) Planned Maint Bournemouth Planned Maint Bourn…" at bounding box center [753, 278] width 1311 height 497
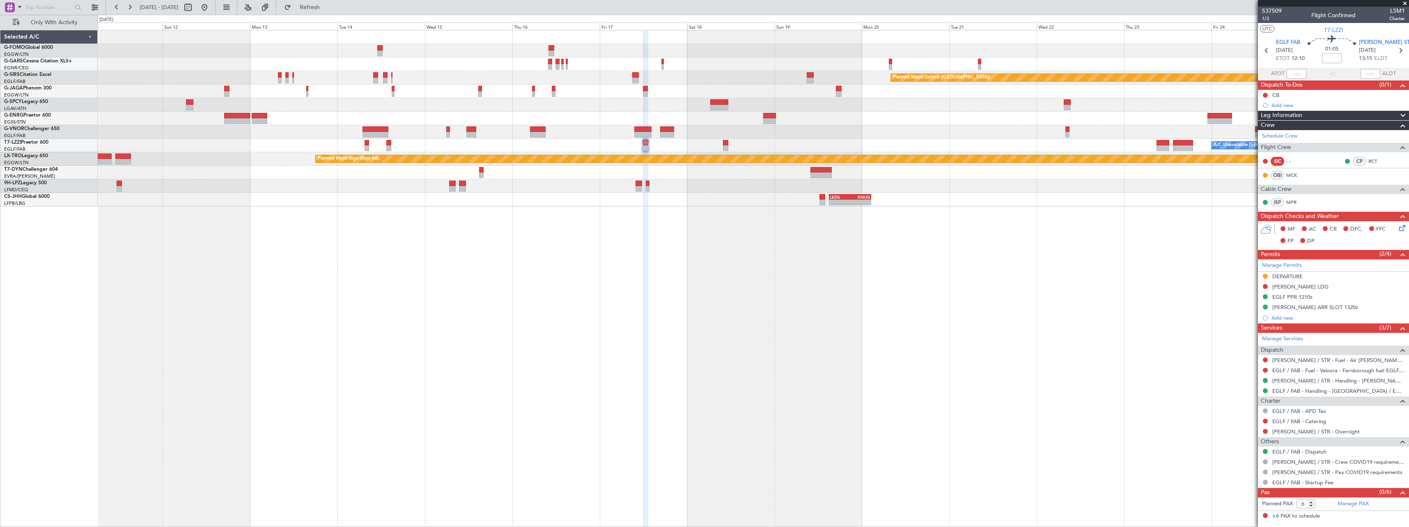
click at [680, 296] on div "Planned Maint Oxford (Kidlington) Planned Maint London (Luton) A/C Unavailable …" at bounding box center [753, 278] width 1311 height 497
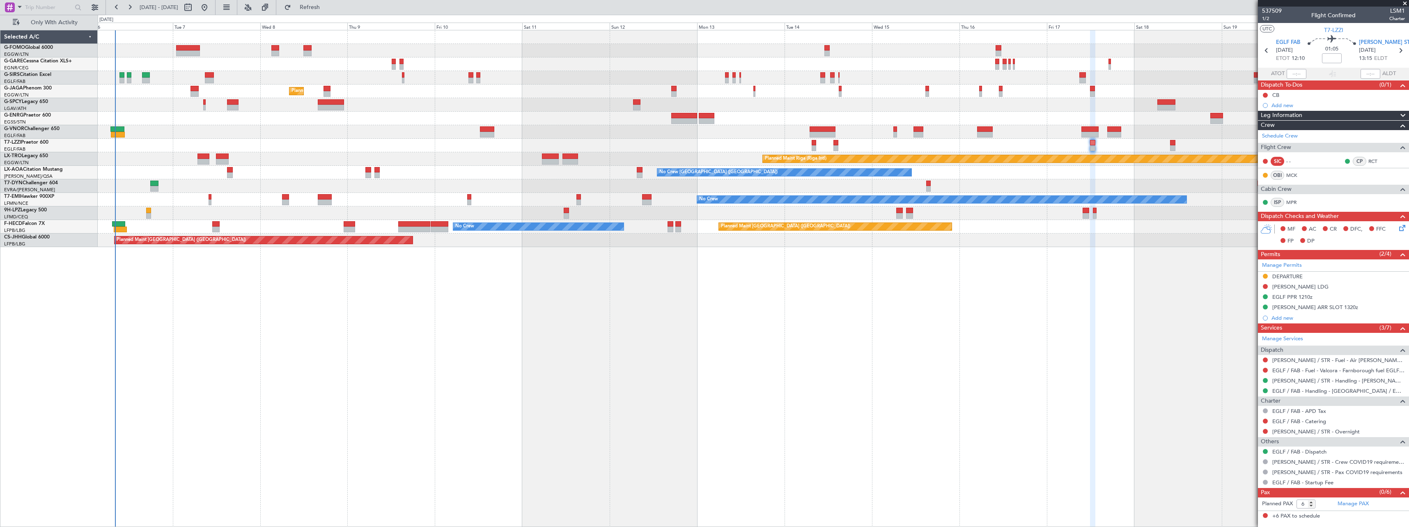
click at [756, 312] on div "Planned Maint Oxford (Kidlington) Planned Maint London (Farnborough) Planned Ma…" at bounding box center [753, 278] width 1311 height 497
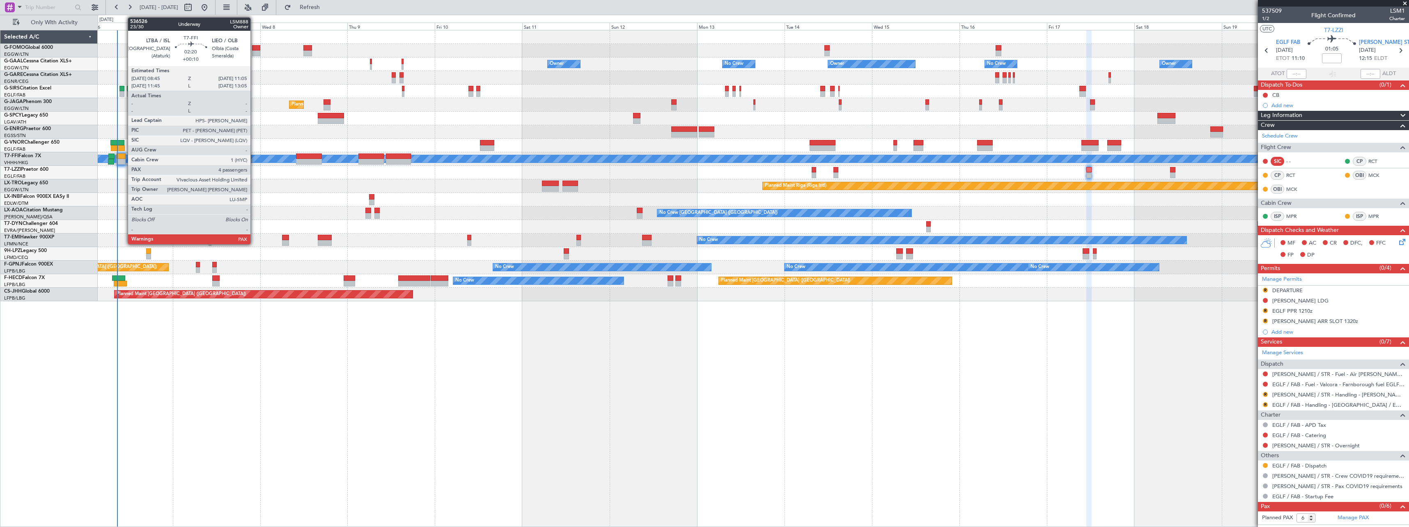
click at [124, 157] on div at bounding box center [121, 157] width 9 height 6
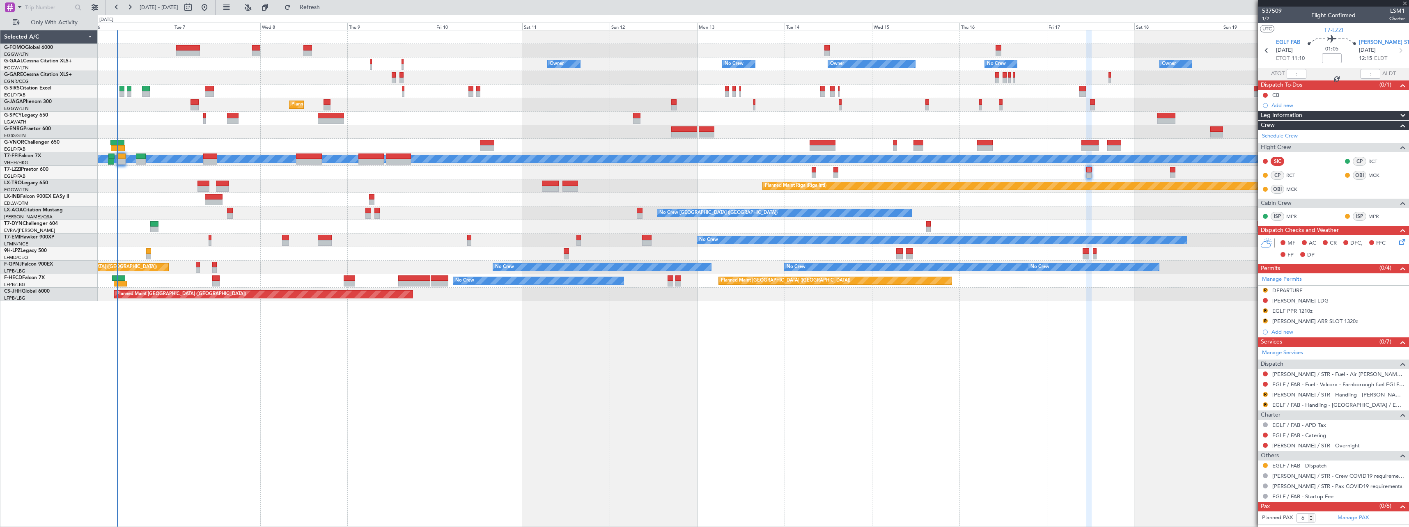
type input "+00:10"
type input "4"
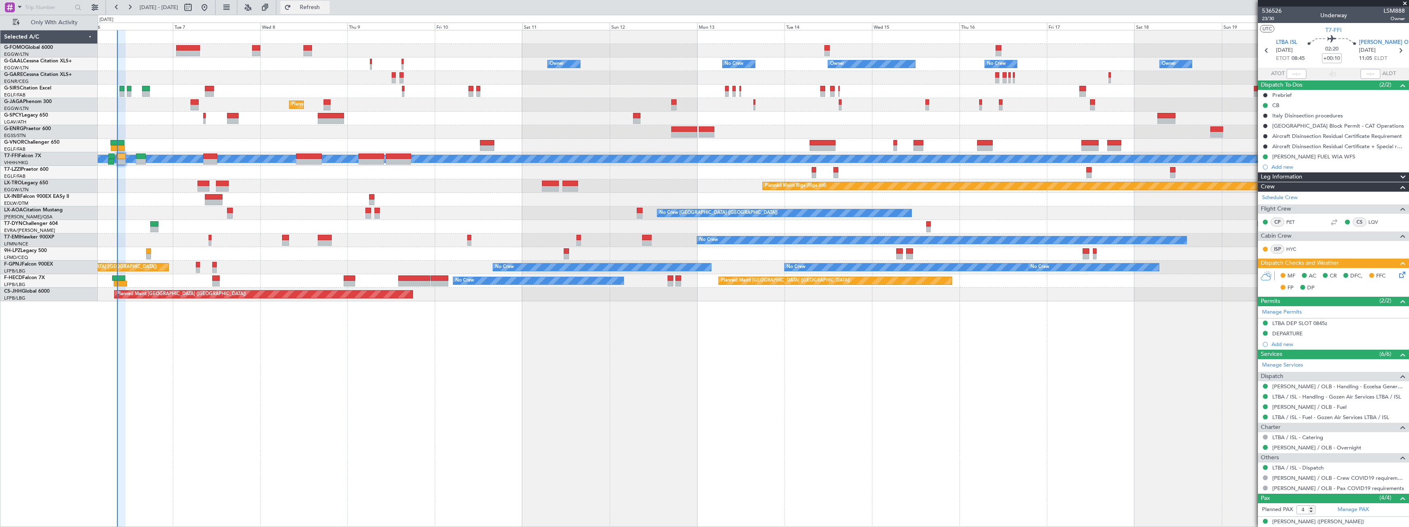
click at [327, 9] on span "Refresh" at bounding box center [310, 8] width 34 height 6
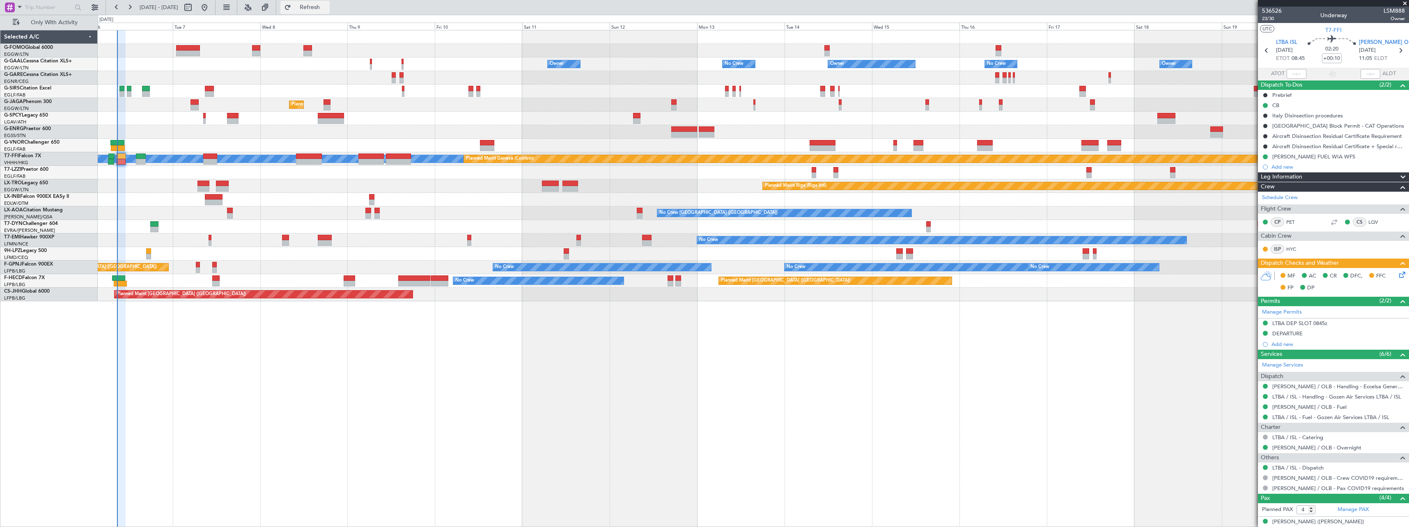
click at [327, 7] on span "Refresh" at bounding box center [310, 8] width 34 height 6
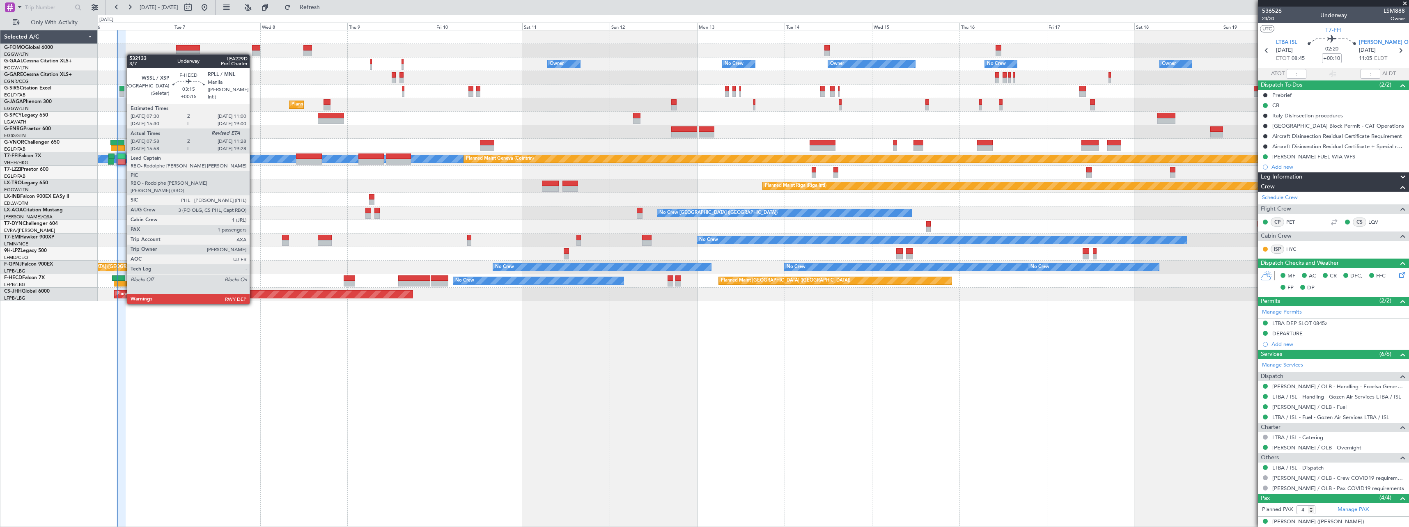
click at [123, 280] on div at bounding box center [118, 279] width 13 height 6
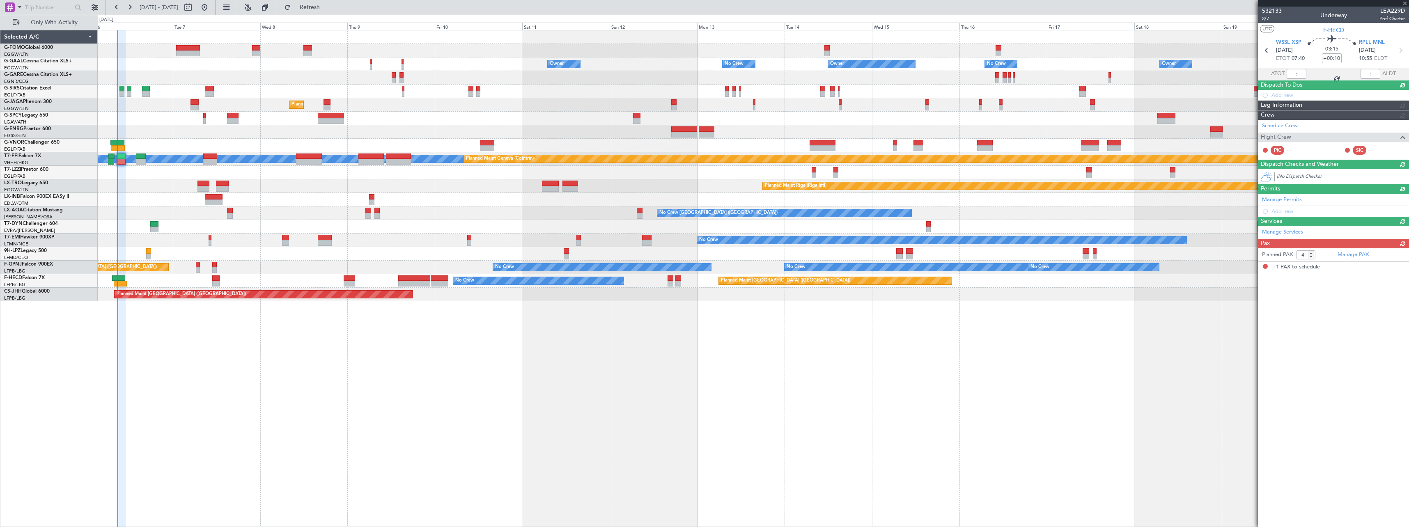
type input "+00:15"
type input "08:08"
type input "1"
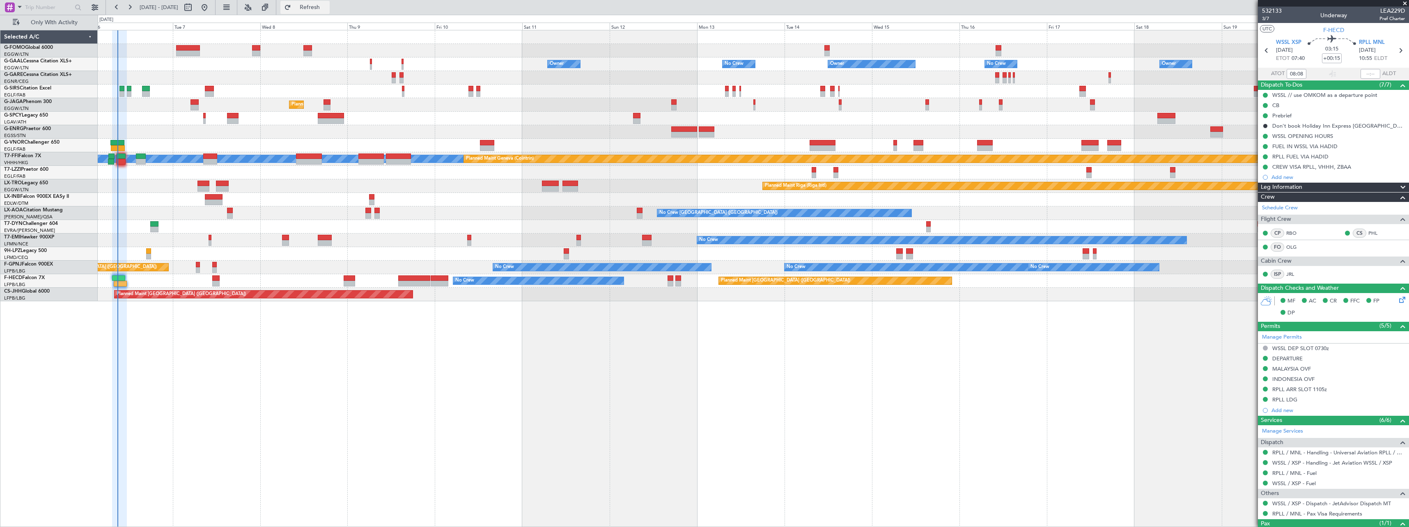
click at [327, 6] on span "Refresh" at bounding box center [310, 8] width 34 height 6
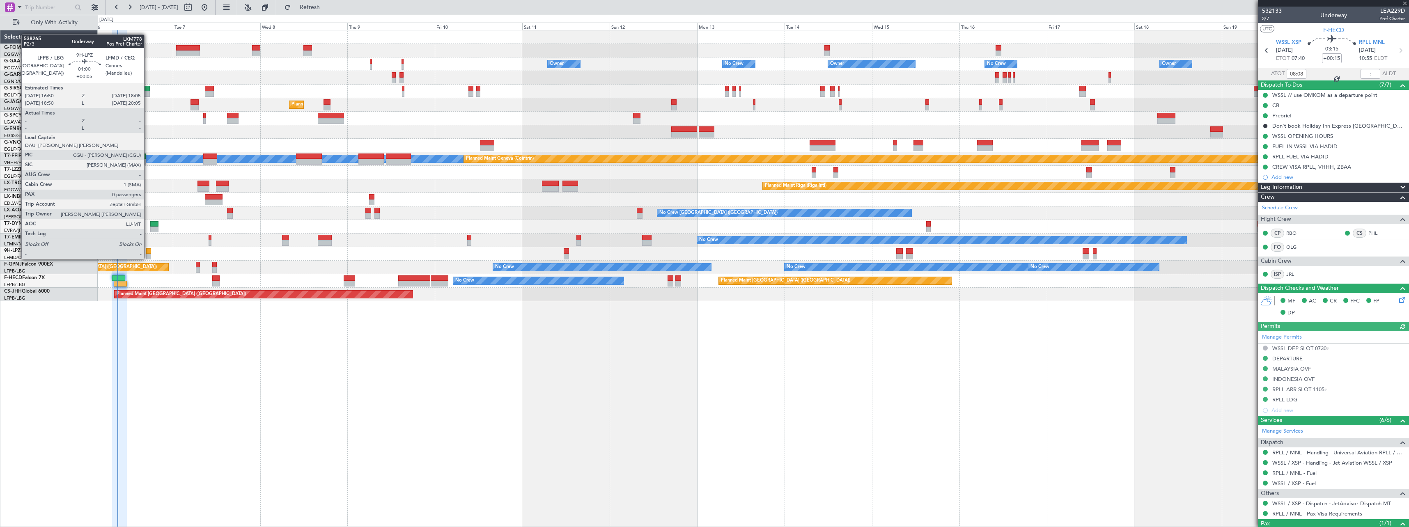
click at [148, 251] on div at bounding box center [148, 251] width 5 height 6
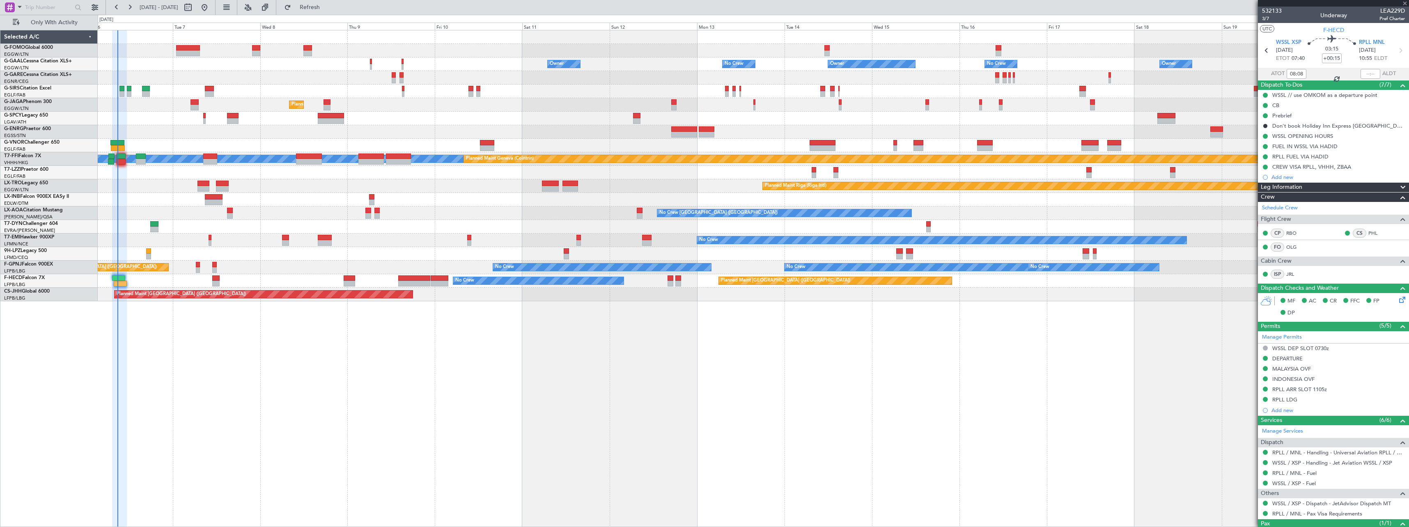
type input "+00:05"
type input "0"
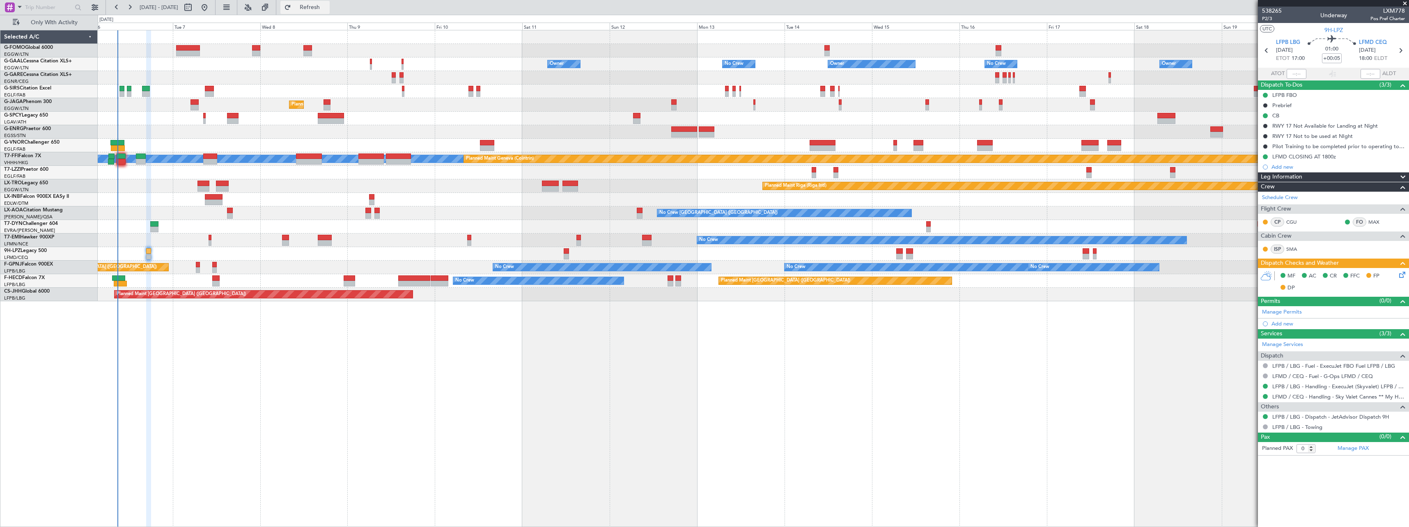
click at [327, 7] on span "Refresh" at bounding box center [310, 8] width 34 height 6
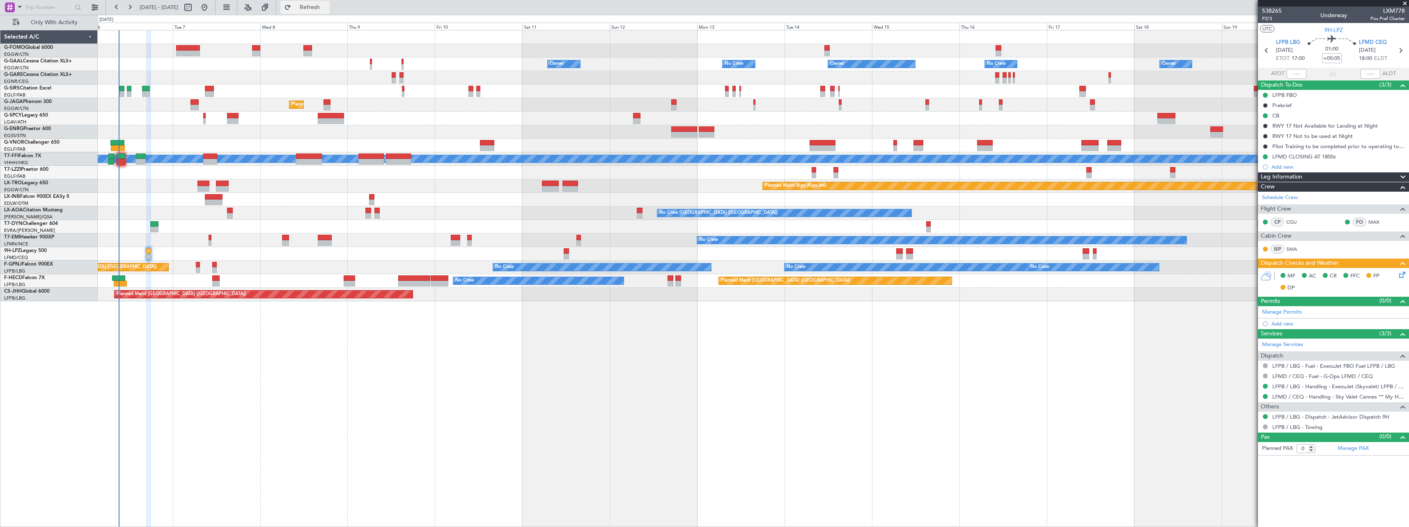
click at [330, 2] on button "Refresh" at bounding box center [304, 7] width 49 height 13
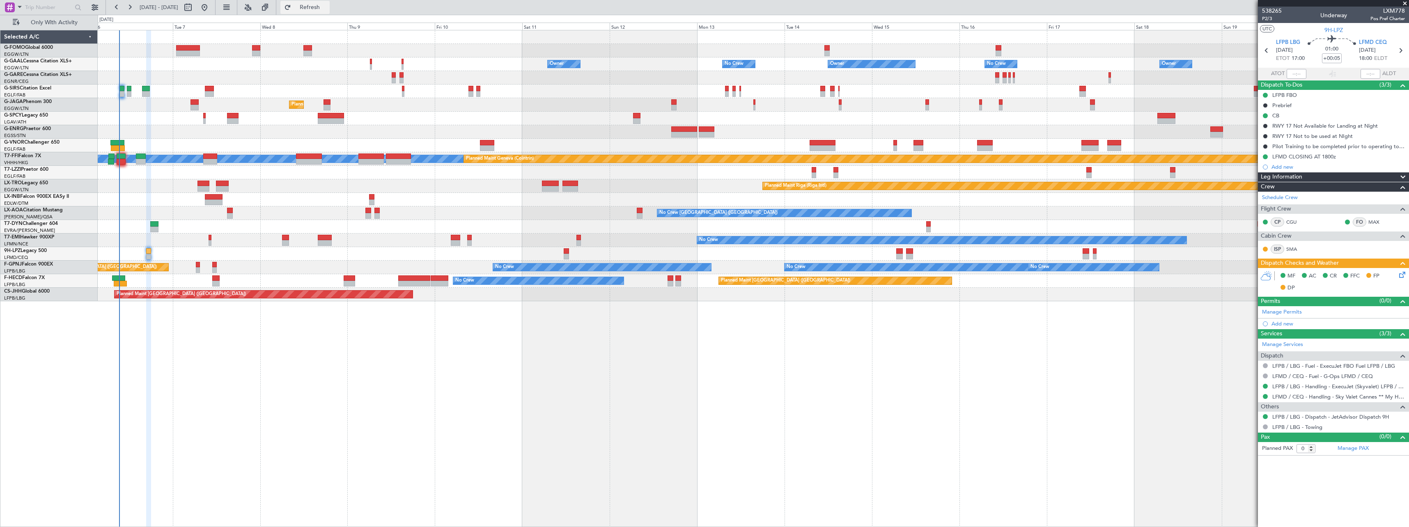
click at [330, 3] on button "Refresh" at bounding box center [304, 7] width 49 height 13
click at [330, 4] on button "Refresh" at bounding box center [304, 7] width 49 height 13
click at [40, 18] on button "Only With Activity" at bounding box center [49, 22] width 80 height 13
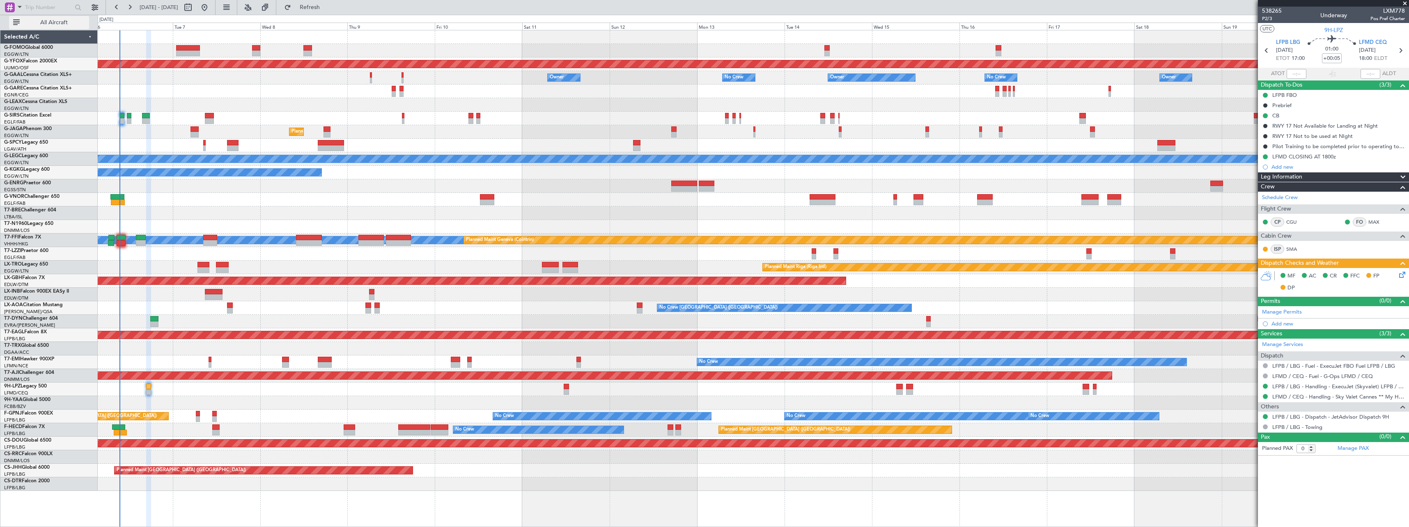
click at [52, 22] on span "All Aircraft" at bounding box center [53, 23] width 65 height 6
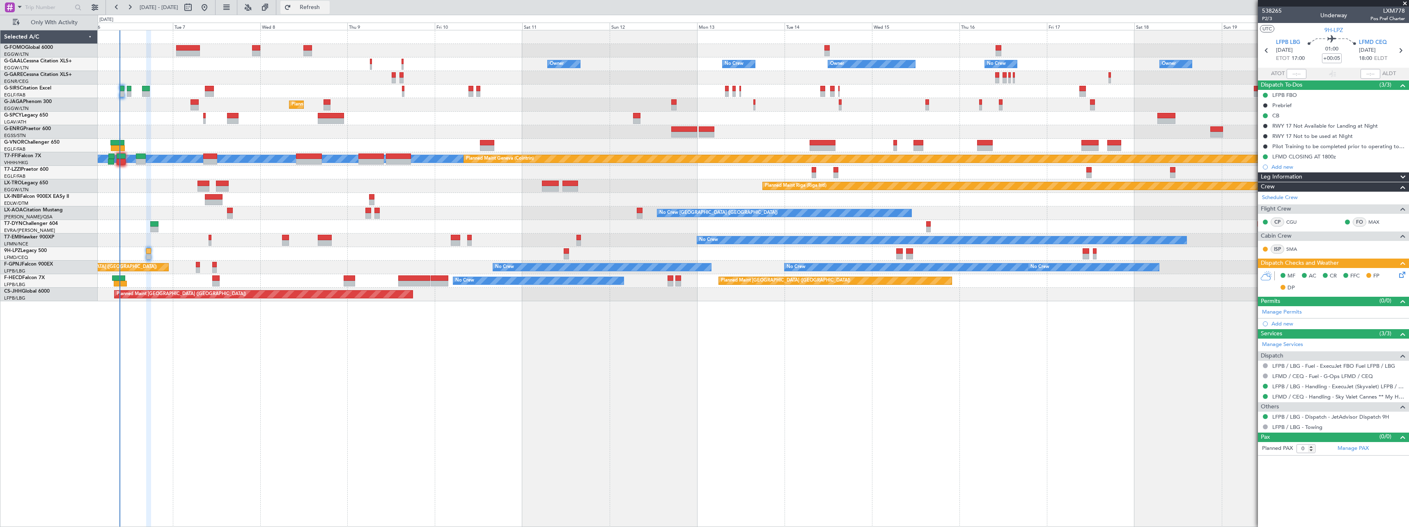
click at [327, 5] on span "Refresh" at bounding box center [310, 8] width 34 height 6
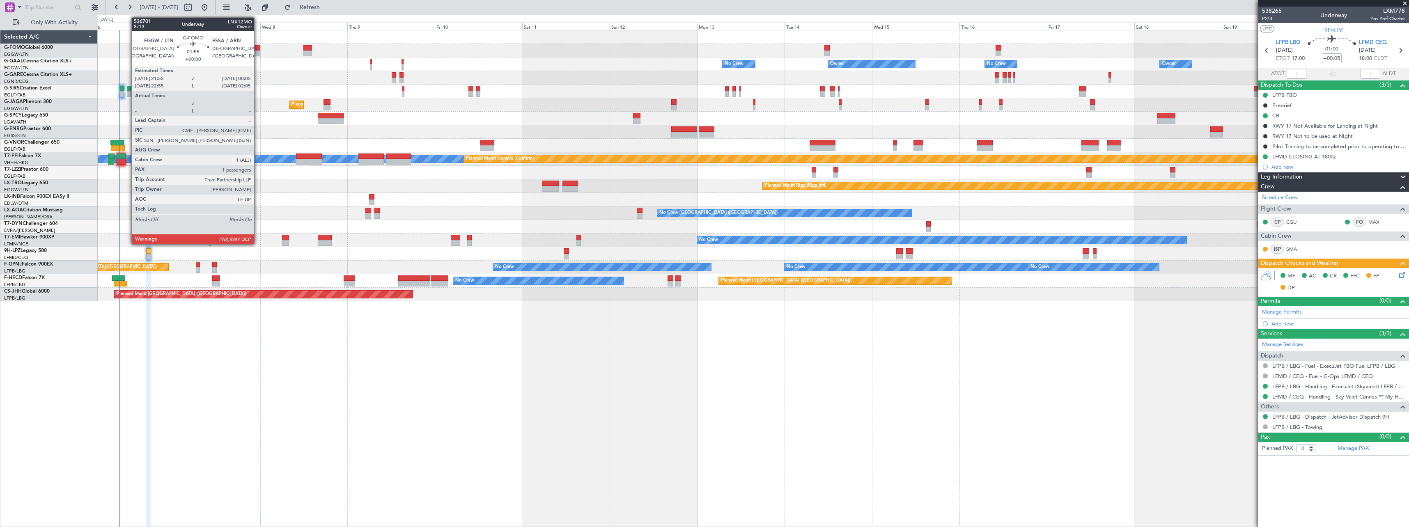
click at [258, 49] on div at bounding box center [256, 48] width 8 height 6
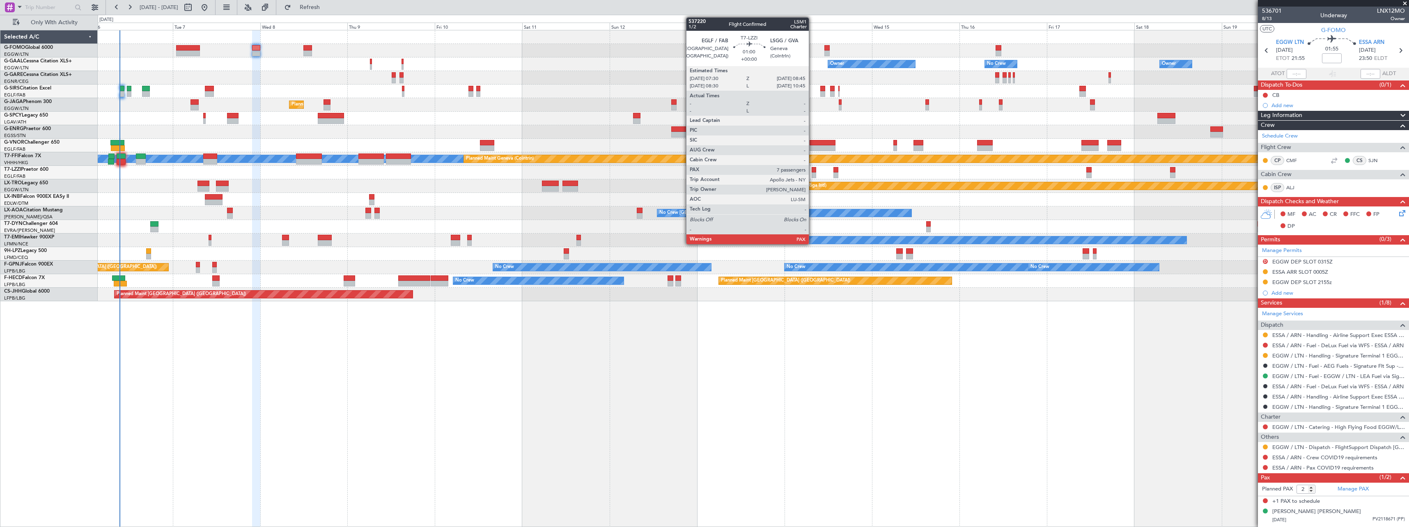
click at [813, 173] on div at bounding box center [814, 175] width 5 height 6
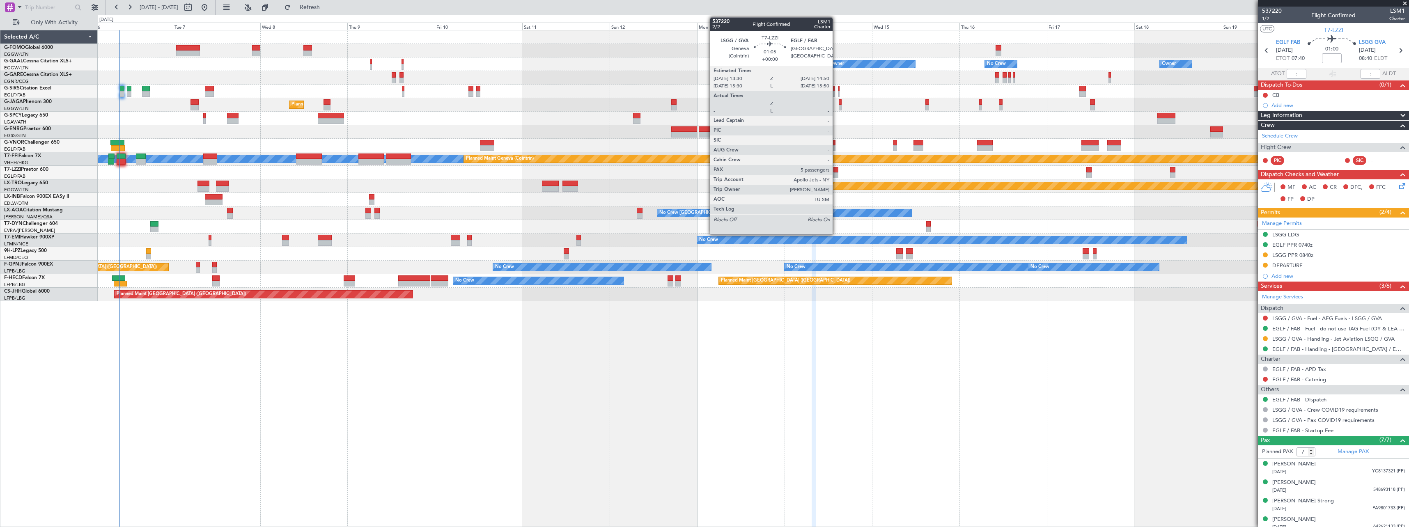
click at [836, 172] on div at bounding box center [836, 170] width 5 height 6
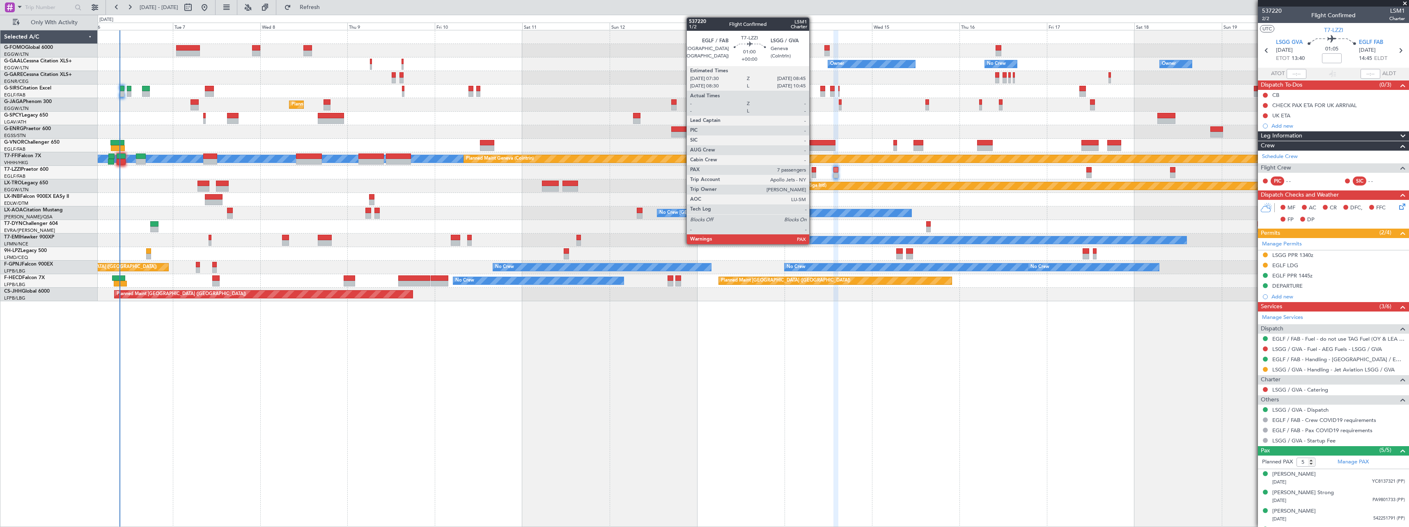
click at [813, 170] on div at bounding box center [814, 170] width 5 height 6
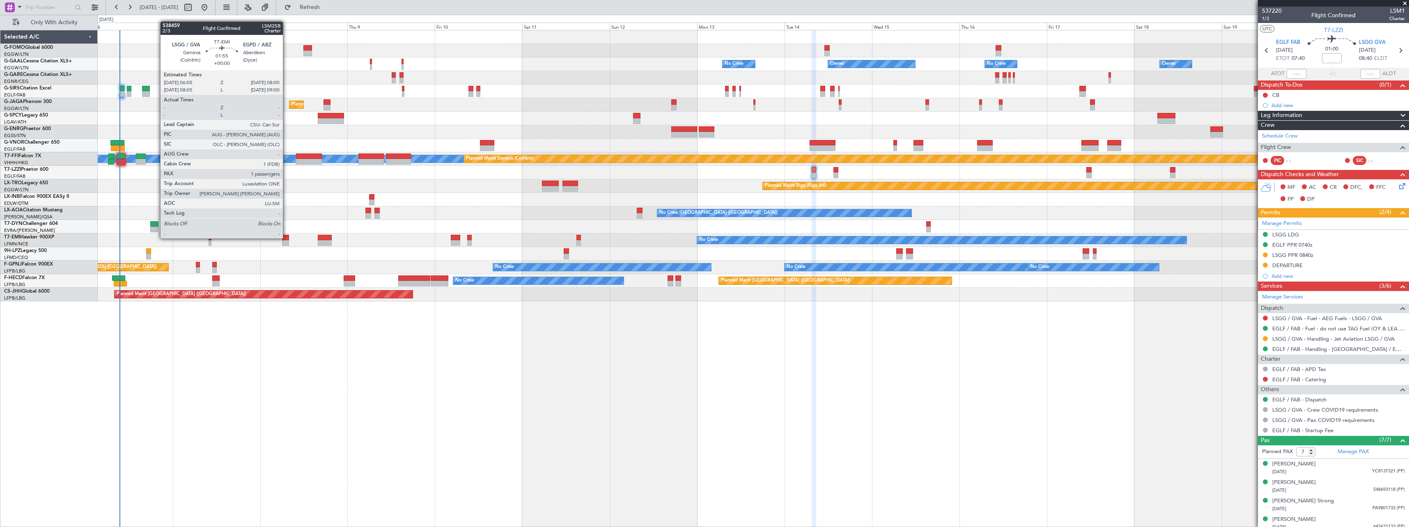
click at [287, 238] on div at bounding box center [285, 238] width 7 height 6
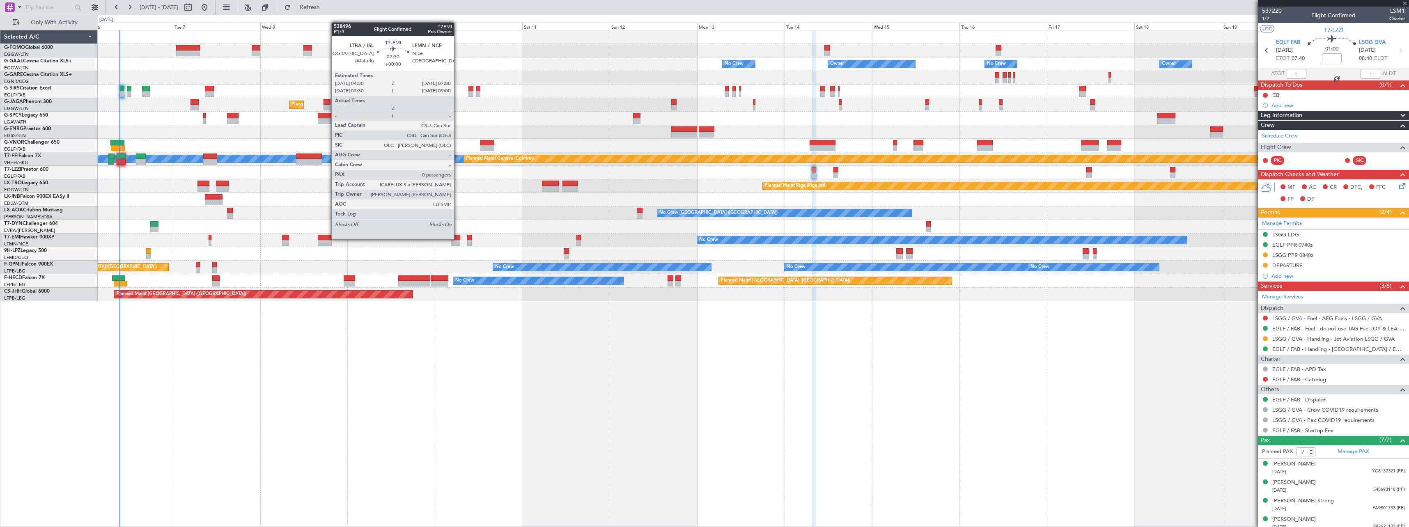
type input "1"
